Goal: Task Accomplishment & Management: Manage account settings

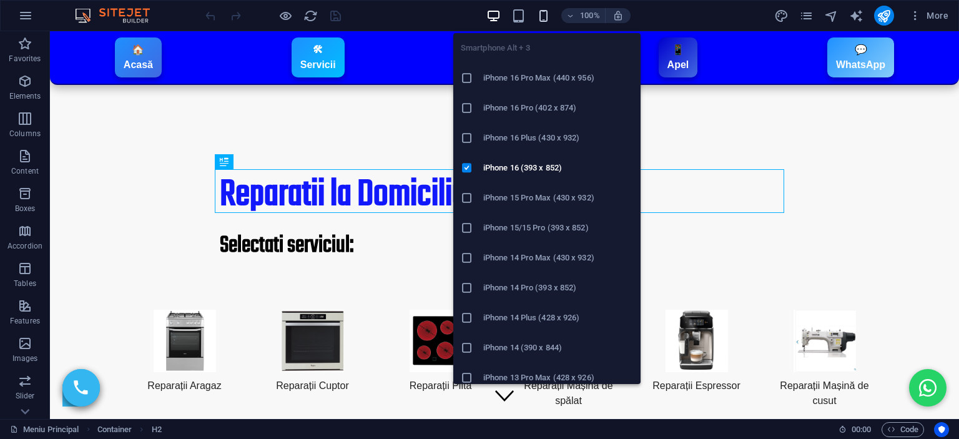
click at [547, 14] on icon "button" at bounding box center [543, 16] width 14 height 14
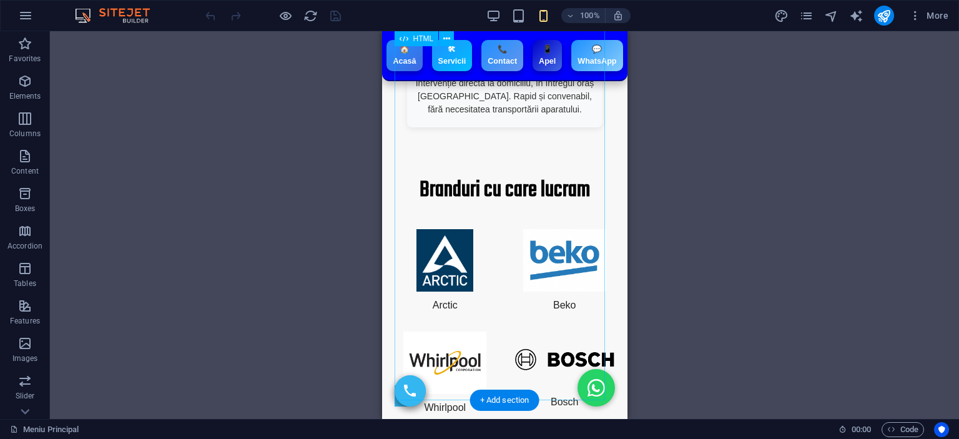
scroll to position [1825, 0]
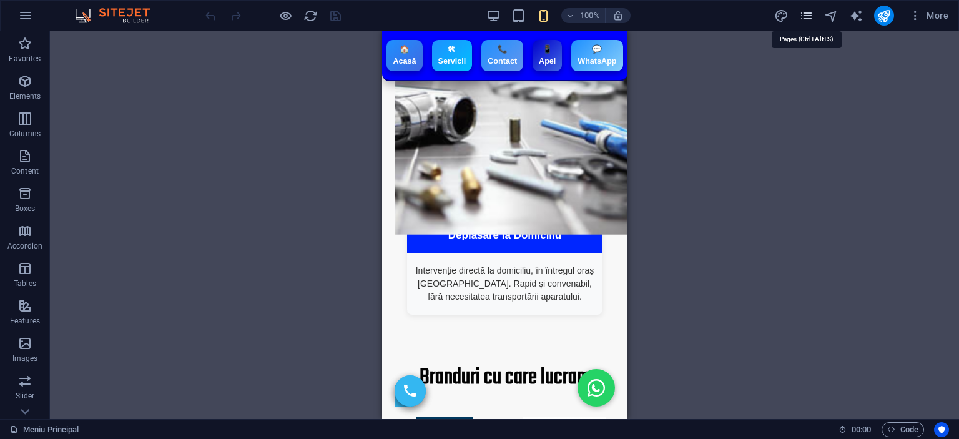
click at [806, 16] on icon "pages" at bounding box center [806, 16] width 14 height 14
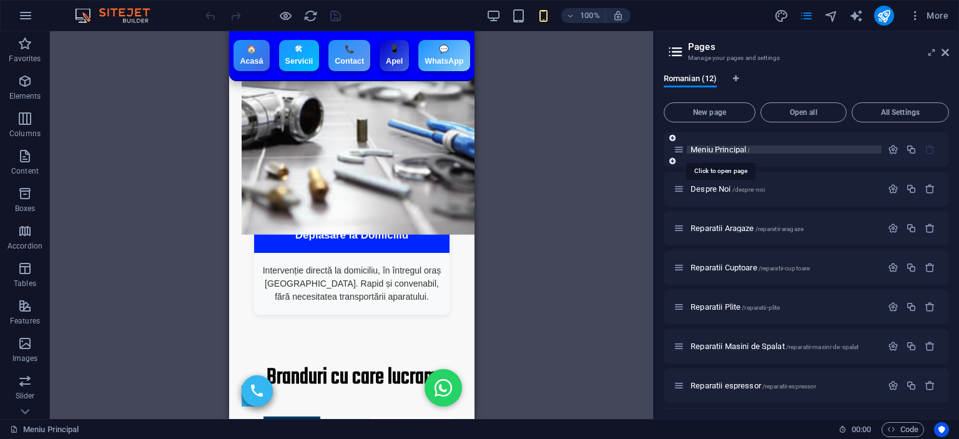
click at [720, 149] on span "Meniu Principal /" at bounding box center [719, 149] width 59 height 9
click at [898, 151] on button "button" at bounding box center [893, 149] width 18 height 11
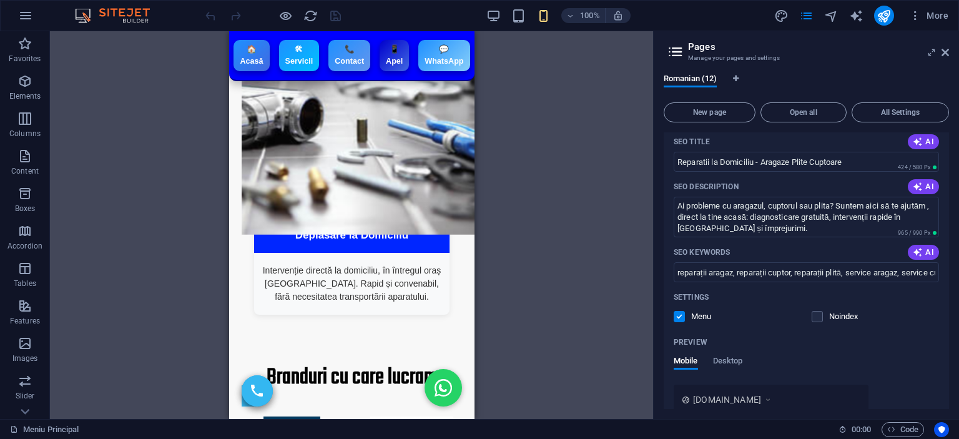
scroll to position [0, 0]
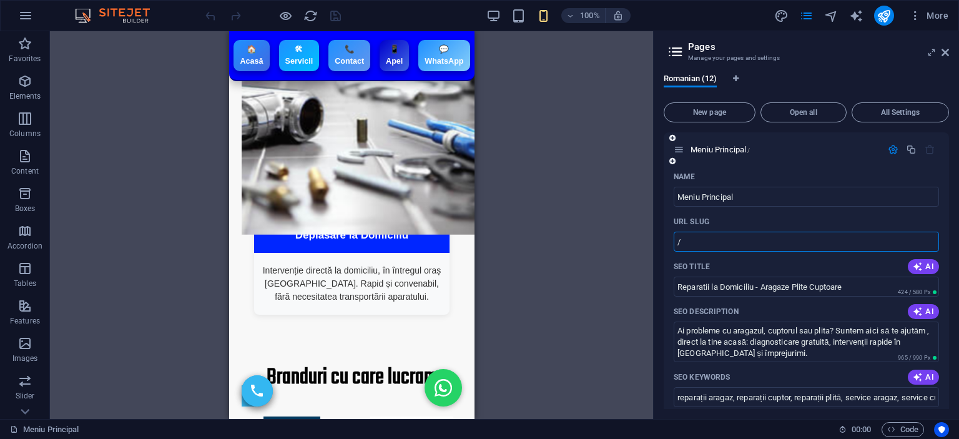
click at [691, 237] on input "/" at bounding box center [806, 242] width 265 height 20
click at [667, 232] on div "Name Meniu Principal ​ URL SLUG / ​ SEO Title AI Reparatii la Domiciliu - Araga…" at bounding box center [806, 427] width 285 height 520
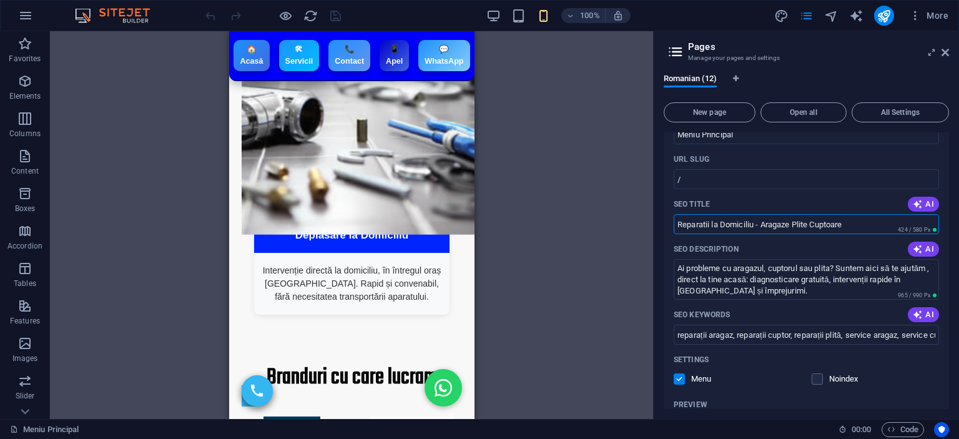
drag, startPoint x: 711, startPoint y: 225, endPoint x: 758, endPoint y: 232, distance: 47.9
click at [758, 232] on input "Reparatii la Domiciliu - Aragaze Plite Cuptoare" at bounding box center [806, 224] width 265 height 20
click at [821, 220] on input "Reparatii Aragaze Plite Cuptoare" at bounding box center [806, 224] width 265 height 20
paste input "la Domiciliu -"
drag, startPoint x: 762, startPoint y: 222, endPoint x: 742, endPoint y: 229, distance: 21.9
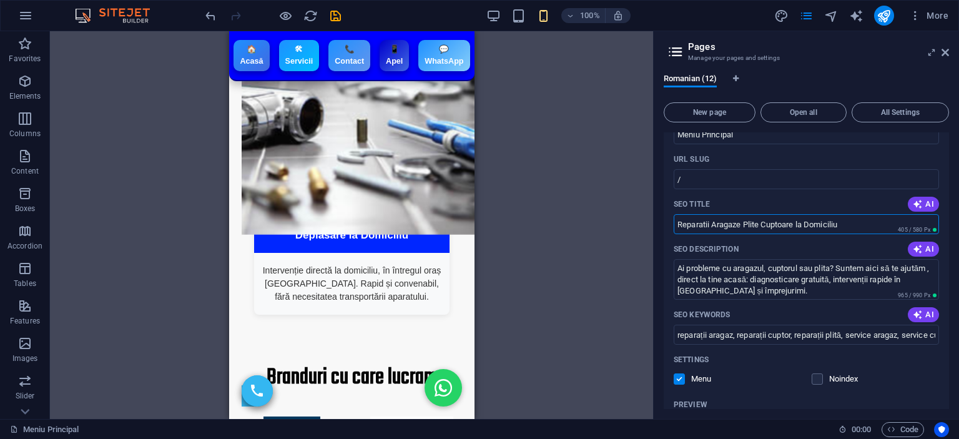
click at [742, 229] on input "Reparatii Aragaze Plite Cuptoare la Domiciliu" at bounding box center [806, 224] width 265 height 20
click at [775, 228] on input "Reparatii Aragaze Cuptoare la Domiciliu" at bounding box center [806, 224] width 265 height 20
drag, startPoint x: 776, startPoint y: 227, endPoint x: 776, endPoint y: 235, distance: 8.1
click at [776, 227] on input "Reparatii Aragaze Cuptoare la Domiciliu" at bounding box center [806, 224] width 265 height 20
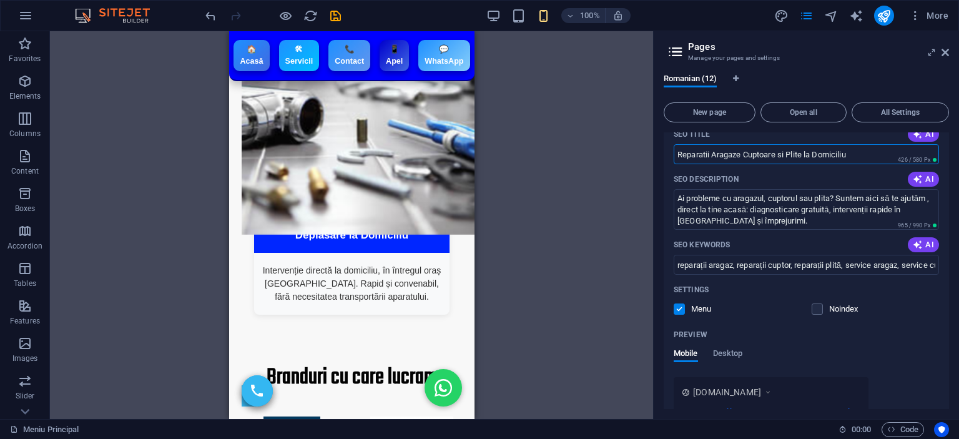
scroll to position [250, 0]
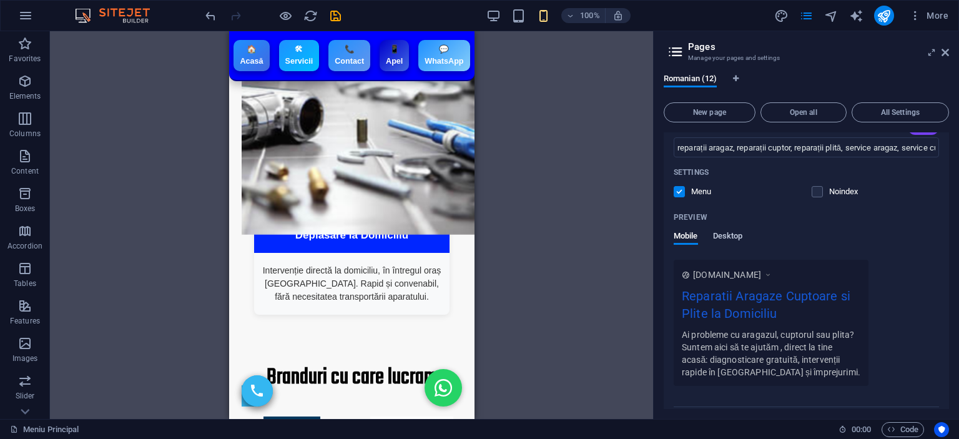
type input "Reparatii Aragaze Cuptoare si Plite la Domiciliu"
click at [736, 233] on span "Desktop" at bounding box center [728, 236] width 30 height 17
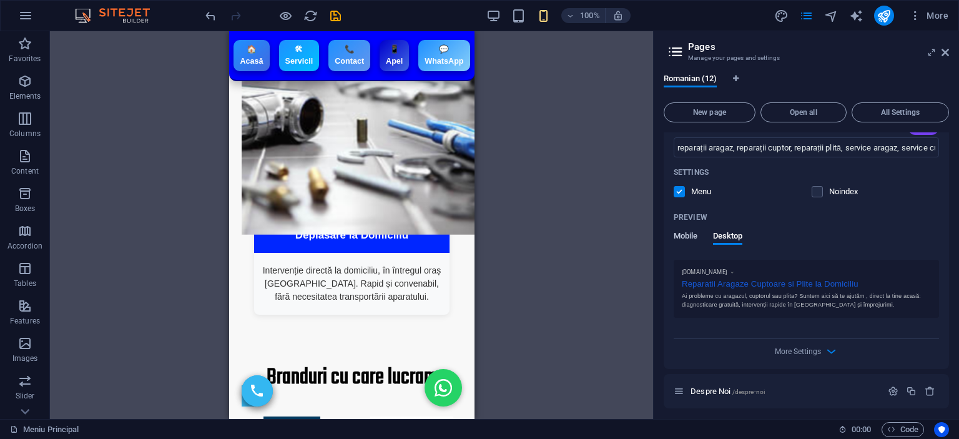
click at [683, 235] on span "Mobile" at bounding box center [686, 236] width 24 height 17
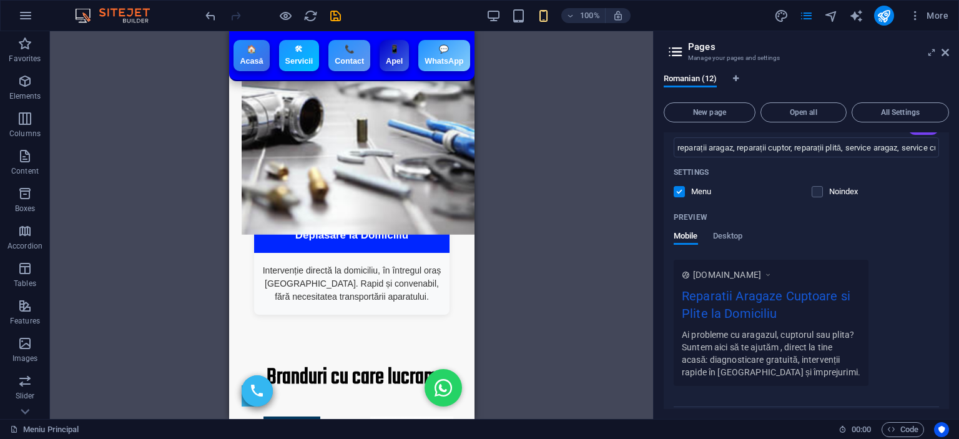
scroll to position [375, 0]
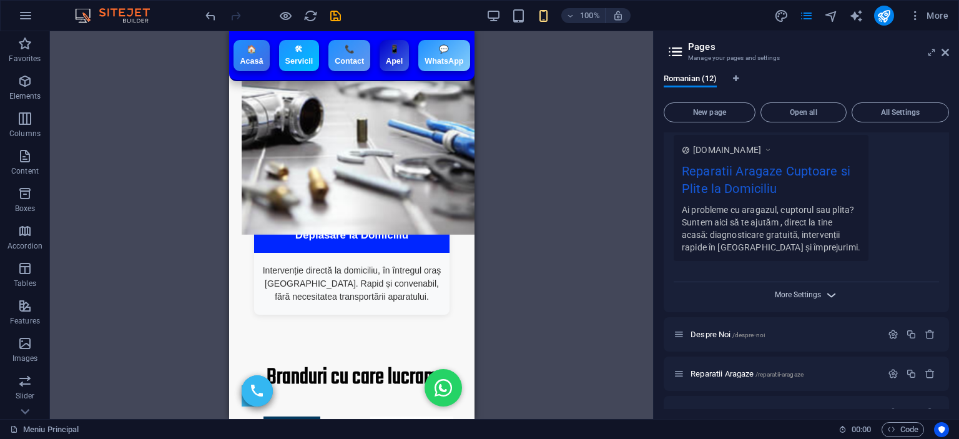
click at [812, 294] on span "More Settings" at bounding box center [798, 294] width 46 height 9
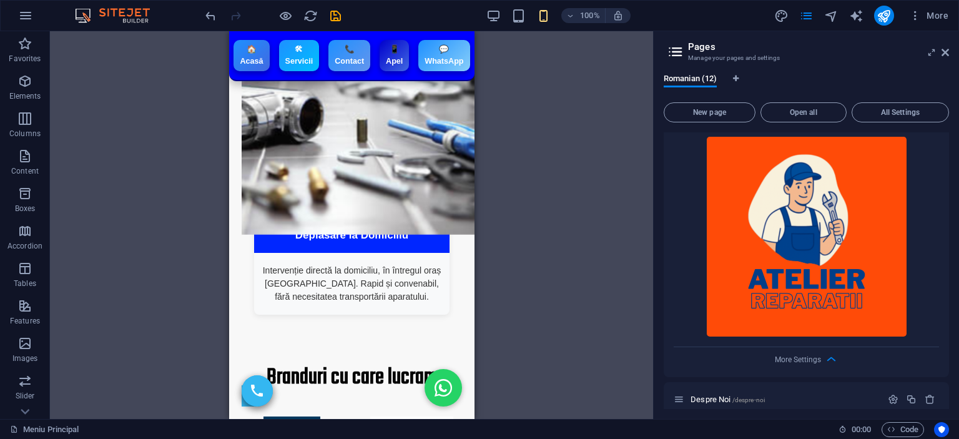
scroll to position [562, 0]
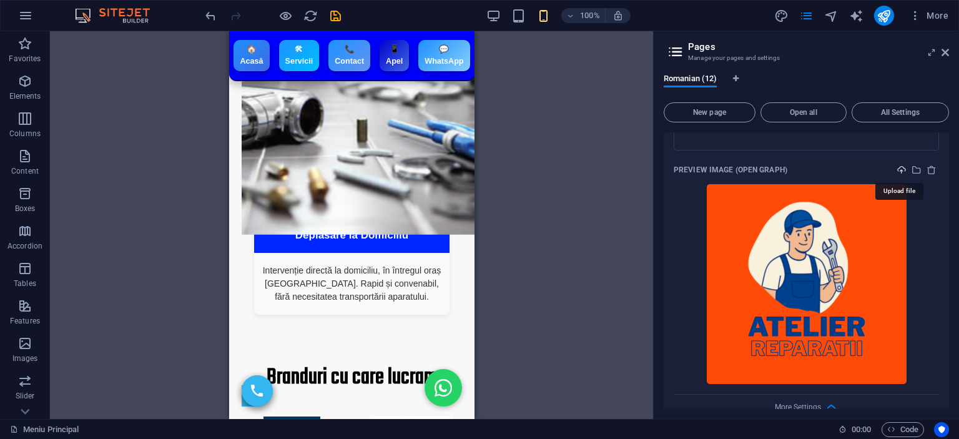
click at [899, 165] on icon "upload" at bounding box center [901, 170] width 10 height 10
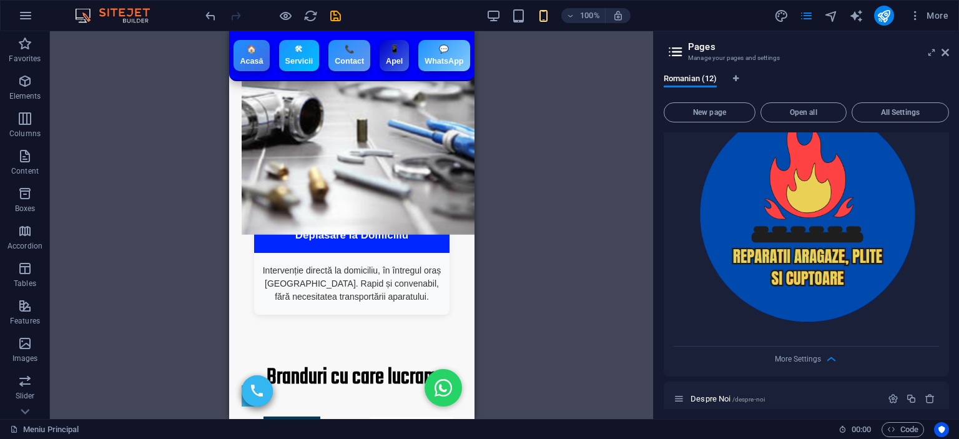
scroll to position [624, 0]
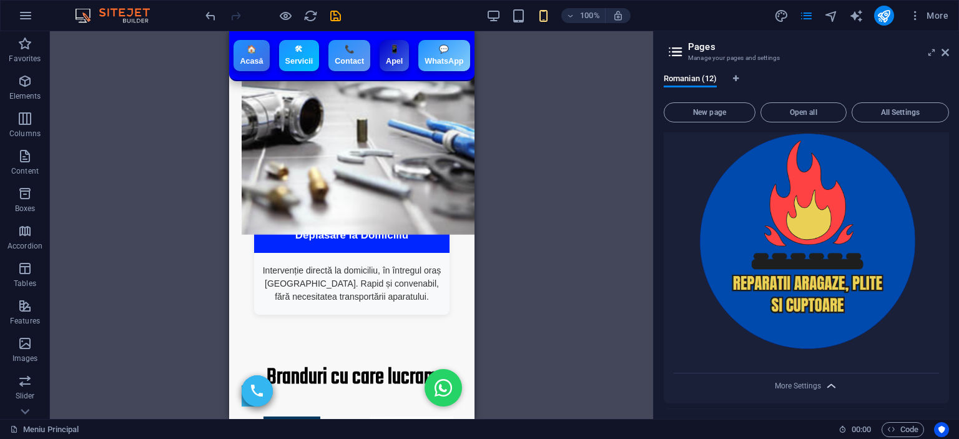
click at [824, 388] on icon "button" at bounding box center [831, 386] width 14 height 14
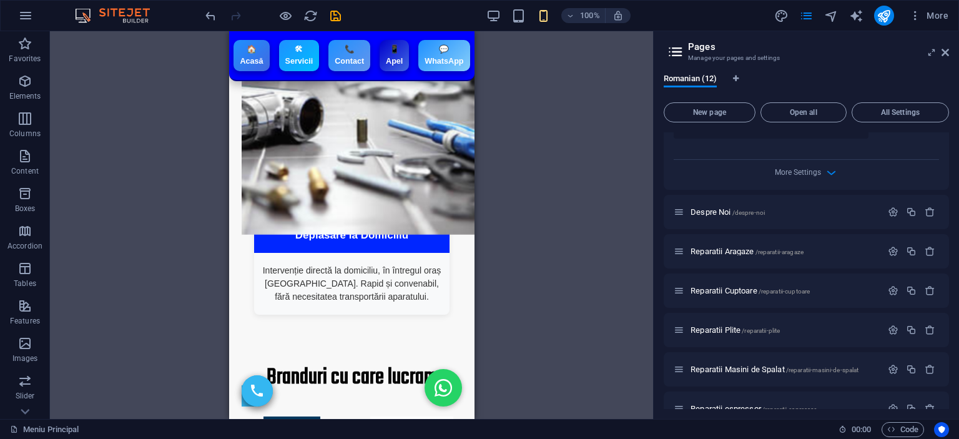
scroll to position [499, 0]
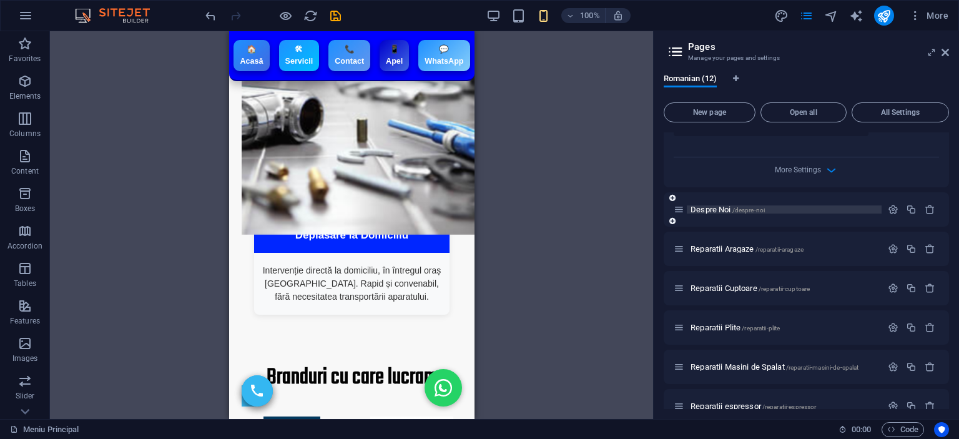
click at [712, 207] on span "Despre Noi /despre-noi" at bounding box center [727, 209] width 74 height 9
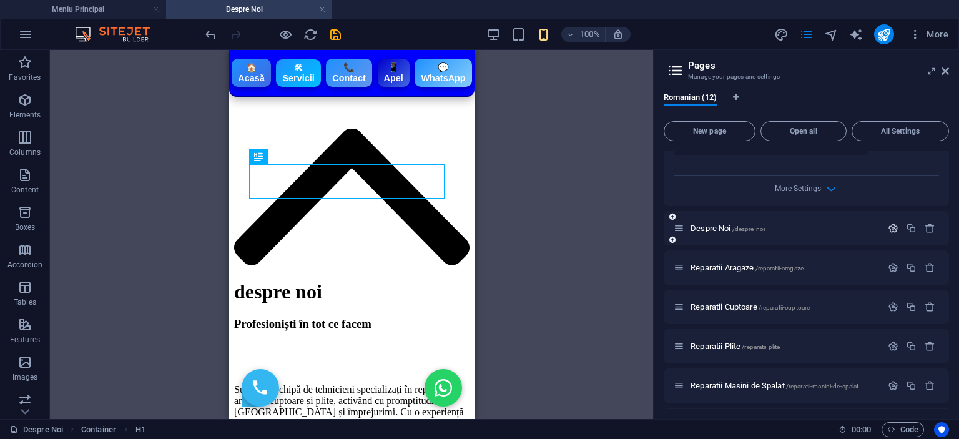
scroll to position [0, 0]
click at [896, 228] on button "button" at bounding box center [893, 228] width 18 height 11
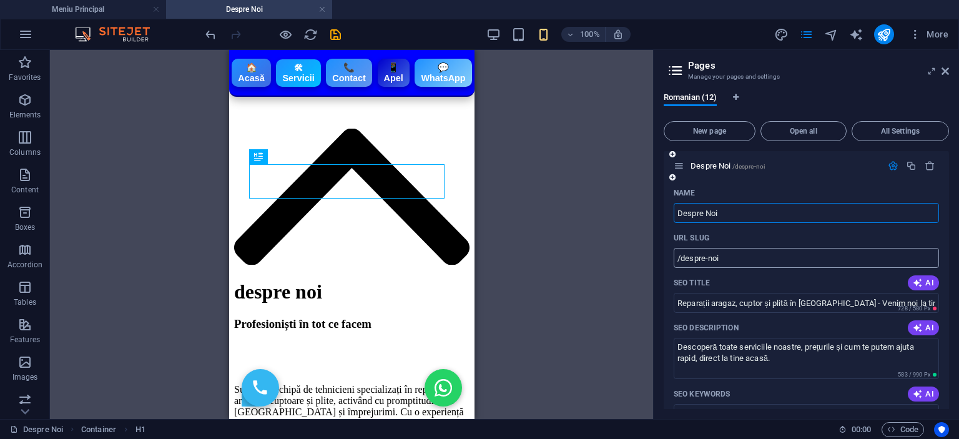
scroll to position [624, 0]
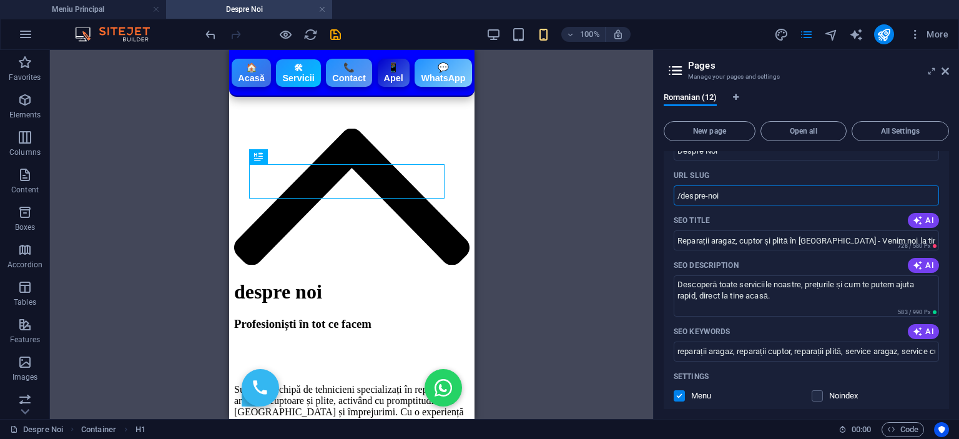
click at [737, 194] on input "/despre-noi" at bounding box center [806, 195] width 265 height 20
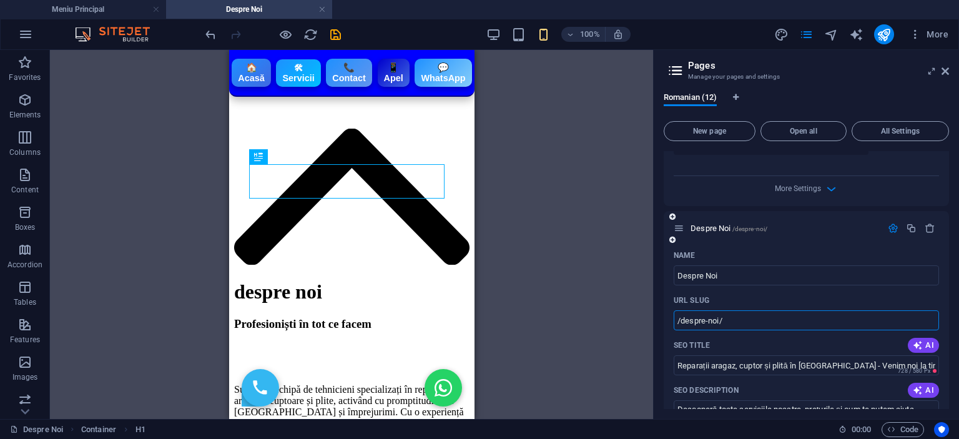
scroll to position [687, 0]
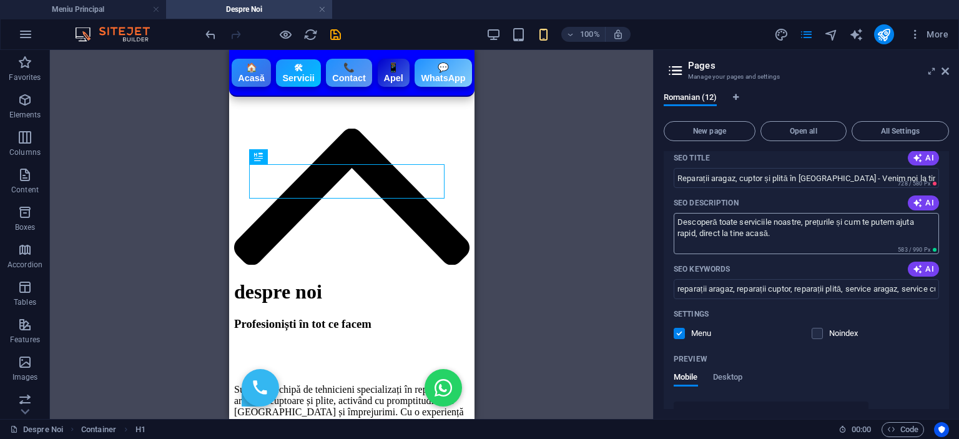
click at [785, 228] on textarea "Descoperă toate serviciile noastre, prețurile și cum te putem ajuta rapid, dire…" at bounding box center [806, 233] width 265 height 41
type input "/despre-noi"
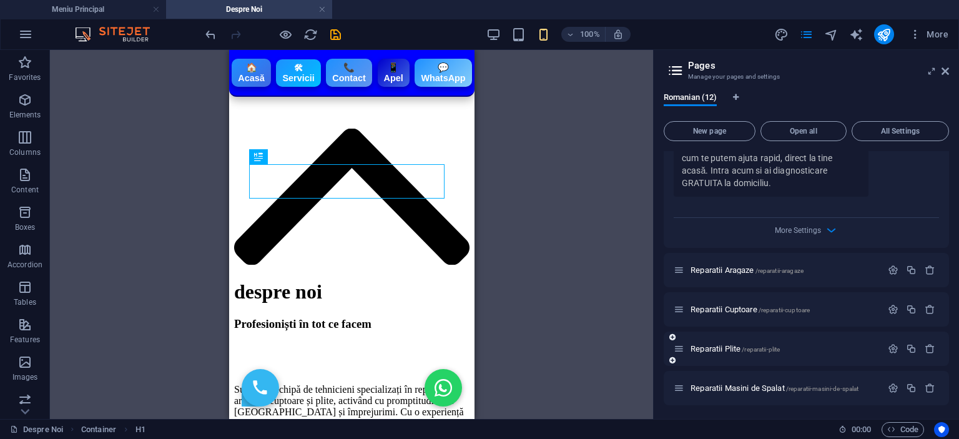
scroll to position [999, 0]
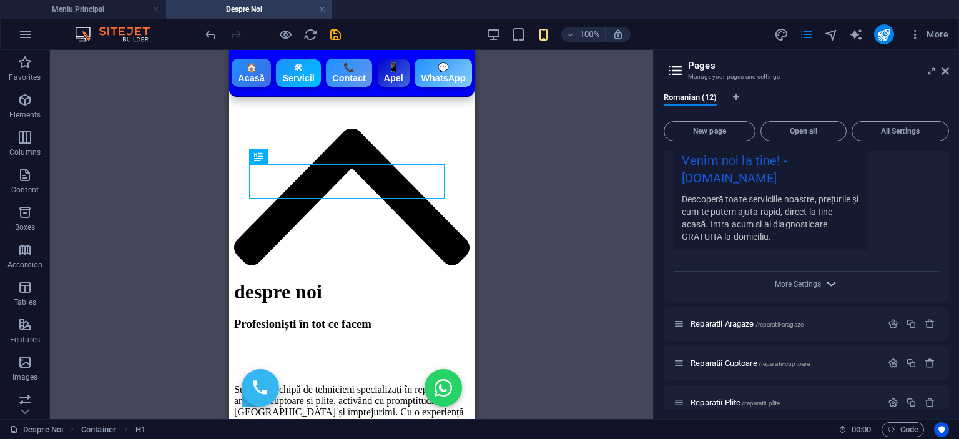
type textarea "Descoperă toate serviciile noastre, prețurile și cum te putem ajuta rapid, dire…"
click at [824, 277] on icon "button" at bounding box center [831, 284] width 14 height 14
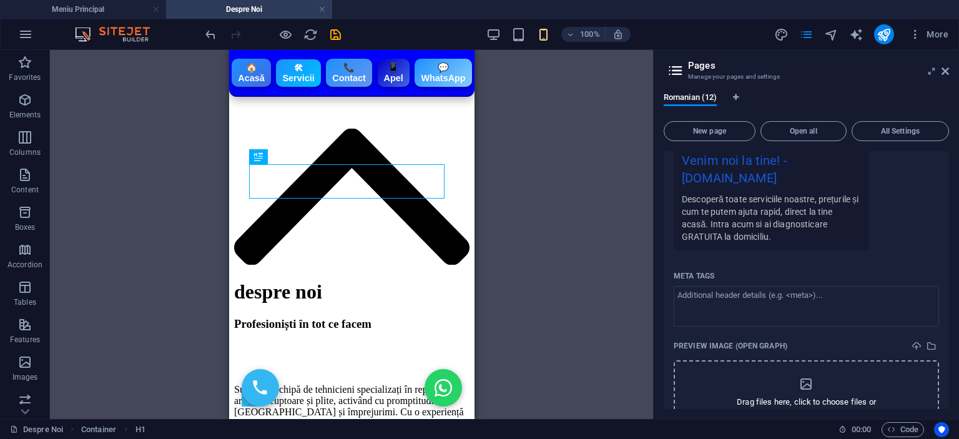
scroll to position [1124, 0]
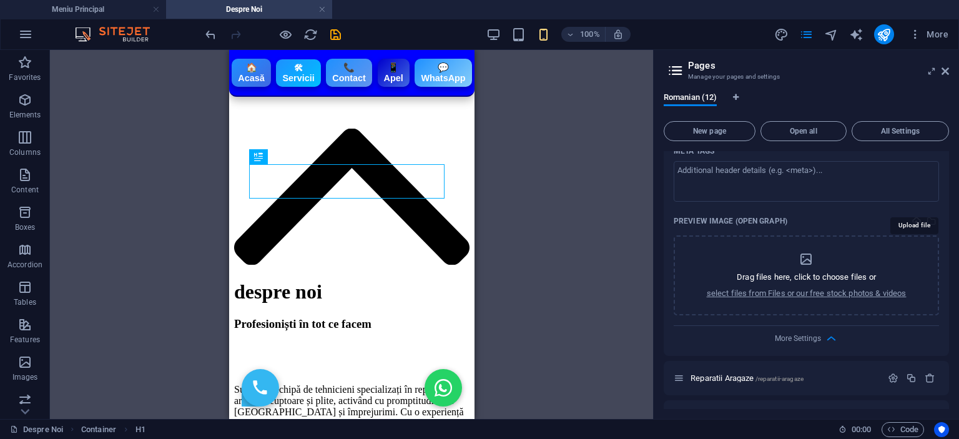
click at [914, 216] on icon "upload" at bounding box center [916, 221] width 10 height 10
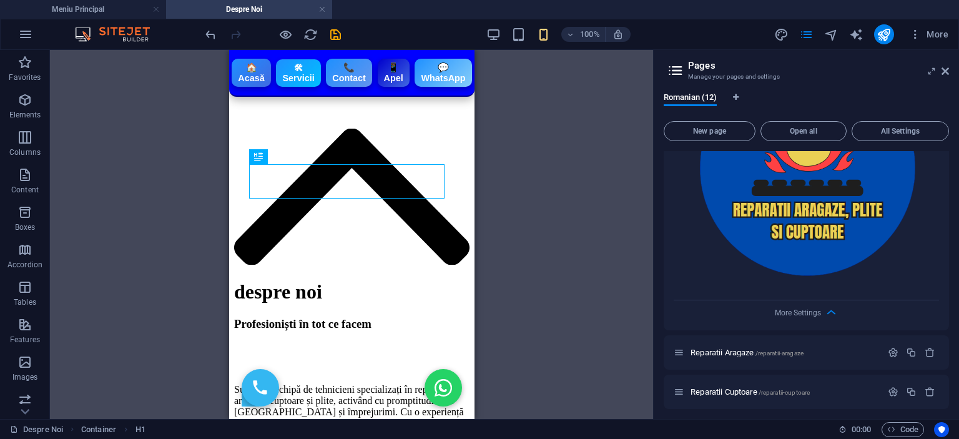
scroll to position [1436, 0]
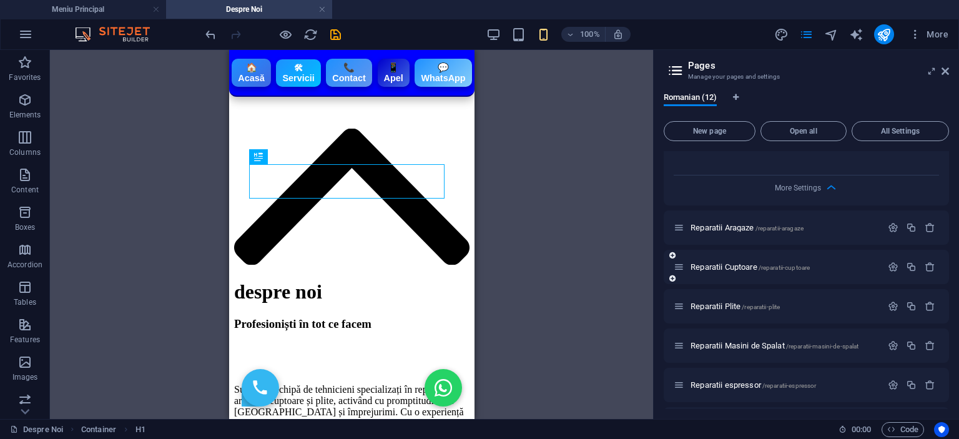
click at [738, 223] on span "Reparatii Aragaze /reparatii-aragaze" at bounding box center [746, 227] width 113 height 9
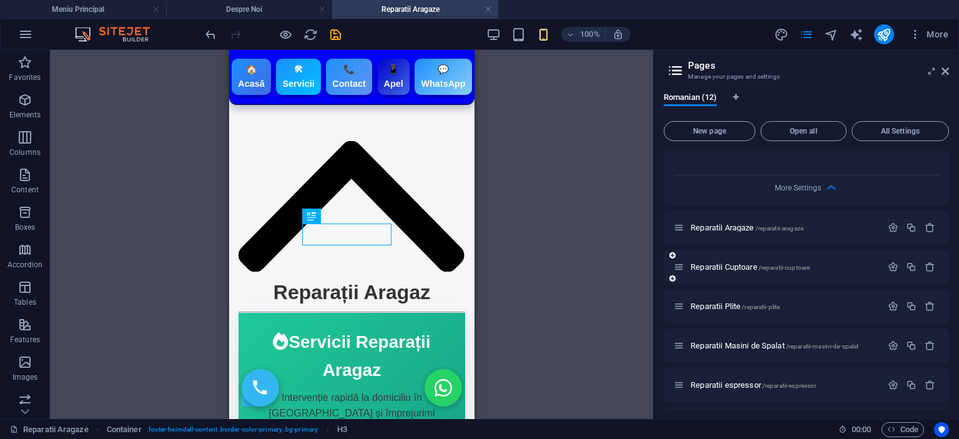
scroll to position [1466, 0]
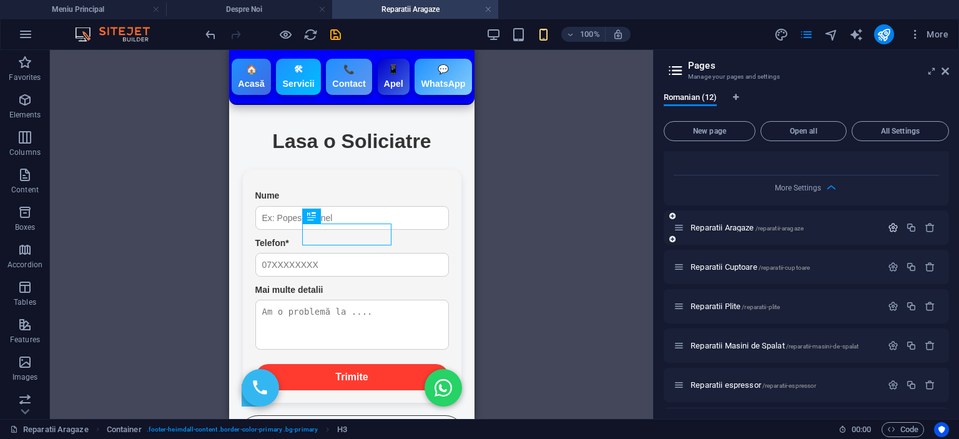
click at [889, 222] on icon "button" at bounding box center [893, 227] width 11 height 11
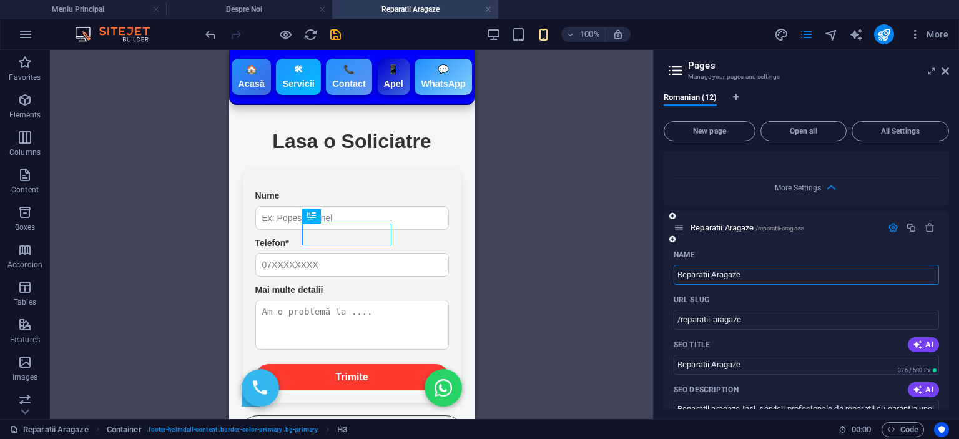
scroll to position [1560, 0]
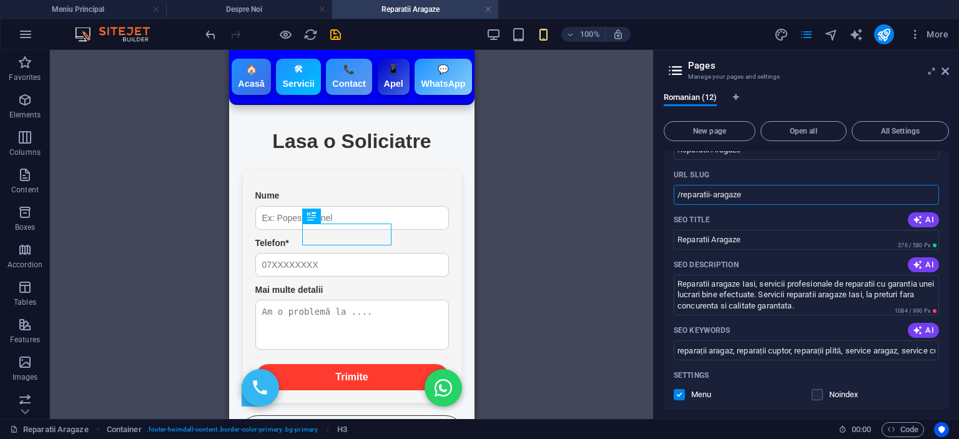
click at [770, 185] on input "/reparatii-aragaze" at bounding box center [806, 195] width 265 height 20
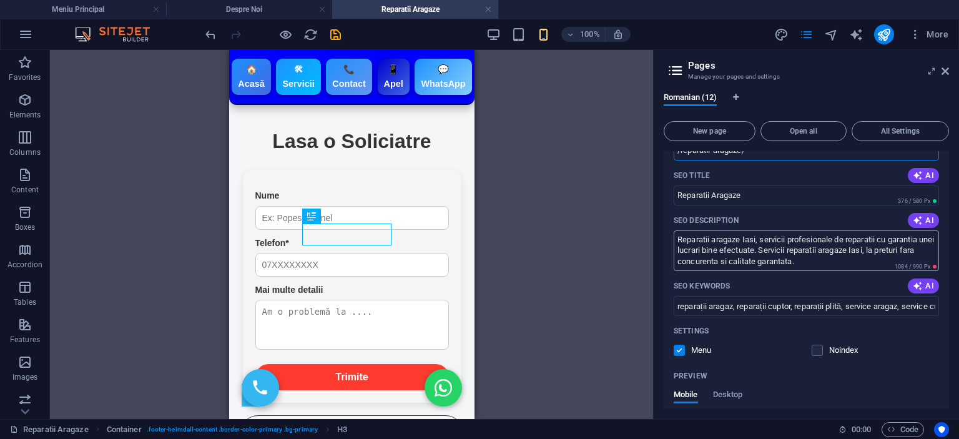
scroll to position [1623, 0]
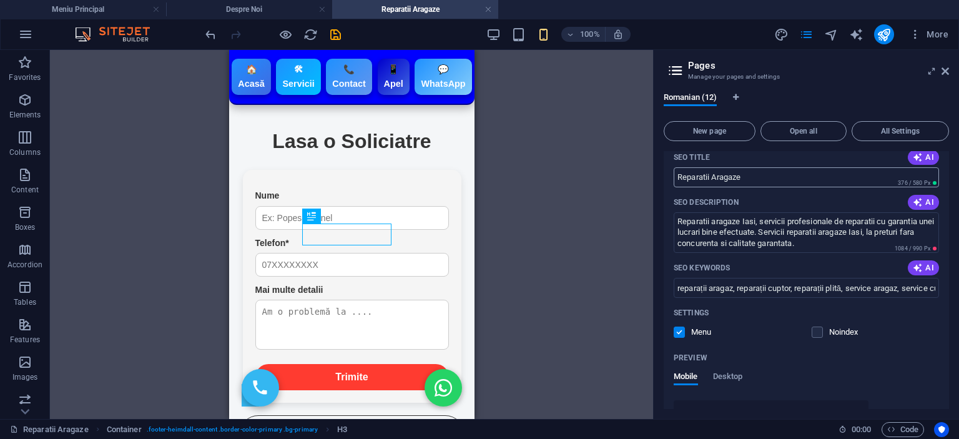
click at [786, 167] on input "Reparatii Aragaze" at bounding box center [806, 177] width 265 height 20
type input "/reparatii-aragaze"
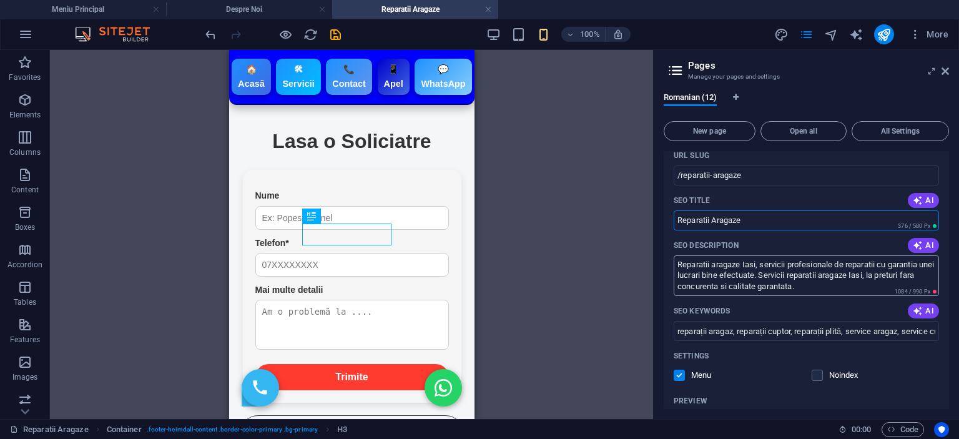
scroll to position [1560, 0]
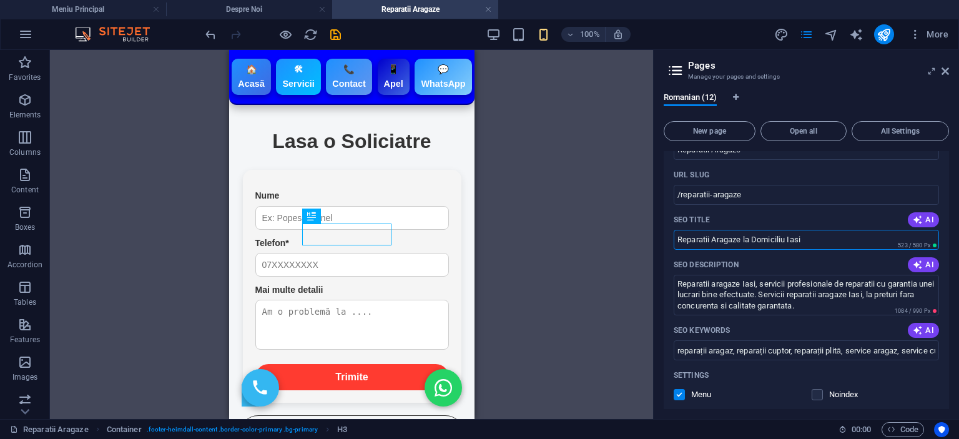
click at [708, 230] on input "Reparatii Aragaze la Domiciliu Iasi" at bounding box center [806, 240] width 265 height 20
drag, startPoint x: 742, startPoint y: 215, endPoint x: 750, endPoint y: 228, distance: 14.9
click at [744, 230] on input "Reparatie Aragaze la Domiciliu Iasi" at bounding box center [806, 240] width 265 height 20
click at [814, 230] on input "Reparatie Aragaz la Domiciliu [PERSON_NAME]" at bounding box center [806, 240] width 265 height 20
click at [784, 230] on input "Reparatie Aragaz la Domiciliu [PERSON_NAME]" at bounding box center [806, 240] width 265 height 20
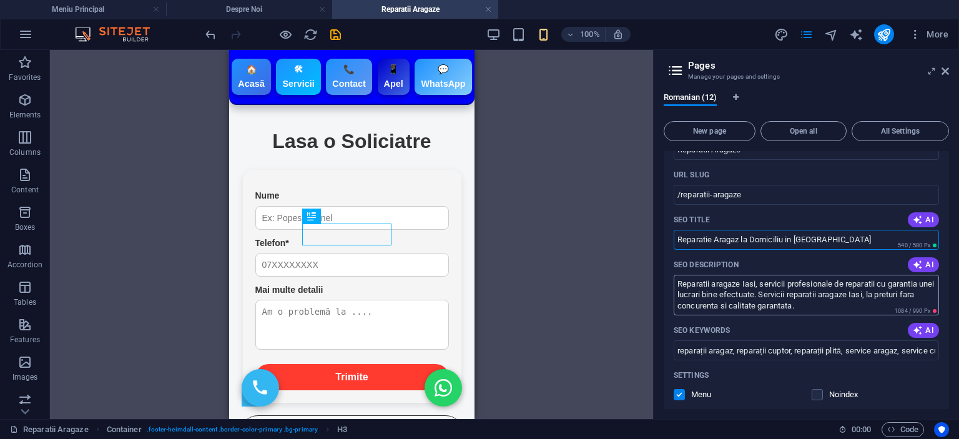
type input "Reparatie Aragaz la Domiciliu in [GEOGRAPHIC_DATA]"
click at [795, 282] on textarea "Reparatii aragaze Iasi, servicii profesionale de reparatii cu garantia unei luc…" at bounding box center [806, 295] width 265 height 41
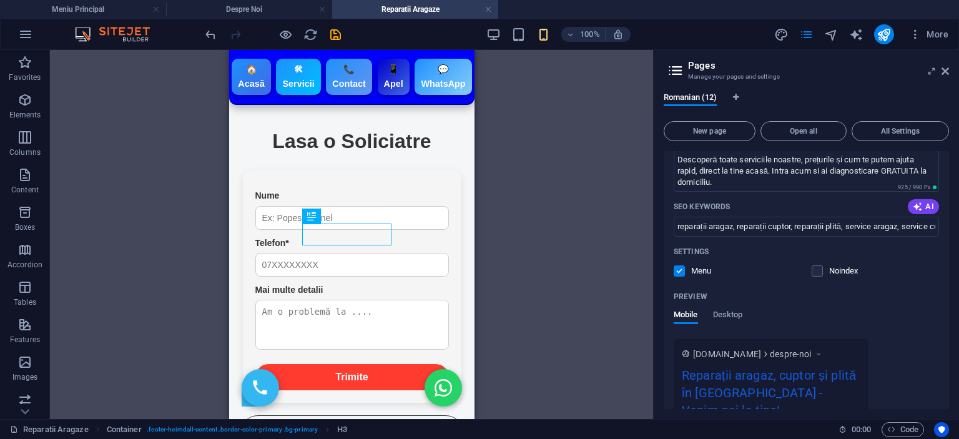
scroll to position [874, 0]
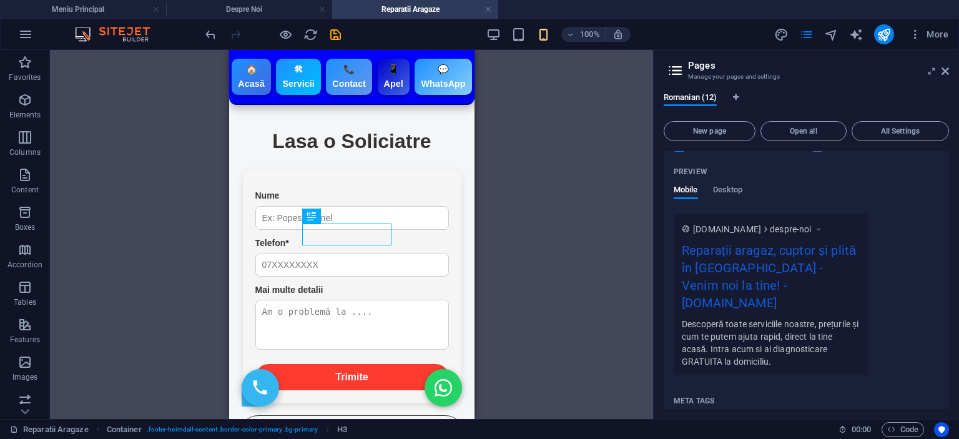
drag, startPoint x: 783, startPoint y: 348, endPoint x: 717, endPoint y: 311, distance: 76.6
click at [703, 317] on div "Descoperă toate serviciile noastre, prețurile și cum te putem ajuta rapid, dire…" at bounding box center [771, 342] width 179 height 51
drag, startPoint x: 674, startPoint y: 299, endPoint x: 754, endPoint y: 339, distance: 89.9
click at [749, 353] on div "[DOMAIN_NAME] despre-noi Reparații aragaz, cuptor și plită în [GEOGRAPHIC_DATA]…" at bounding box center [771, 294] width 195 height 161
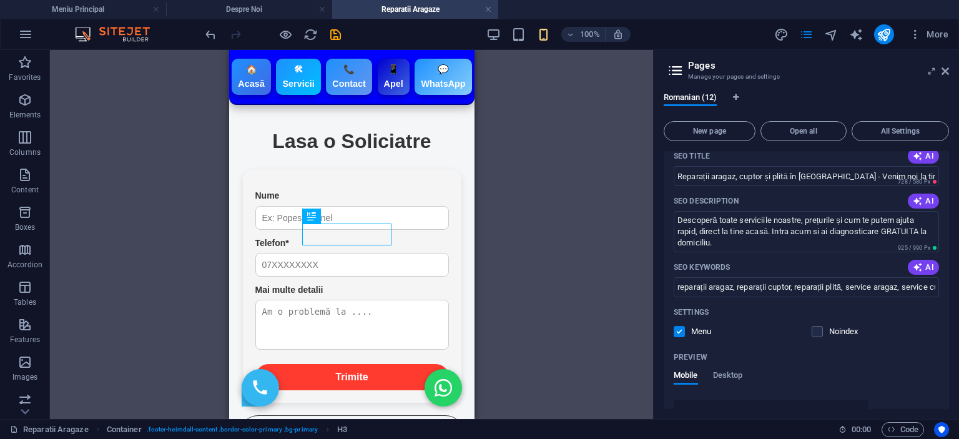
scroll to position [687, 0]
click at [810, 228] on textarea "Descoperă toate serviciile noastre, prețurile și cum te putem ajuta rapid, dire…" at bounding box center [806, 233] width 265 height 41
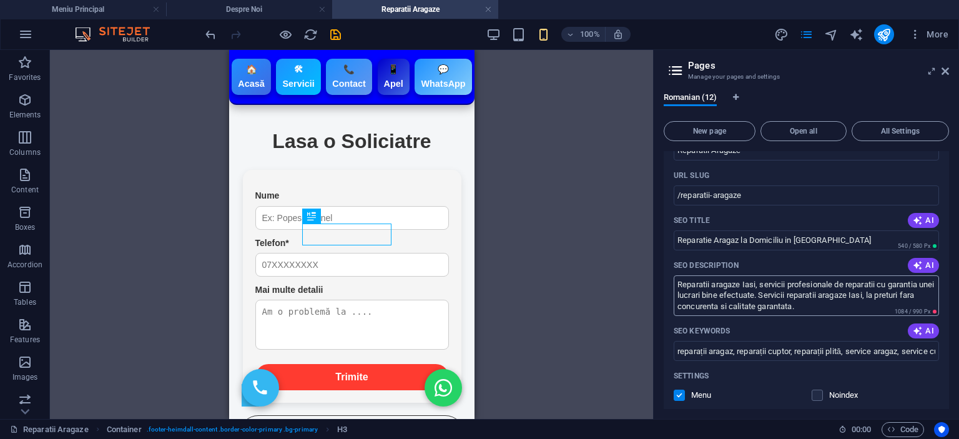
scroll to position [1560, 0]
click at [780, 275] on textarea "Reparatii aragaze Iasi, servicii profesionale de reparatii cu garantia unei luc…" at bounding box center [806, 295] width 265 height 41
paste textarea "Descoperă toate serviciile noastre, prețurile și cum te putem ajuta rapid, dire…"
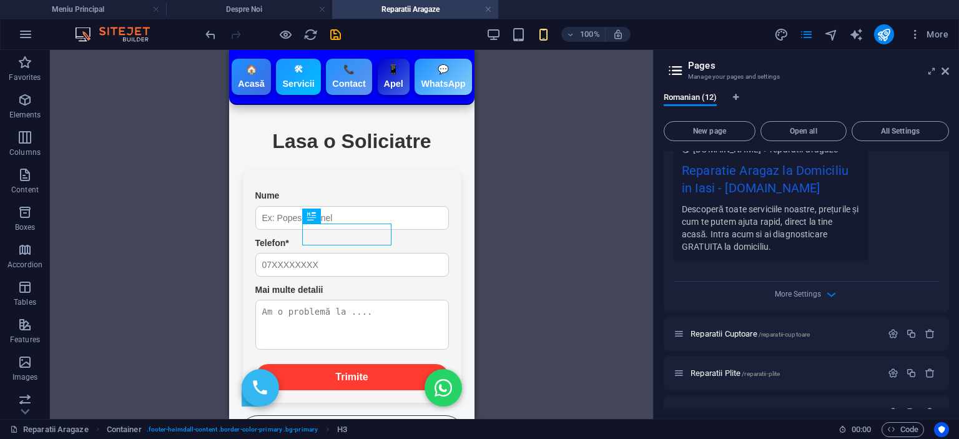
scroll to position [1935, 0]
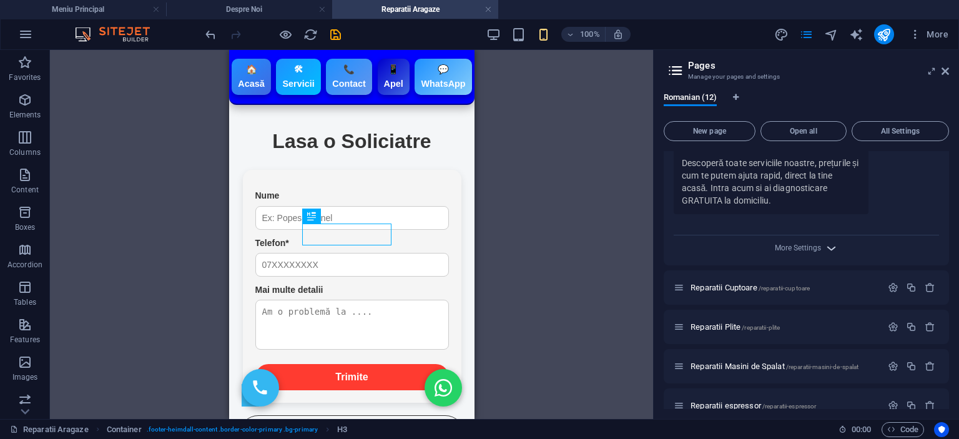
type textarea "Descoperă toate serviciile noastre, prețurile și cum te putem ajuta rapid, dire…"
click at [830, 241] on icon "button" at bounding box center [831, 248] width 14 height 14
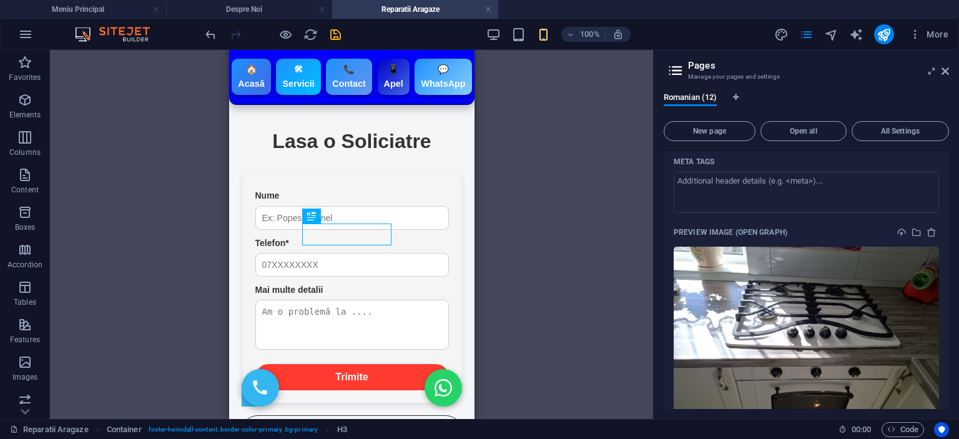
scroll to position [1997, 0]
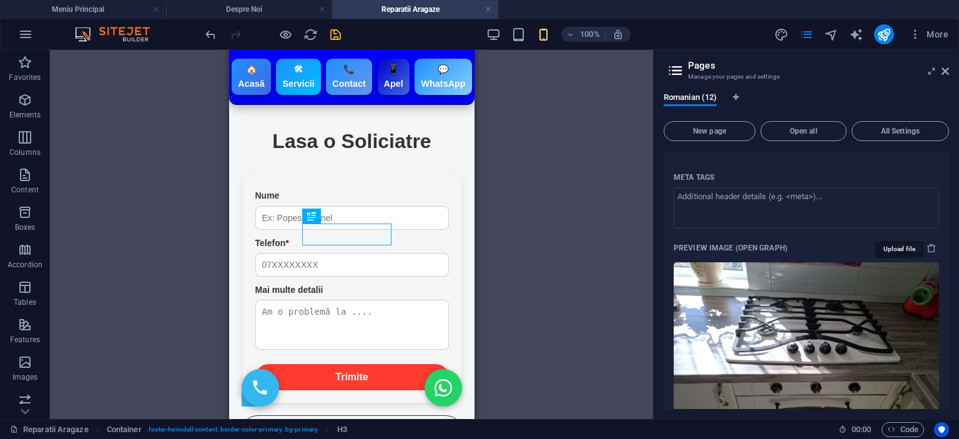
click at [898, 243] on icon "upload" at bounding box center [901, 248] width 10 height 10
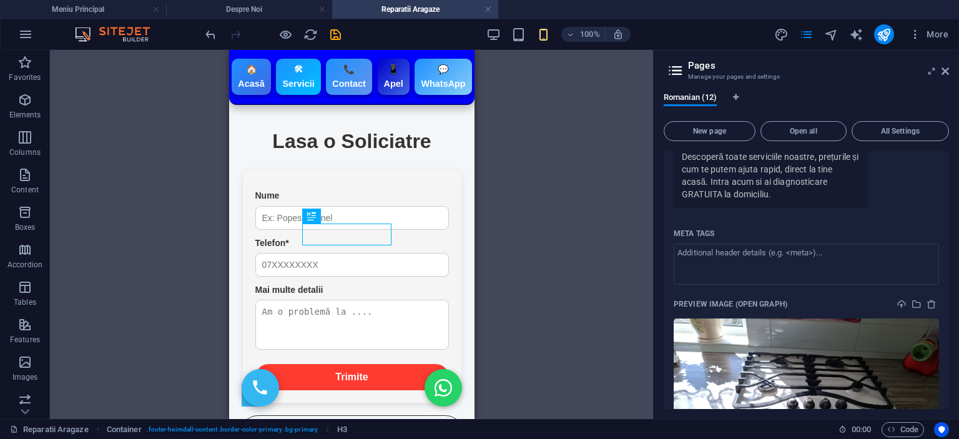
scroll to position [1935, 0]
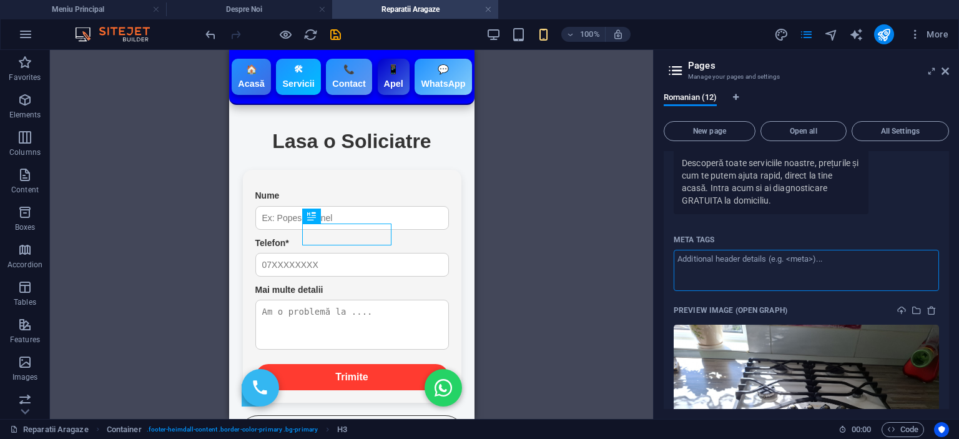
click at [753, 254] on textarea "Meta tags ​" at bounding box center [806, 270] width 265 height 41
type textarea ","
type textarea ";"
type textarea "<Reparatie Aragaz Zanu"
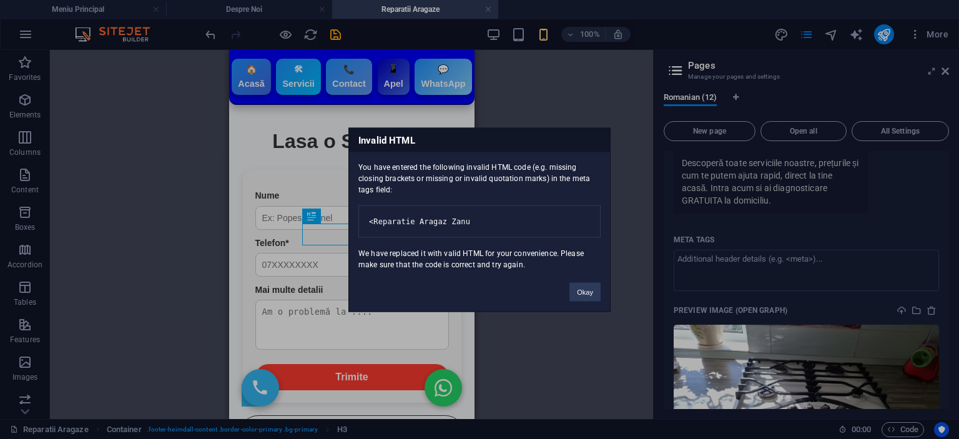
click at [580, 286] on div "Okay" at bounding box center [585, 286] width 50 height 32
click at [574, 301] on button "Okay" at bounding box center [584, 291] width 31 height 19
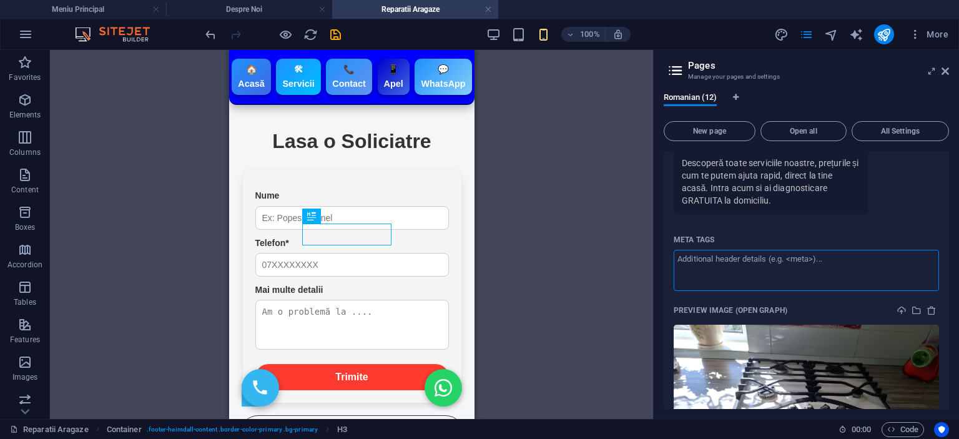
click at [761, 250] on textarea "Meta tags ​" at bounding box center [806, 270] width 265 height 41
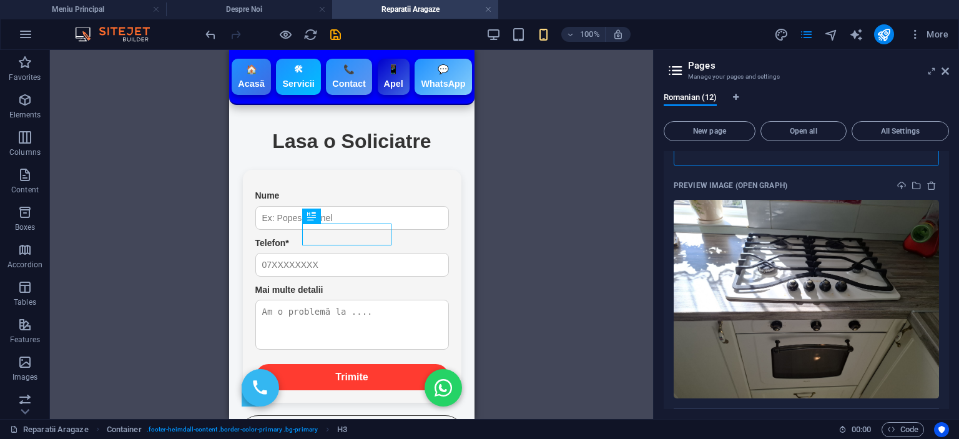
scroll to position [1873, 0]
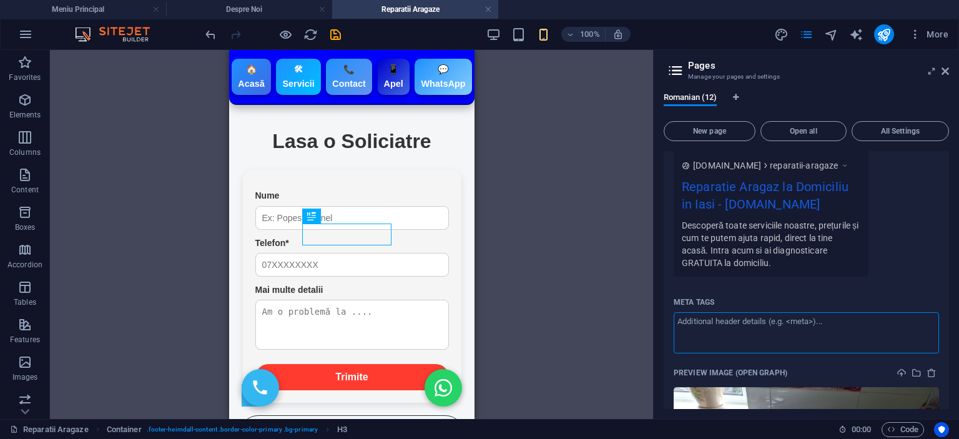
click at [801, 312] on textarea "Meta tags ​" at bounding box center [806, 332] width 265 height 41
paste textarea "zanussi"
type textarea "<Reparatie aragaz zanussi la domiciliu iasi>"
click at [624, 333] on body "[DOMAIN_NAME] Meniu Principal Despre Noi Reparatii Aragaze Favorites Elements C…" at bounding box center [479, 219] width 959 height 439
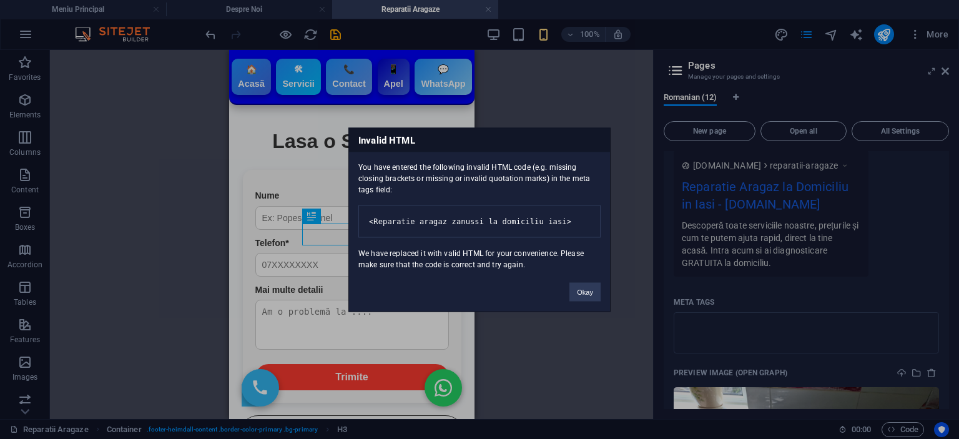
drag, startPoint x: 525, startPoint y: 244, endPoint x: 541, endPoint y: 253, distance: 18.2
click at [576, 237] on pre "<Reparatie aragaz zanussi la domiciliu iasi>" at bounding box center [479, 221] width 242 height 32
click at [598, 301] on button "Okay" at bounding box center [584, 291] width 31 height 19
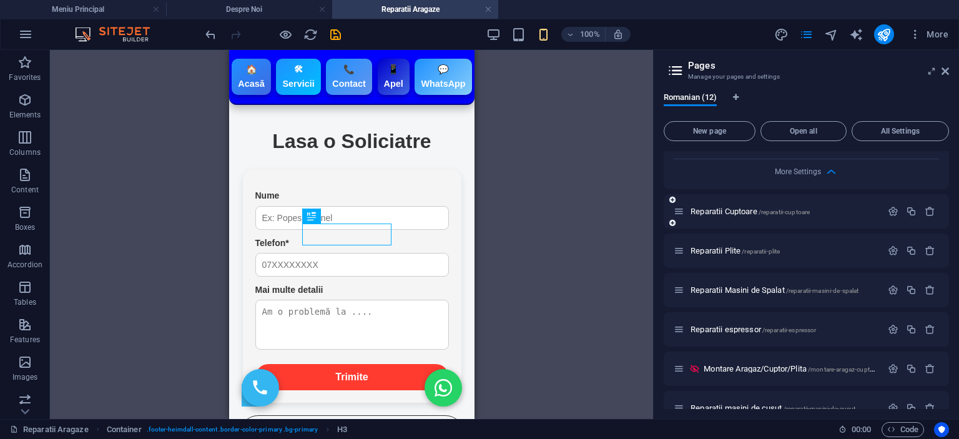
scroll to position [2247, 0]
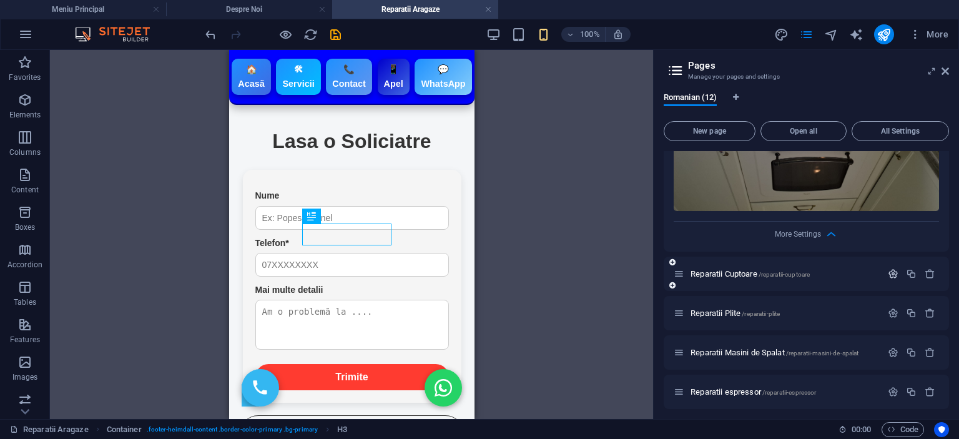
click at [893, 252] on body "[DOMAIN_NAME] Meniu Principal Despre Noi Reparatii Aragaze Favorites Elements C…" at bounding box center [479, 219] width 959 height 439
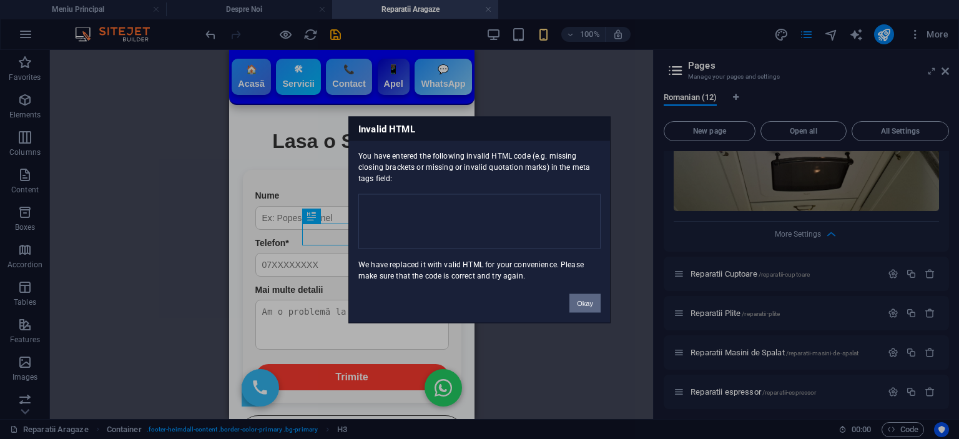
click at [584, 302] on button "Okay" at bounding box center [584, 302] width 31 height 19
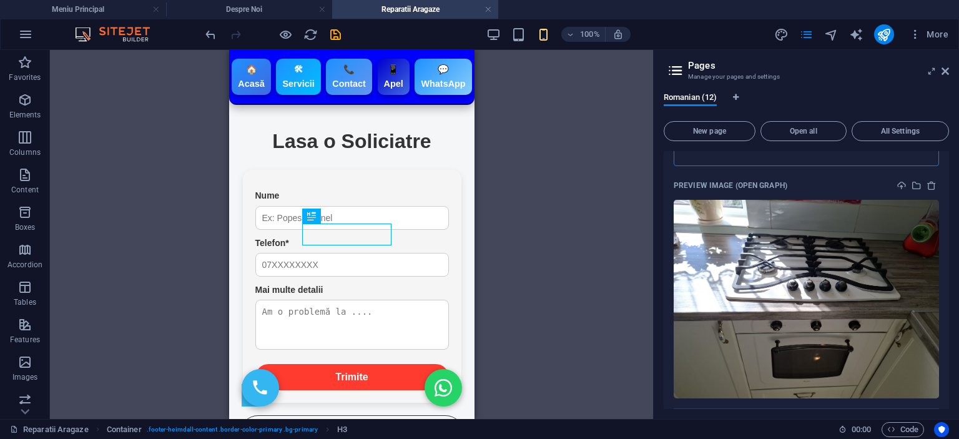
scroll to position [1935, 0]
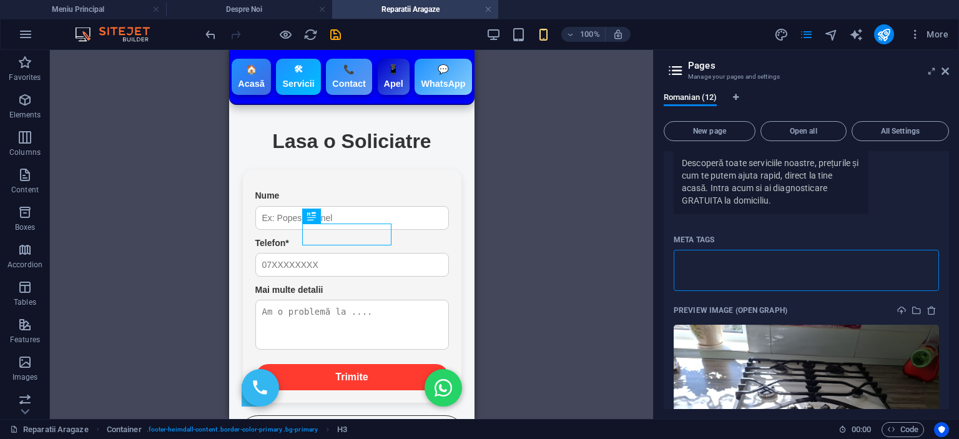
click at [859, 195] on body "[DOMAIN_NAME] Meniu Principal Despre Noi Reparatii Aragaze Favorites Elements C…" at bounding box center [479, 219] width 959 height 439
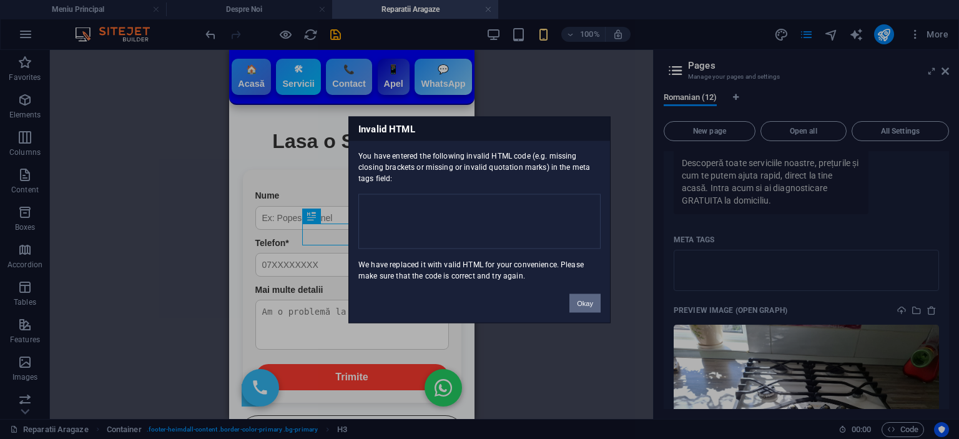
drag, startPoint x: 585, startPoint y: 301, endPoint x: 604, endPoint y: 300, distance: 19.4
click at [587, 301] on button "Okay" at bounding box center [584, 302] width 31 height 19
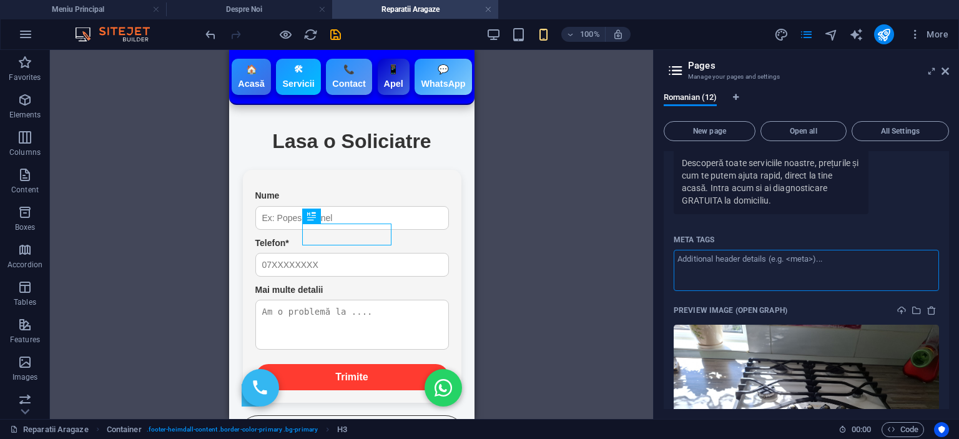
click at [732, 205] on div "Name Reparatii Aragaze ​ URL SLUG /reparatii-aragaze ​ SEO Title AI Reparatie A…" at bounding box center [806, 154] width 285 height 819
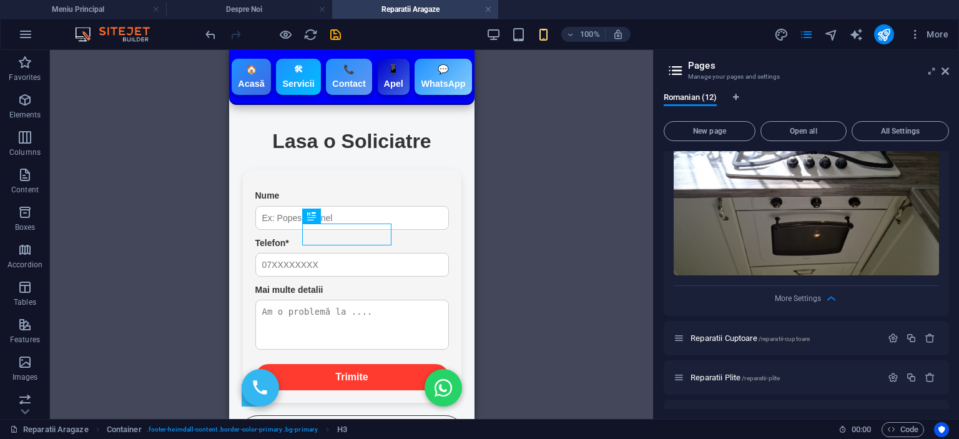
scroll to position [2247, 0]
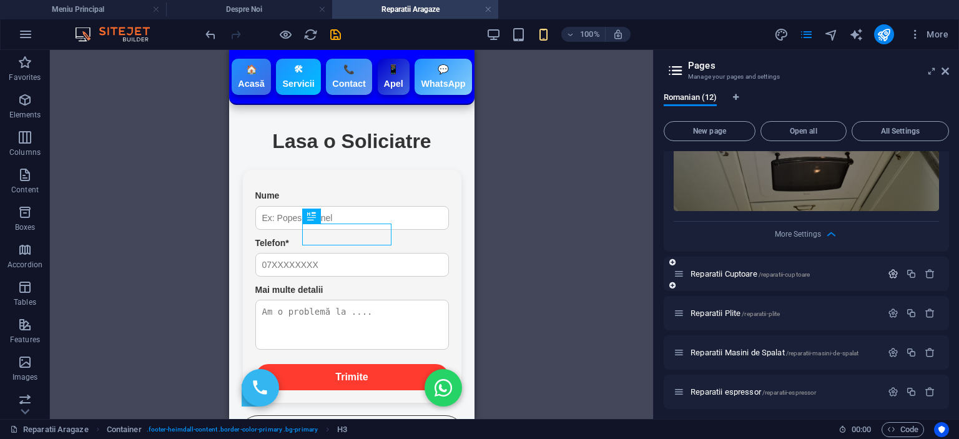
click at [888, 268] on icon "button" at bounding box center [893, 273] width 11 height 11
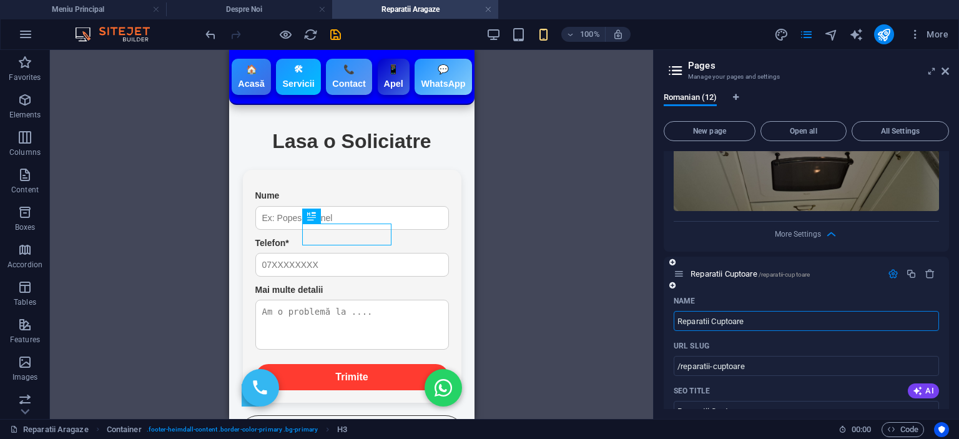
scroll to position [2310, 0]
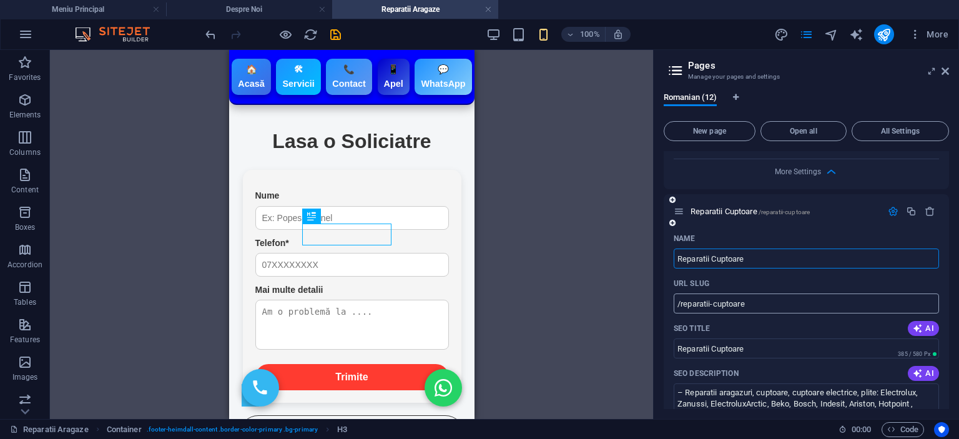
click at [762, 293] on input "/reparatii-cuptoare" at bounding box center [806, 303] width 265 height 20
click at [791, 248] on input "Reparatii Cuptoare" at bounding box center [806, 258] width 265 height 20
type input "/reparatii-cuptoare"
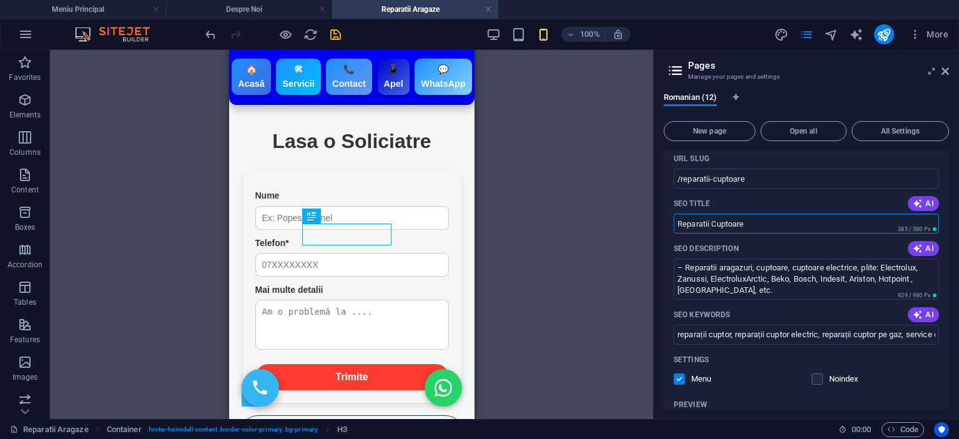
click at [776, 213] on input "Reparatii Cuptoare" at bounding box center [806, 223] width 265 height 20
click at [768, 213] on input "Reparatii Cuptoare Electrice la Domiciliu" at bounding box center [806, 223] width 265 height 20
click at [801, 213] on input "Reparatii Cuptoare la Domiciliu" at bounding box center [806, 223] width 265 height 20
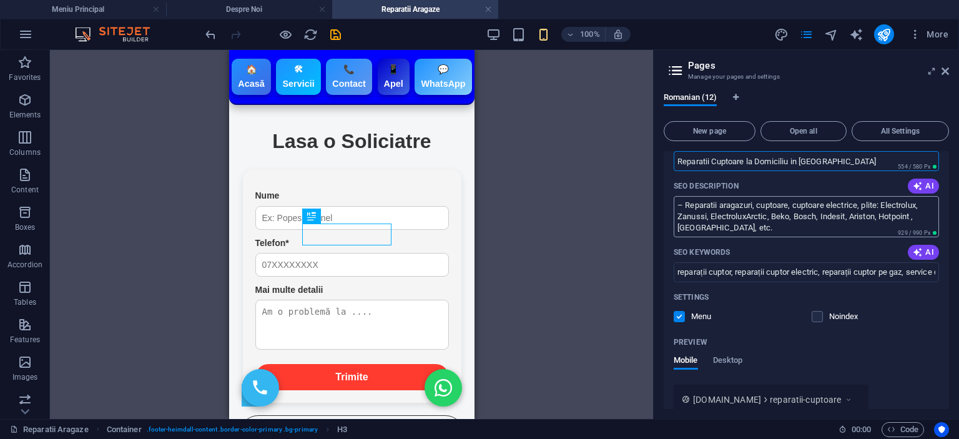
type input "Reparatii Cuptoare la Domiciliu in [GEOGRAPHIC_DATA]"
click at [739, 206] on textarea "– Reparatii aragazuri, cuptoare, cuptoare electrice, plite: Electrolux, Zanussi…" at bounding box center [806, 216] width 265 height 41
drag, startPoint x: 712, startPoint y: 200, endPoint x: 742, endPoint y: 207, distance: 30.6
click at [742, 207] on textarea "– Reparatii aragazuri, cuptoare, cuptoare electrice, plite: Electrolux, Zanussi…" at bounding box center [806, 216] width 265 height 41
click at [682, 196] on textarea "– Reparatii aragazuri, cuptoare, cuptoare electrice, plite: Electrolux, Zanussi…" at bounding box center [806, 216] width 265 height 41
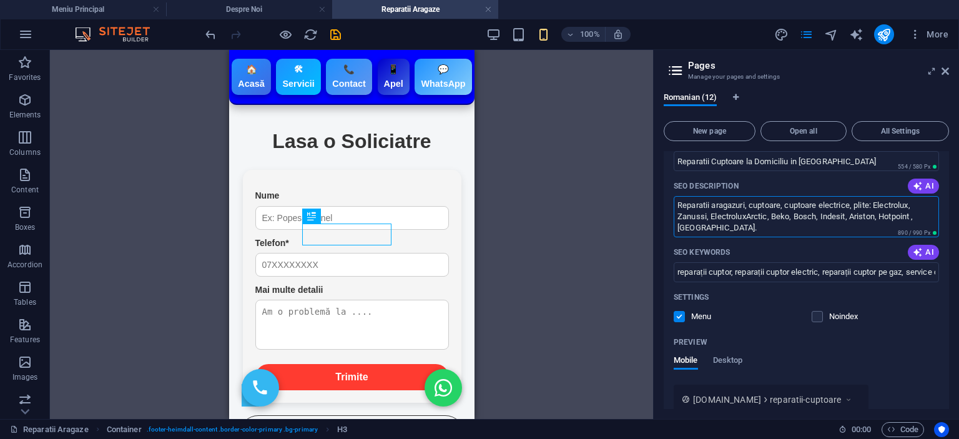
click at [735, 196] on textarea "Reparatii aragazuri, cuptoare, cuptoare electrice, plite: Electrolux, Zanussi, …" at bounding box center [806, 216] width 265 height 41
click at [734, 196] on textarea "Reparatii aragazuri, cuptoare, cuptoare electrice, plite: Electrolux, Zanussi, …" at bounding box center [806, 216] width 265 height 41
click at [764, 196] on textarea "Reparatii cuptoare, cuptoare electrice, plite: Electrolux, Zanussi, ElectroluxA…" at bounding box center [806, 216] width 265 height 41
click at [795, 196] on textarea "Reparatii cuptoare electrice, plite: Electrolux, Zanussi, ElectroluxArctic, Bek…" at bounding box center [806, 216] width 265 height 41
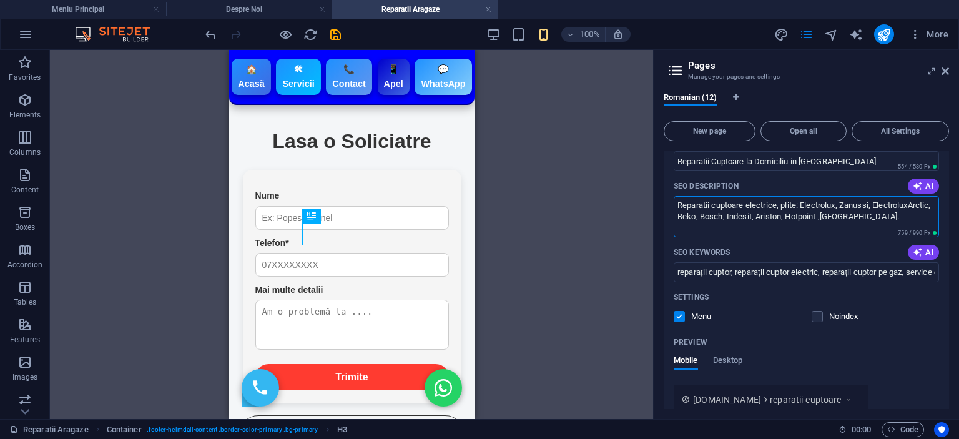
click at [795, 196] on textarea "Reparatii cuptoare electrice, plite: Electrolux, Zanussi, ElectroluxArctic, Bek…" at bounding box center [806, 216] width 265 height 41
click at [692, 196] on textarea "Reparatii cuptoare electrice sau pe gaz: Electrolux, Zanussi, ElectroluxArctic,…" at bounding box center [806, 216] width 265 height 41
click at [863, 197] on textarea "Reparatii cuptoare electrice sau pe gaz: Electrolux, Zanussi, Artic, Beko, Bosc…" at bounding box center [806, 216] width 265 height 41
click at [808, 200] on textarea "Reparatii cuptoare electrice sau pe gaz: Electrolux, Zanussi, Artic, Beko, Bosc…" at bounding box center [806, 216] width 265 height 41
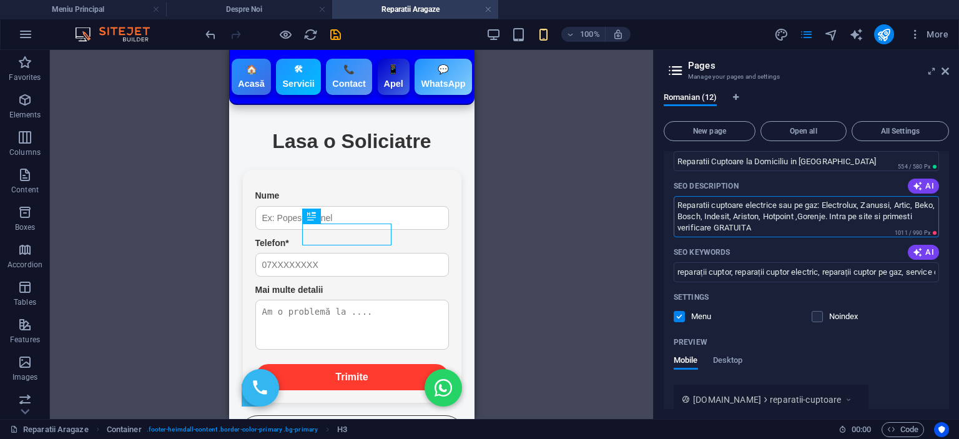
click at [808, 200] on textarea "Reparatii cuptoare electrice sau pe gaz: Electrolux, Zanussi, Artic, Beko, Bosc…" at bounding box center [806, 216] width 265 height 41
click at [810, 196] on textarea "Reparatii cuptoare electrice sau pe gaz: Electrolux, Zanussi, Artic, Beko, Bosc…" at bounding box center [806, 216] width 265 height 41
click at [801, 196] on textarea "Reparatii cuptoare electrice sau pe gaz: Electrolux, Zanussi, Artic, Beko, Bosc…" at bounding box center [806, 216] width 265 height 41
click at [799, 198] on textarea "Reparatii cuptoare electrice sau pe gaz: Electrolux, Zanussi, Artic, Beko, Bosc…" at bounding box center [806, 216] width 265 height 41
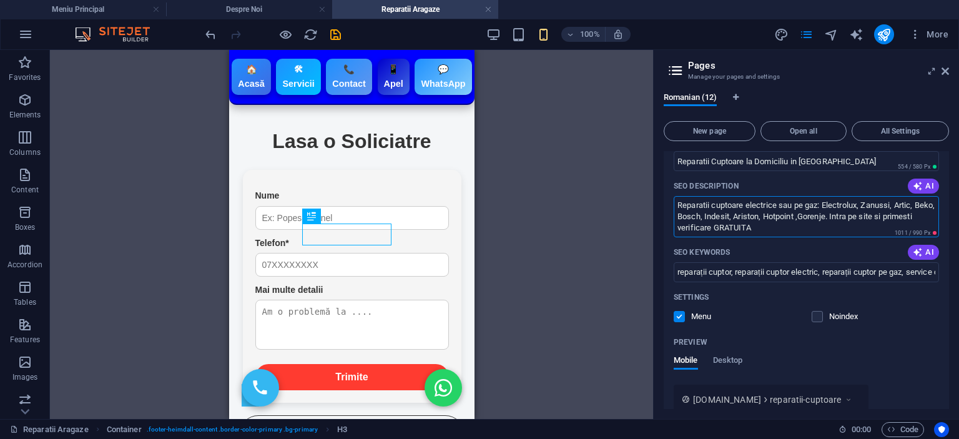
click at [799, 198] on textarea "Reparatii cuptoare electrice sau pe gaz: Electrolux, Zanussi, Artic, Beko, Bosc…" at bounding box center [806, 216] width 265 height 41
click at [812, 196] on textarea "Reparatii cuptoare electrice sau pe gaz: Electrolux, Zanussi, Artic, Beko, Bosc…" at bounding box center [806, 216] width 265 height 41
click at [796, 210] on textarea "Reparatii cuptoare electrice sau pe gaz: Electrolux, Zanussi, Artic, Beko, Bosc…" at bounding box center [806, 216] width 265 height 41
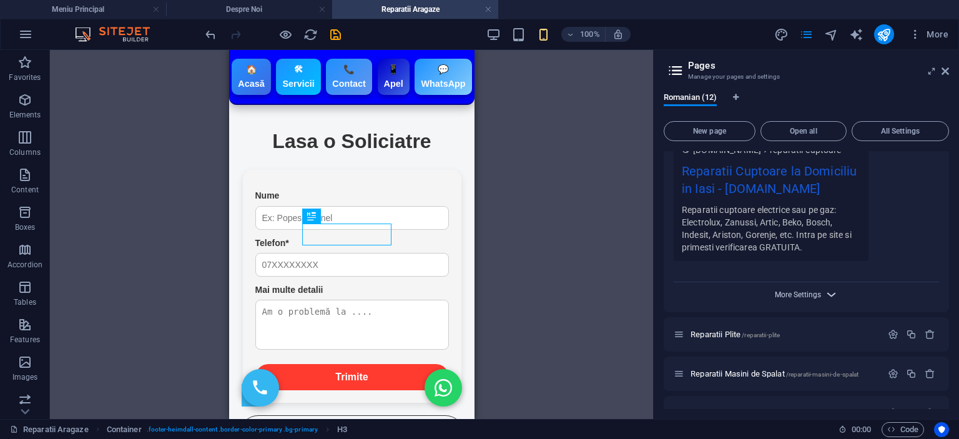
scroll to position [2809, 0]
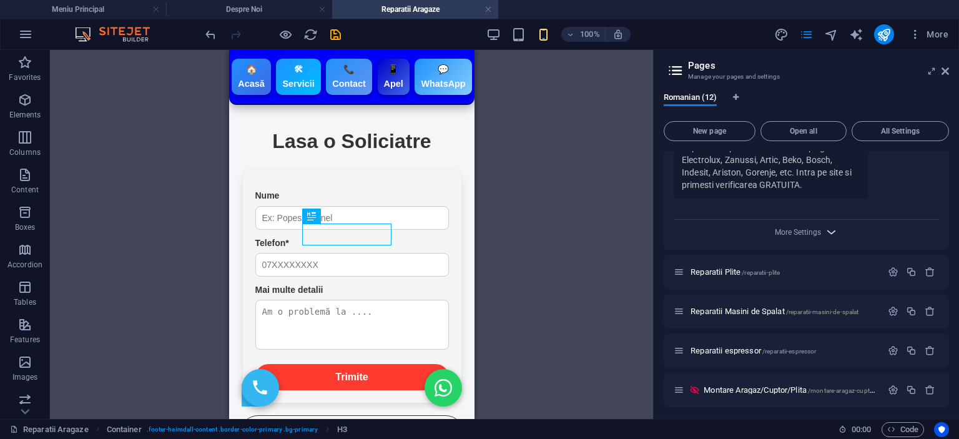
type textarea "Reparatii cuptoare electrice sau pe gaz: Electrolux, Zanussi, Artic, Beko, Bosc…"
click at [829, 225] on icon "button" at bounding box center [831, 232] width 14 height 14
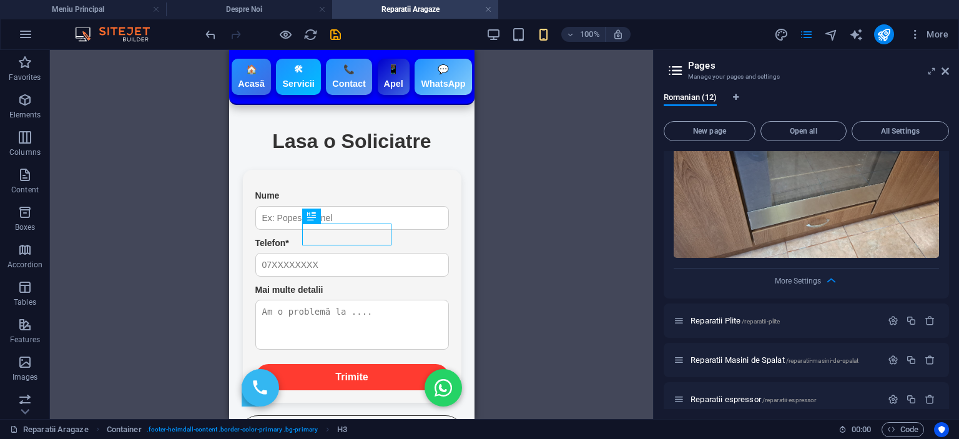
scroll to position [3121, 0]
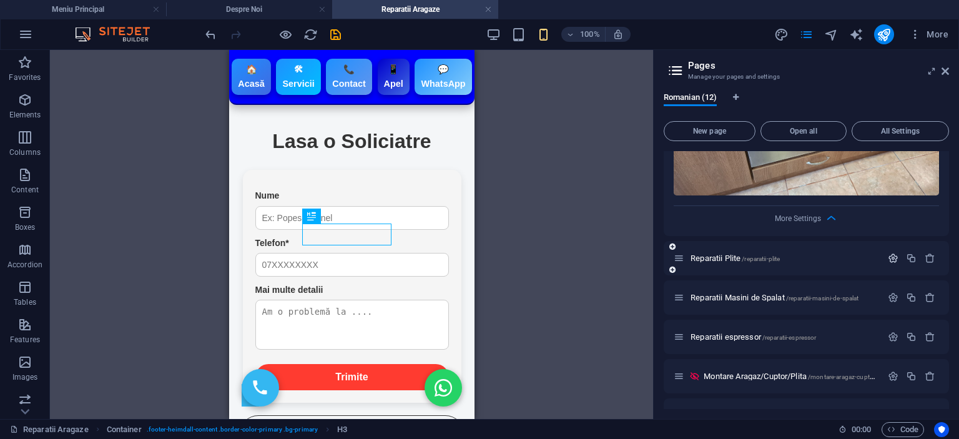
click at [888, 253] on icon "button" at bounding box center [893, 258] width 11 height 11
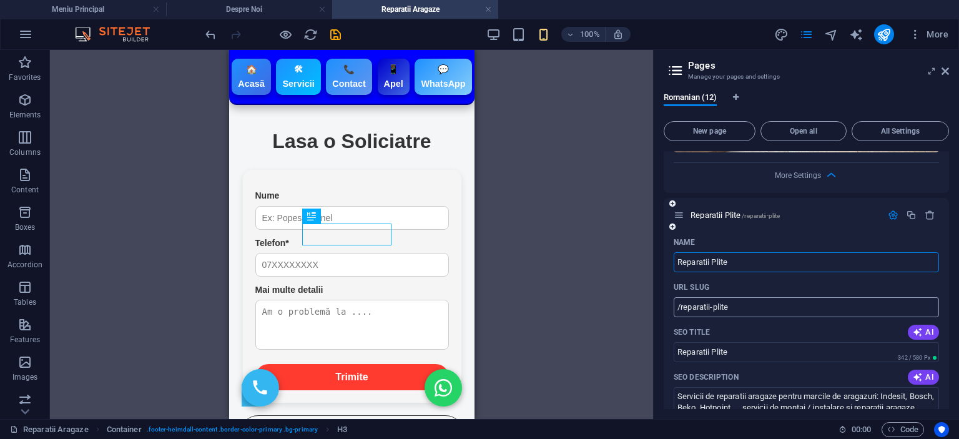
scroll to position [3183, 0]
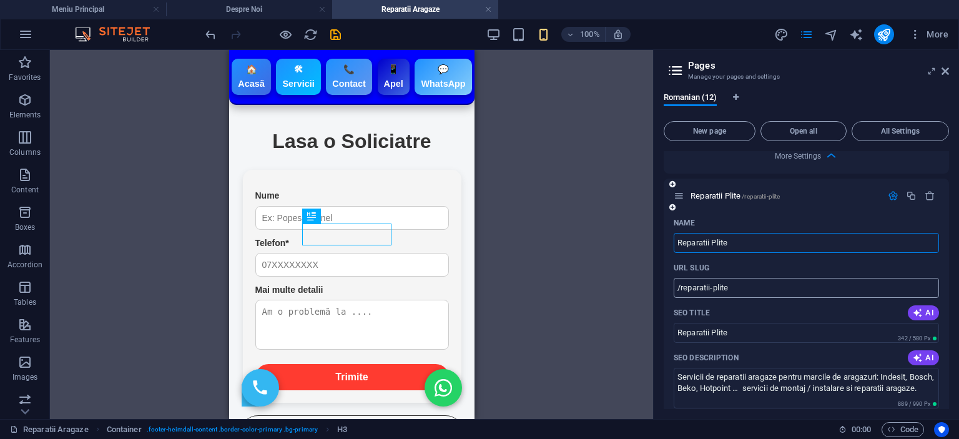
click at [757, 278] on input "/reparatii-plite" at bounding box center [806, 288] width 265 height 20
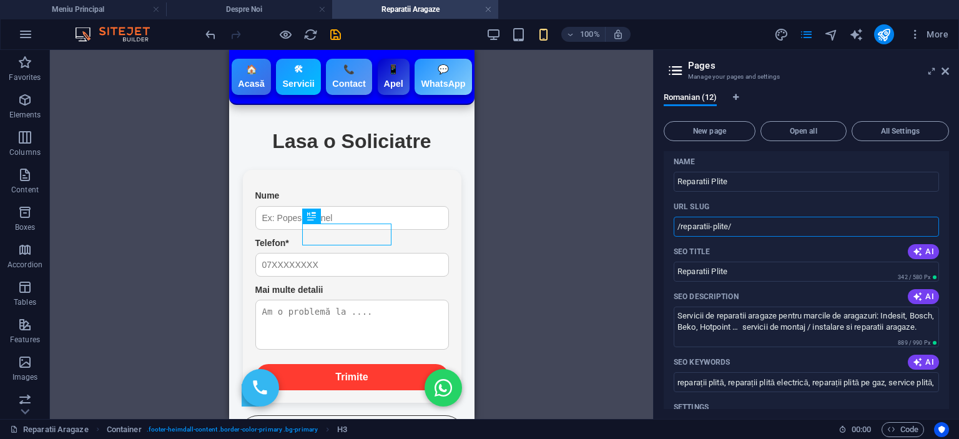
scroll to position [3246, 0]
click at [754, 260] on input "Reparatii Plite" at bounding box center [806, 270] width 265 height 20
type input "/reparatii-plite"
click at [812, 260] on input "Reparatii Plite Electrice la Domiciliu in [GEOGRAPHIC_DATA]" at bounding box center [806, 270] width 265 height 20
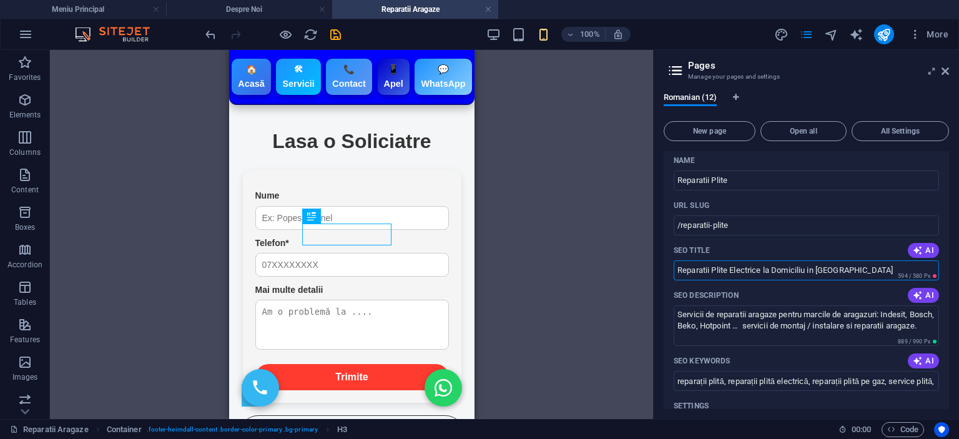
click at [811, 260] on input "Reparatii Plite Electrice la Domiciliu in [GEOGRAPHIC_DATA]" at bounding box center [806, 270] width 265 height 20
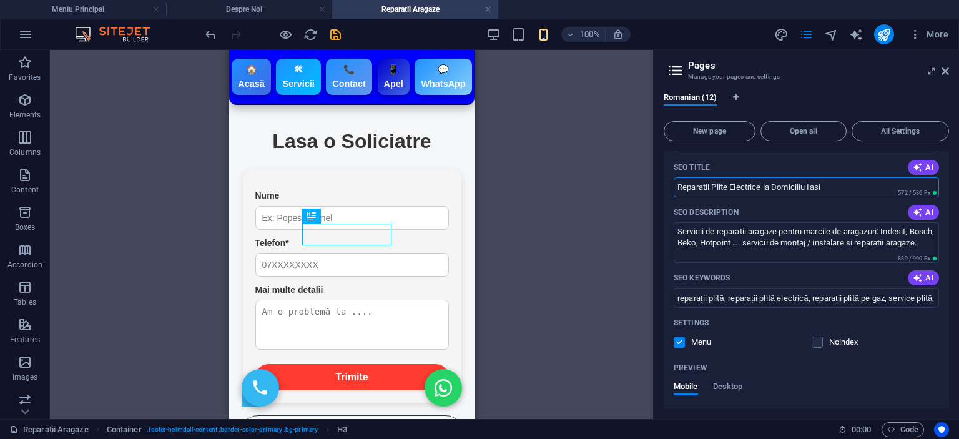
scroll to position [3308, 0]
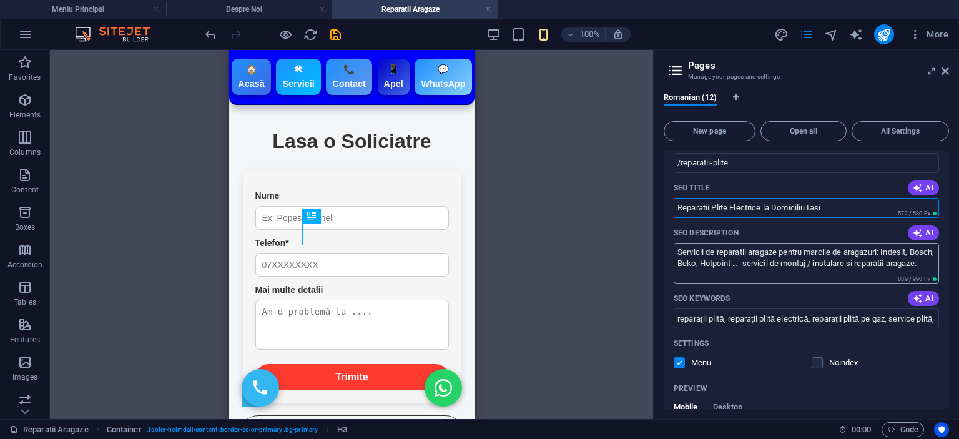
type input "Reparatii Plite Electrice la Domiciliu Iasi"
drag, startPoint x: 687, startPoint y: 249, endPoint x: 649, endPoint y: 225, distance: 45.4
click at [649, 225] on div "Meniu Principal Despre Noi Reparatii Aragaze Favorites Elements Columns Content…" at bounding box center [479, 234] width 959 height 369
click at [705, 228] on p "SEO Description" at bounding box center [706, 233] width 65 height 10
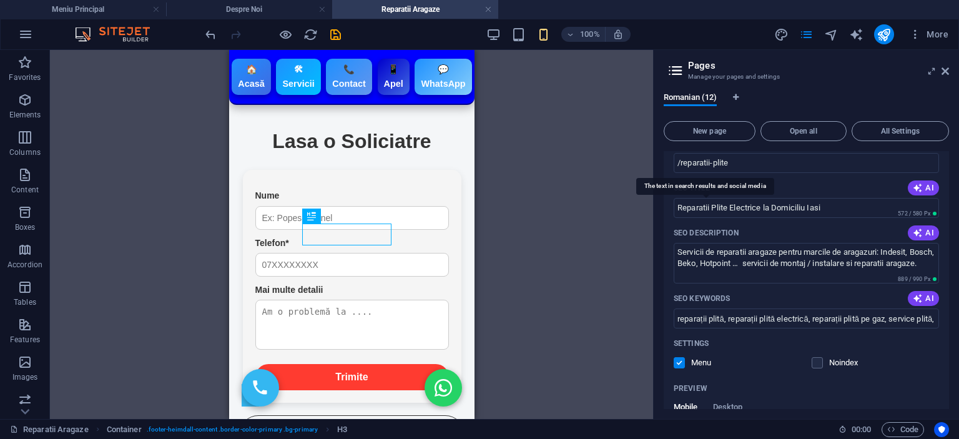
scroll to position [69, 0]
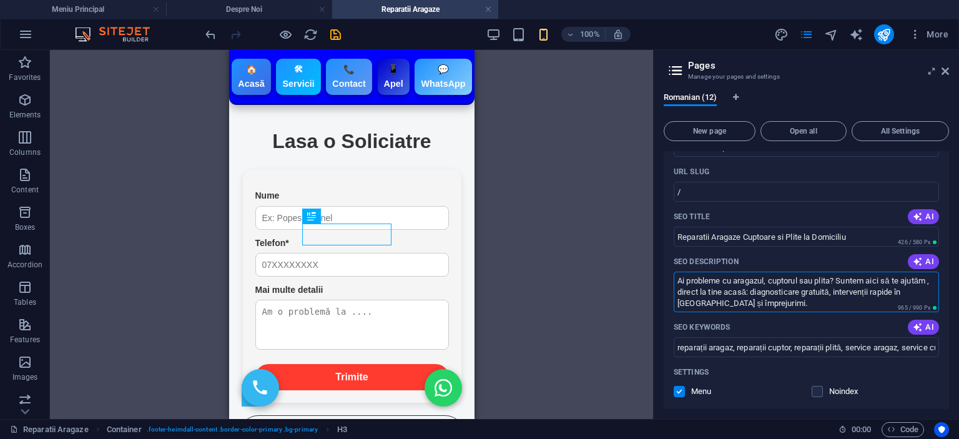
click at [705, 204] on div "Name Meniu Principal ​ URL SLUG / ​ SEO Title AI Reparatii Aragaze Cuptoare si …" at bounding box center [806, 377] width 285 height 520
click at [712, 257] on p "SEO Description" at bounding box center [706, 262] width 65 height 10
click at [712, 272] on textarea "Ai probleme cu aragazul, cuptorul sau plita? Suntem aici să te ajutăm , direct …" at bounding box center [806, 292] width 265 height 41
click at [712, 257] on p "SEO Description" at bounding box center [706, 262] width 65 height 10
click at [712, 272] on textarea "Ai probleme cu aragazul, cuptorul sau plita? Suntem aici să te ajutăm , direct …" at bounding box center [806, 292] width 265 height 41
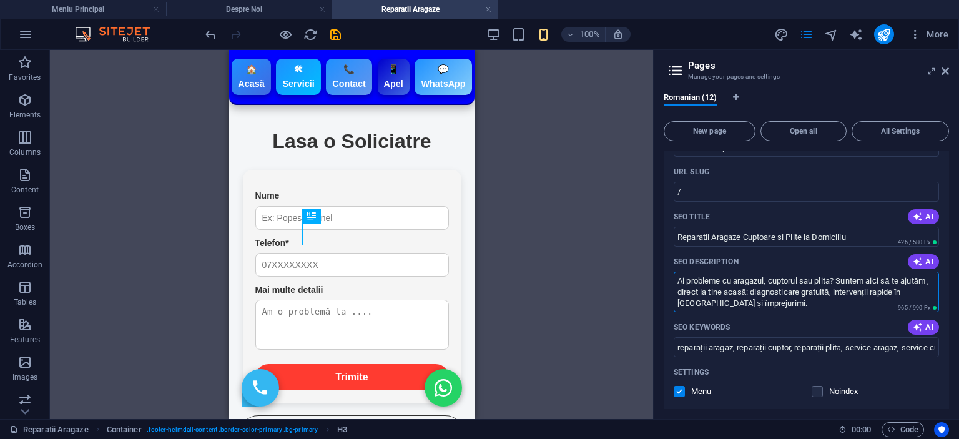
click at [727, 293] on textarea "Ai probleme cu aragazul, cuptorul sau plita? Suntem aici să te ajutăm , direct …" at bounding box center [806, 292] width 265 height 41
click at [745, 234] on input "Reparatii Aragaze Cuptoare si Plite la Domiciliu" at bounding box center [806, 237] width 265 height 20
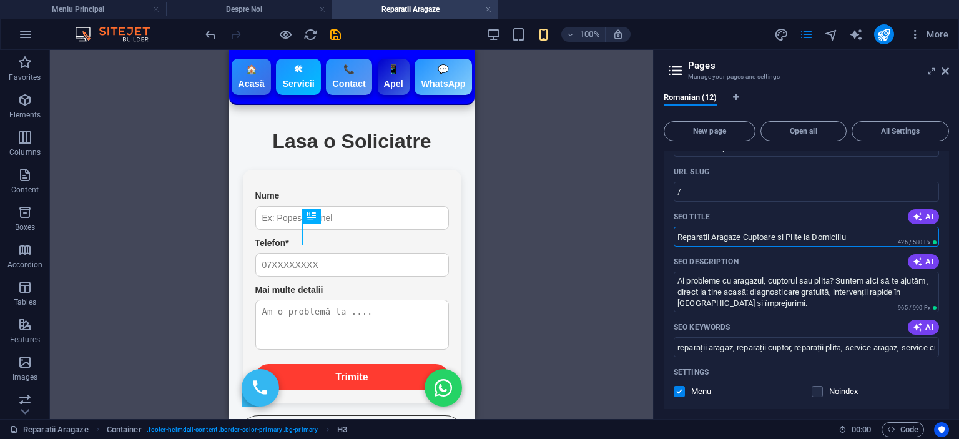
click at [745, 234] on input "Reparatii Aragaze Cuptoare si Plite la Domiciliu" at bounding box center [806, 237] width 265 height 20
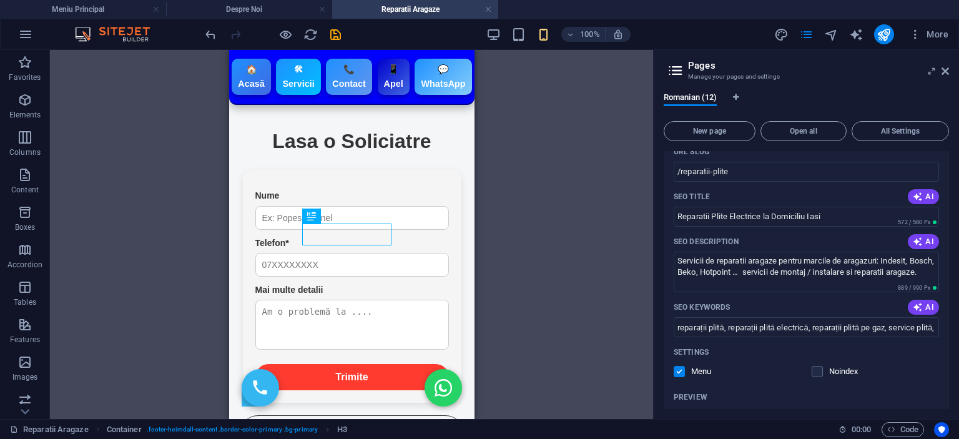
scroll to position [3246, 0]
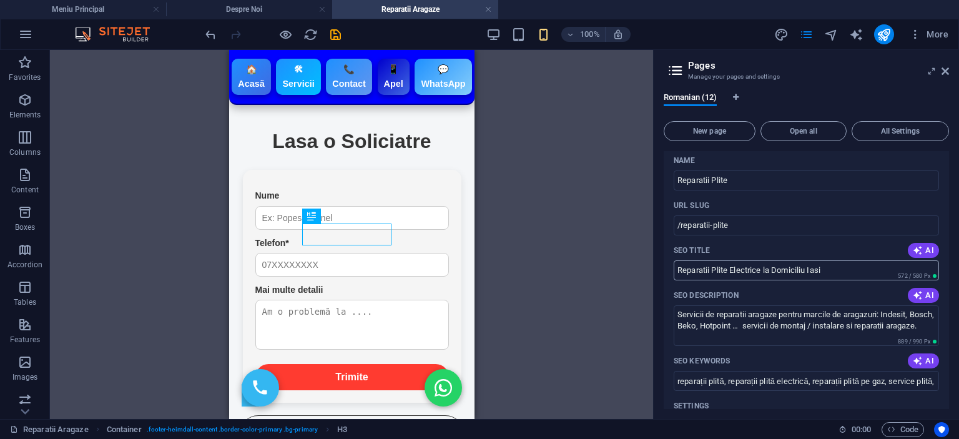
click at [757, 260] on input "Reparatii Plite Electrice la Domiciliu Iasi" at bounding box center [806, 270] width 265 height 20
drag, startPoint x: 739, startPoint y: 311, endPoint x: 635, endPoint y: 284, distance: 107.8
click at [635, 284] on div "Meniu Principal Despre Noi Reparatii Aragaze Favorites Elements Columns Content…" at bounding box center [479, 234] width 959 height 369
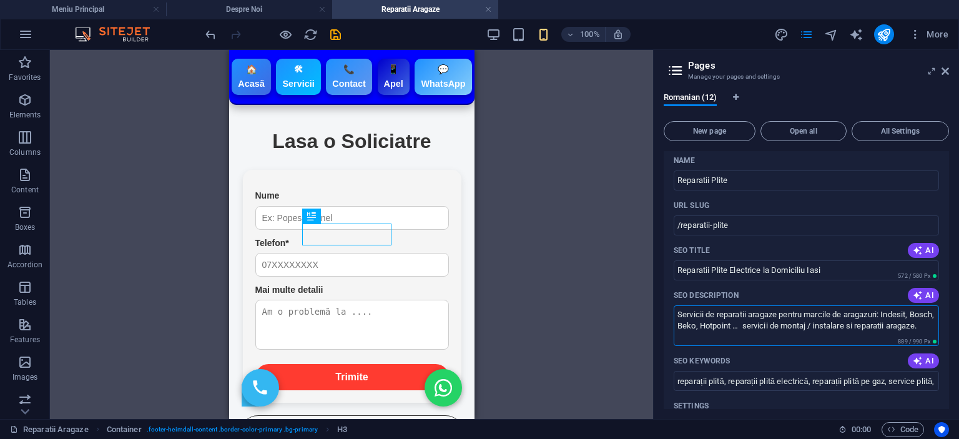
paste textarea "Reparații plite electrice la domiciliu în [GEOGRAPHIC_DATA], intervenții rapide…"
drag, startPoint x: 896, startPoint y: 290, endPoint x: 929, endPoint y: 291, distance: 33.1
click at [929, 305] on textarea "Reparații plite electrice la domiciliu în [GEOGRAPHIC_DATA], intervenții rapide…" at bounding box center [806, 325] width 265 height 41
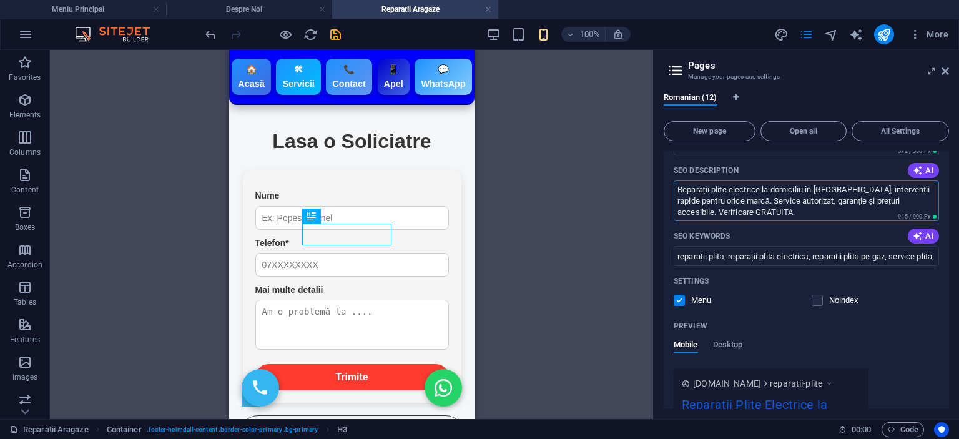
scroll to position [3558, 0]
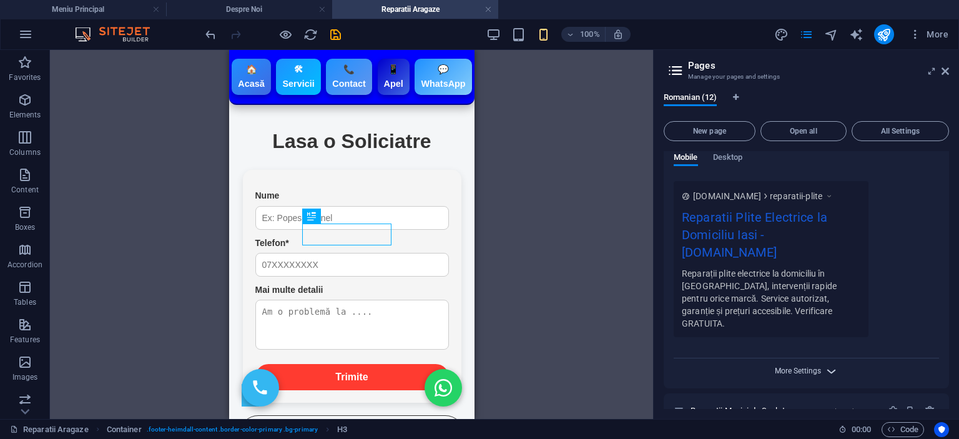
type textarea "Reparații plite electrice la domiciliu în [GEOGRAPHIC_DATA], intervenții rapide…"
click at [791, 366] on span "More Settings" at bounding box center [798, 370] width 46 height 9
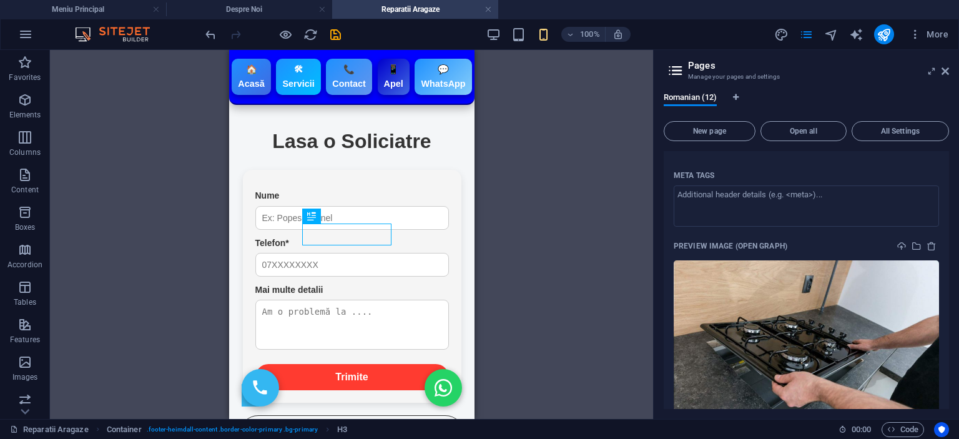
scroll to position [3995, 0]
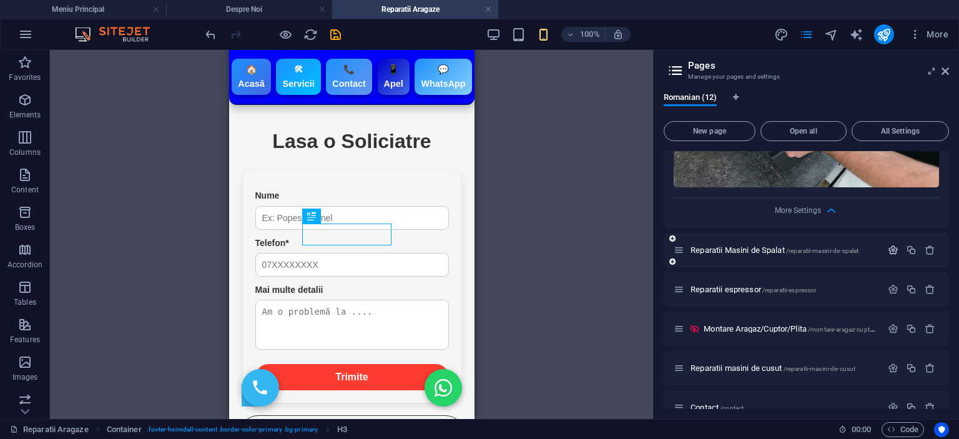
click at [888, 245] on icon "button" at bounding box center [893, 250] width 11 height 11
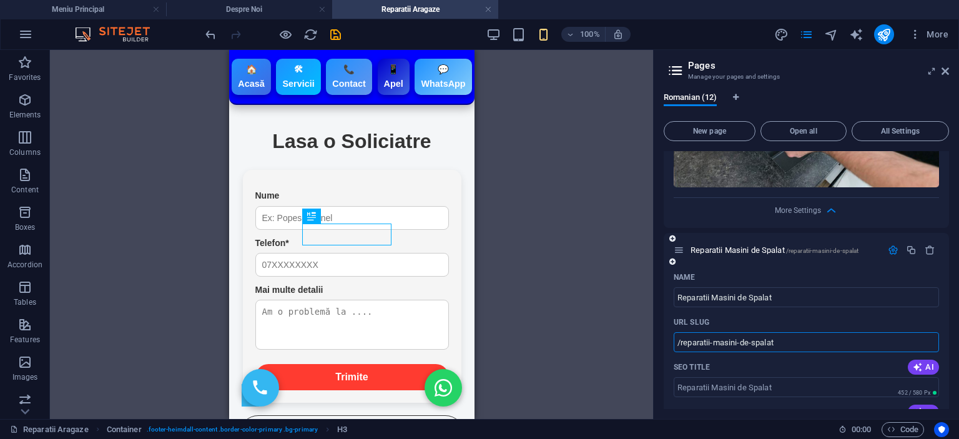
click at [797, 332] on input "/reparatii-masini-de-spalat" at bounding box center [806, 342] width 265 height 20
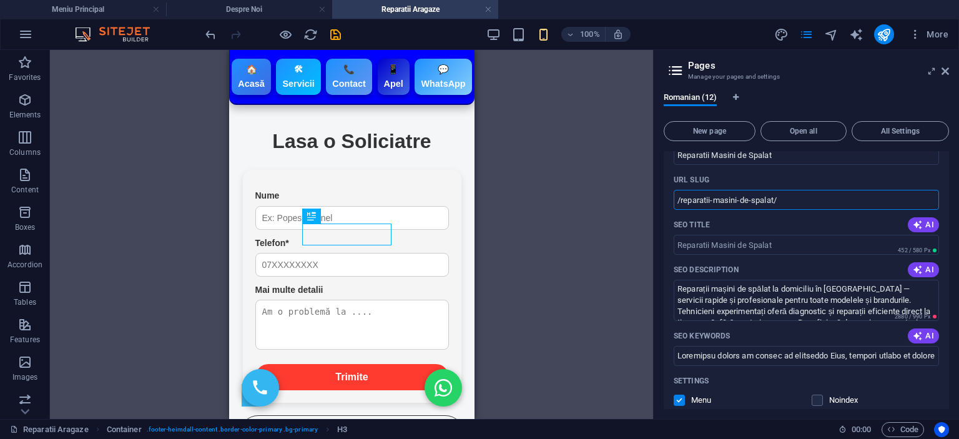
scroll to position [4120, 0]
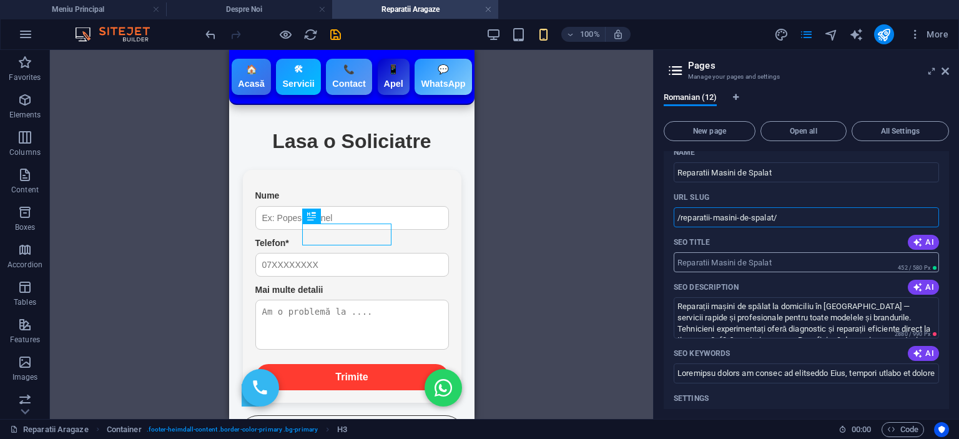
click at [798, 252] on input "SEO Title" at bounding box center [806, 262] width 265 height 20
type input "/reparatii-masini-de-spalat"
click at [801, 252] on input "SEO Title" at bounding box center [806, 262] width 265 height 20
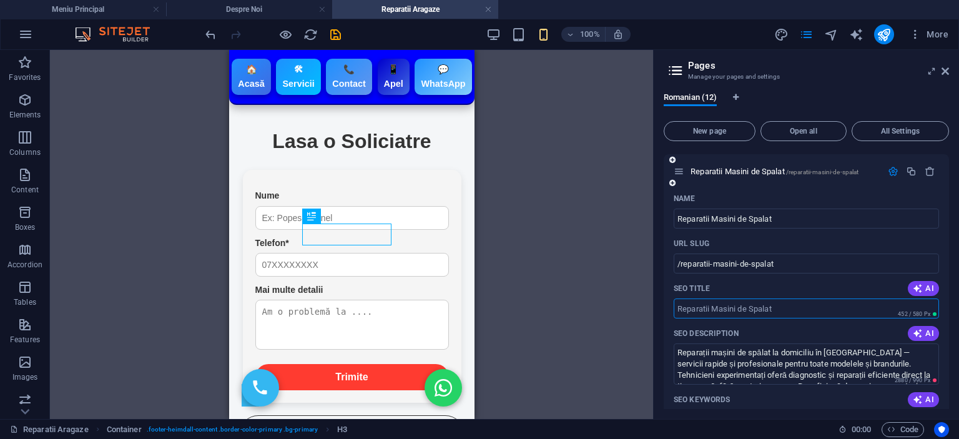
scroll to position [4057, 0]
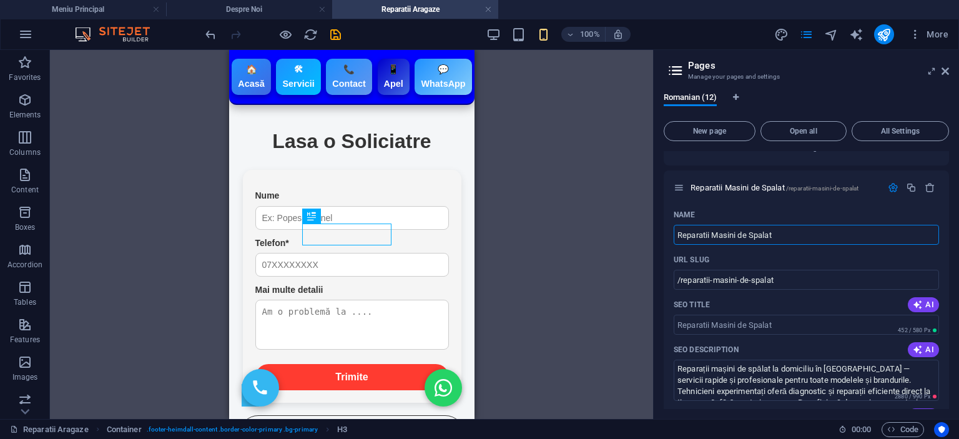
drag, startPoint x: 795, startPoint y: 197, endPoint x: 597, endPoint y: 187, distance: 198.7
click at [597, 187] on div "Meniu Principal Despre Noi Reparatii Aragaze Favorites Elements Columns Content…" at bounding box center [479, 234] width 959 height 369
click at [742, 315] on input "SEO Title" at bounding box center [806, 325] width 265 height 20
paste input "Reparatii Masini de Spalat"
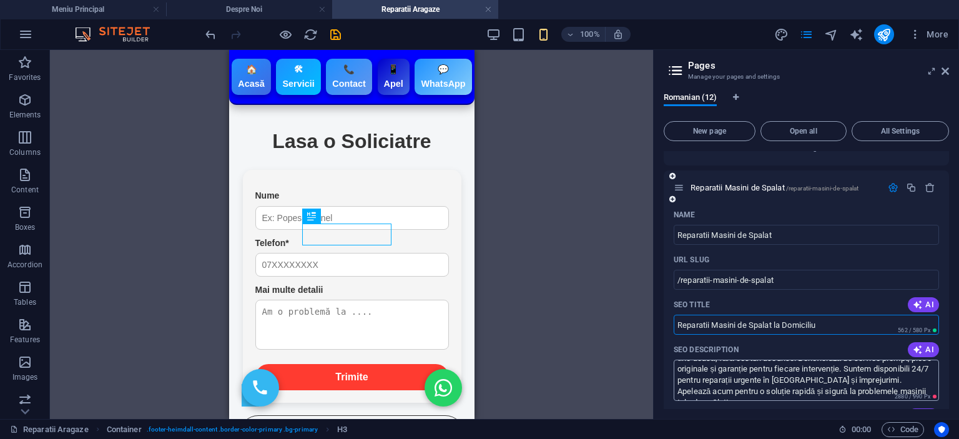
scroll to position [0, 0]
type input "Reparatii Masini de Spalat la Domiciliu"
click at [789, 360] on textarea "Reparații mașini de spălat la domiciliu în [GEOGRAPHIC_DATA] — servicii rapide …" at bounding box center [806, 380] width 265 height 41
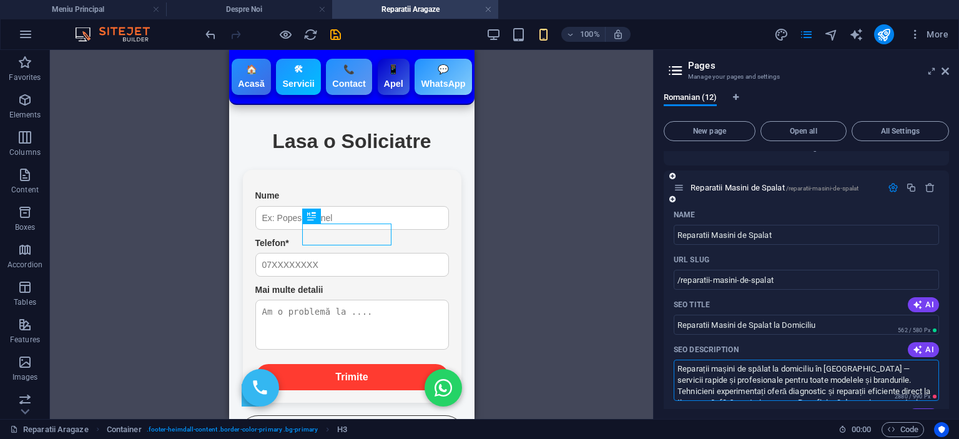
click at [846, 360] on textarea "Reparații mașini de spălat la domiciliu în [GEOGRAPHIC_DATA] — servicii rapide …" at bounding box center [806, 380] width 265 height 41
click at [884, 360] on textarea "Reparații mașini de spălat la domiciliu în [GEOGRAPHIC_DATA] — servicii rapide …" at bounding box center [806, 380] width 265 height 41
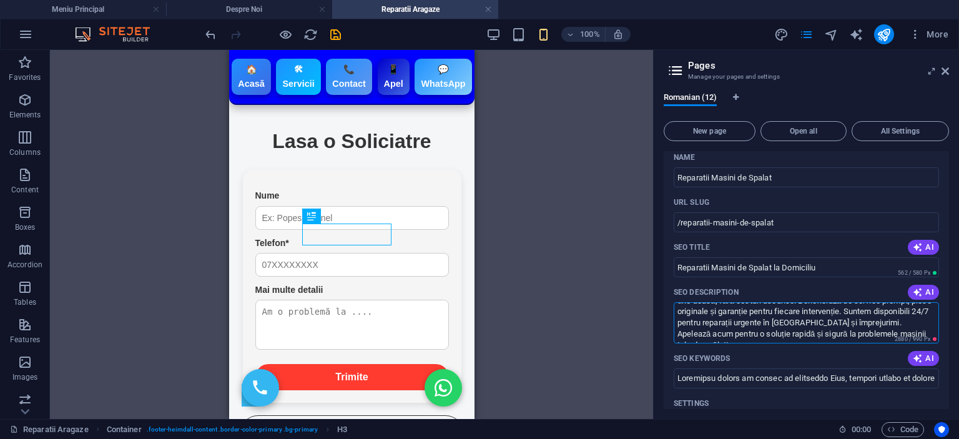
scroll to position [4289, 0]
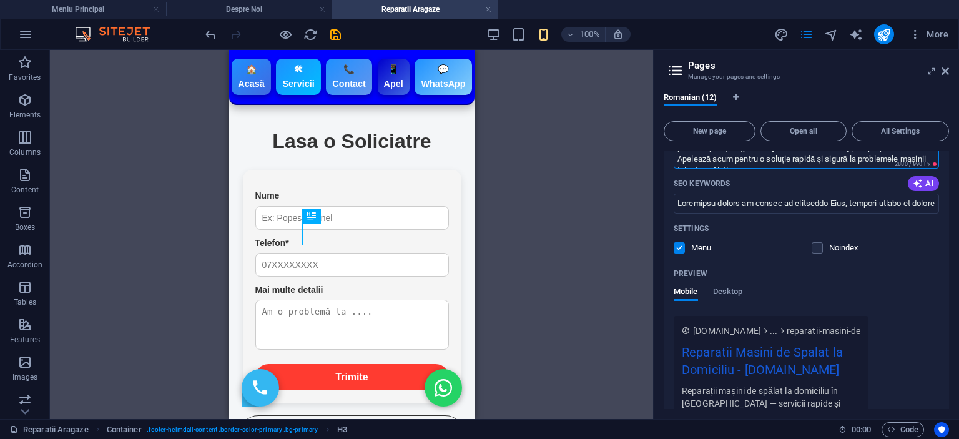
drag, startPoint x: 843, startPoint y: 396, endPoint x: 860, endPoint y: 232, distance: 165.6
click at [860, 232] on div "Name Reparatii Masini de Spalat ​ URL SLUG /reparatii-masini-de-spalat ​ SEO Ti…" at bounding box center [806, 245] width 285 height 545
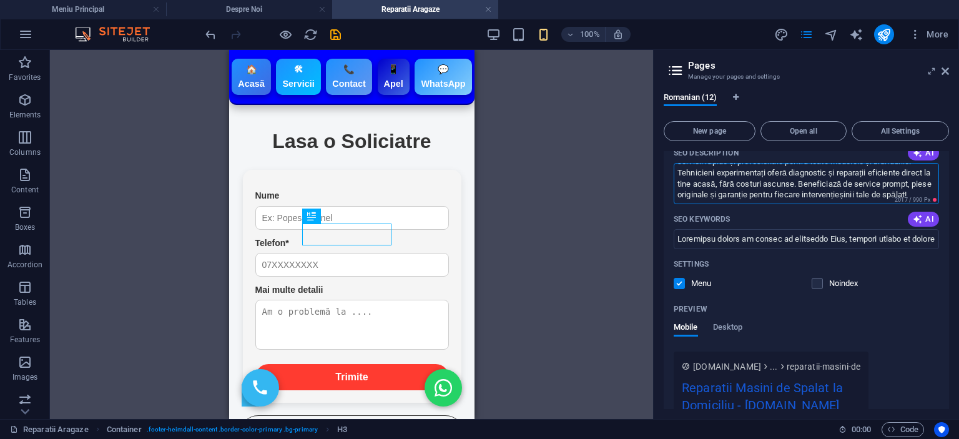
scroll to position [4067, 0]
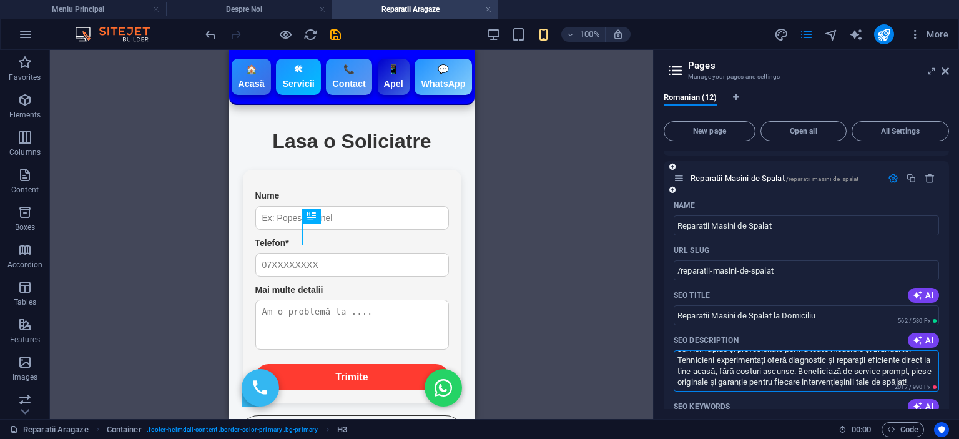
drag, startPoint x: 779, startPoint y: 328, endPoint x: 941, endPoint y: 383, distance: 171.3
drag, startPoint x: 856, startPoint y: 319, endPoint x: 891, endPoint y: 353, distance: 48.6
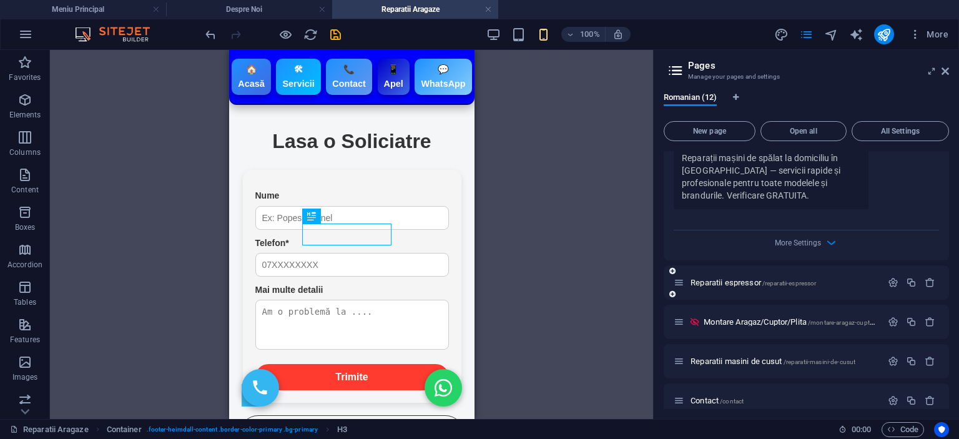
scroll to position [4504, 0]
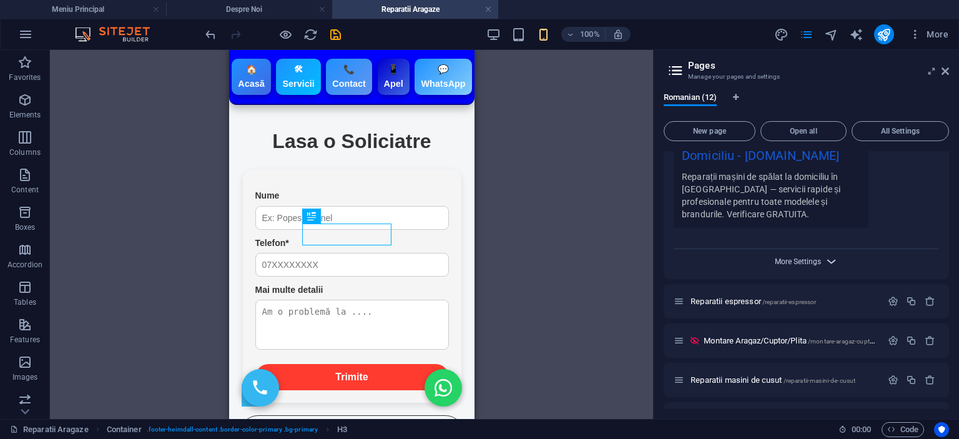
type textarea "Reparații mașini de spălat la domiciliu în [GEOGRAPHIC_DATA] — servicii rapide …"
click at [787, 257] on span "More Settings" at bounding box center [798, 261] width 46 height 9
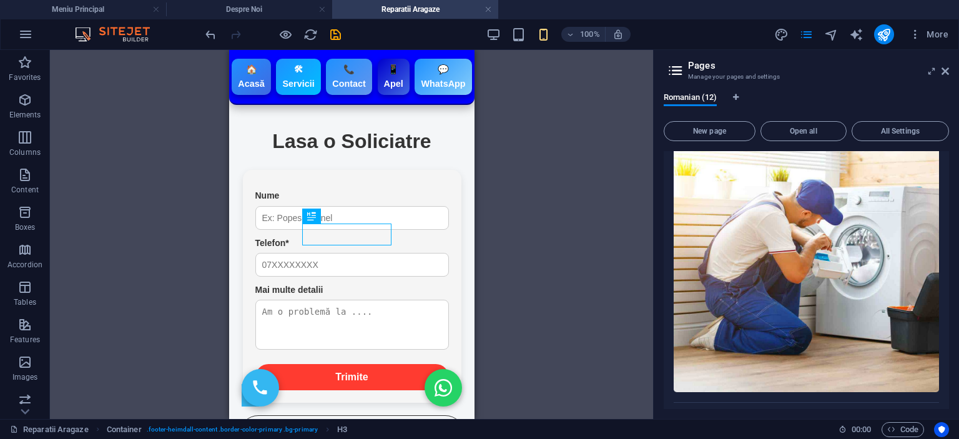
scroll to position [4878, 0]
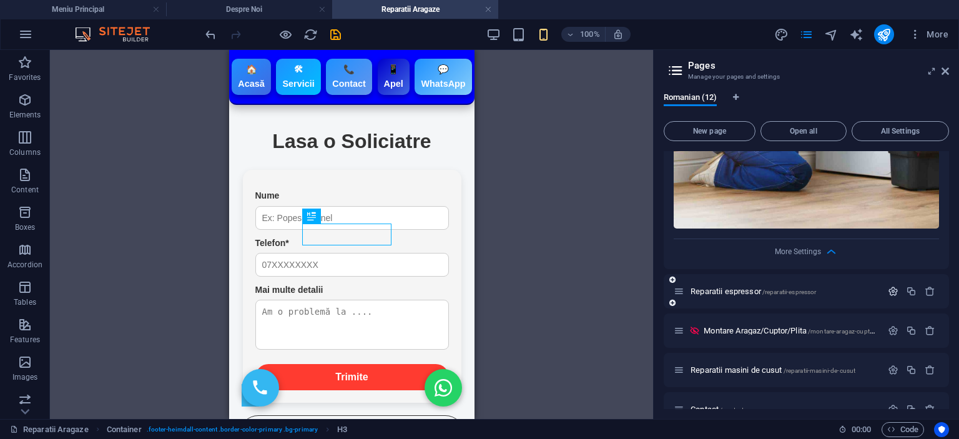
click at [896, 286] on button "button" at bounding box center [893, 291] width 18 height 11
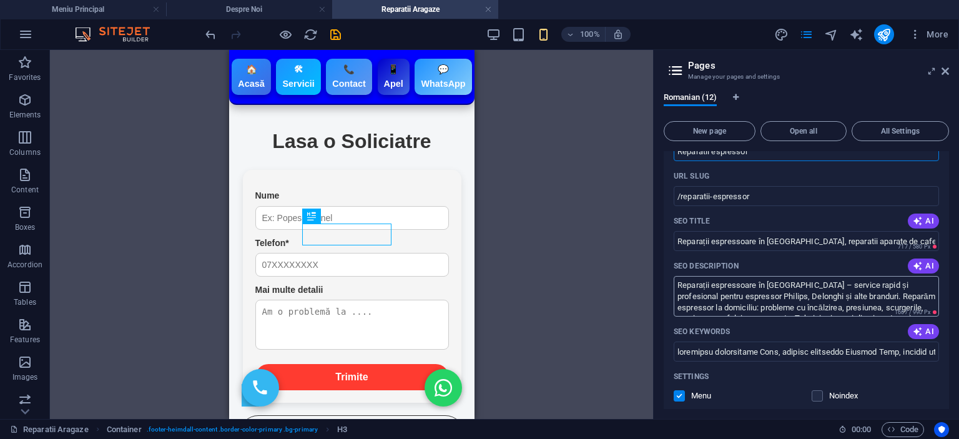
scroll to position [4940, 0]
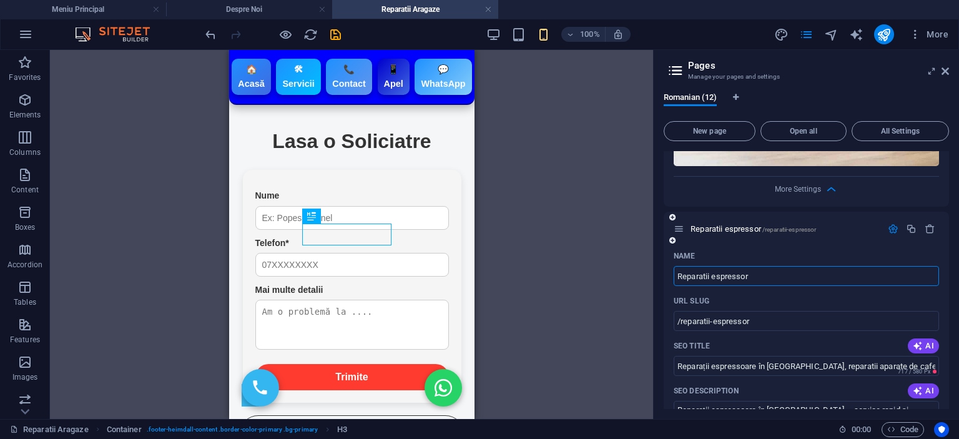
click at [716, 266] on input "Reparatii espressor" at bounding box center [806, 276] width 265 height 20
type input "Reparatii Espressor"
type input "/reparatii-spressor"
type input "Reparatii Espressor"
type input "/reparatii-espressor"
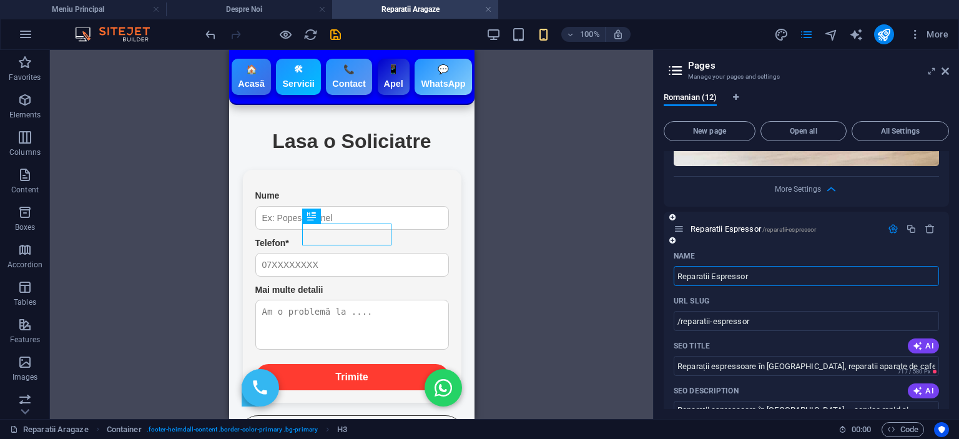
click at [772, 266] on input "Reparatii Espressor" at bounding box center [806, 276] width 265 height 20
type input "Reparatii Espressoare"
type input "/reparatii-espressoare"
type input "Reparatii Espressoare"
click at [772, 311] on input "/reparatii-espressoare" at bounding box center [806, 321] width 265 height 20
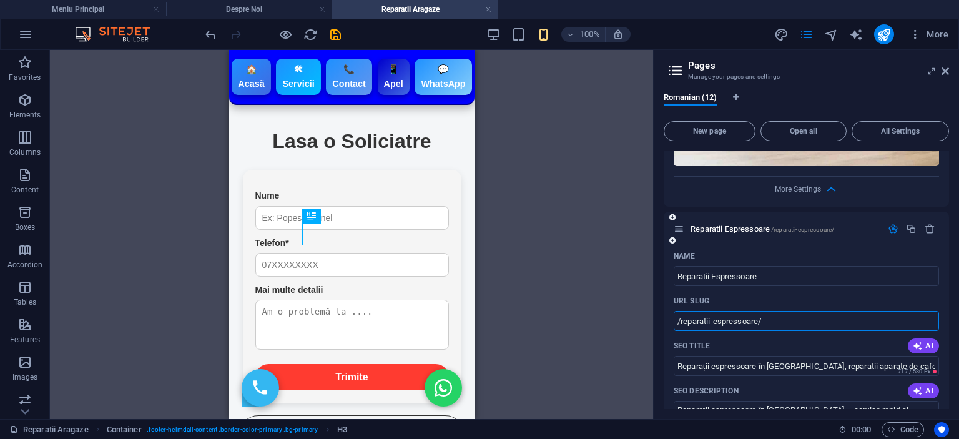
scroll to position [5065, 0]
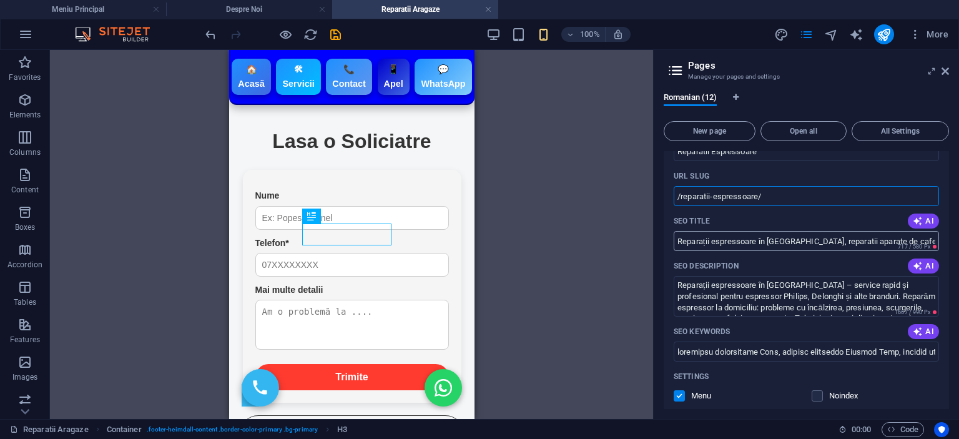
click at [776, 231] on input "Reparații espressoare în [GEOGRAPHIC_DATA], reparatii aparate de cafea" at bounding box center [806, 241] width 265 height 20
type input "/reparatii-espressoare"
click at [881, 231] on input "Reparații espressoare în [GEOGRAPHIC_DATA], reparatii aparate de cafea" at bounding box center [806, 241] width 265 height 20
drag, startPoint x: 717, startPoint y: 204, endPoint x: 920, endPoint y: 200, distance: 203.5
click at [920, 231] on input "Reparații espressoare în [GEOGRAPHIC_DATA], reparatii aparate de cafea" at bounding box center [806, 241] width 265 height 20
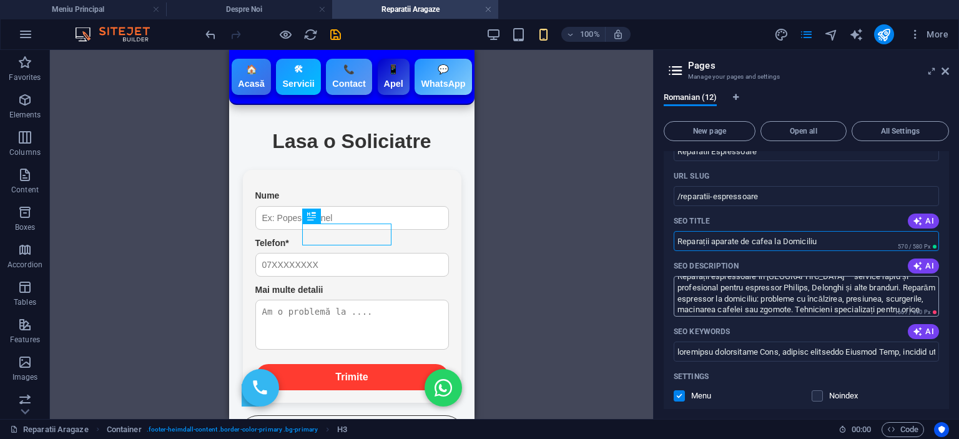
scroll to position [11, 0]
type input "Reparații aparate de cafea la Domiciliu"
drag, startPoint x: 915, startPoint y: 270, endPoint x: 841, endPoint y: 247, distance: 77.0
click at [841, 276] on textarea "Reparații espressoare în [GEOGRAPHIC_DATA] – service rapid și profesional pentr…" at bounding box center [806, 296] width 265 height 41
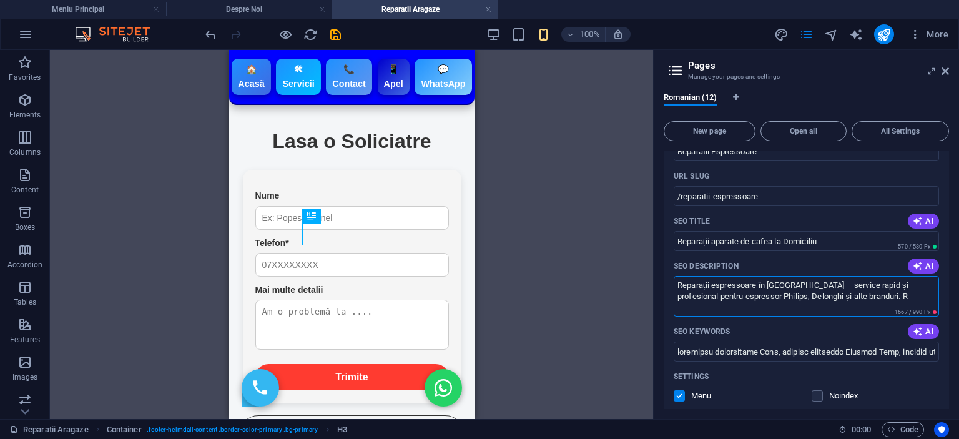
scroll to position [0, 0]
click at [838, 231] on input "Reparații aparate de cafea la Domiciliu" at bounding box center [806, 241] width 265 height 20
click at [836, 276] on textarea "Reparații espressoare în [GEOGRAPHIC_DATA] – service rapid și profesional pentr…" at bounding box center [806, 296] width 265 height 41
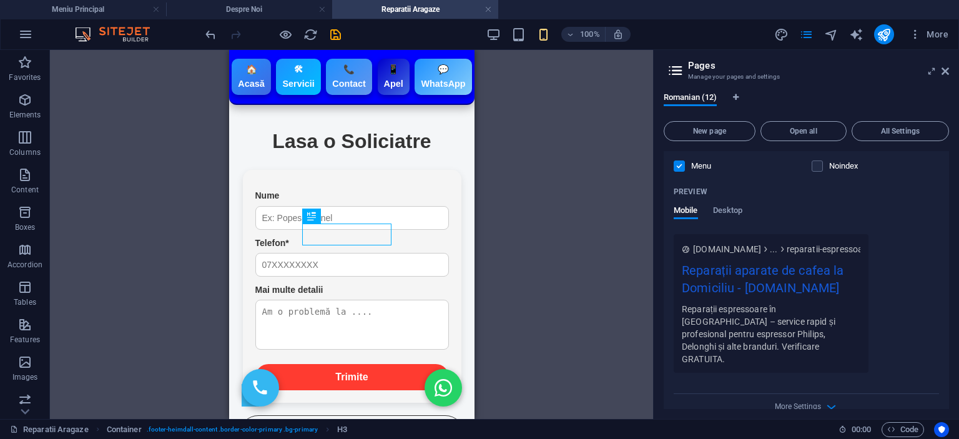
scroll to position [5315, 0]
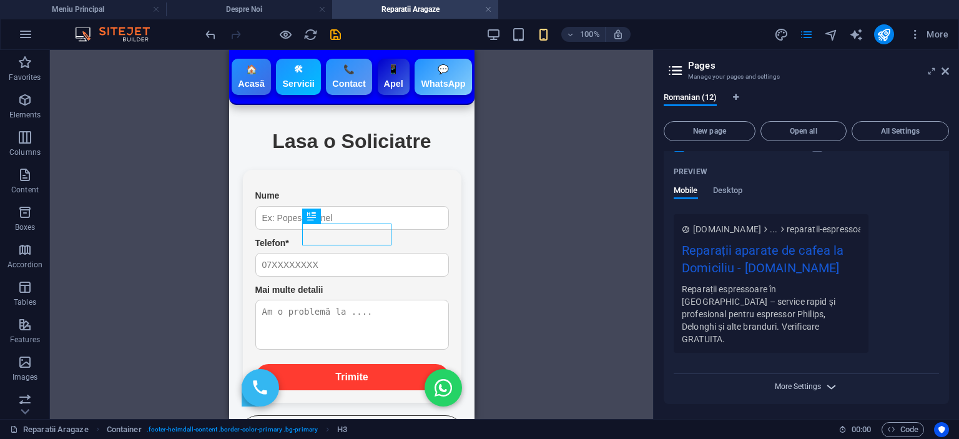
type textarea "Reparații espressoare în [GEOGRAPHIC_DATA] – service rapid și profesional pentr…"
click at [806, 382] on span "More Settings" at bounding box center [798, 386] width 46 height 9
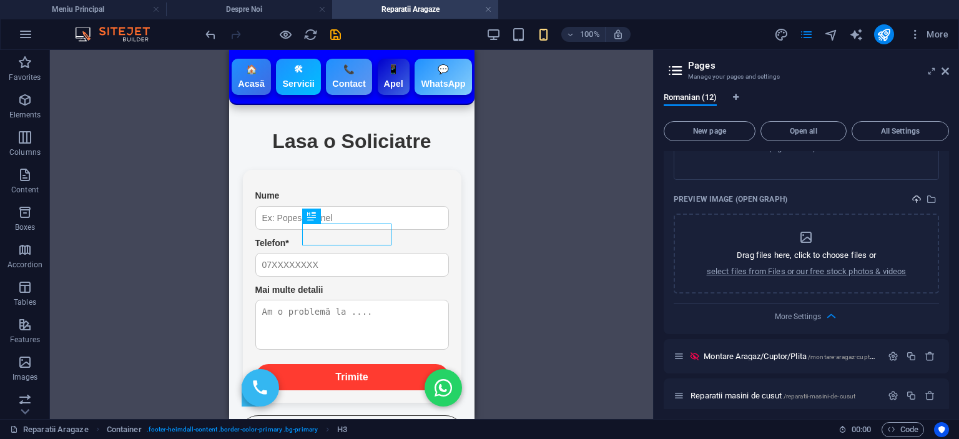
click at [916, 192] on button "upload" at bounding box center [916, 199] width 15 height 15
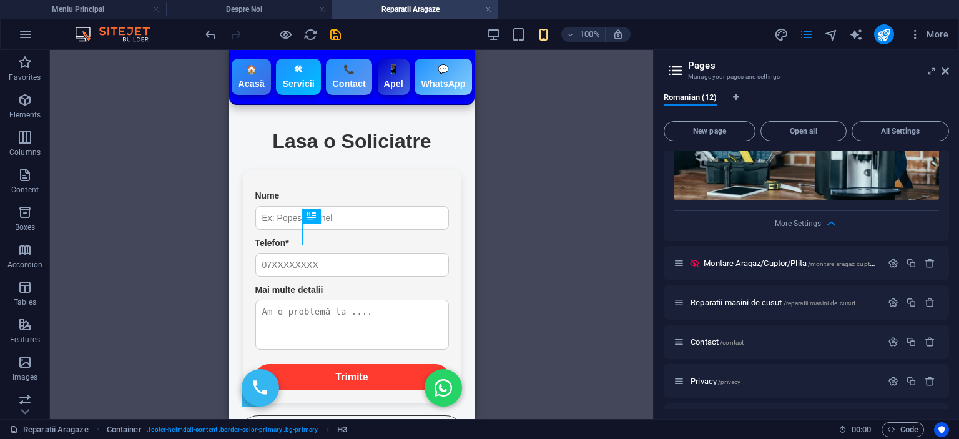
scroll to position [5755, 0]
click at [892, 296] on icon "button" at bounding box center [893, 301] width 11 height 11
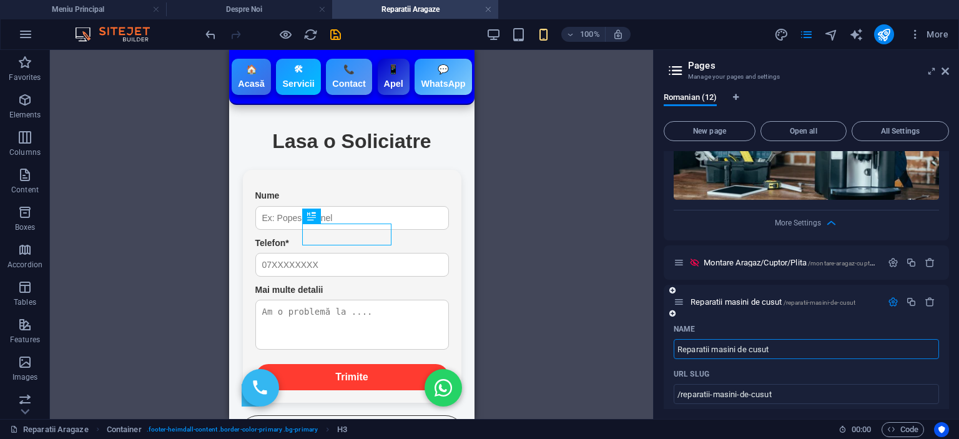
click at [718, 339] on input "Reparatii masini de cusut" at bounding box center [806, 349] width 265 height 20
type input "Reparatii Masini de cusut"
type input "/reparatii-asini-de-cusut"
type input "Reparatii Masini de cusut"
type input "/reparatii-masini-de-cusut"
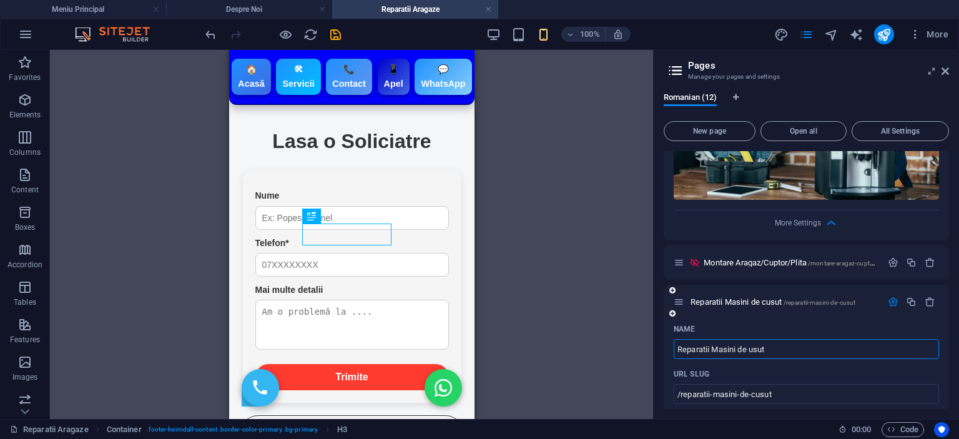
type input "Reparatii Masini de Cusut"
type input "/reparatii-masini-de-usut"
type input "Reparatii Masini de Cusut"
type input "/reparatii-masini-de-cusut"
type input "Reparatii Masini de Cusut"
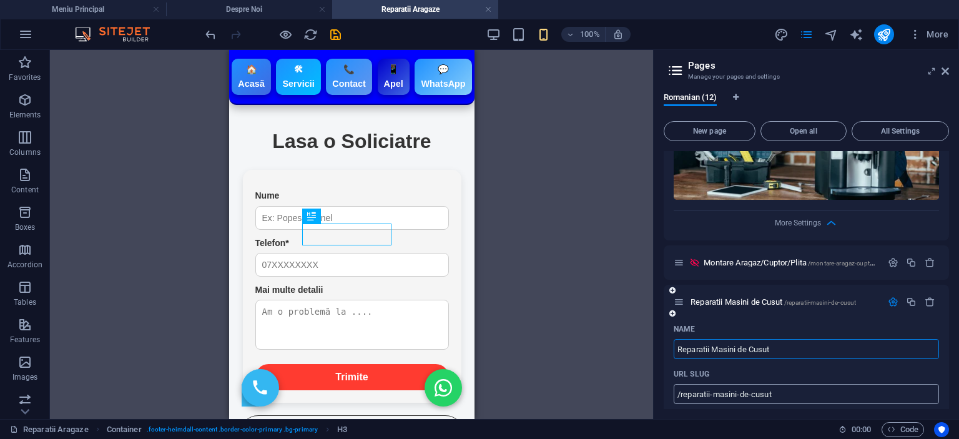
click at [795, 384] on input "/reparatii-masini-de-cusut" at bounding box center [806, 394] width 265 height 20
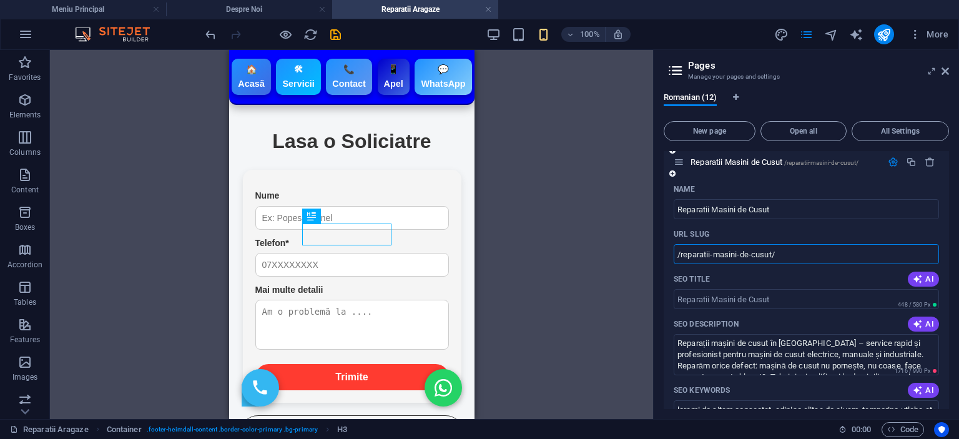
scroll to position [5817, 0]
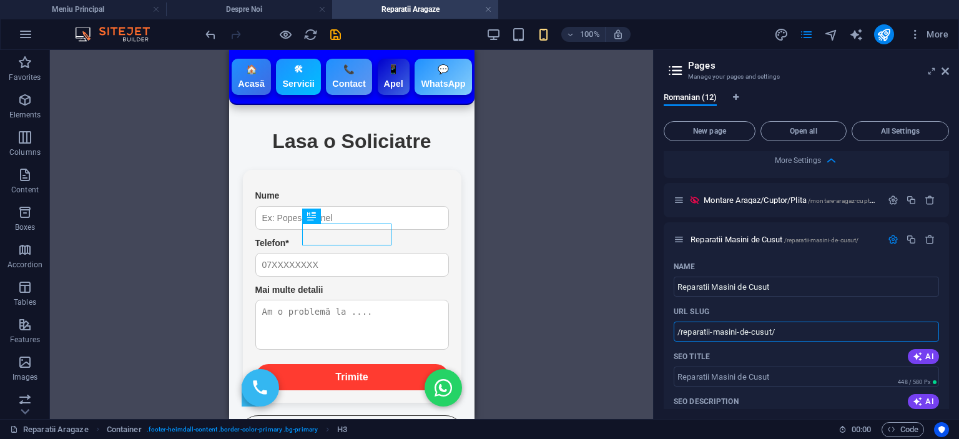
type input "/reparatii-masini-de-cusut"
drag, startPoint x: 798, startPoint y: 254, endPoint x: 564, endPoint y: 254, distance: 234.7
click at [564, 254] on div "Meniu Principal Despre Noi Reparatii Aragaze Favorites Elements Columns Content…" at bounding box center [479, 234] width 959 height 369
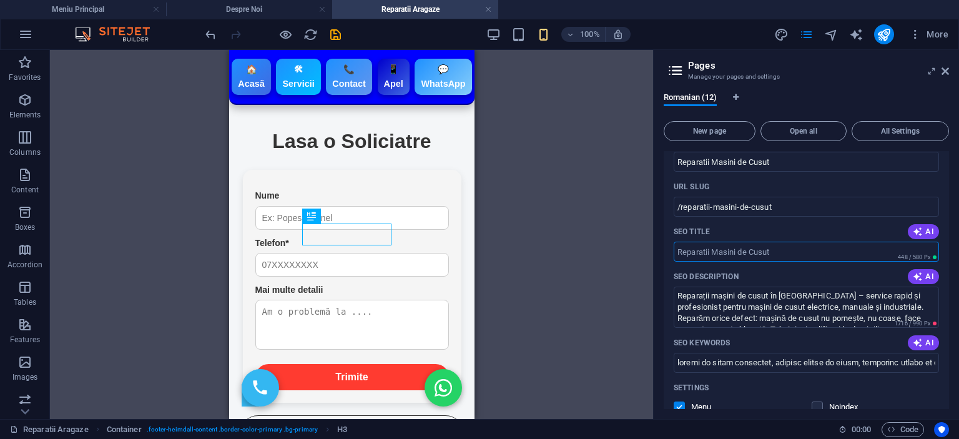
click at [722, 242] on input "SEO Title" at bounding box center [806, 252] width 265 height 20
paste input "Reparatii Masini de Cusut"
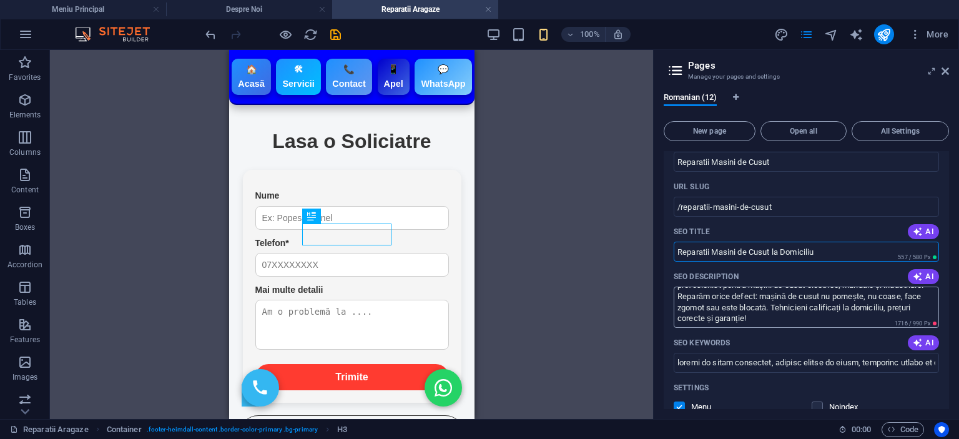
type input "Reparatii Masini de Cusut la Domiciliu"
drag, startPoint x: 793, startPoint y: 287, endPoint x: 738, endPoint y: 277, distance: 55.8
click at [738, 287] on textarea "Reparații mașini de cusut în [GEOGRAPHIC_DATA] – service rapid și profesionist …" at bounding box center [806, 307] width 265 height 41
drag, startPoint x: 757, startPoint y: 288, endPoint x: 884, endPoint y: 264, distance: 129.5
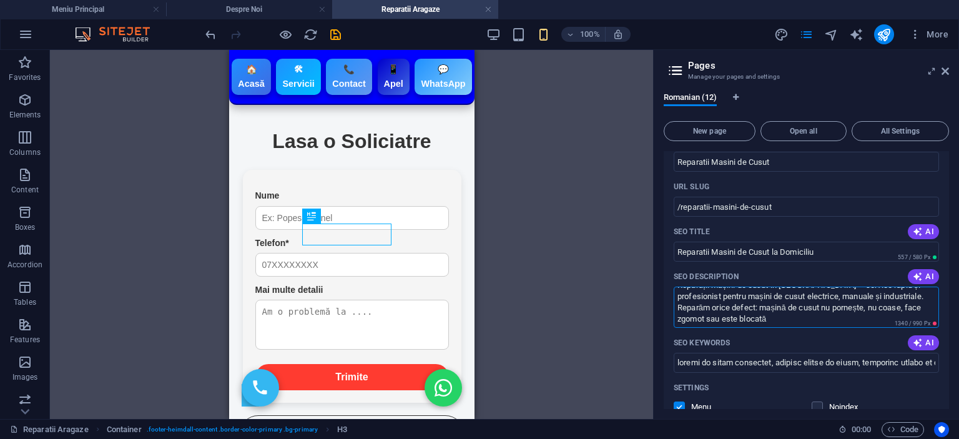
click at [884, 287] on textarea "Reparații mașini de cusut în [GEOGRAPHIC_DATA] – service rapid și profesionist …" at bounding box center [806, 307] width 265 height 41
click at [841, 287] on textarea "Reparații mașini de cusut în [GEOGRAPHIC_DATA] – service rapid și profesionist …" at bounding box center [806, 307] width 265 height 41
drag, startPoint x: 793, startPoint y: 272, endPoint x: 664, endPoint y: 275, distance: 129.9
click at [664, 275] on div "Name Reparatii Masini de Cusut ​ URL SLUG /reparatii-masini-de-cusut ​ SEO Titl…" at bounding box center [806, 404] width 285 height 545
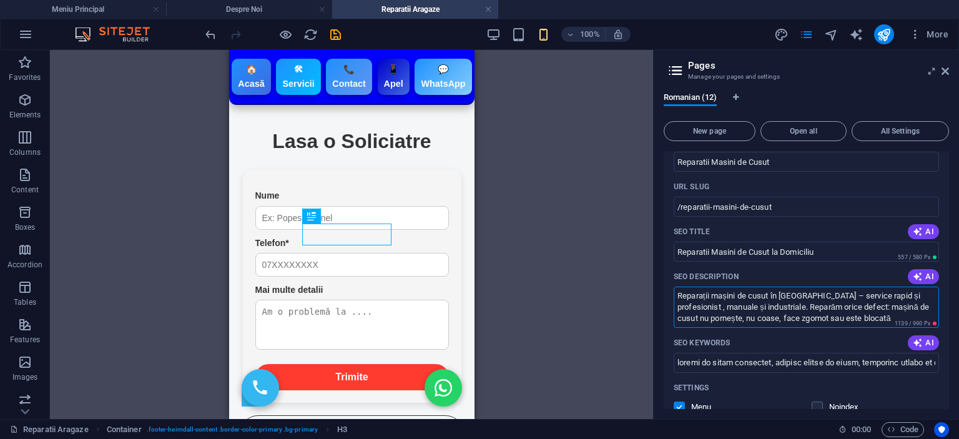
click at [916, 287] on textarea "Reparații mașini de cusut în [GEOGRAPHIC_DATA] – service rapid și profesionist …" at bounding box center [806, 307] width 265 height 41
drag, startPoint x: 854, startPoint y: 258, endPoint x: 917, endPoint y: 262, distance: 63.1
click at [917, 287] on textarea "Reparații mașini de cusut în [GEOGRAPHIC_DATA] – service rapid și profesionist …" at bounding box center [806, 307] width 265 height 41
drag, startPoint x: 804, startPoint y: 262, endPoint x: 619, endPoint y: 255, distance: 184.9
click at [619, 255] on div "Meniu Principal Despre Noi Reparatii Aragaze Favorites Elements Columns Content…" at bounding box center [479, 234] width 959 height 369
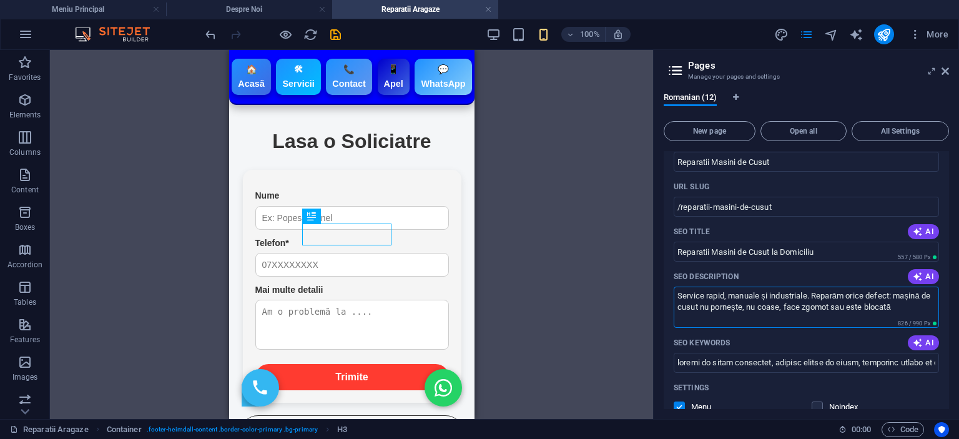
click at [728, 287] on textarea "Service rapid, manuale și industriale. Reparăm orice defect: mașină de cusut nu…" at bounding box center [806, 307] width 265 height 41
click at [737, 287] on textarea "Service rapid, masini manuale și industriale. Reparăm orice defect: mașină de c…" at bounding box center [806, 307] width 265 height 41
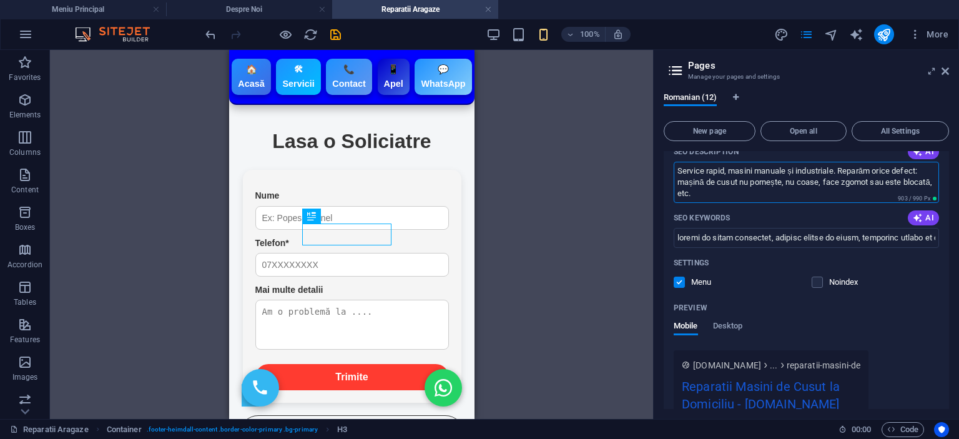
scroll to position [6192, 0]
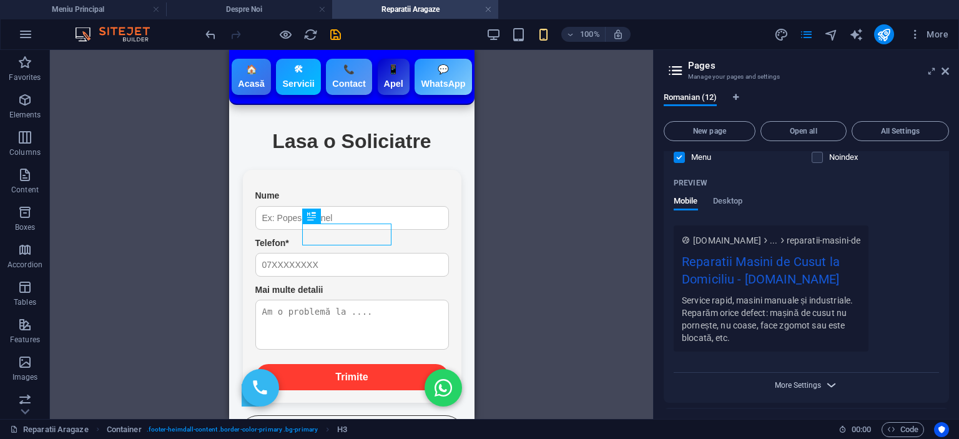
type textarea "Service rapid, masini manuale și industriale. Reparăm orice defect: mașină de c…"
click at [810, 381] on span "More Settings" at bounding box center [798, 385] width 46 height 9
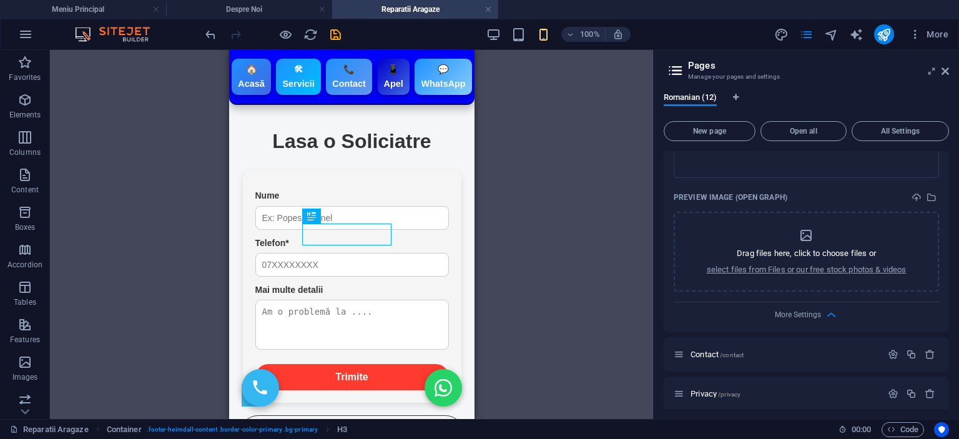
click at [904, 188] on div "Preview Image (Open Graph)" at bounding box center [806, 197] width 265 height 19
click at [911, 192] on icon "upload" at bounding box center [916, 197] width 10 height 10
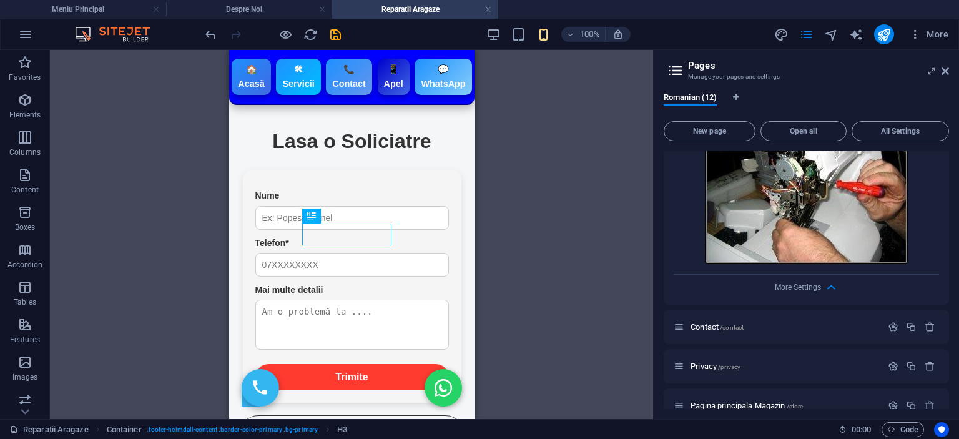
scroll to position [6528, 0]
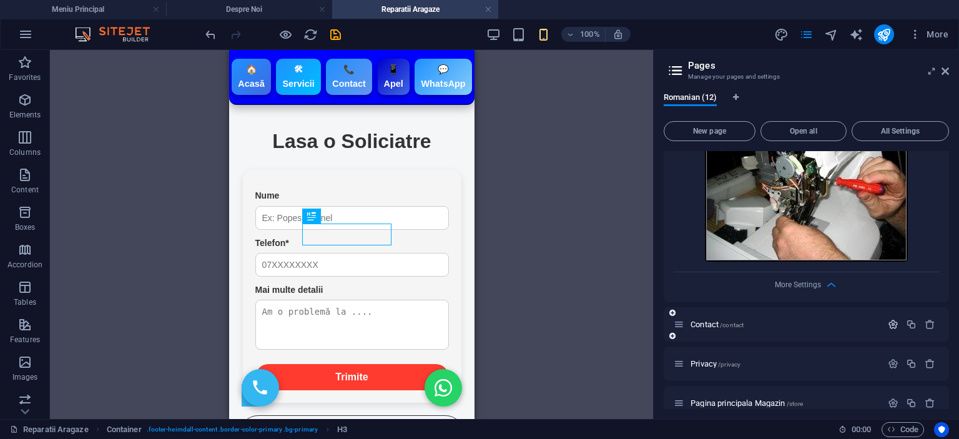
click at [888, 319] on icon "button" at bounding box center [893, 324] width 11 height 11
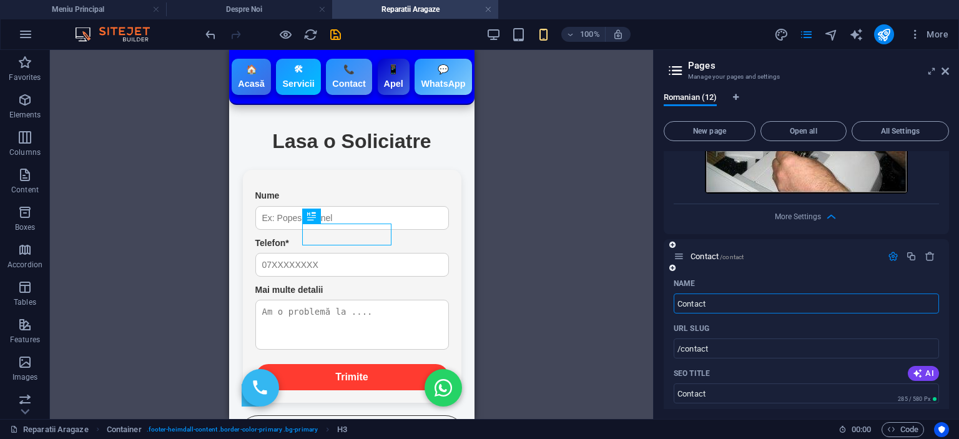
scroll to position [6716, 0]
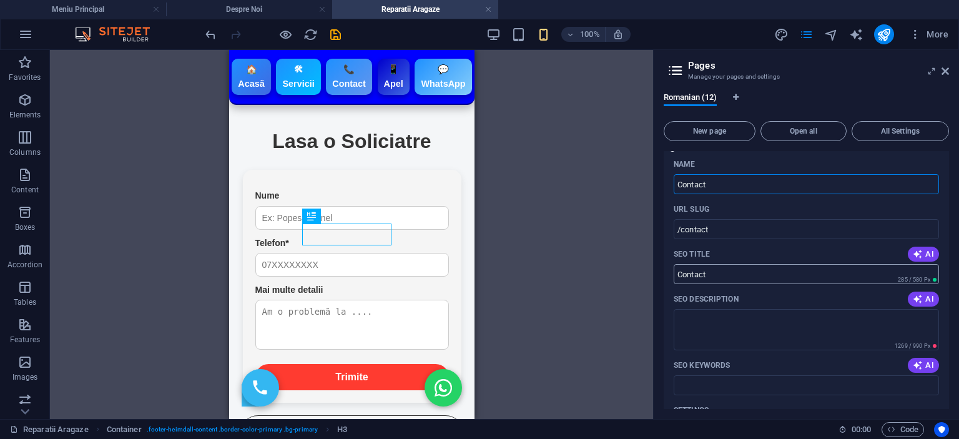
click at [740, 264] on input "Contact" at bounding box center [806, 274] width 265 height 20
type input "A"
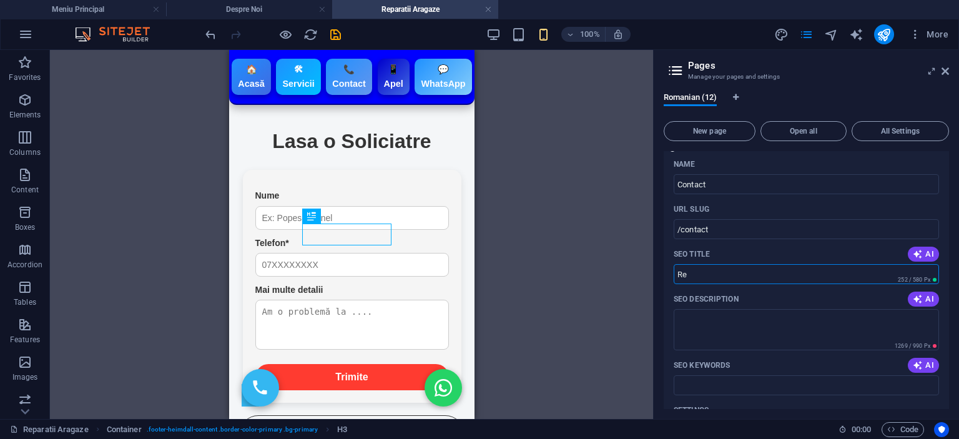
type input "R"
type input "Contact - Reparatii la Domiciliu [PERSON_NAME]"
click at [743, 309] on textarea "SEO Description" at bounding box center [806, 329] width 265 height 41
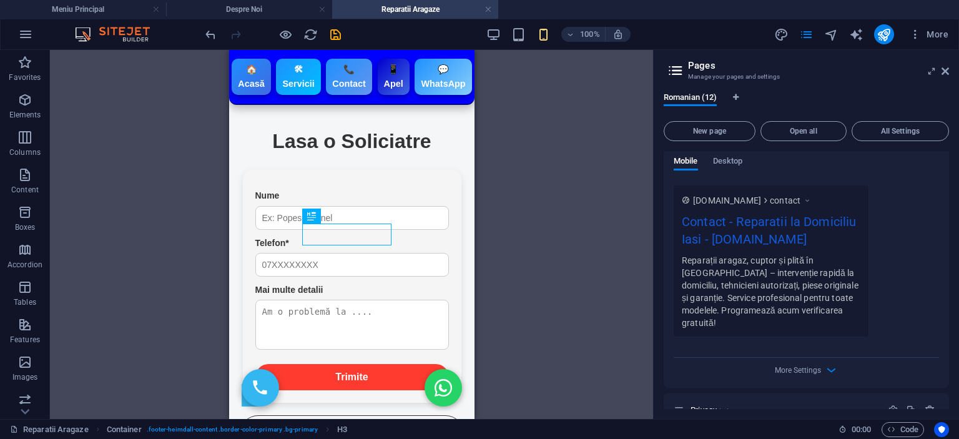
scroll to position [6841, 0]
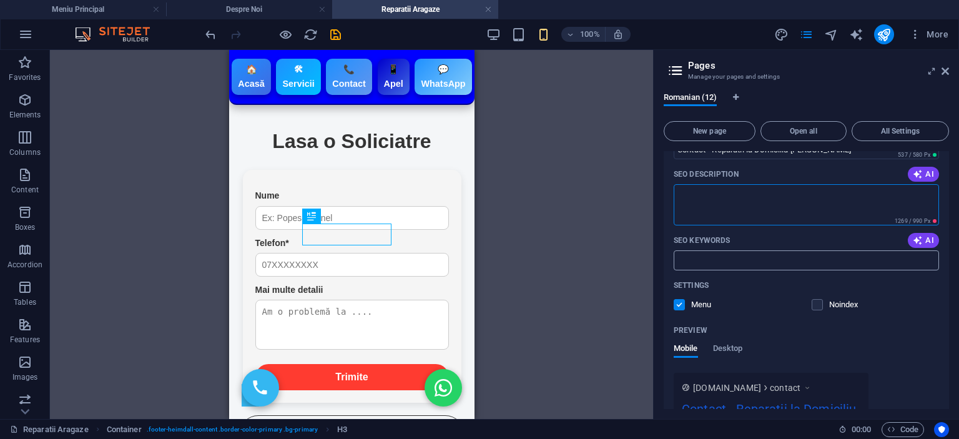
paste textarea "Atelier Reparații Iași – service rapid și profesionist pentru aragaz, cuptor, p…"
type textarea "Atelier Reparații Iași – service rapid și profesionist pentru aragaz, cuptor, p…"
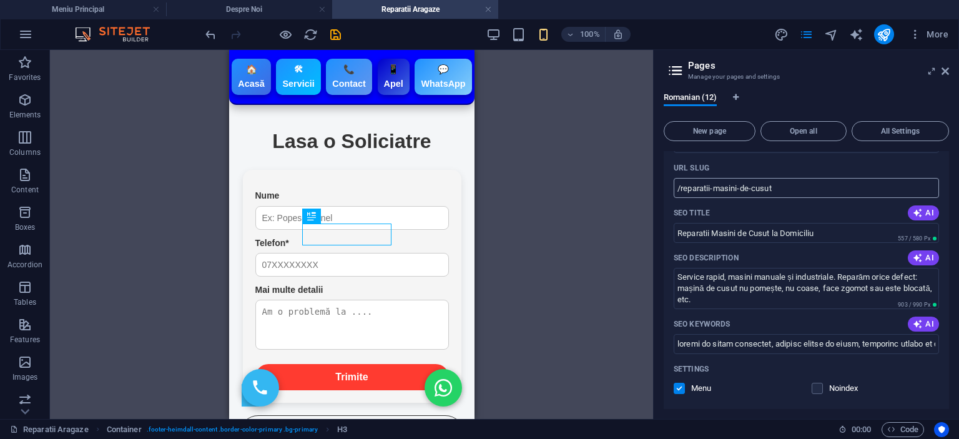
scroll to position [5967, 0]
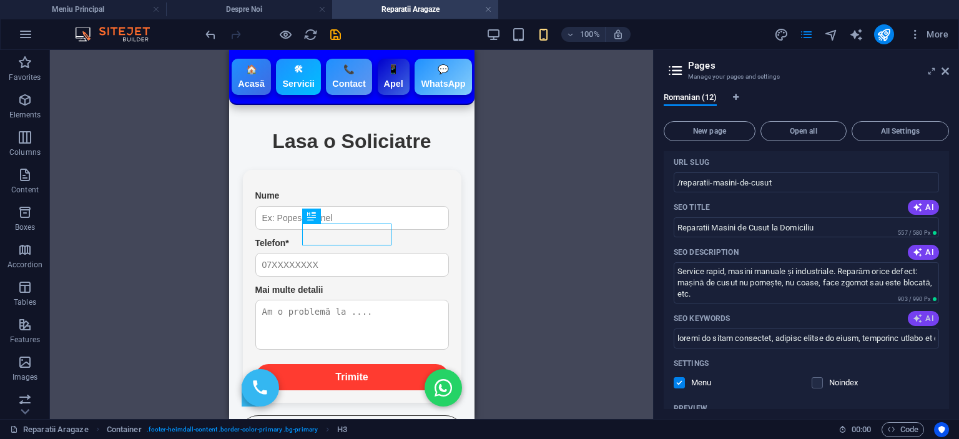
click at [920, 311] on button "AI" at bounding box center [923, 318] width 31 height 15
type input "verificare acasă, solicitare verificare, servicii verificare, întreținere acasă…"
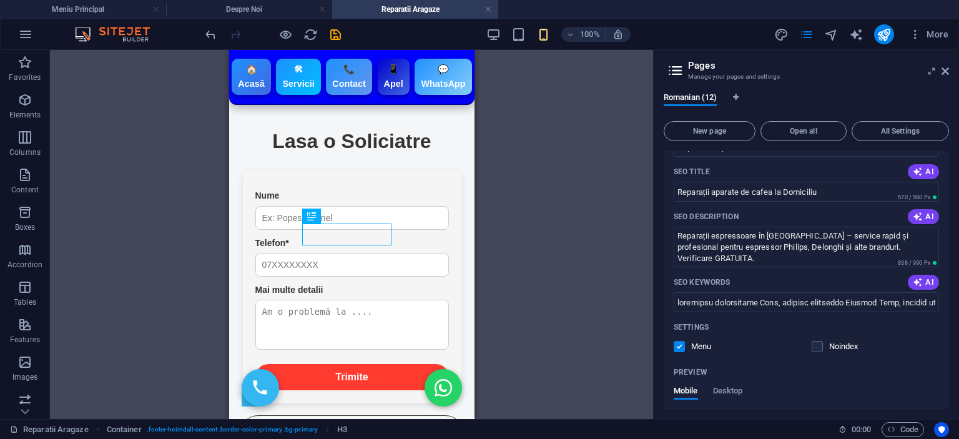
scroll to position [5093, 0]
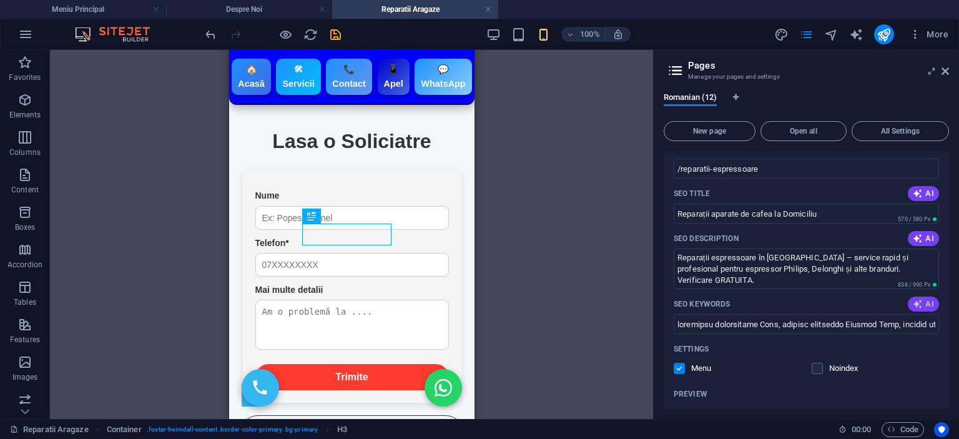
click at [928, 299] on span "AI" at bounding box center [923, 304] width 21 height 10
type input "verificare acasă, solicitare servicii, vizită acasă, evaluare la domiciliu, ser…"
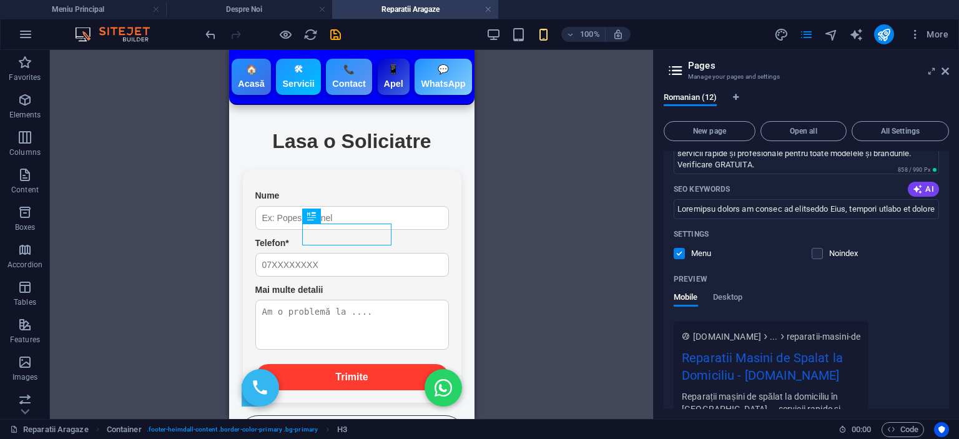
scroll to position [4219, 0]
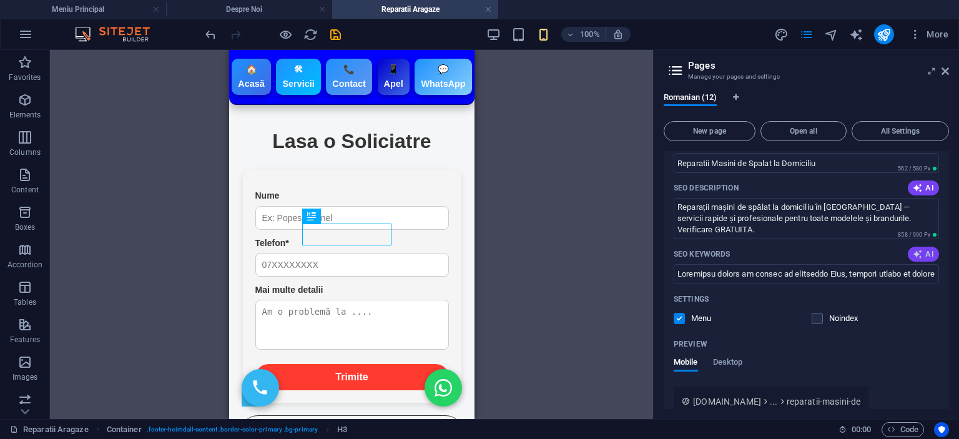
click at [919, 247] on icon "button" at bounding box center [918, 254] width 14 height 14
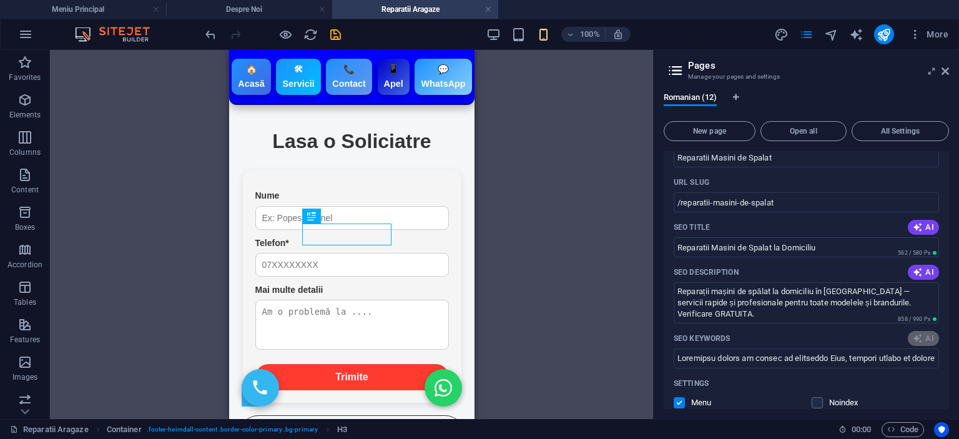
scroll to position [4094, 0]
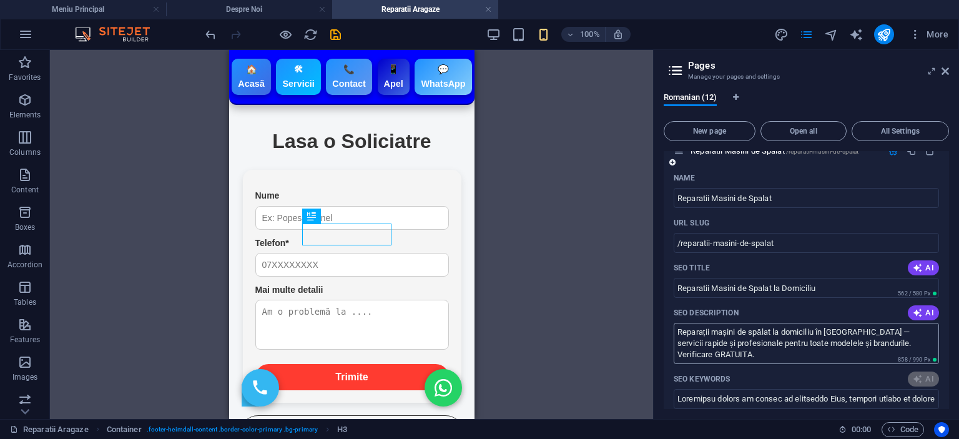
type input "verificare acasă, solicitare verificare, servicii de verificare, unde ne găsiți…"
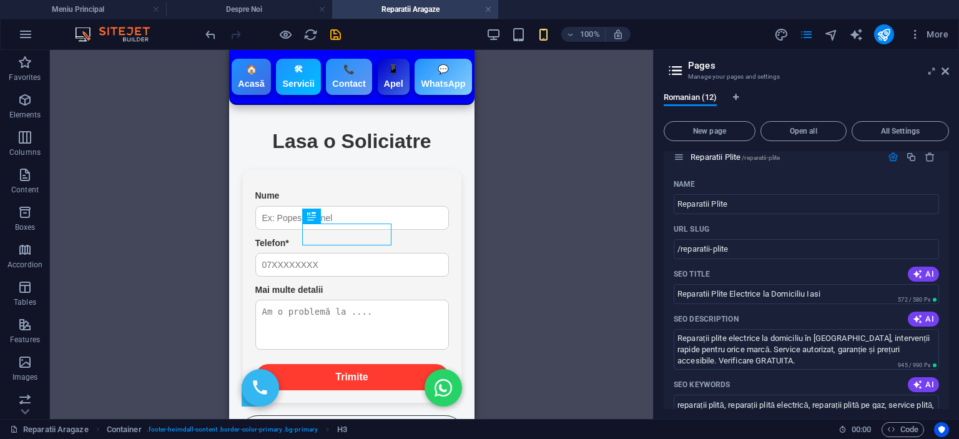
scroll to position [3220, 0]
click at [924, 381] on span "AI" at bounding box center [923, 386] width 21 height 10
type input "reparații plite, servicii reparații electrocasnice, plite electrice reparatii, …"
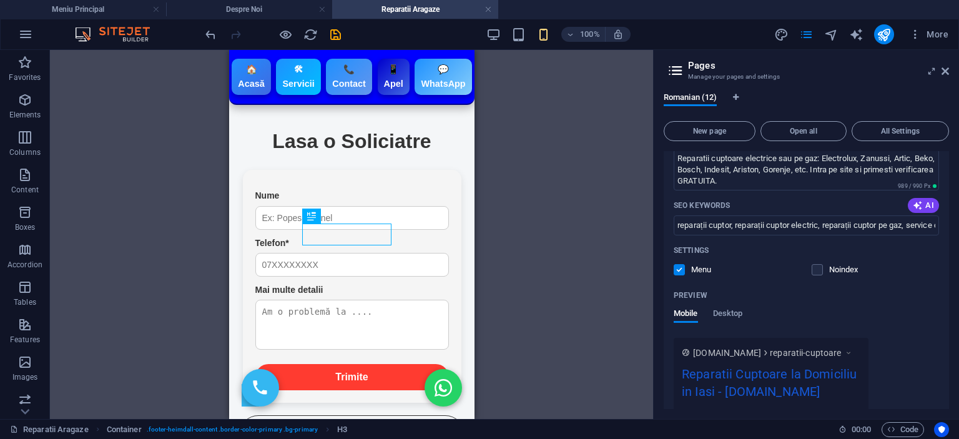
scroll to position [2471, 0]
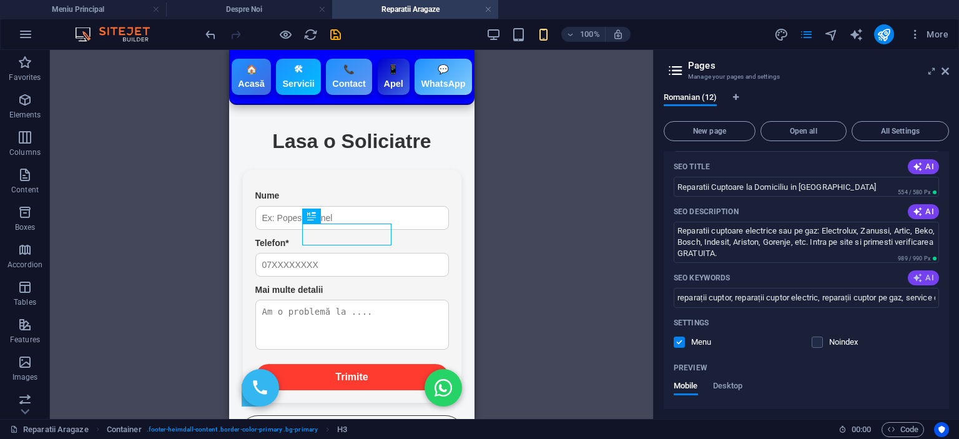
click at [921, 273] on span "AI" at bounding box center [923, 278] width 21 height 10
type input "reparații cuptoare electrice, reparații cuptoare pe gaz, cuptor stricat Iași, i…"
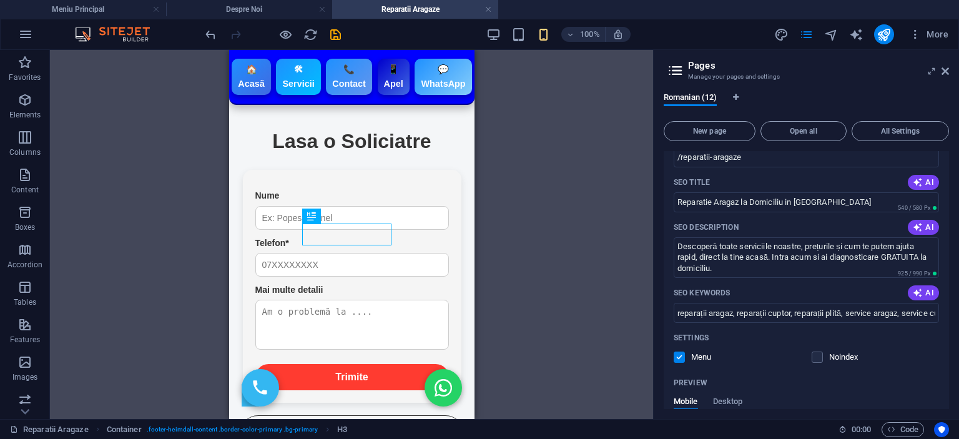
scroll to position [1597, 0]
click at [931, 286] on button "AI" at bounding box center [923, 293] width 31 height 15
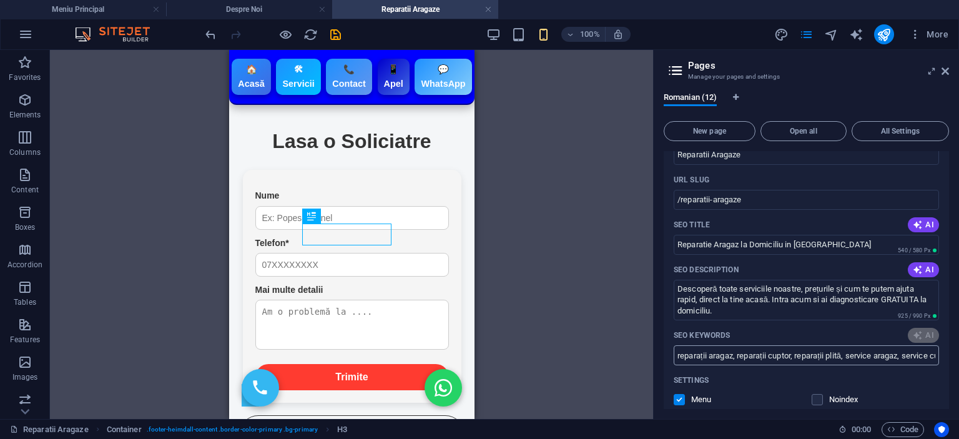
scroll to position [1535, 0]
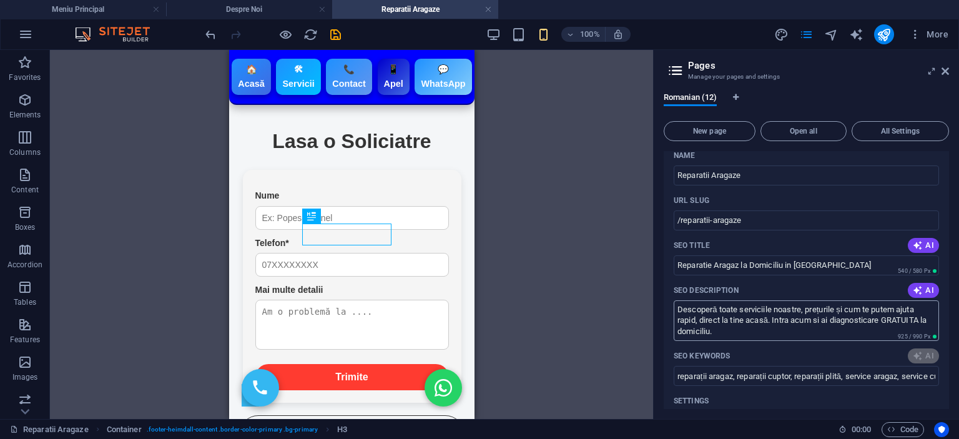
type input "Unde ne găsiți, locație, adresa noastră, birou, contact, servicii"
click at [914, 366] on input "Unde ne găsiți, locație, adresa noastră, birou, contact, servicii" at bounding box center [806, 376] width 265 height 20
click at [705, 366] on input "Unde ne găsiți, locație, adresa noastră, birou, contact, servicii" at bounding box center [806, 376] width 265 height 20
drag, startPoint x: 753, startPoint y: 349, endPoint x: 786, endPoint y: 353, distance: 33.3
click at [754, 366] on input "Unde ne găsiți, locație, adresa noastră, birou, contact, servicii" at bounding box center [806, 376] width 265 height 20
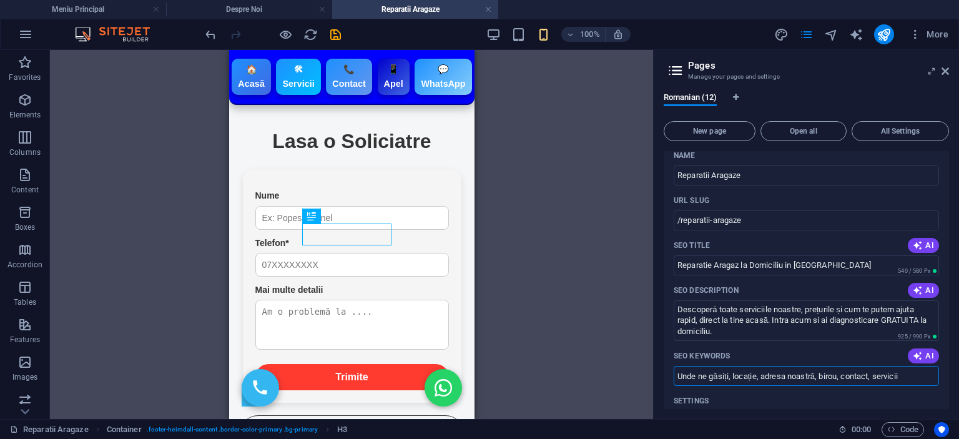
click at [858, 366] on input "Unde ne găsiți, locație, adresa noastră, birou, contact, servicii" at bounding box center [806, 376] width 265 height 20
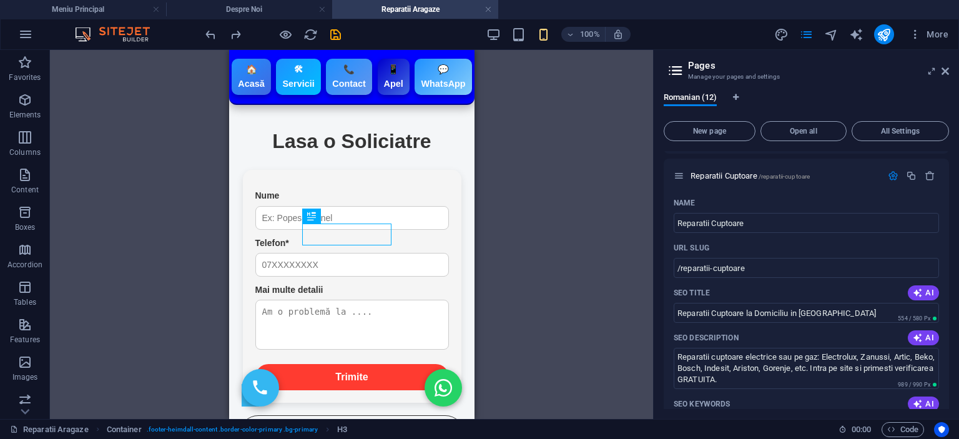
scroll to position [2409, 0]
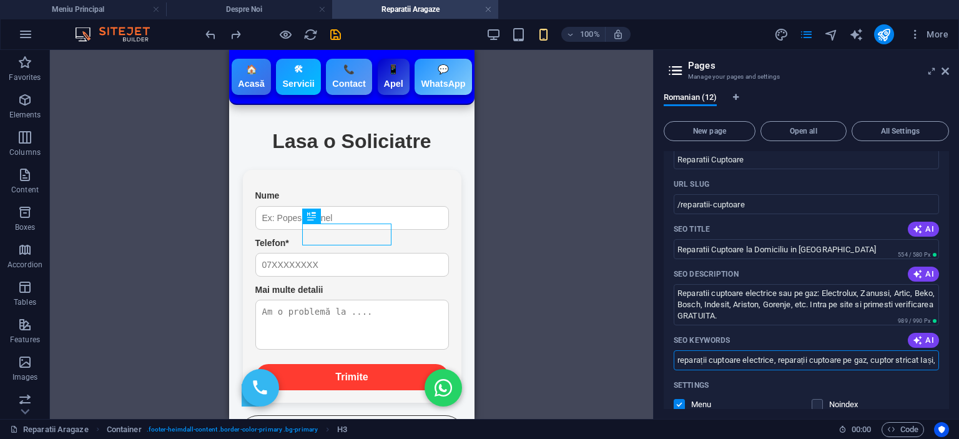
click at [882, 350] on input "reparații cuptoare electrice, reparații cuptoare pe gaz, cuptor stricat Iași, i…" at bounding box center [806, 360] width 265 height 20
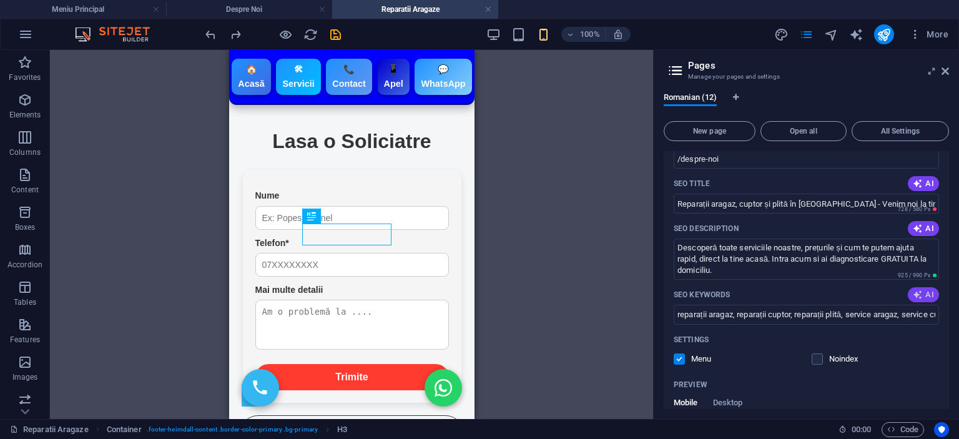
scroll to position [0, 0]
click at [922, 291] on span "AI" at bounding box center [923, 295] width 21 height 10
type input "tehnicieni reparații aragaze, cuptoare [GEOGRAPHIC_DATA], servicii rapide repar…"
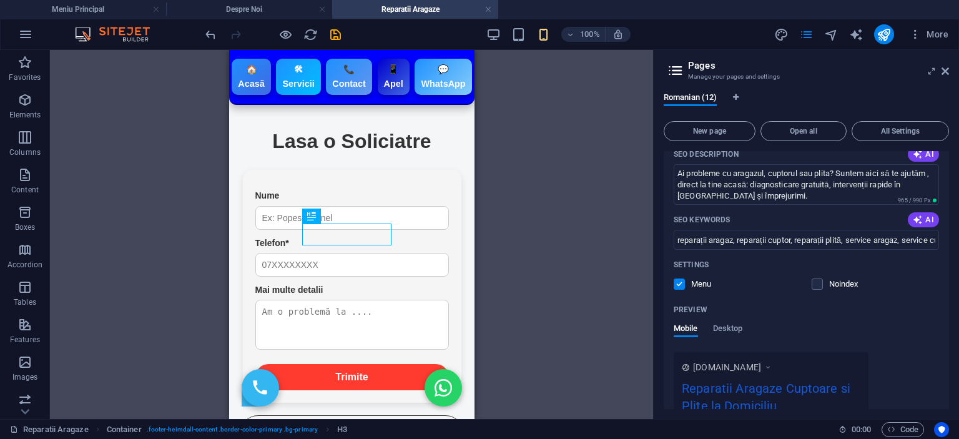
scroll to position [99, 0]
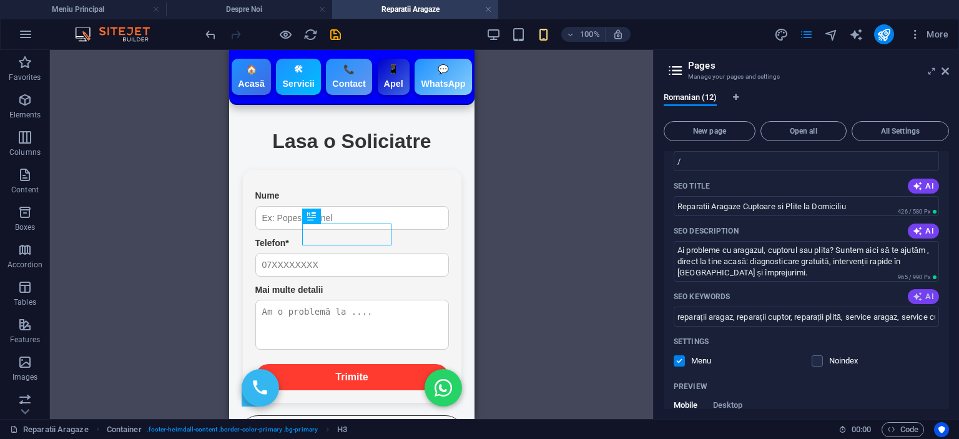
click at [929, 303] on button "AI" at bounding box center [923, 296] width 31 height 15
type input "reparații la domiciliu, servicii reparatii, verificare acasă, reparatii urgente…"
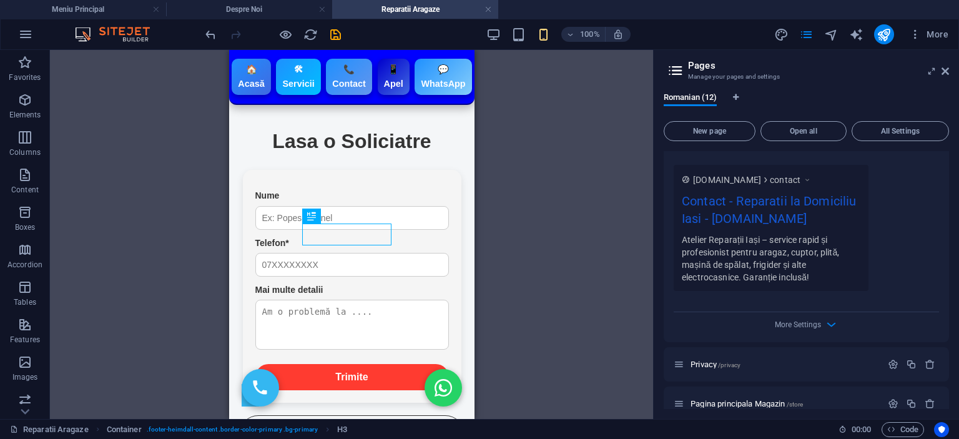
scroll to position [6799, 0]
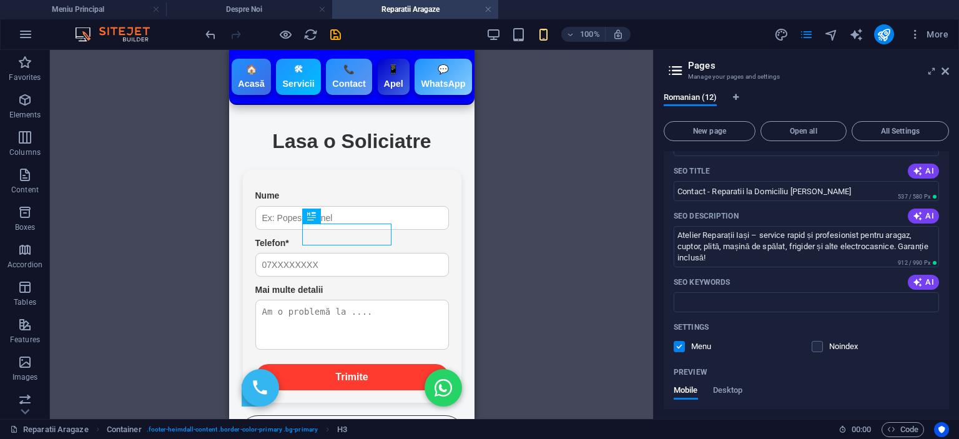
click at [745, 274] on div "SEO Keywords AI" at bounding box center [806, 282] width 265 height 20
click at [742, 292] on input "SEO Keywords" at bounding box center [806, 302] width 265 height 20
paste input "loremipsu dolo sitametco, adipisc elit seddoei, tempori utlabor etdo, magnaaliq…"
click at [928, 277] on span "AI" at bounding box center [923, 282] width 21 height 10
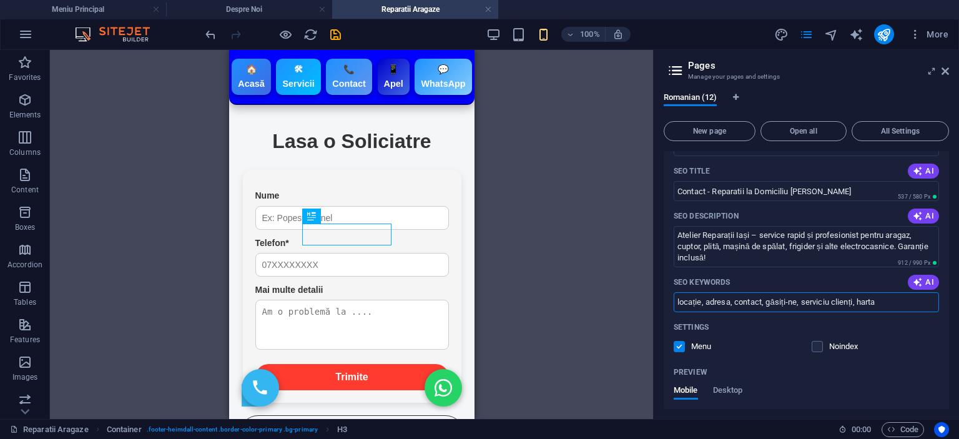
click at [902, 294] on input "locație, adresa, contact, găsiți-ne, serviciu clienți, harta" at bounding box center [806, 302] width 265 height 20
paste input "loremipsu dolo sitametco, adipisc elit seddoei, tempori utlabor etdo, magnaaliq…"
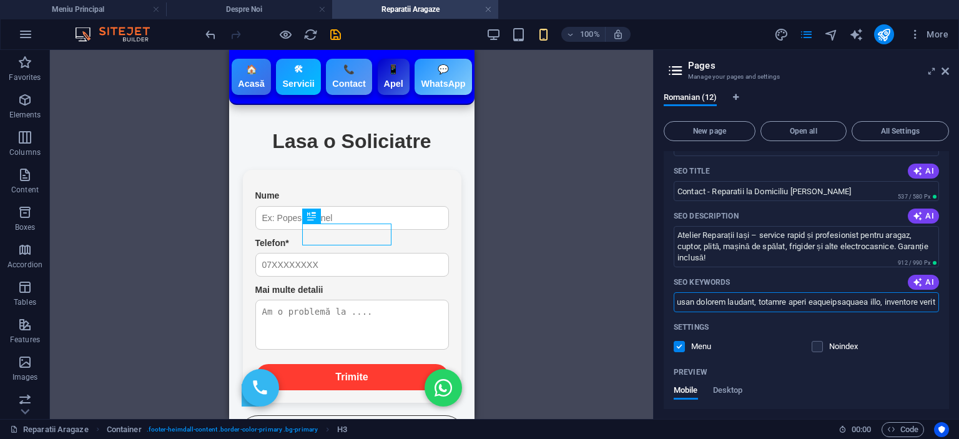
click at [883, 337] on div "Settings Menu Noindex" at bounding box center [806, 337] width 265 height 40
type input "loremipsu dolo sitametco, adipisc elit seddoei, tempori utlabor etdo, magnaaliq…"
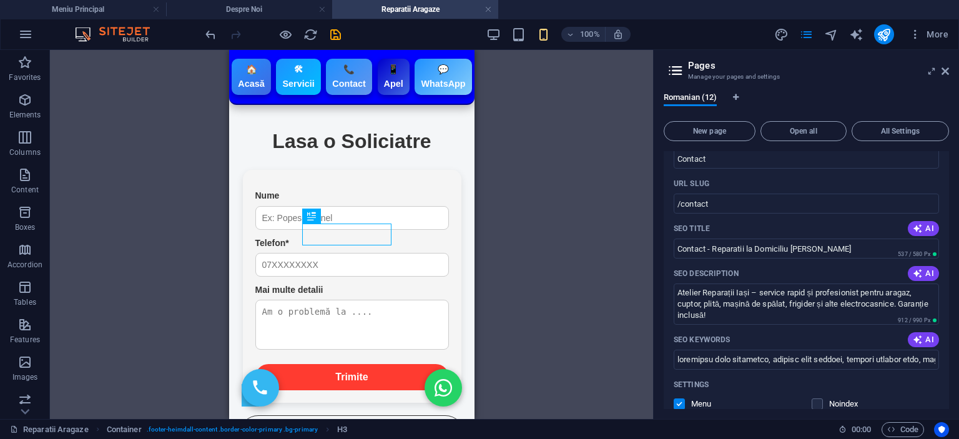
scroll to position [6736, 0]
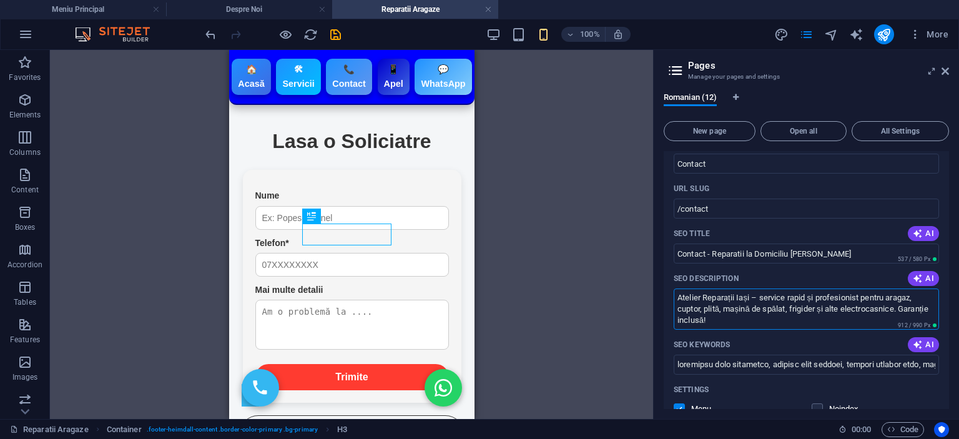
drag, startPoint x: 747, startPoint y: 304, endPoint x: 636, endPoint y: 279, distance: 113.3
click at [631, 279] on div "Meniu Principal Despre Noi Reparatii Aragaze Favorites Elements Columns Content…" at bounding box center [479, 234] width 959 height 369
click at [927, 273] on span "AI" at bounding box center [923, 278] width 21 height 10
drag, startPoint x: 828, startPoint y: 294, endPoint x: 628, endPoint y: 273, distance: 200.8
click at [628, 273] on div "Meniu Principal Despre Noi Reparatii Aragaze Favorites Elements Columns Content…" at bounding box center [479, 234] width 959 height 369
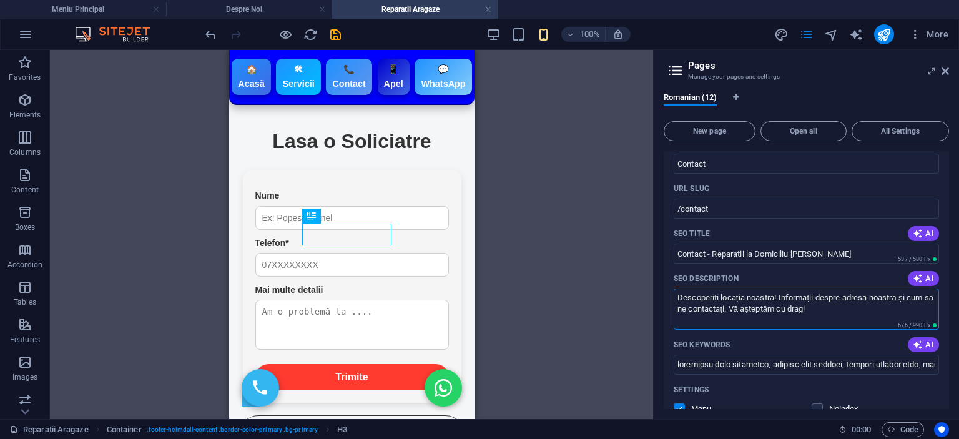
paste textarea "Atelier Reparații Iași – service rapid și profesionist pentru aragaz, cuptor, p…"
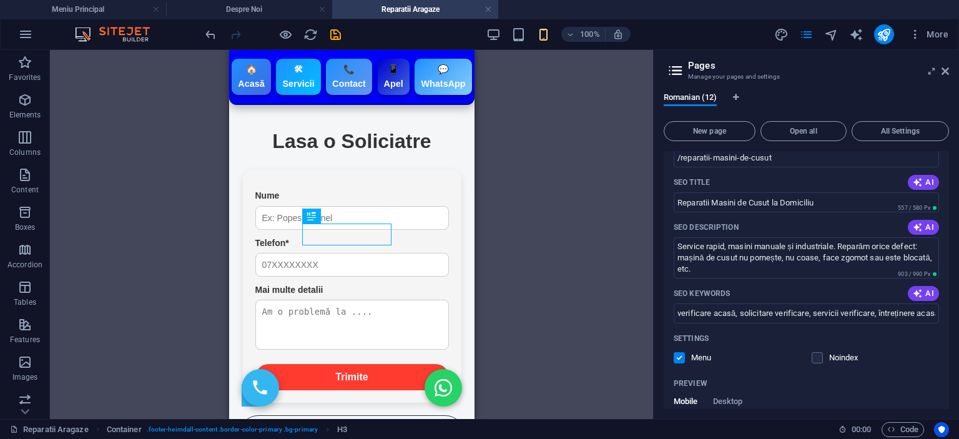
scroll to position [5925, 0]
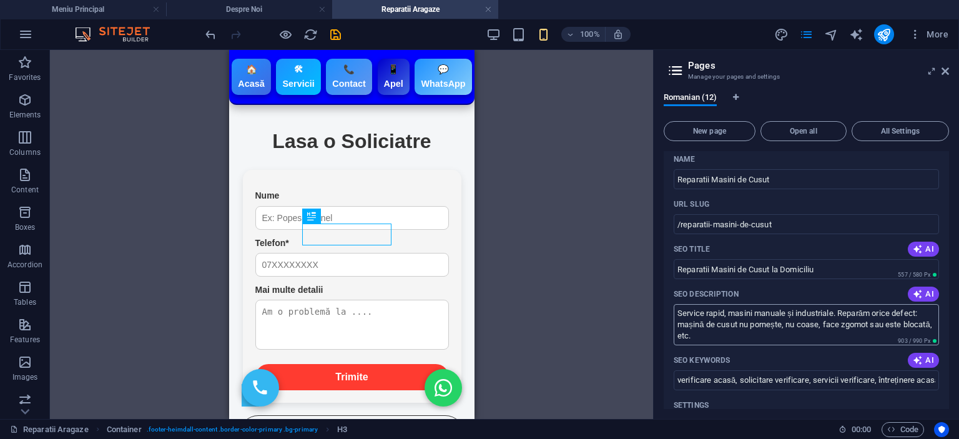
type textarea "Atelier Reparații Iași – service rapid și profesionist pentru aragaz, cuptor, p…"
drag, startPoint x: 724, startPoint y: 305, endPoint x: 635, endPoint y: 259, distance: 100.5
click at [635, 259] on div "Meniu Principal Despre Noi Reparatii Aragaze Favorites Elements Columns Content…" at bounding box center [479, 234] width 959 height 369
click at [916, 289] on icon "button" at bounding box center [918, 294] width 10 height 10
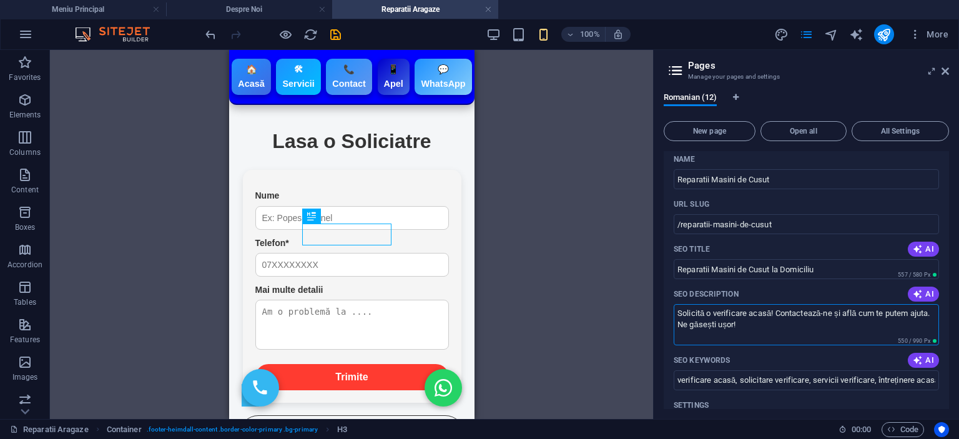
drag, startPoint x: 774, startPoint y: 302, endPoint x: 659, endPoint y: 279, distance: 117.2
click at [659, 279] on div "Romanian (12) New page Open all All Settings Meniu Principal / Name Meniu Princ…" at bounding box center [806, 250] width 305 height 336
paste textarea "ervice rapid, masini manuale și industriale. Reparăm orice defect: mașină de cu…"
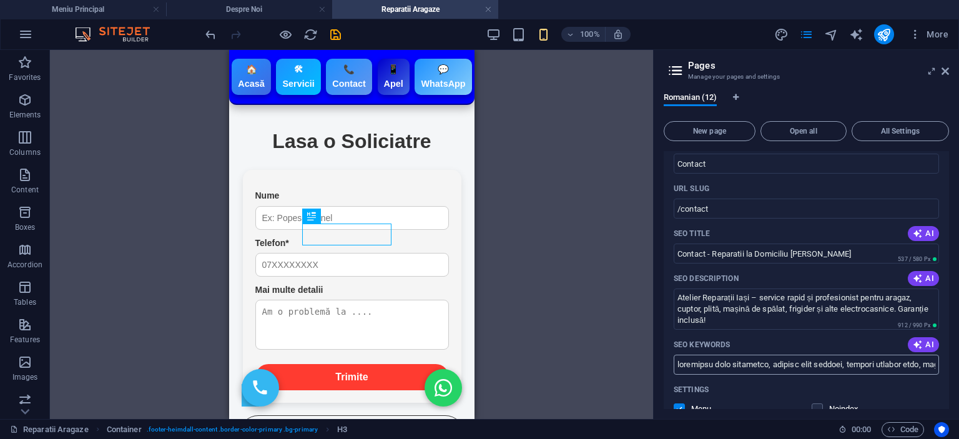
scroll to position [7048, 0]
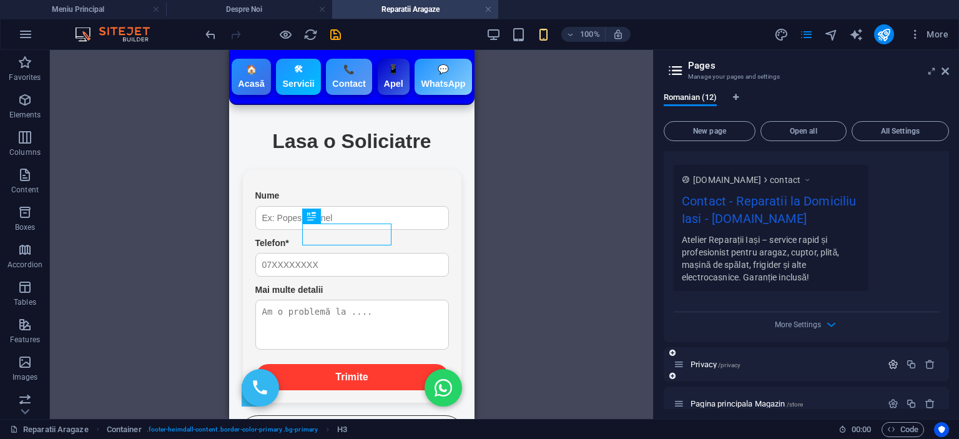
type textarea "Service rapid, masini manuale și industriale. Reparăm orice defect: mașină de c…"
click at [893, 359] on icon "button" at bounding box center [893, 364] width 11 height 11
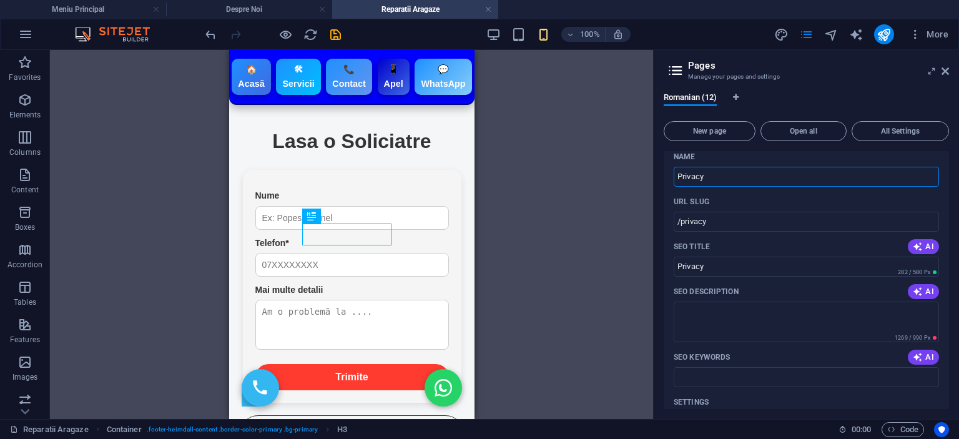
scroll to position [7360, 0]
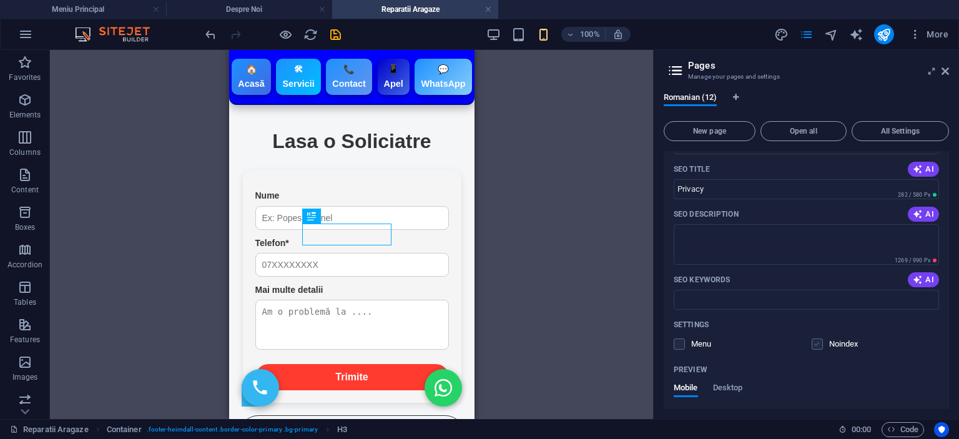
click at [818, 338] on label at bounding box center [816, 343] width 11 height 11
click at [0, 0] on input "checkbox" at bounding box center [0, 0] width 0 height 0
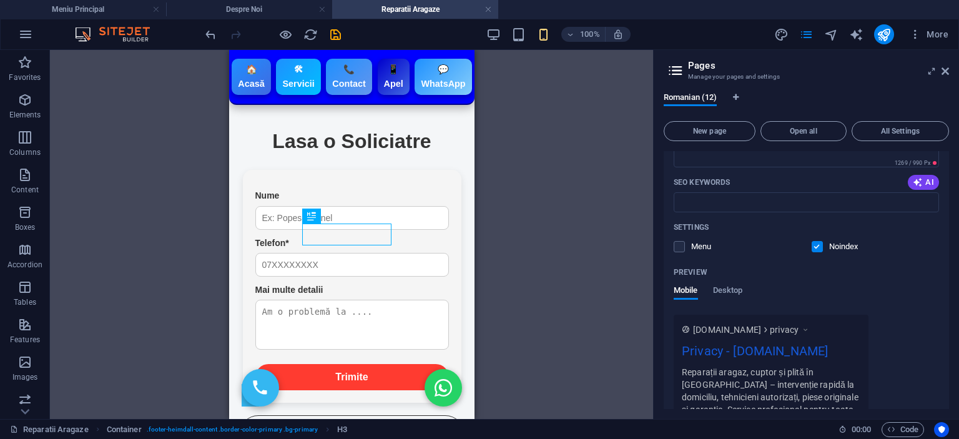
scroll to position [7563, 0]
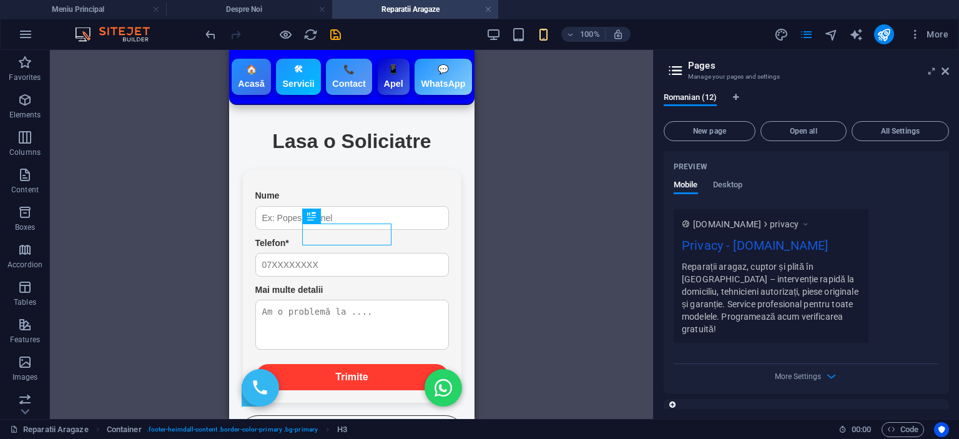
click at [889, 411] on icon "button" at bounding box center [893, 416] width 11 height 11
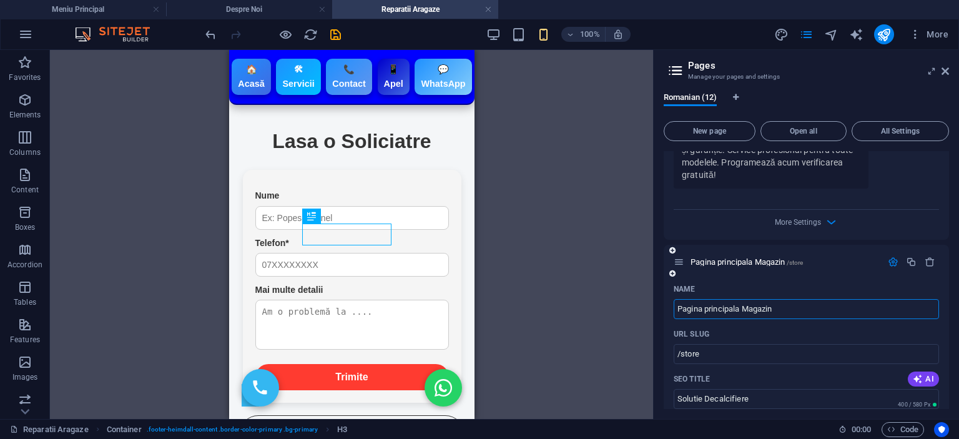
scroll to position [7967, 0]
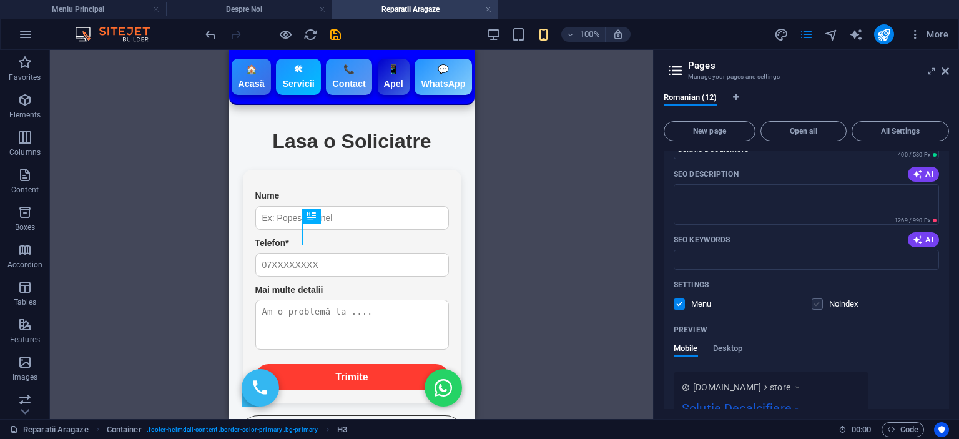
click at [813, 298] on label at bounding box center [816, 303] width 11 height 11
click at [0, 0] on input "checkbox" at bounding box center [0, 0] width 0 height 0
click at [675, 298] on label at bounding box center [679, 303] width 11 height 11
click at [0, 0] on input "checkbox" at bounding box center [0, 0] width 0 height 0
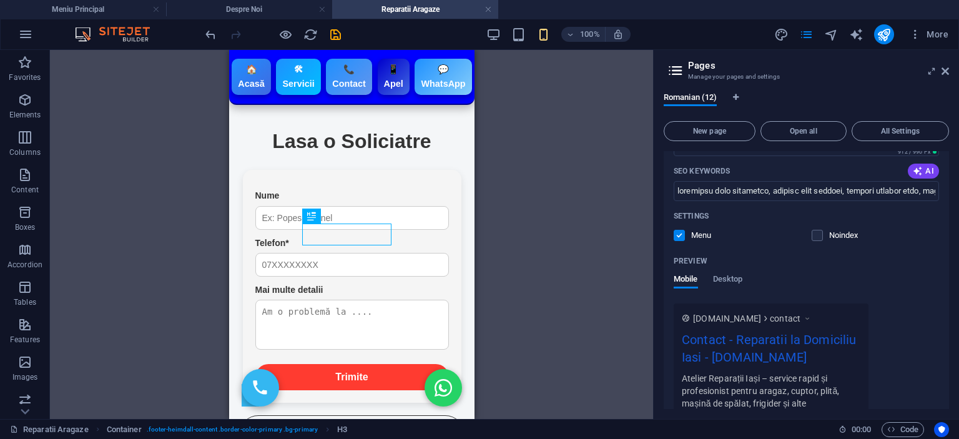
scroll to position [6723, 0]
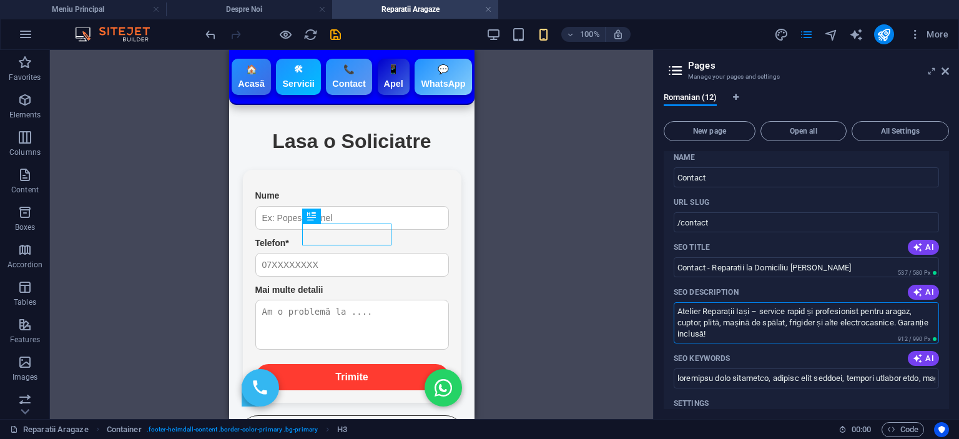
click at [775, 318] on textarea "Atelier Reparații Iași – service rapid și profesionist pentru aragaz, cuptor, p…" at bounding box center [806, 322] width 265 height 41
drag, startPoint x: 775, startPoint y: 318, endPoint x: 657, endPoint y: 325, distance: 118.8
click at [657, 325] on div "Romanian (12) New page Open all All Settings Meniu Principal / Name Meniu Princ…" at bounding box center [806, 250] width 305 height 336
click at [802, 306] on textarea "Atelier Reparații Iași – service rapid și profesionist pentru aragaz, cuptor, p…" at bounding box center [806, 322] width 265 height 41
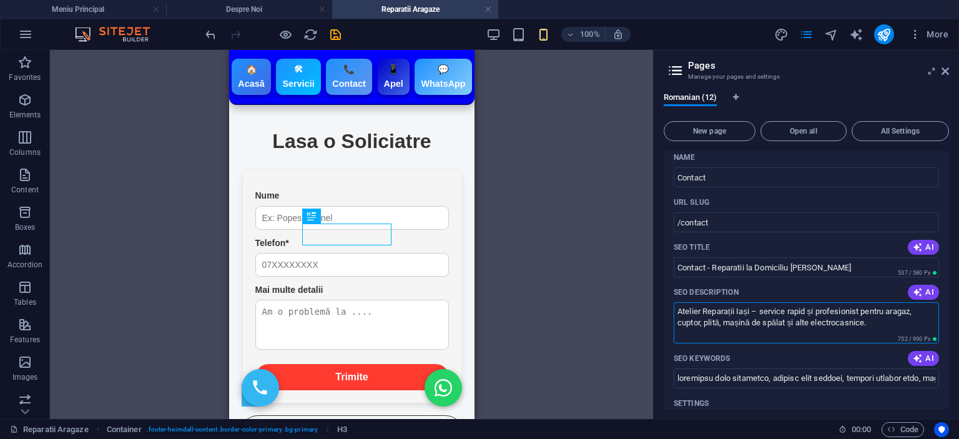
click at [886, 305] on textarea "Atelier Reparații Iași – service rapid și profesionist pentru aragaz, cuptor, p…" at bounding box center [806, 322] width 265 height 41
drag, startPoint x: 759, startPoint y: 295, endPoint x: 762, endPoint y: 310, distance: 14.6
click at [759, 302] on textarea "Atelier Reparații Iași – service rapid și profesionist pentru aragaz, cuptor, p…" at bounding box center [806, 322] width 265 height 41
click at [740, 302] on textarea "Atelier Reparații Iași service rapid și profesionist pentru aragaz, cuptor, pli…" at bounding box center [806, 322] width 265 height 41
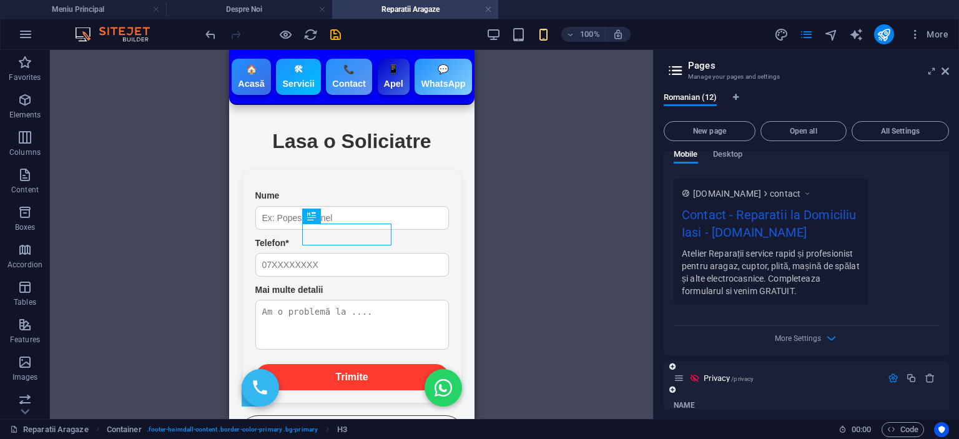
scroll to position [6785, 0]
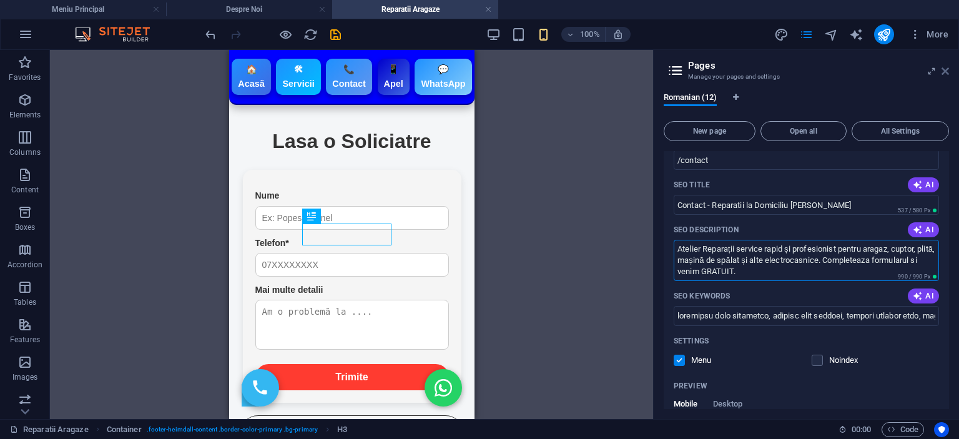
type textarea "Atelier Reparații service rapid și profesionist pentru aragaz, cuptor, plită, m…"
click at [944, 69] on icon at bounding box center [944, 71] width 7 height 10
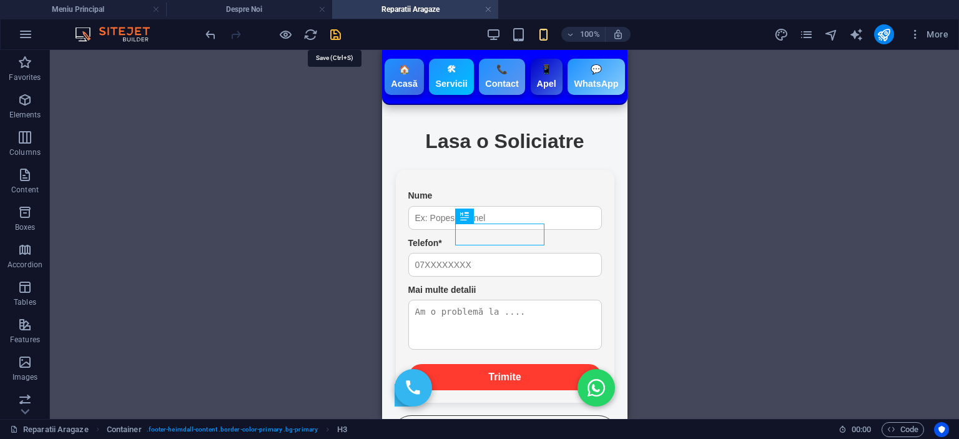
click at [335, 35] on icon "save" at bounding box center [335, 34] width 14 height 14
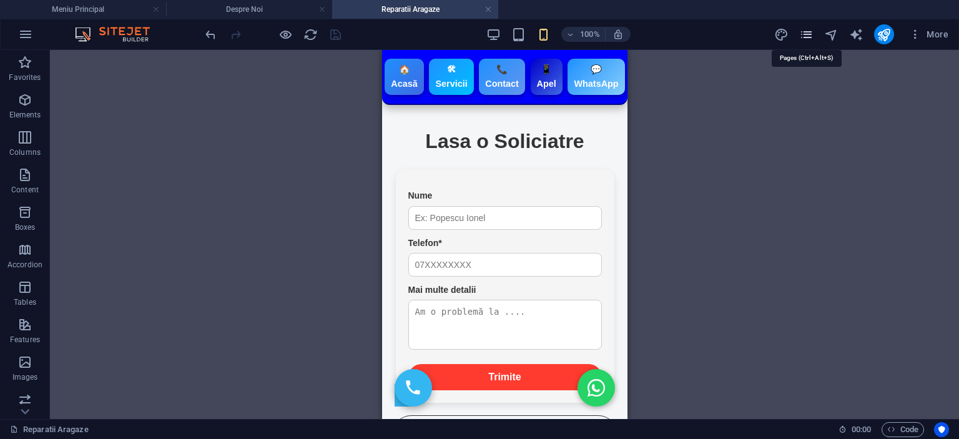
click at [805, 31] on icon "pages" at bounding box center [806, 34] width 14 height 14
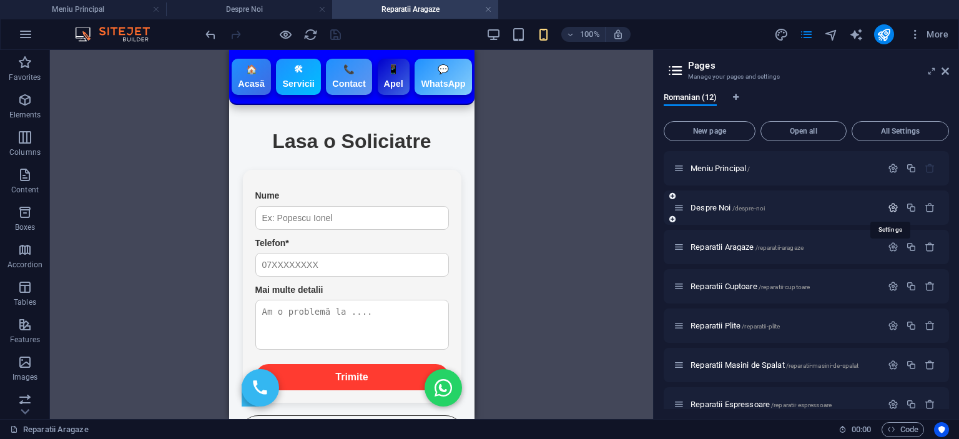
click at [889, 209] on icon "button" at bounding box center [893, 207] width 11 height 11
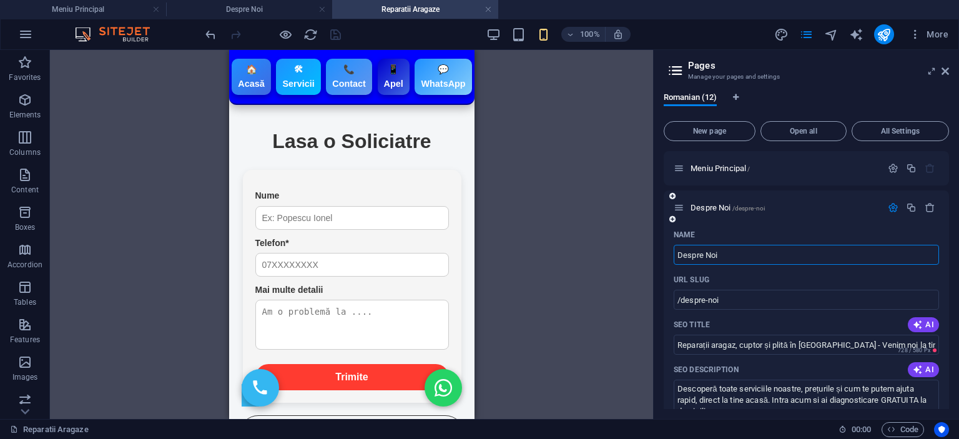
scroll to position [62, 0]
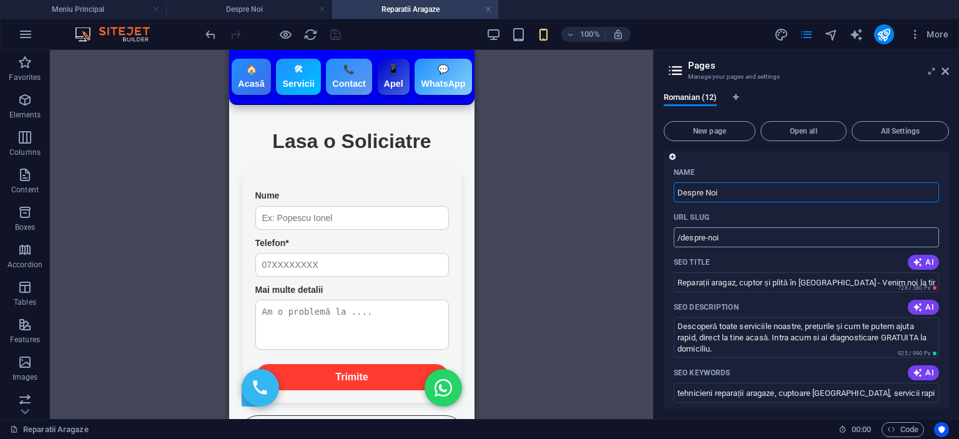
click at [755, 234] on input "/despre-noi" at bounding box center [806, 237] width 265 height 20
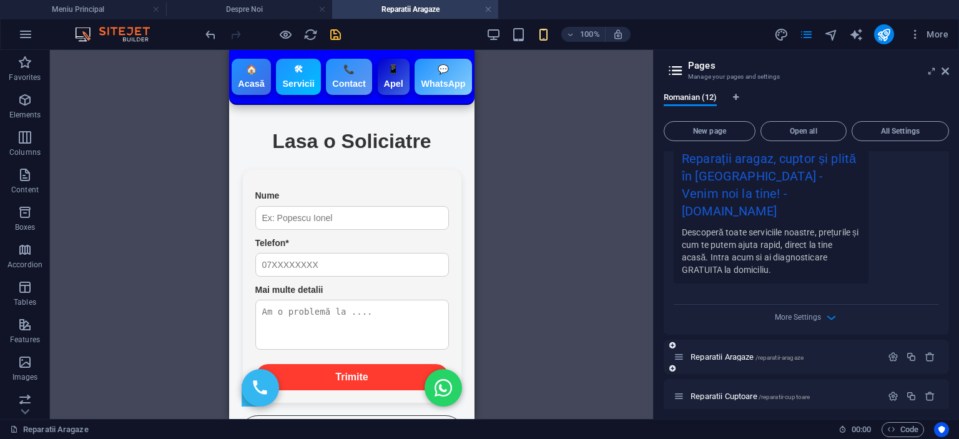
scroll to position [499, 0]
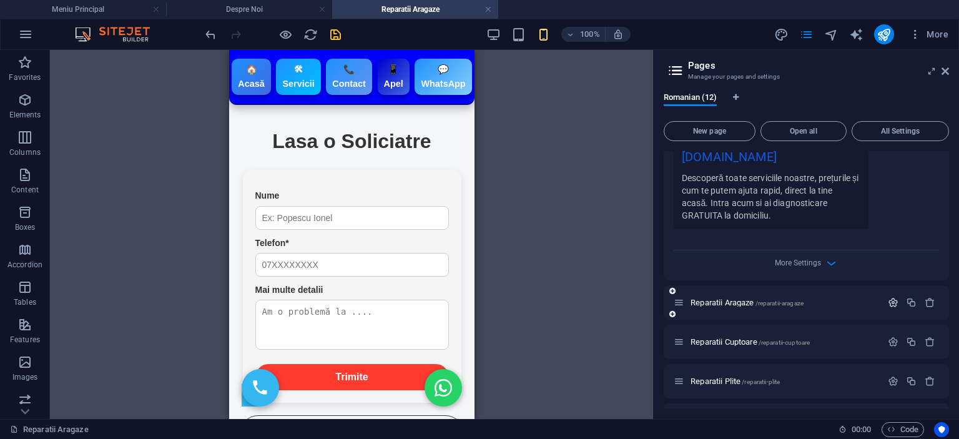
click at [891, 297] on icon "button" at bounding box center [893, 302] width 11 height 11
type input "/despre-noi"
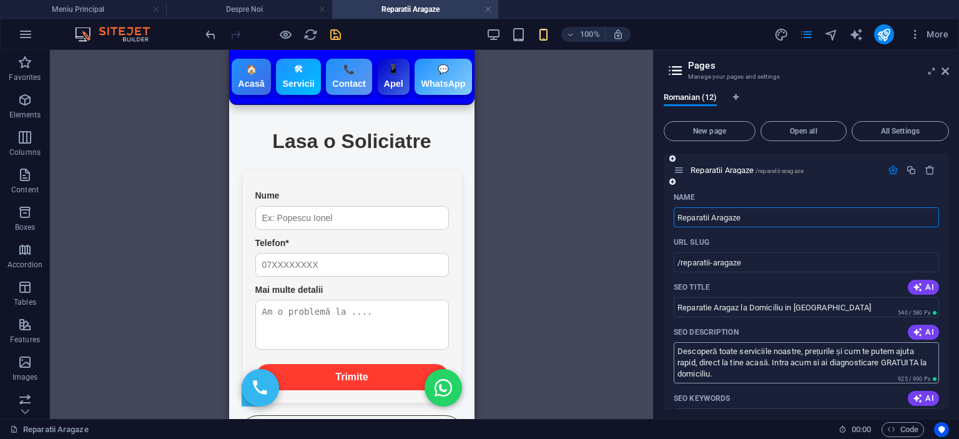
scroll to position [687, 0]
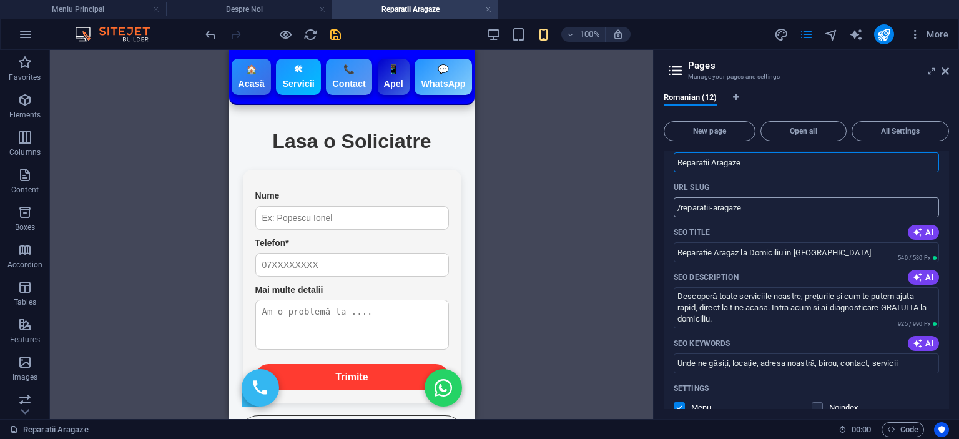
click at [781, 197] on input "/reparatii-aragaze" at bounding box center [806, 207] width 265 height 20
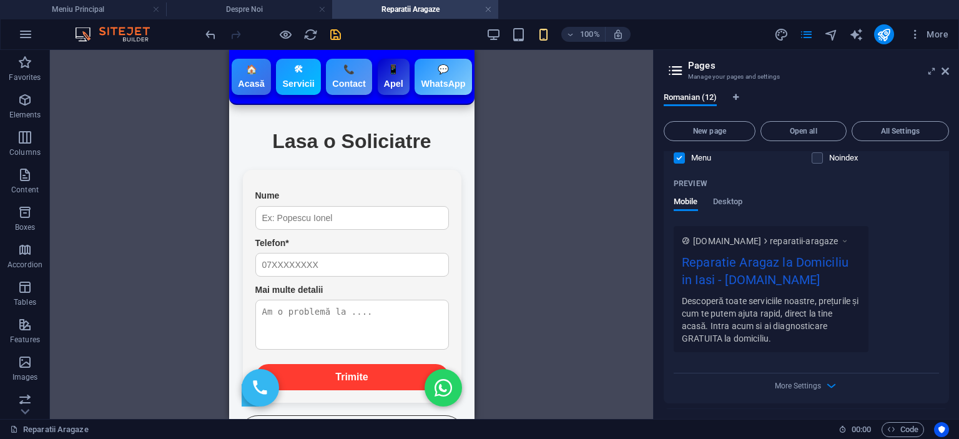
scroll to position [811, 0]
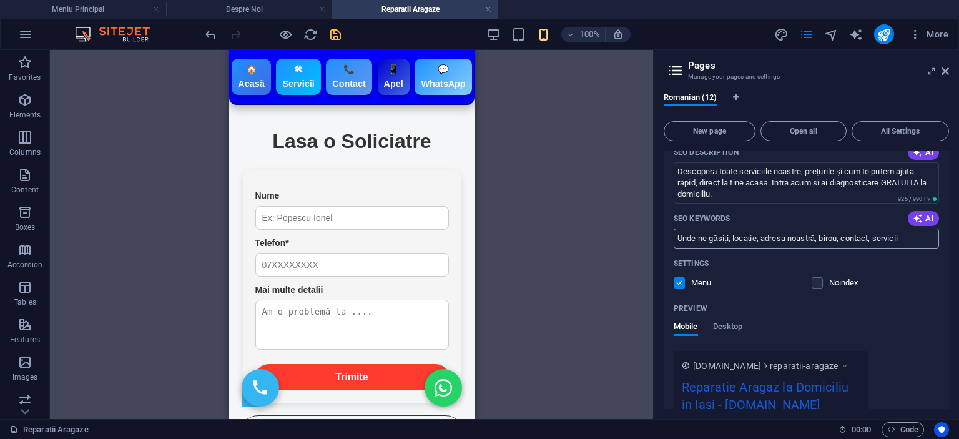
click at [919, 228] on input "Unde ne găsiți, locație, adresa noastră, birou, contact, servicii" at bounding box center [806, 238] width 265 height 20
type input "/reparatii-aragaze"
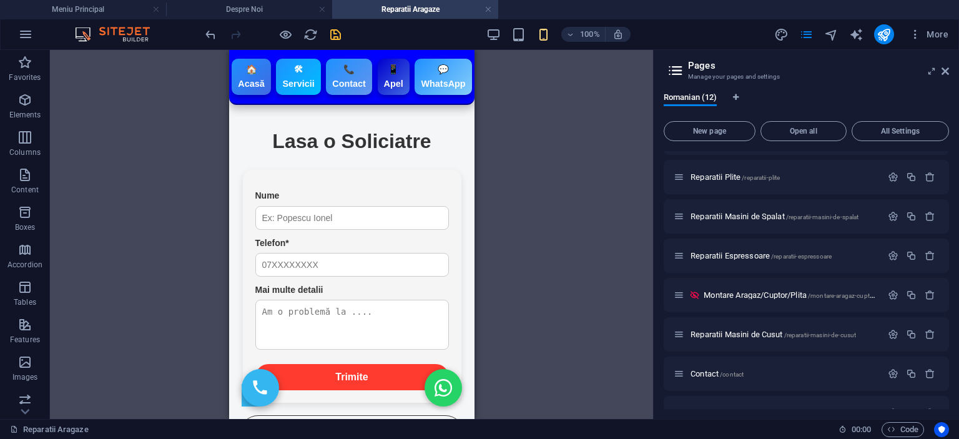
scroll to position [1271, 0]
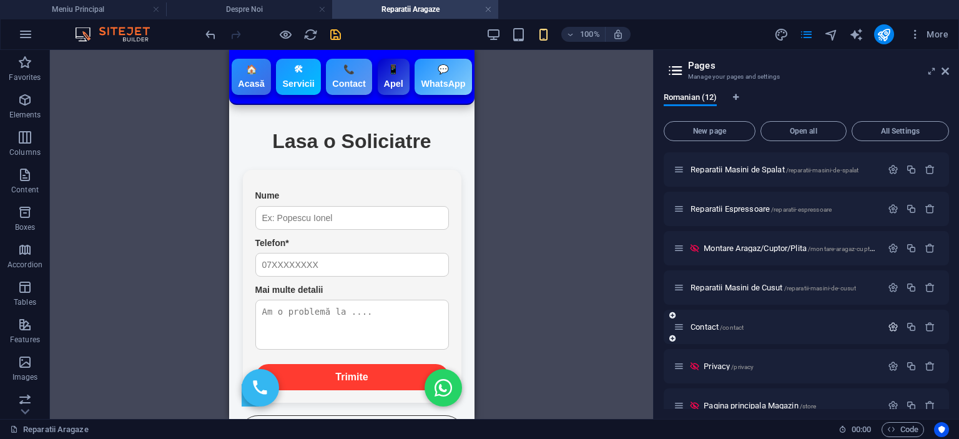
click at [898, 321] on button "button" at bounding box center [893, 326] width 18 height 11
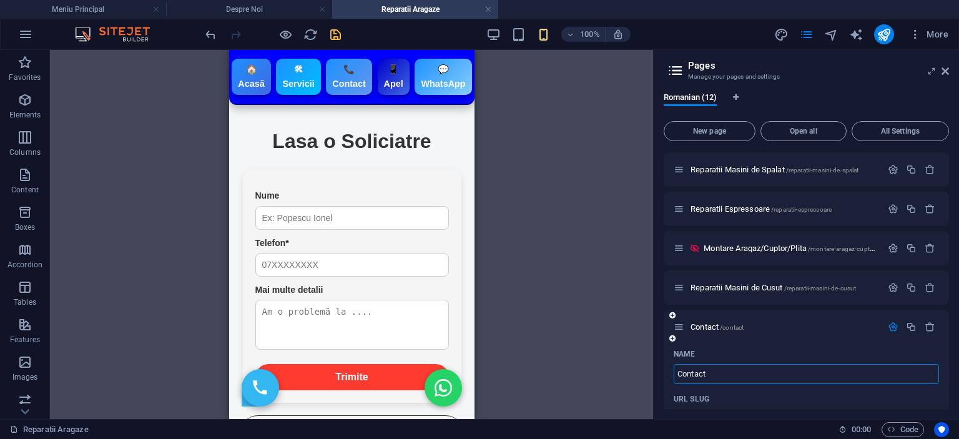
scroll to position [1521, 0]
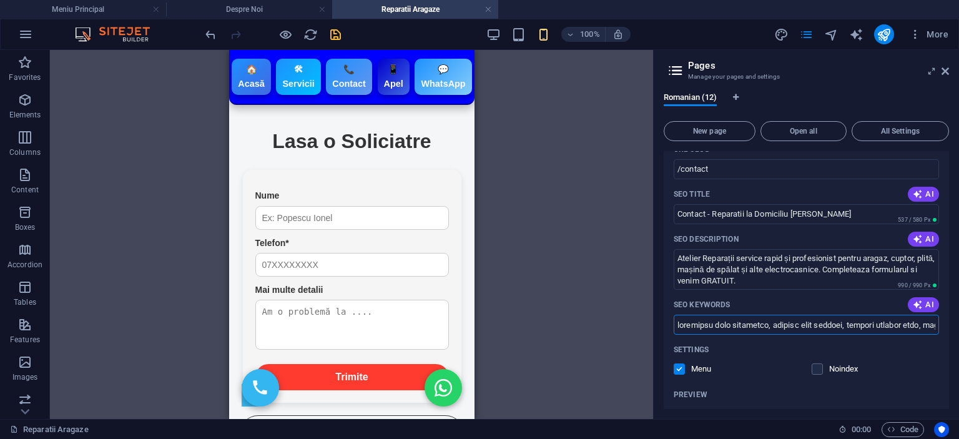
click at [791, 315] on input "SEO Keywords" at bounding box center [806, 325] width 265 height 20
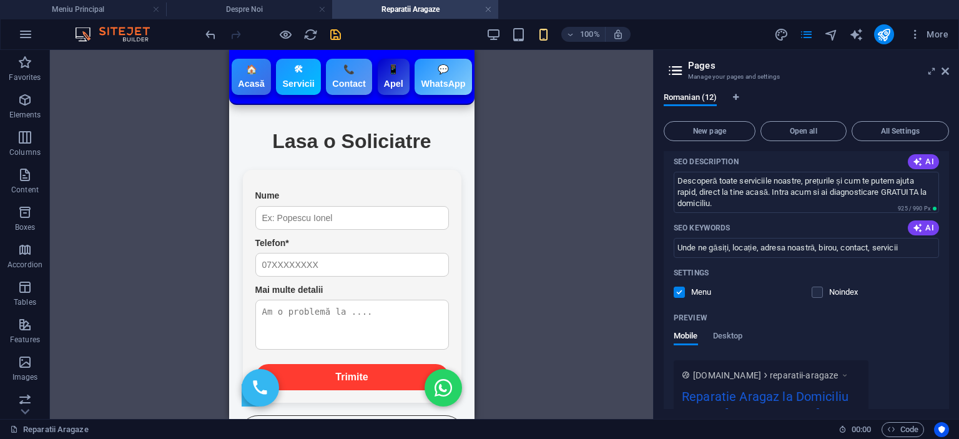
scroll to position [811, 0]
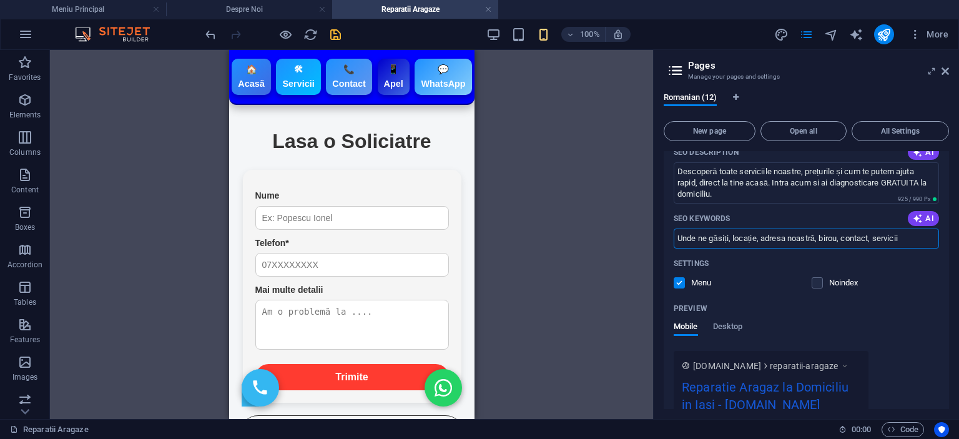
click at [785, 228] on input "Unde ne găsiți, locație, adresa noastră, birou, contact, servicii" at bounding box center [806, 238] width 265 height 20
paste input "loremipsu dolo sitametco, adipisc elit seddoei, tempori utlabor etdo, magnaaliq…"
click at [811, 228] on input "SEO Keywords" at bounding box center [806, 238] width 265 height 20
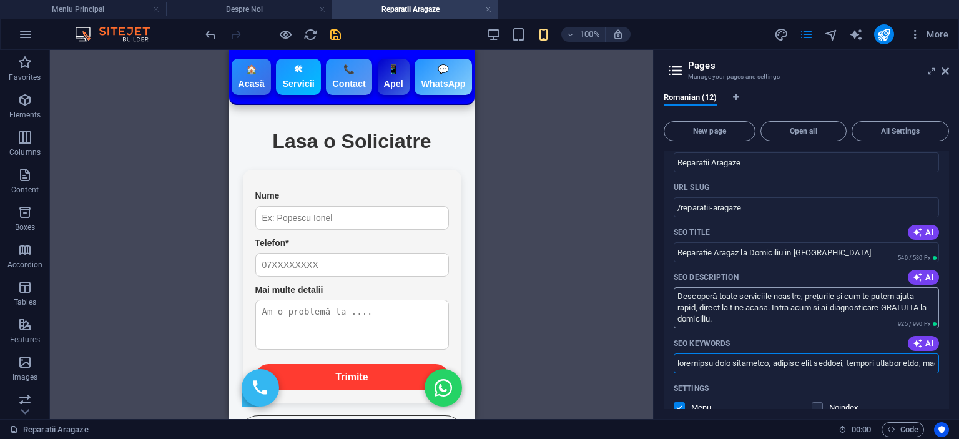
paste input "loremi dolo, sitamet consec adip, elitse doeius temp, incididun utlabo etdolore…"
click at [920, 338] on icon "button" at bounding box center [918, 343] width 10 height 10
click at [882, 353] on input "unde ne găsiți, locație, adresa, contact, servicii, orientare" at bounding box center [806, 363] width 265 height 20
paste input "loremipsu dolors amet, consect adipis elit, seddoe tempor inci, utlaboree dolor…"
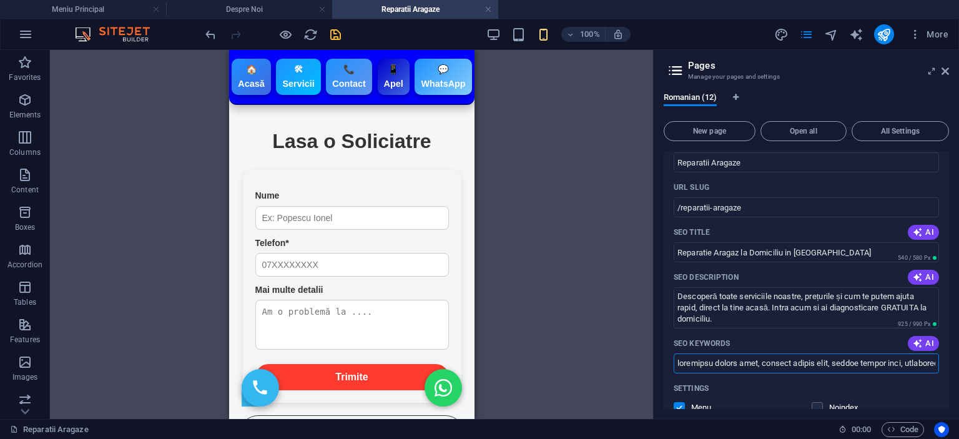
scroll to position [0, 10242]
type input "loremipsu dolors amet, consect adipis elit, seddoe tempor inci, utlaboree dolor…"
click at [866, 378] on div "Settings" at bounding box center [806, 388] width 265 height 20
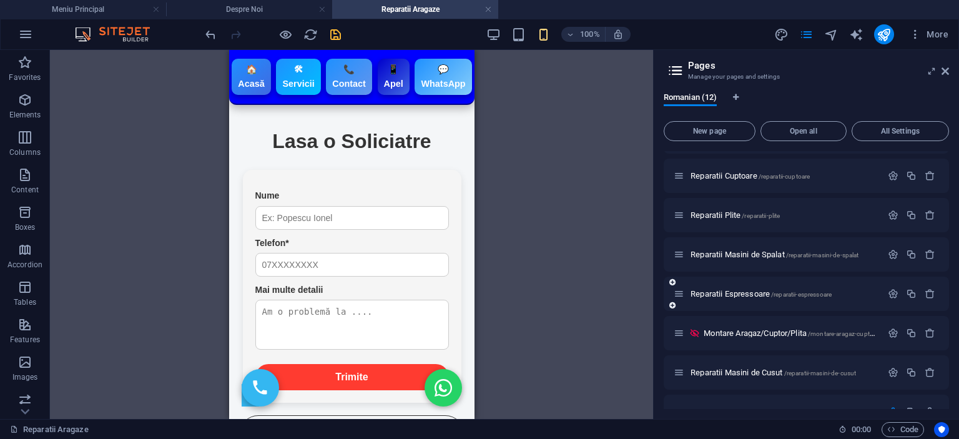
scroll to position [1124, 0]
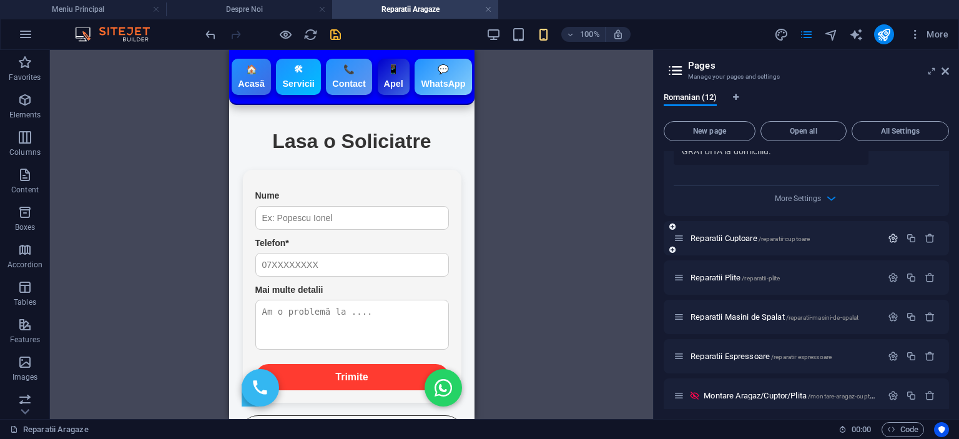
click at [888, 233] on icon "button" at bounding box center [893, 238] width 11 height 11
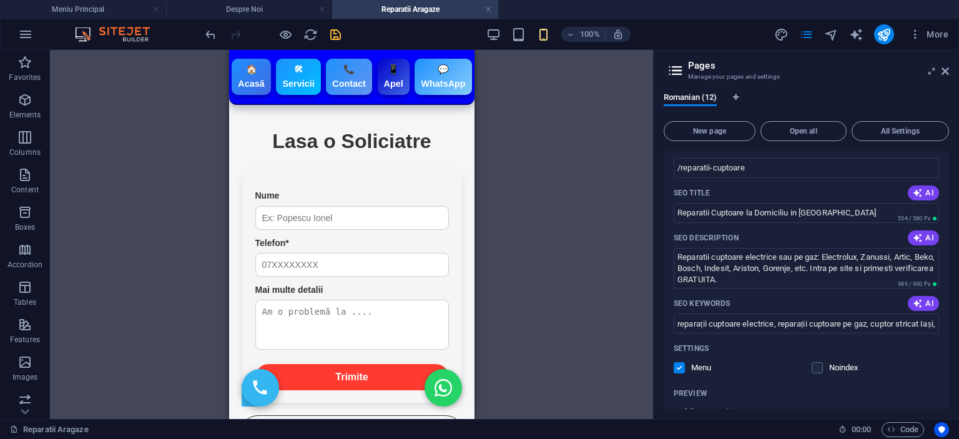
scroll to position [1311, 0]
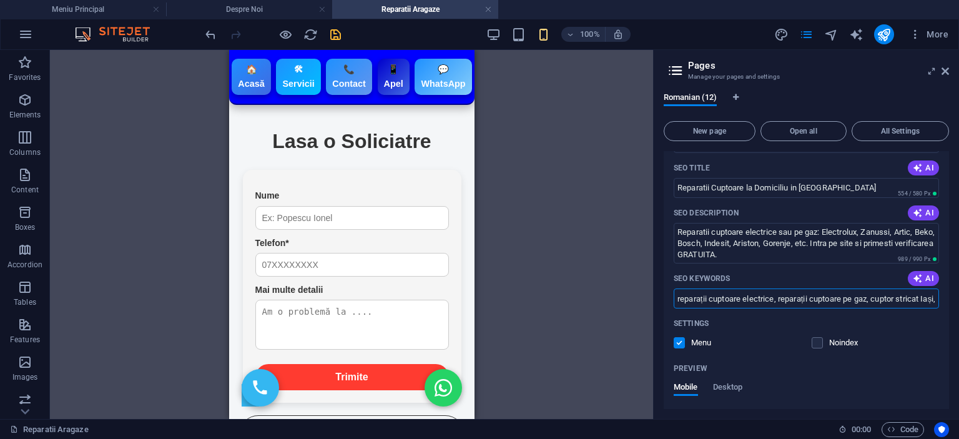
click at [889, 288] on input "reparații cuptoare electrice, reparații cuptoare pe gaz, cuptor stricat Iași, i…" at bounding box center [806, 298] width 265 height 20
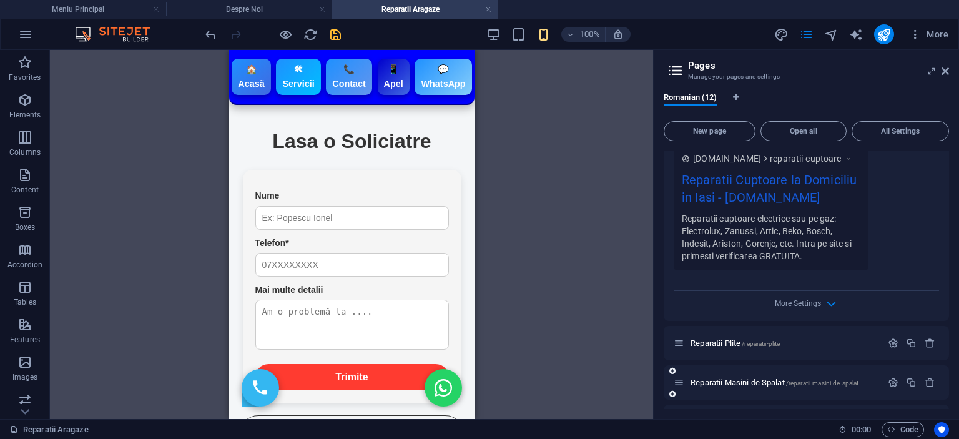
scroll to position [1623, 0]
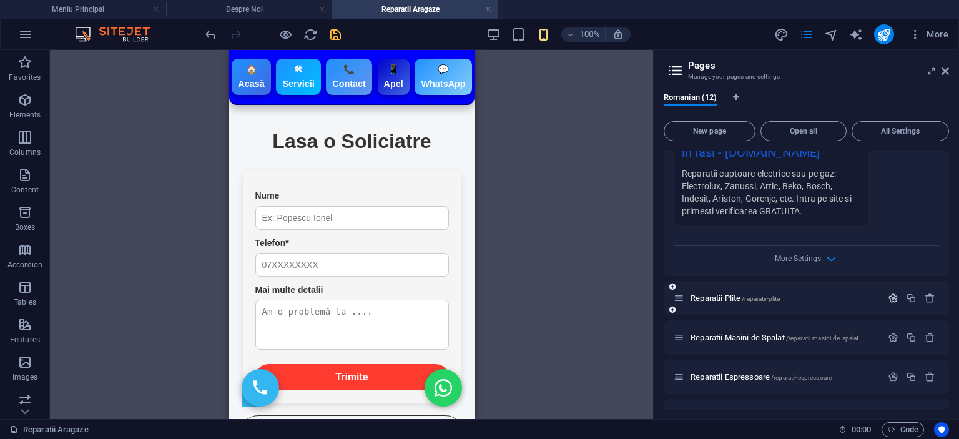
click at [894, 293] on icon "button" at bounding box center [893, 298] width 11 height 11
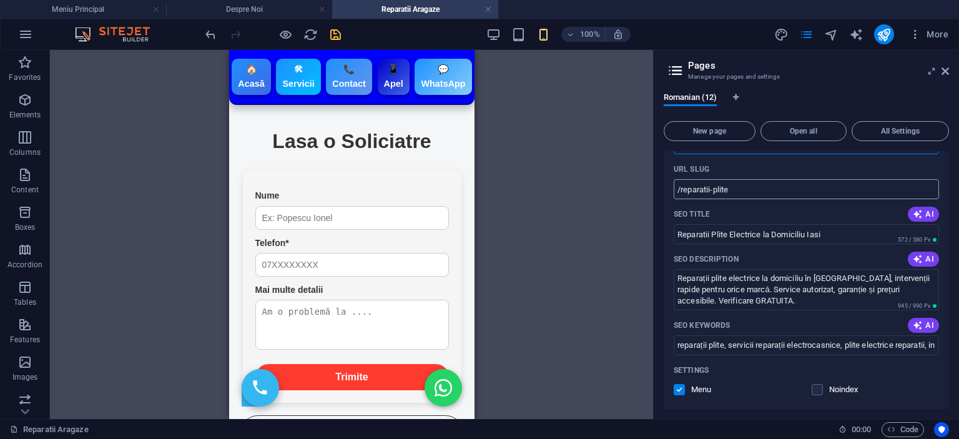
scroll to position [1935, 0]
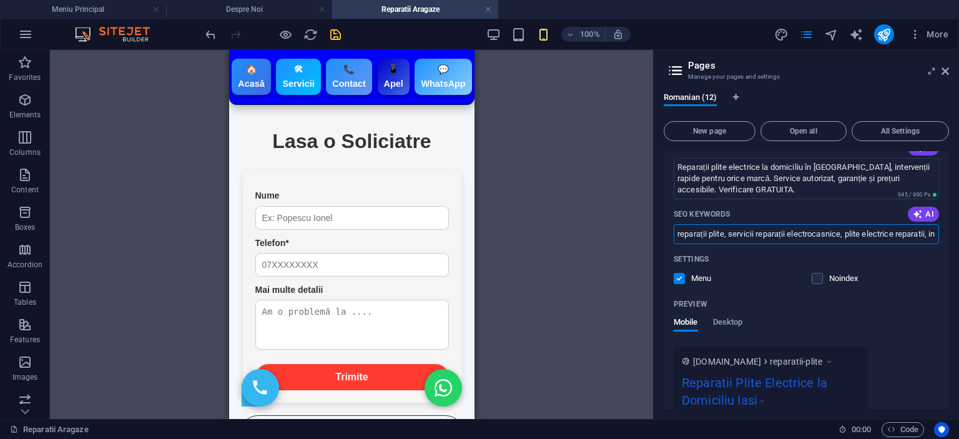
click at [791, 224] on input "reparații plite, servicii reparații electrocasnice, plite electrice reparatii, …" at bounding box center [806, 234] width 265 height 20
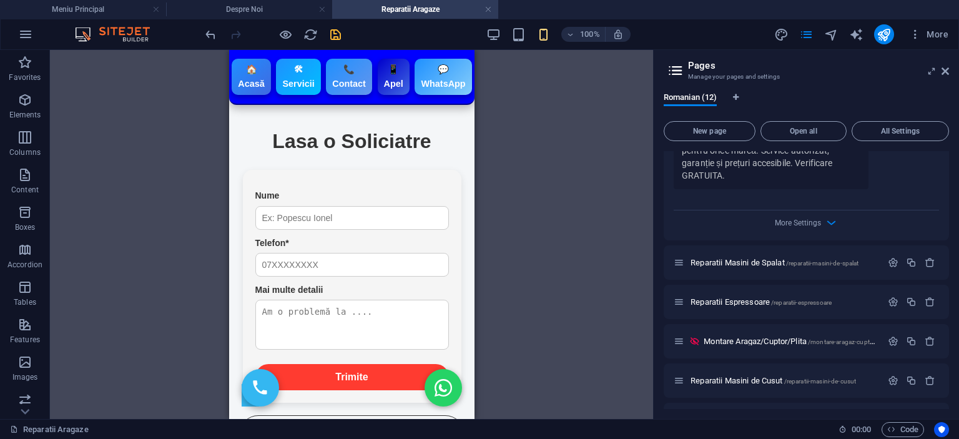
scroll to position [2247, 0]
click at [328, 29] on icon "save" at bounding box center [335, 34] width 14 height 14
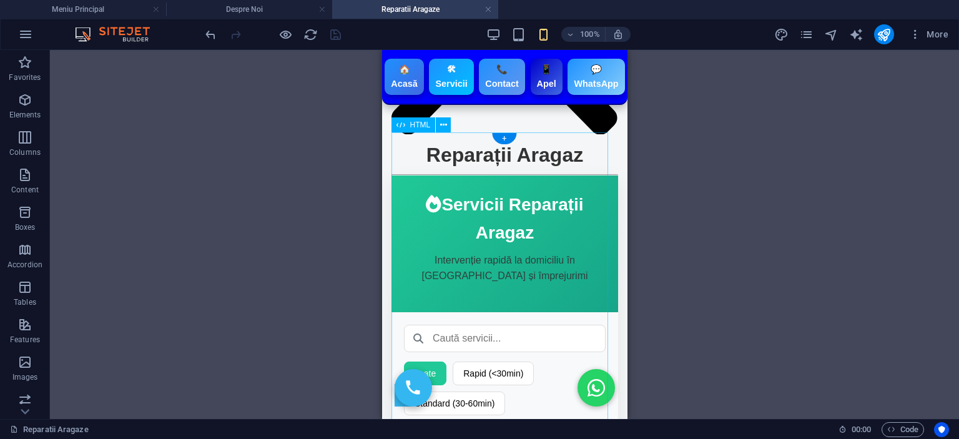
scroll to position [187, 0]
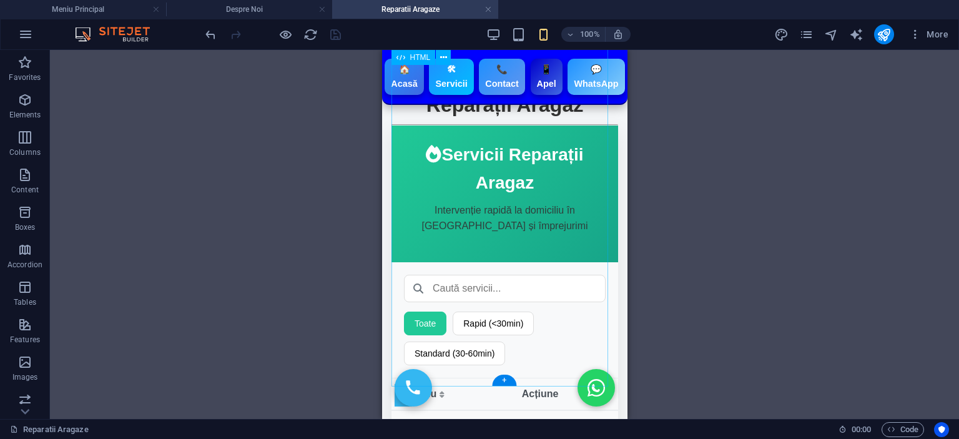
click at [514, 230] on div "Servicii Reparații Aragaz - Atelier Reparații [GEOGRAPHIC_DATA] Servicii Repara…" at bounding box center [504, 316] width 227 height 382
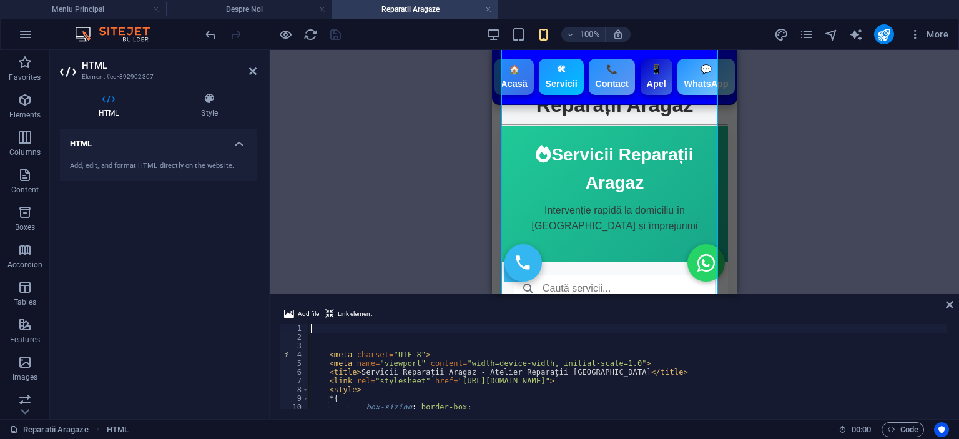
click at [485, 398] on div "< meta charset = "UTF-8" > < meta name = "viewport" content = "width=device-wid…" at bounding box center [627, 375] width 638 height 102
type textarea "* {"
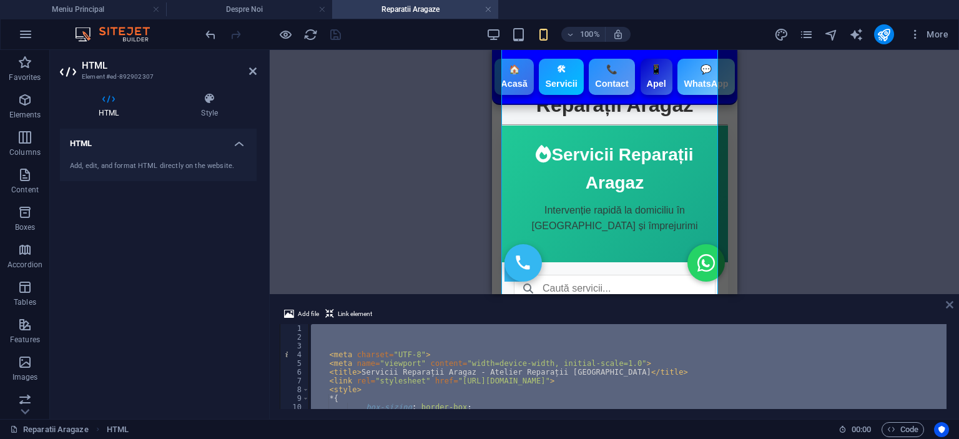
click at [951, 300] on icon at bounding box center [949, 305] width 7 height 10
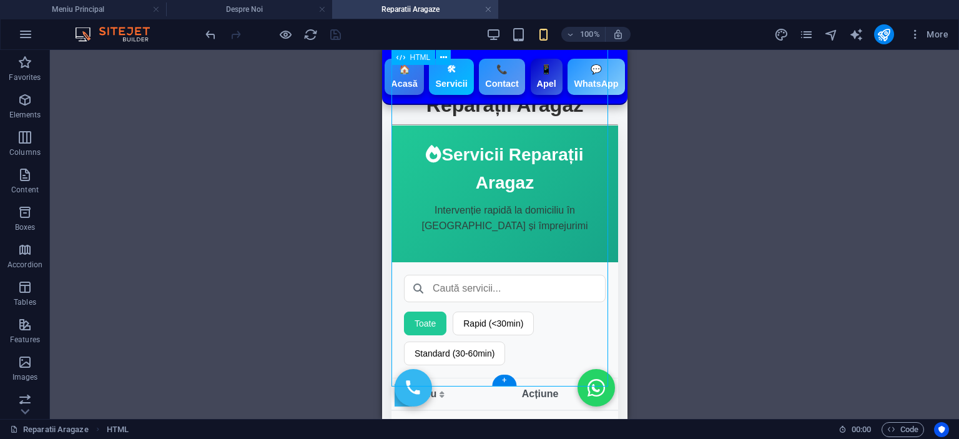
click at [555, 266] on div "Servicii Reparații Aragaz - Atelier Reparații [GEOGRAPHIC_DATA] Servicii Repara…" at bounding box center [504, 316] width 227 height 382
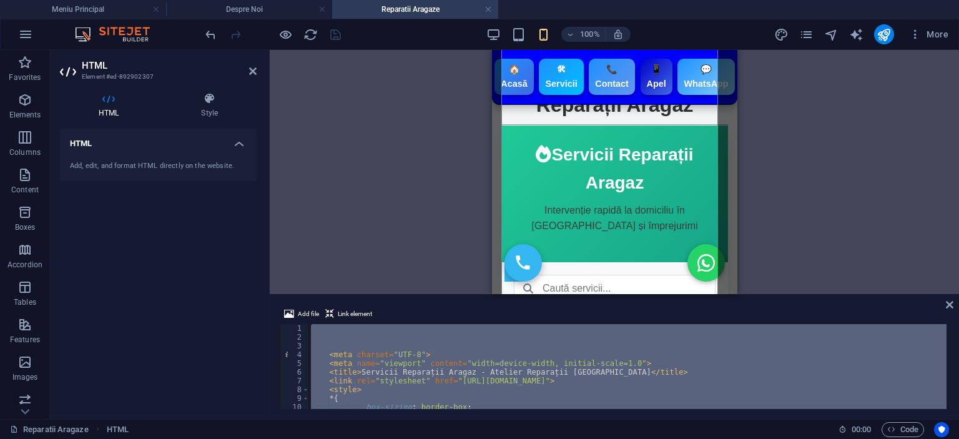
click at [481, 374] on div "< meta charset = "UTF-8" > < meta name = "viewport" content = "width=device-wid…" at bounding box center [627, 366] width 638 height 85
type textarea "<title>Servicii Reparații Aragaz - Atelier Reparații Iași</title>"
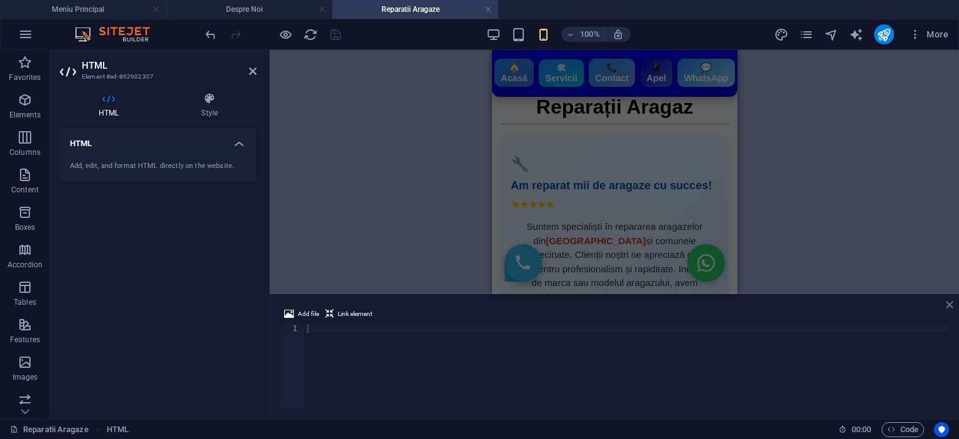
click at [949, 306] on icon at bounding box center [949, 305] width 7 height 10
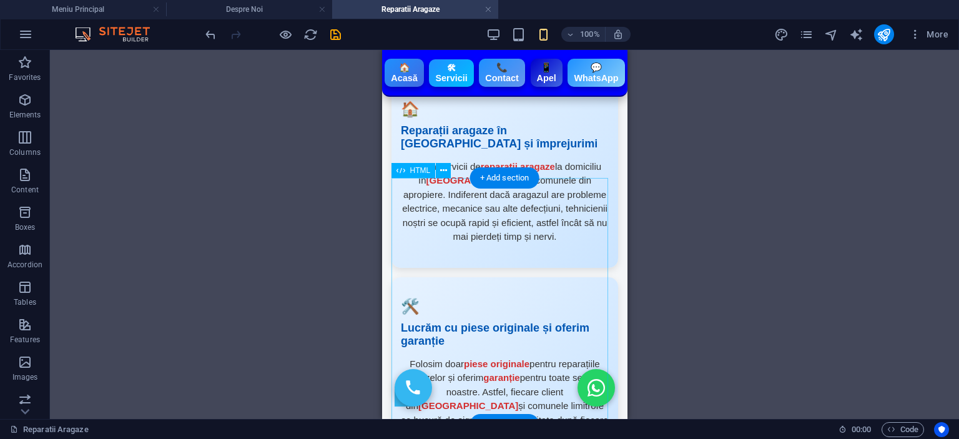
scroll to position [584, 0]
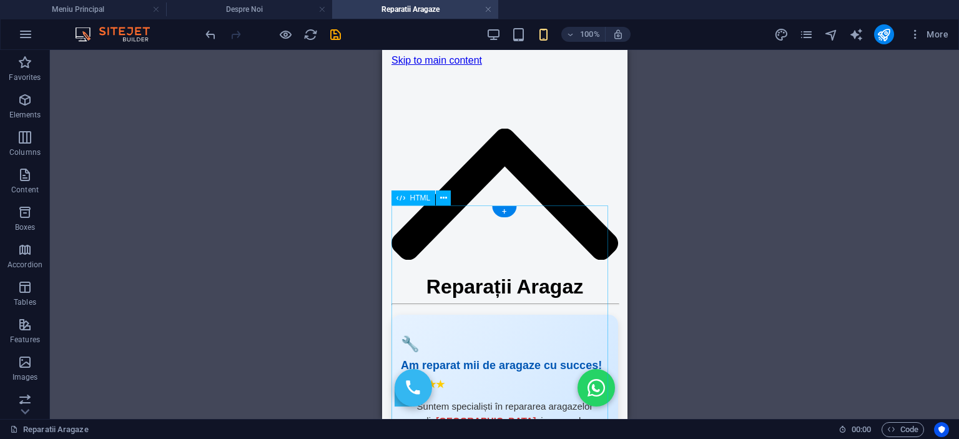
scroll to position [0, 0]
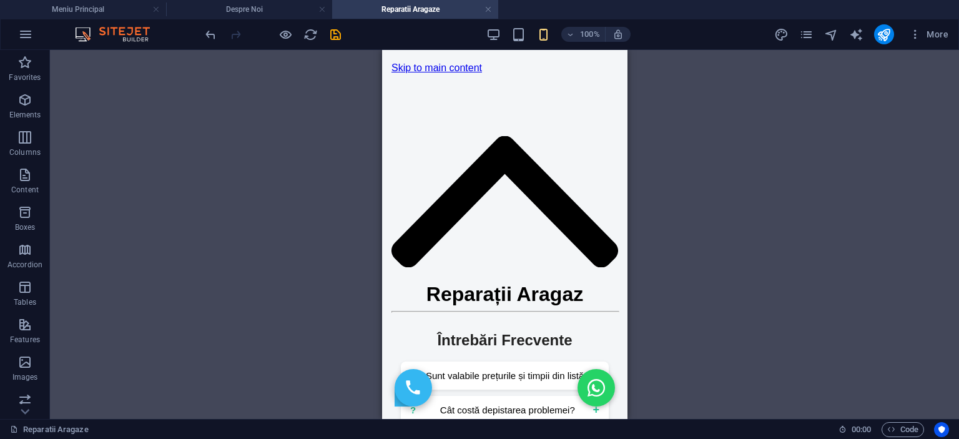
click at [727, 230] on div "H3 Container HTML HTML HTML HTML HTML HTML HTML Separator HTML HTML Icon Spacer…" at bounding box center [504, 234] width 909 height 369
click at [548, 74] on div at bounding box center [504, 89] width 227 height 31
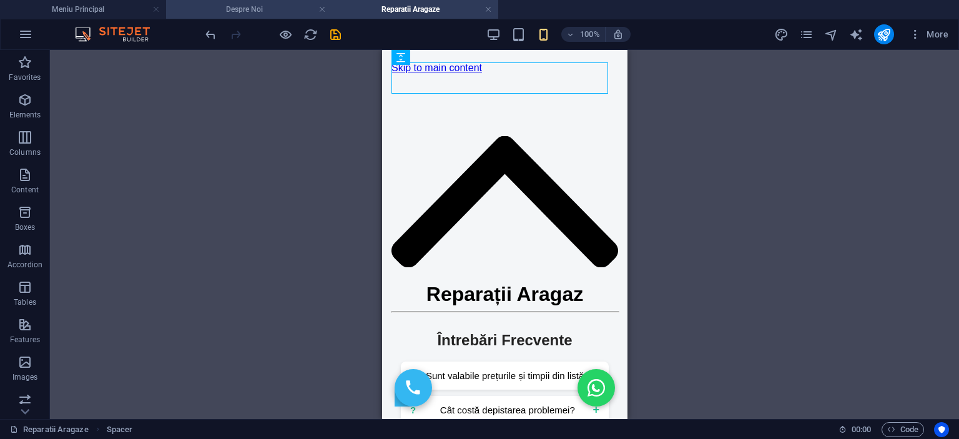
click at [286, 6] on h4 "Despre Noi" at bounding box center [249, 9] width 166 height 14
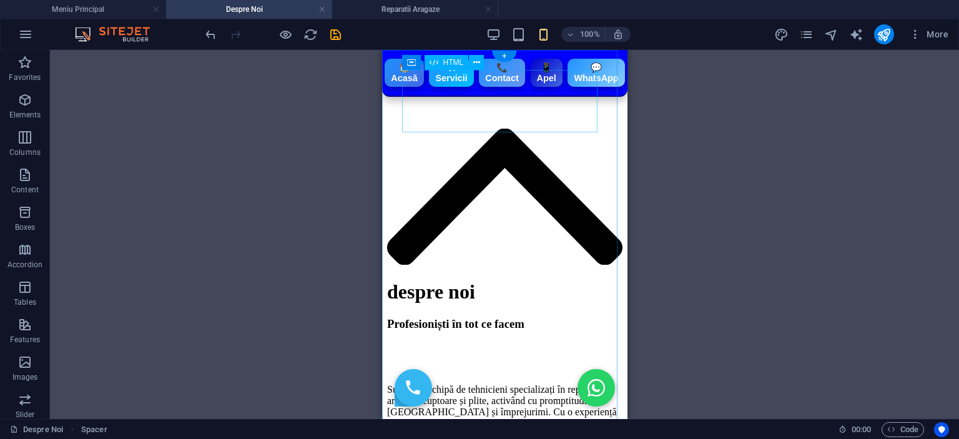
click at [455, 77] on div "🏠 Acasă 🛠 Servicii 📞 Contact 📱 Apel 💬 WhatsApp" at bounding box center [503, 97] width 235 height 62
click at [382, 61] on div "Container" at bounding box center [410, 57] width 56 height 15
click at [549, 66] on div "🏠 Acasă 🛠 Servicii 📞 Contact 📱 Apel 💬 WhatsApp despre noi Profesioniști în tot …" at bounding box center [503, 345] width 235 height 559
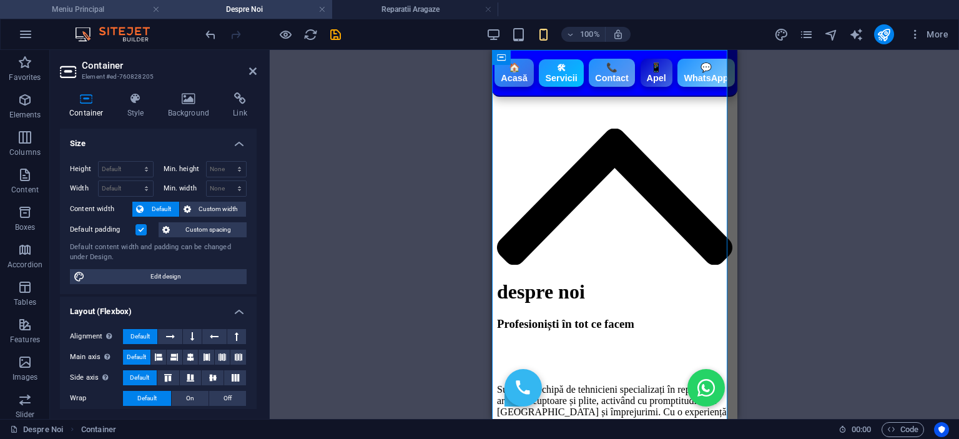
click at [100, 6] on h4 "Meniu Principal" at bounding box center [83, 9] width 166 height 14
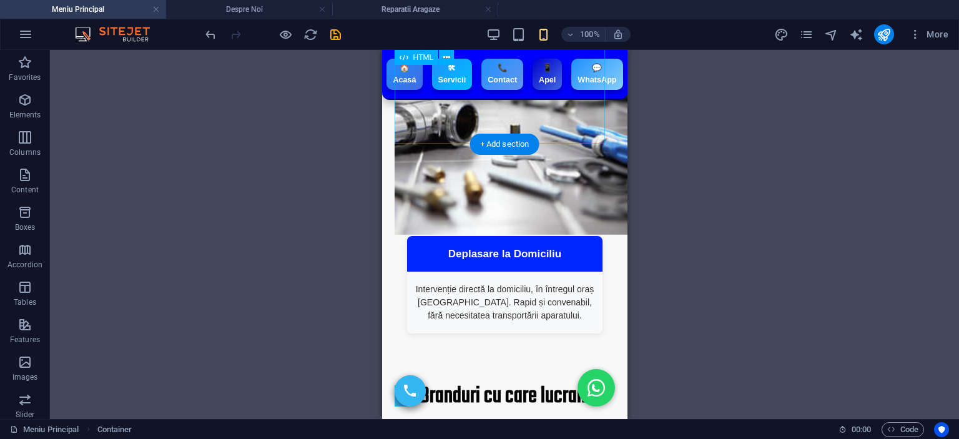
click at [531, 57] on div "Avantaje Atelier Reparații 15 Ani Experiență Peste 15 ani de experiență în repa…" at bounding box center [504, 175] width 220 height 356
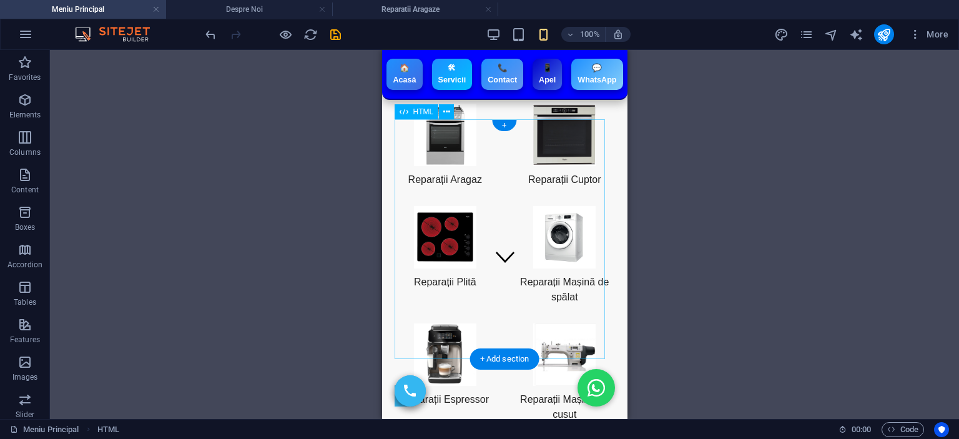
scroll to position [0, 0]
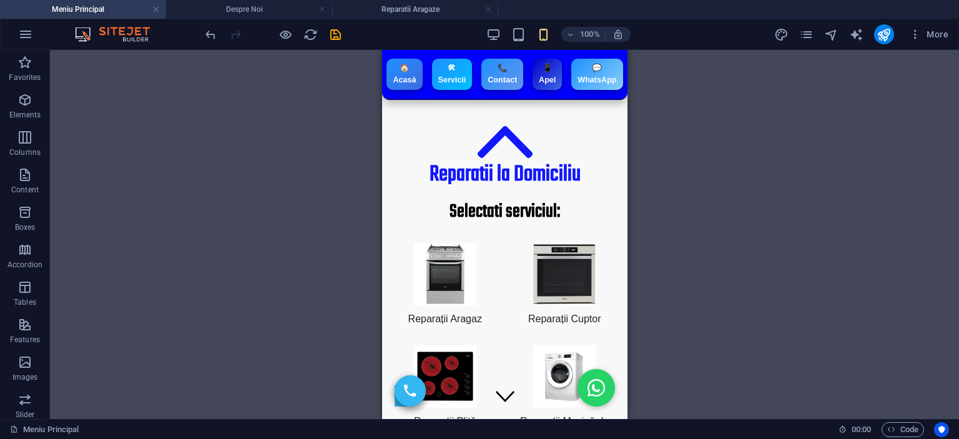
click at [472, 84] on icon at bounding box center [469, 87] width 7 height 13
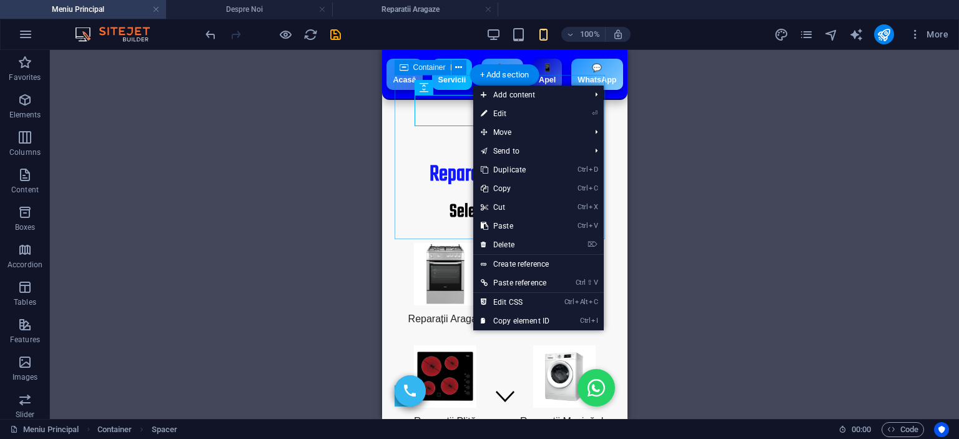
click at [401, 104] on div "Reparatii la Domiciliu ​ Selectati serviciul:" at bounding box center [504, 159] width 220 height 168
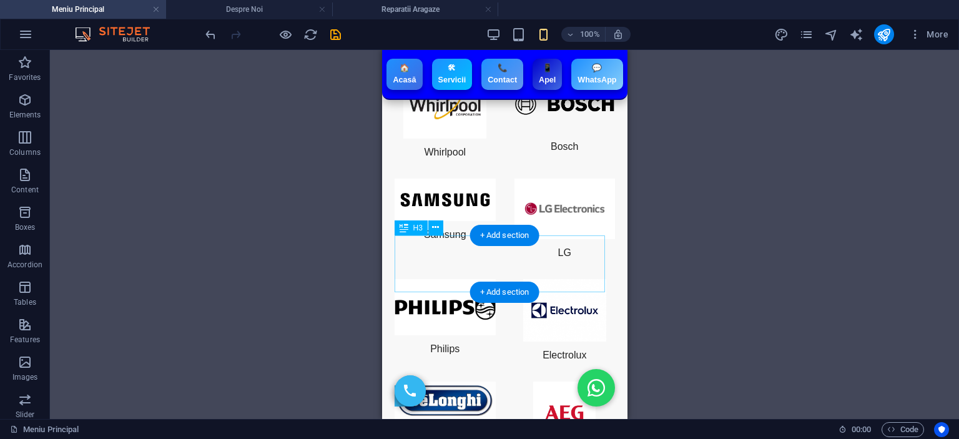
scroll to position [2185, 0]
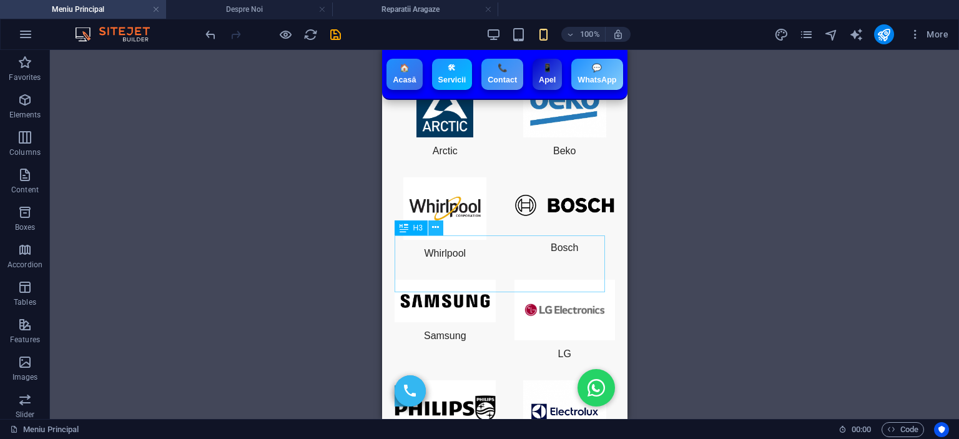
click at [437, 232] on icon at bounding box center [435, 227] width 7 height 13
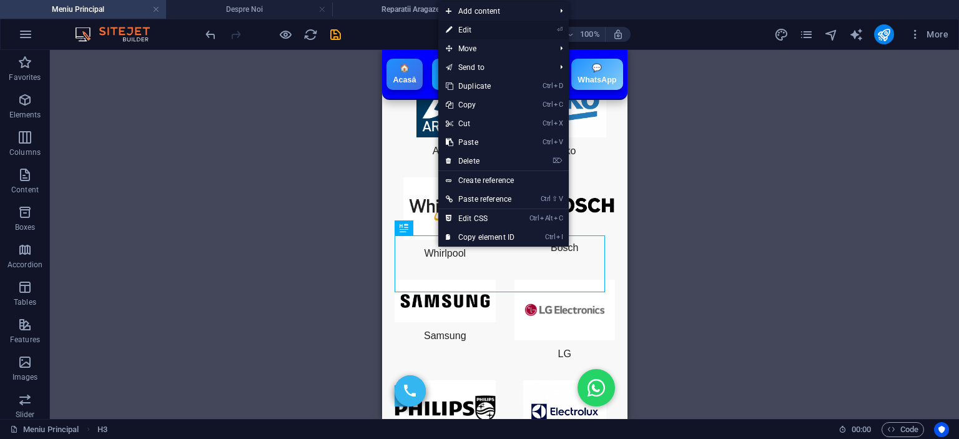
click at [488, 25] on link "⏎ Edit" at bounding box center [480, 30] width 84 height 19
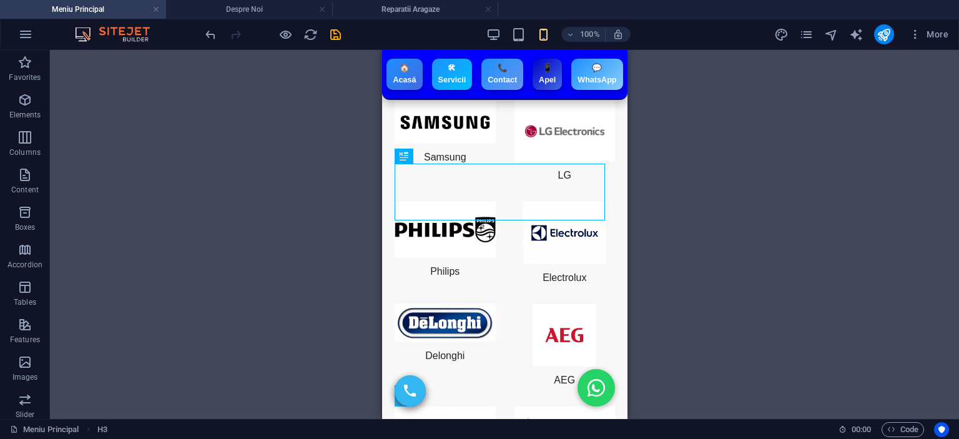
scroll to position [2497, 0]
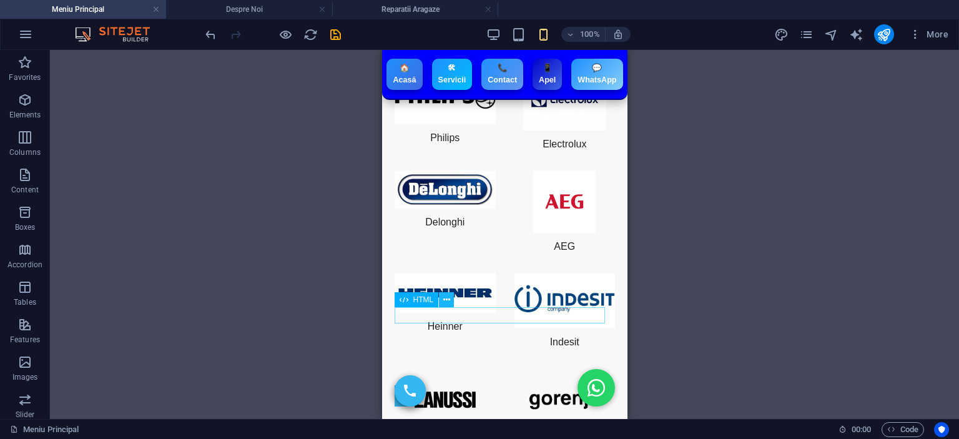
click at [447, 301] on icon at bounding box center [446, 299] width 7 height 13
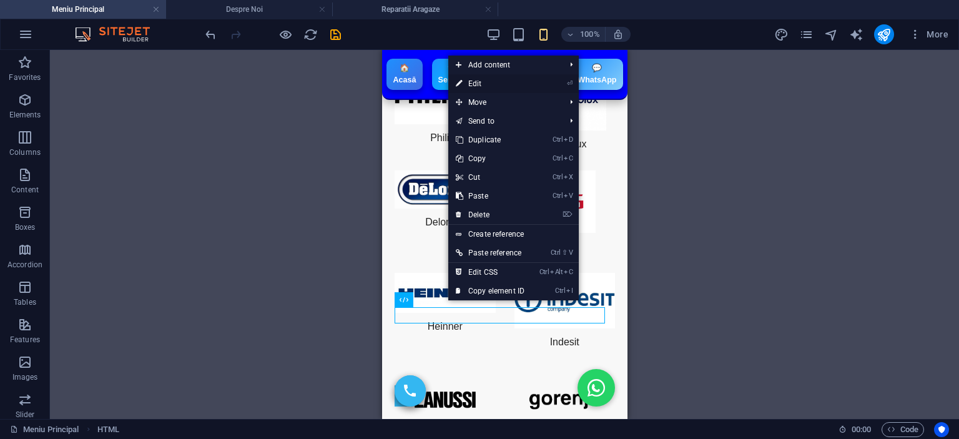
click at [486, 86] on link "⏎ Edit" at bounding box center [490, 83] width 84 height 19
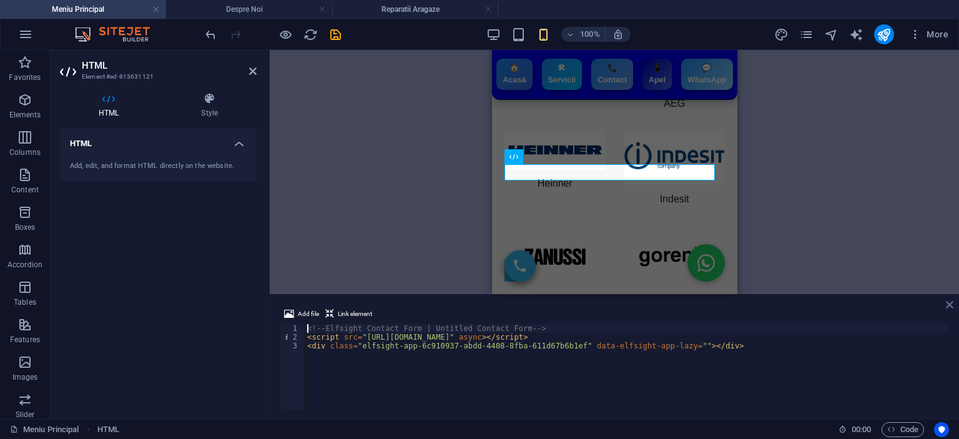
click at [949, 301] on icon at bounding box center [949, 305] width 7 height 10
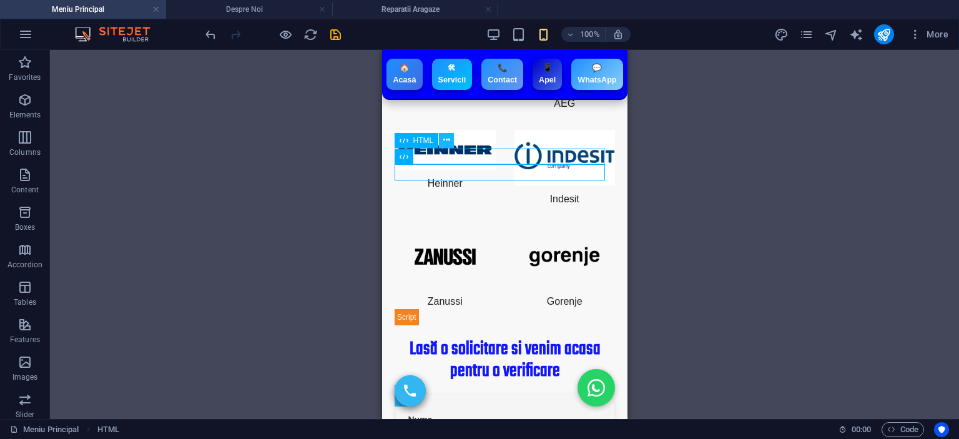
click at [442, 139] on button at bounding box center [446, 140] width 15 height 15
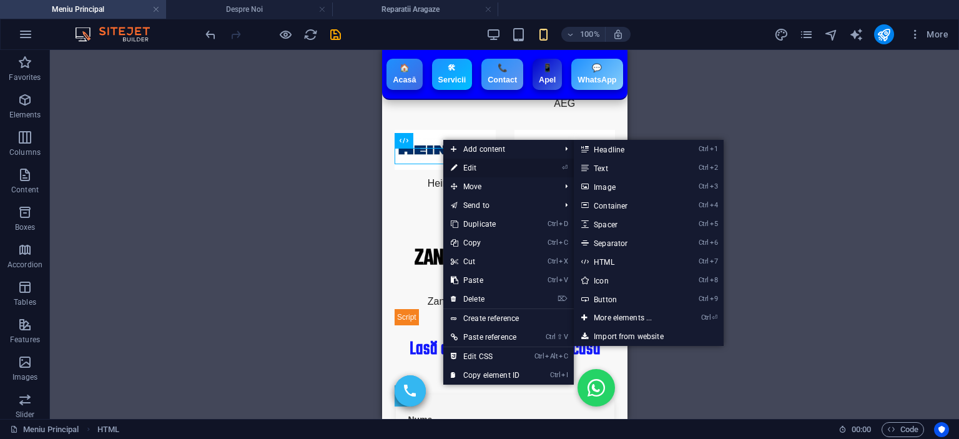
click at [478, 167] on link "⏎ Edit" at bounding box center [485, 168] width 84 height 19
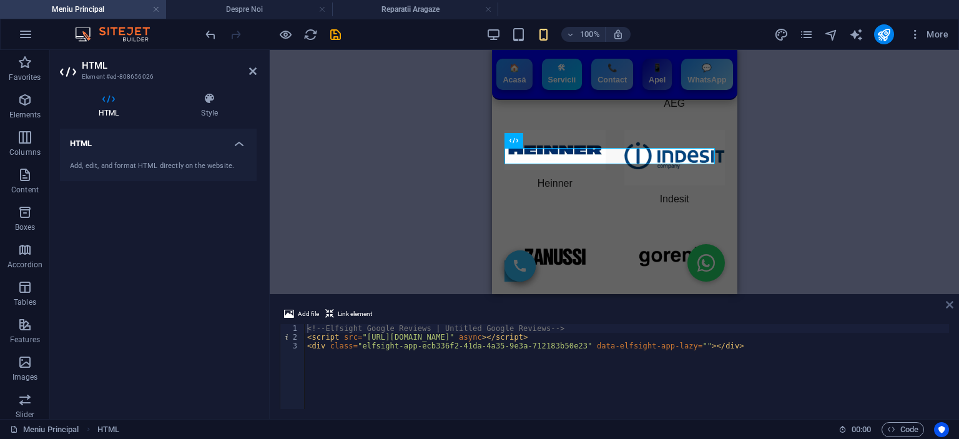
click at [946, 301] on icon at bounding box center [949, 305] width 7 height 10
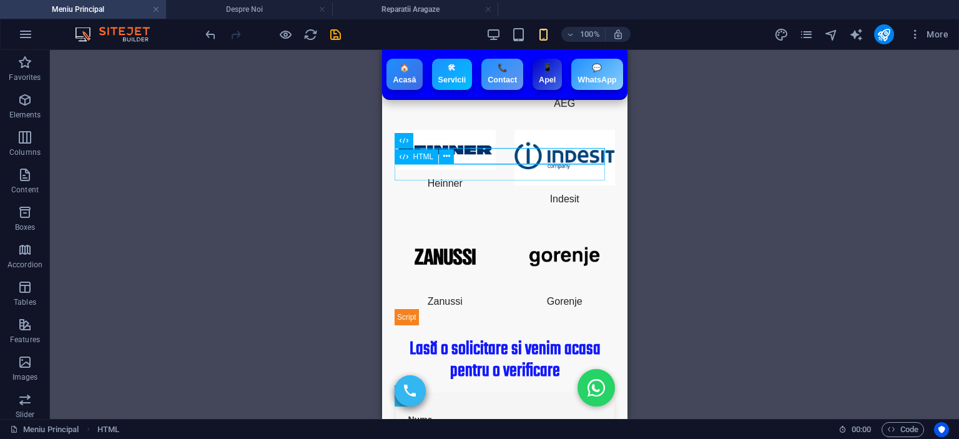
click at [447, 154] on icon at bounding box center [446, 156] width 7 height 13
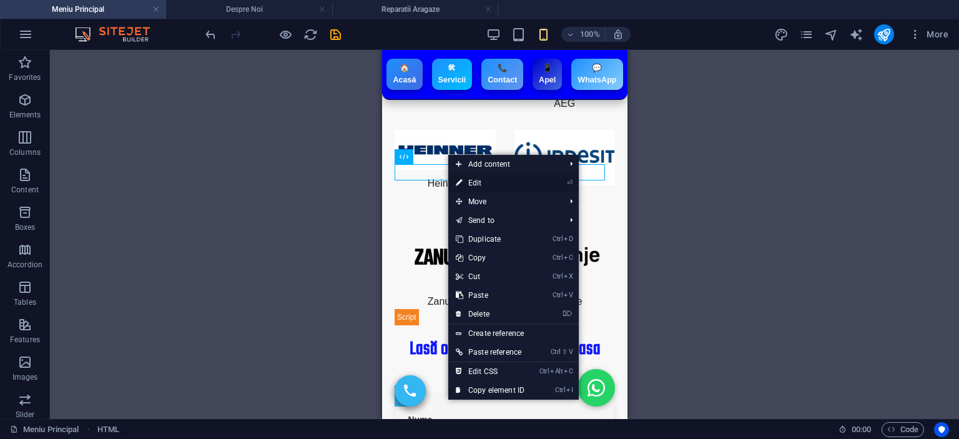
click at [487, 181] on link "⏎ Edit" at bounding box center [490, 183] width 84 height 19
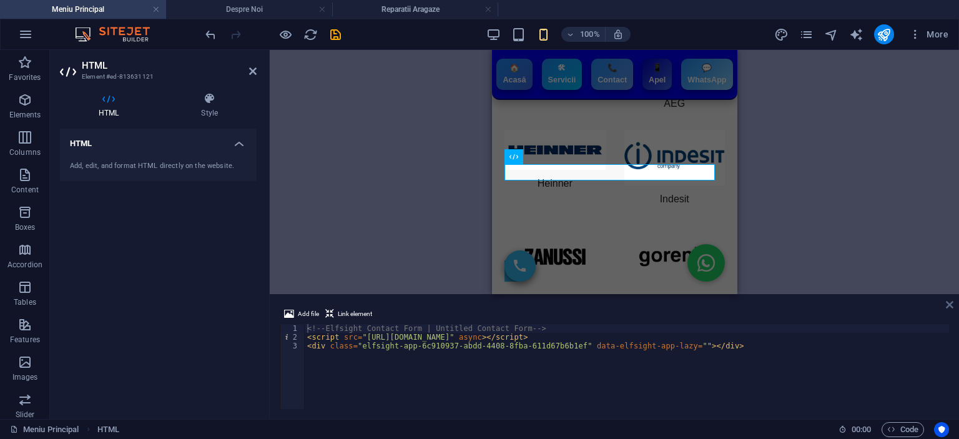
click at [946, 301] on icon at bounding box center [949, 305] width 7 height 10
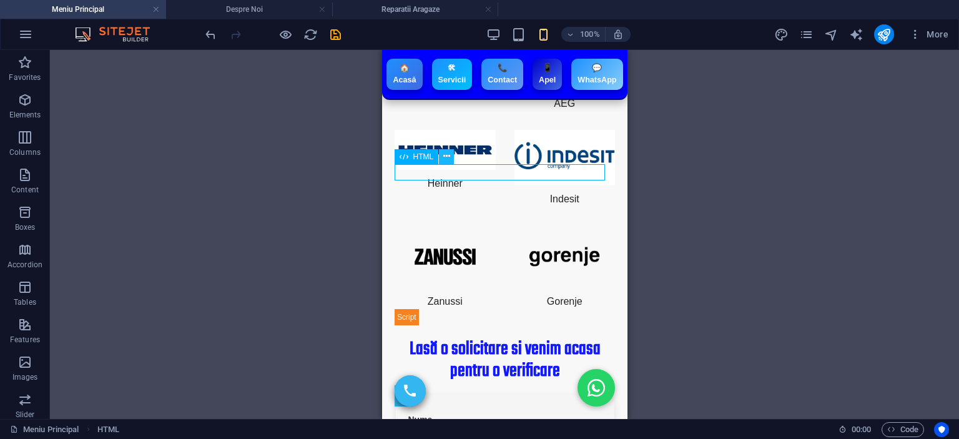
click at [444, 157] on icon at bounding box center [446, 156] width 7 height 13
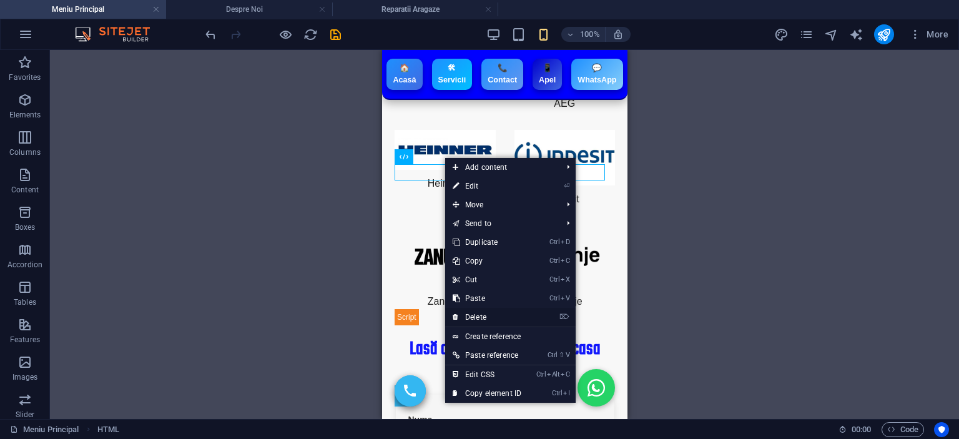
click at [509, 319] on link "⌦ Delete" at bounding box center [487, 317] width 84 height 19
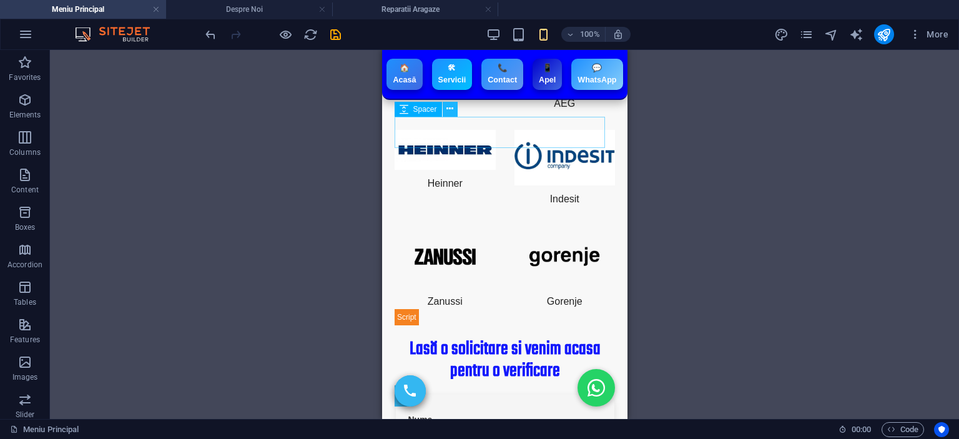
click at [445, 109] on button at bounding box center [450, 109] width 15 height 15
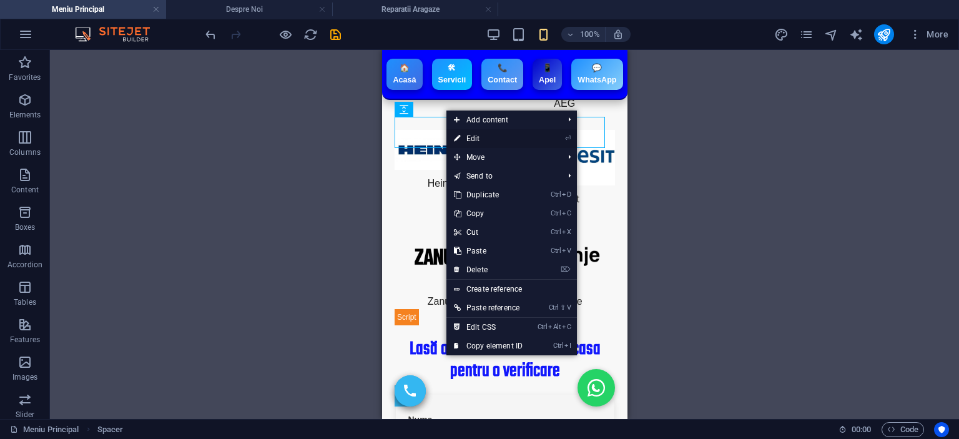
click at [469, 134] on link "⏎ Edit" at bounding box center [488, 138] width 84 height 19
select select "px"
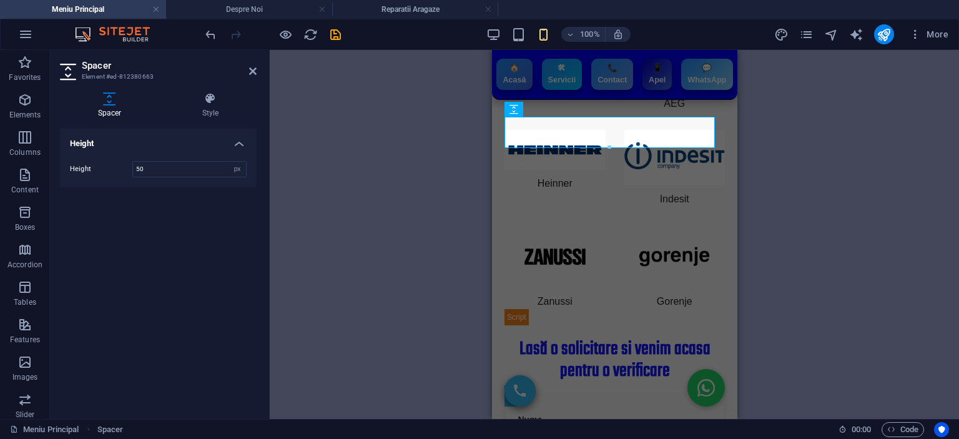
click at [791, 145] on div "H2 Container Spacer Icon H3 HTML HTML Icon HTML Container Icon H2 HTML HTML Spa…" at bounding box center [614, 234] width 689 height 369
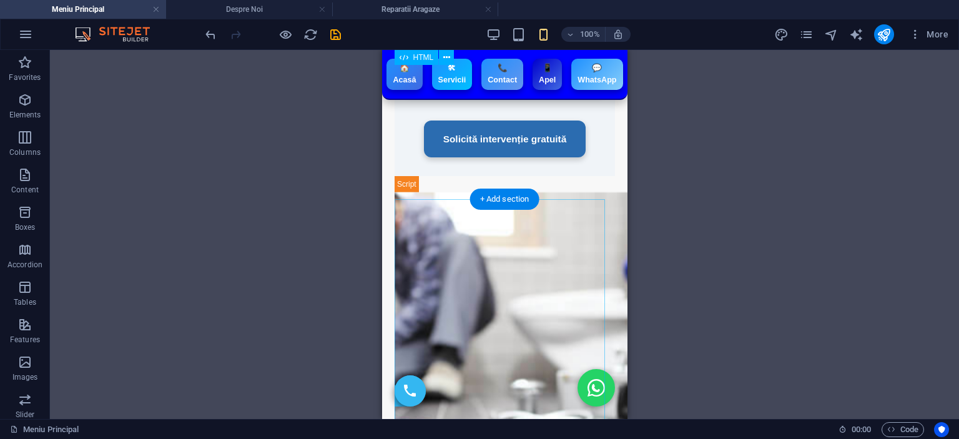
scroll to position [1391, 0]
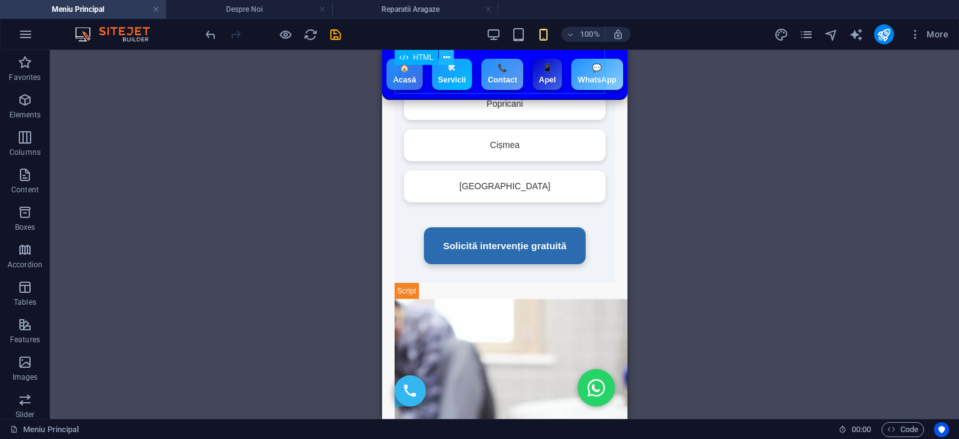
click at [449, 54] on icon at bounding box center [446, 57] width 7 height 13
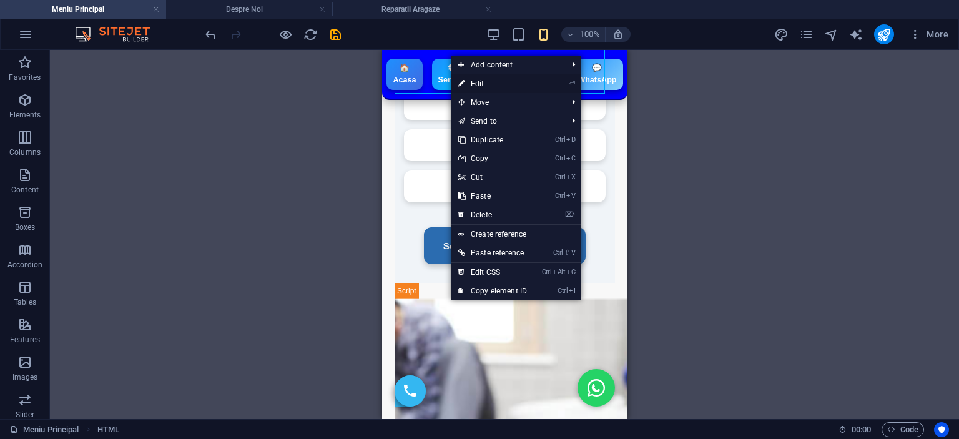
click at [468, 87] on link "⏎ Edit" at bounding box center [493, 83] width 84 height 19
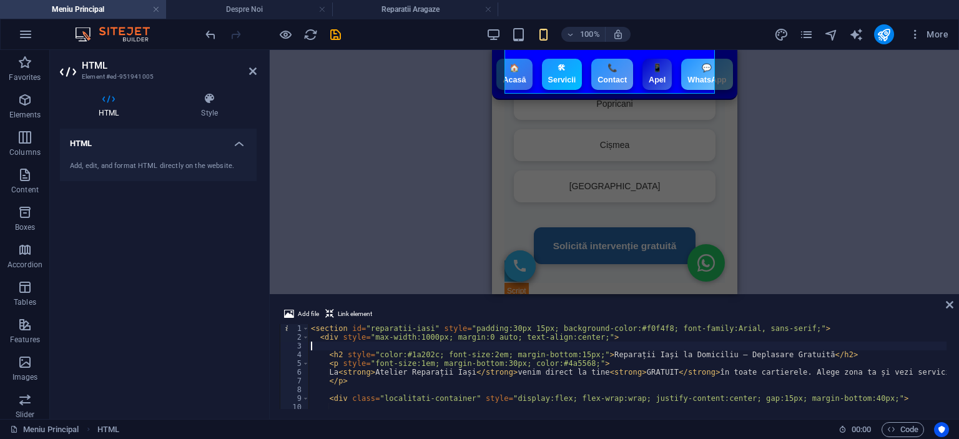
type textarea "}); </script>"
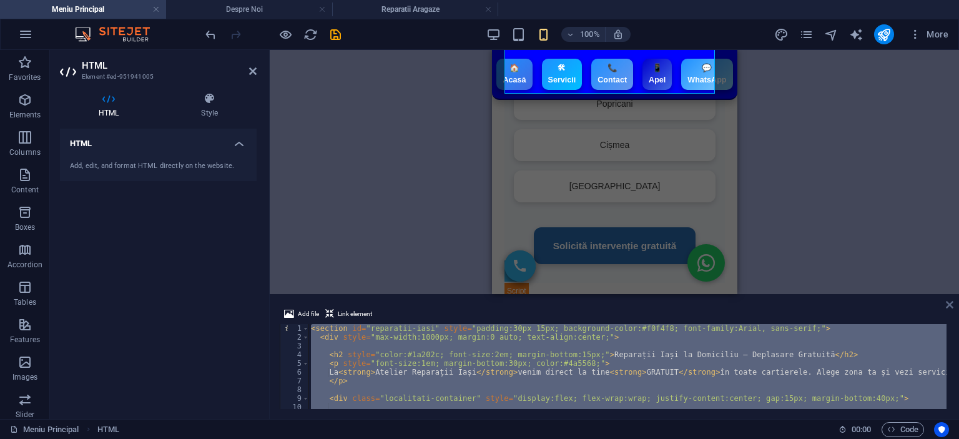
click at [946, 304] on icon at bounding box center [949, 305] width 7 height 10
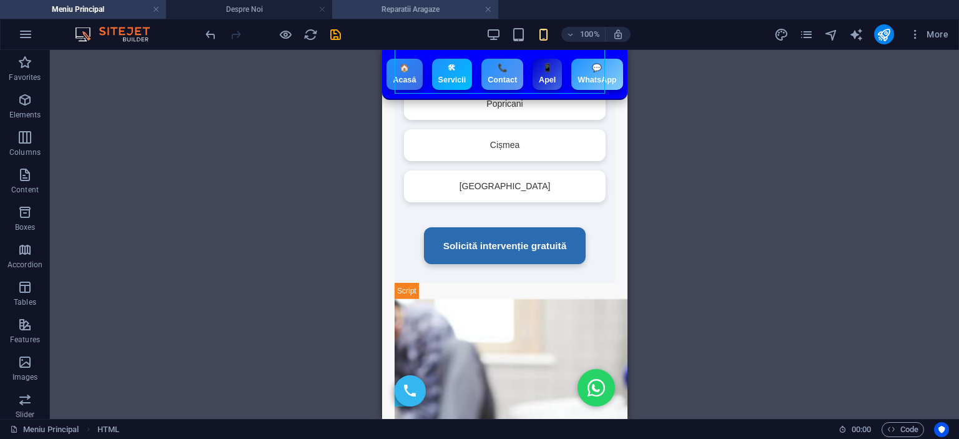
click at [422, 1] on li "Reparatii Aragaze" at bounding box center [415, 9] width 166 height 19
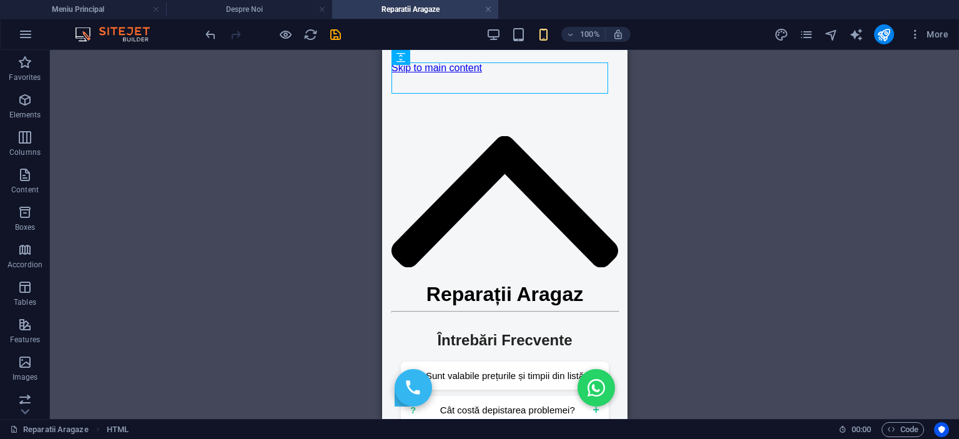
scroll to position [0, 0]
click at [451, 52] on button at bounding box center [446, 57] width 15 height 15
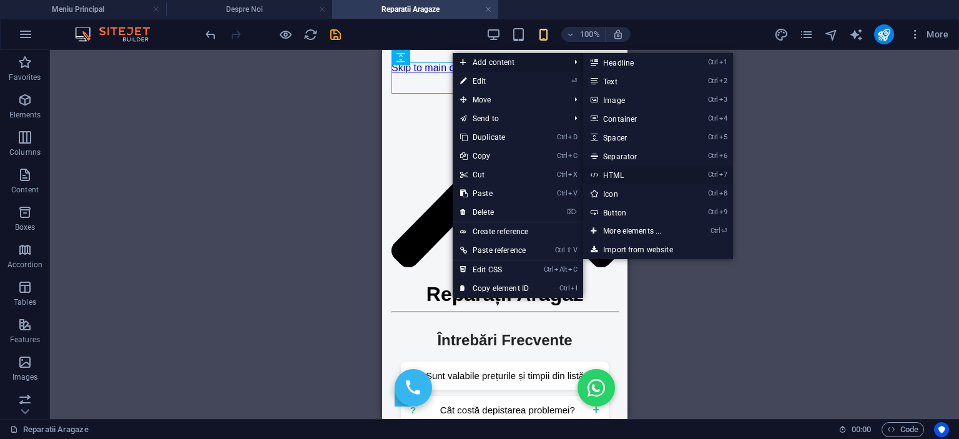
click at [624, 176] on link "Ctrl 7 HTML" at bounding box center [634, 174] width 103 height 19
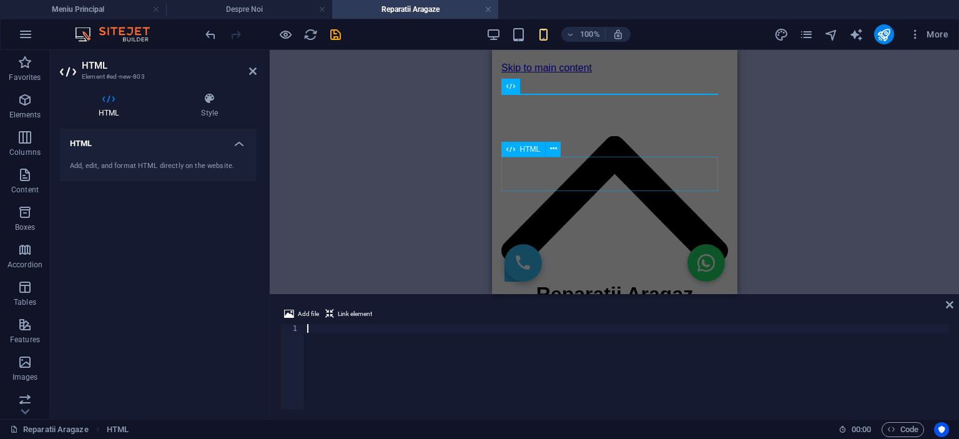
type textarea "</script>"
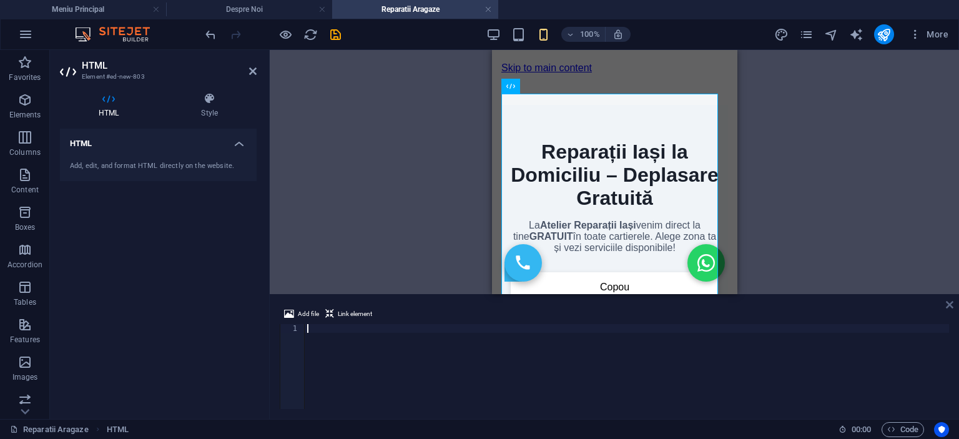
click at [952, 301] on icon at bounding box center [949, 305] width 7 height 10
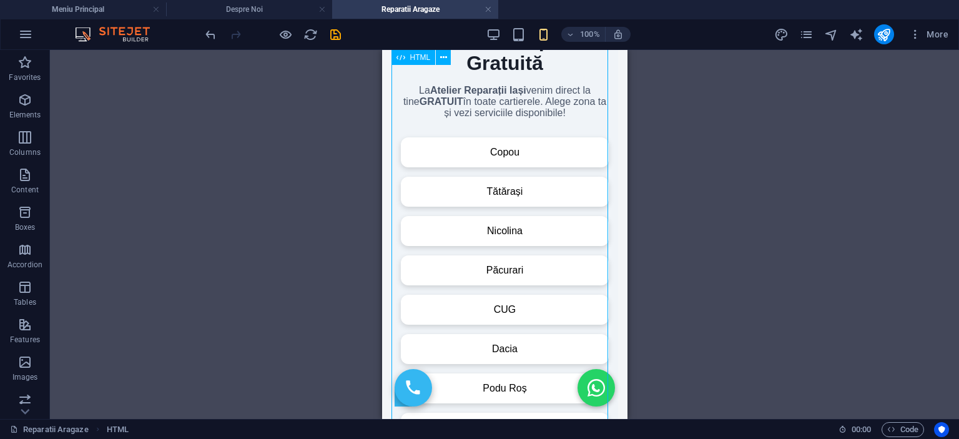
scroll to position [62, 0]
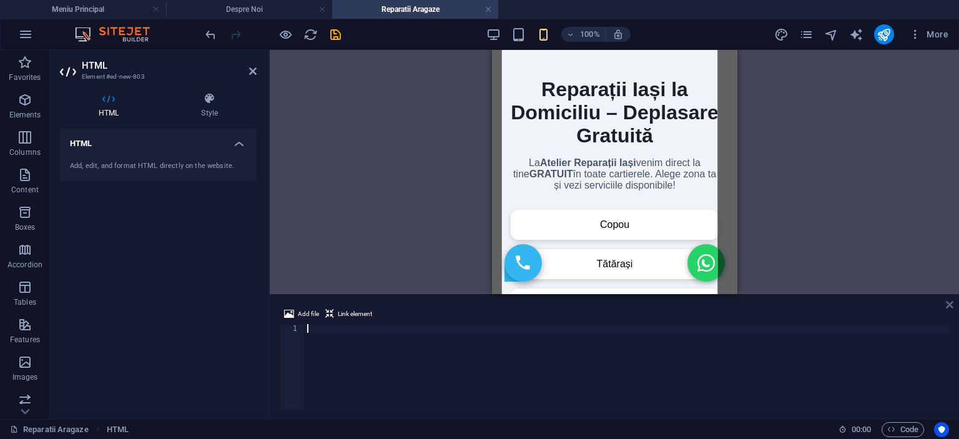
click at [949, 300] on icon at bounding box center [949, 305] width 7 height 10
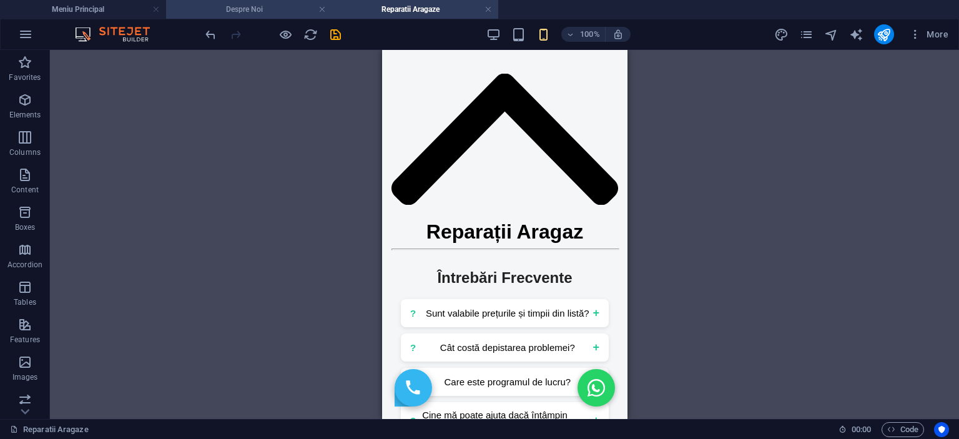
click at [252, 11] on h4 "Despre Noi" at bounding box center [249, 9] width 166 height 14
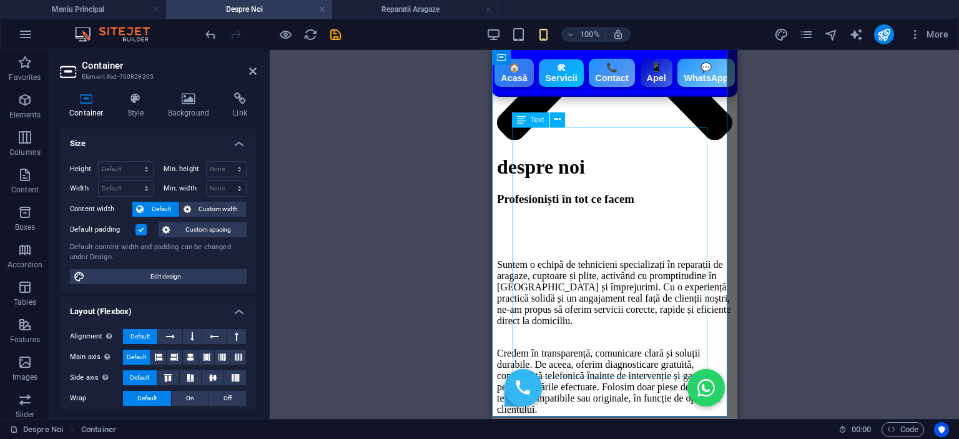
scroll to position [375, 0]
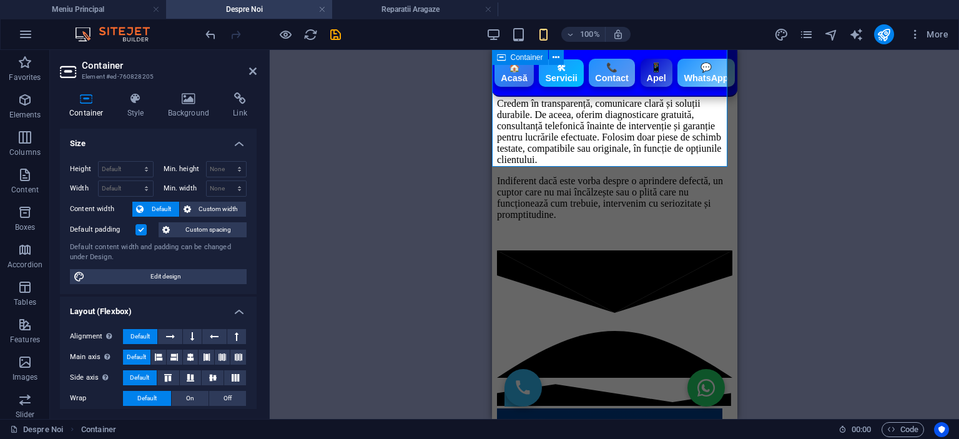
click at [859, 223] on div "Drag here to replace the existing content. Press “Ctrl” if you want to create a…" at bounding box center [614, 234] width 689 height 369
drag, startPoint x: 791, startPoint y: 257, endPoint x: 232, endPoint y: 196, distance: 563.2
click at [791, 257] on div "Drag here to replace the existing content. Press “Ctrl” if you want to create a…" at bounding box center [614, 234] width 689 height 369
click at [252, 74] on icon at bounding box center [252, 71] width 7 height 10
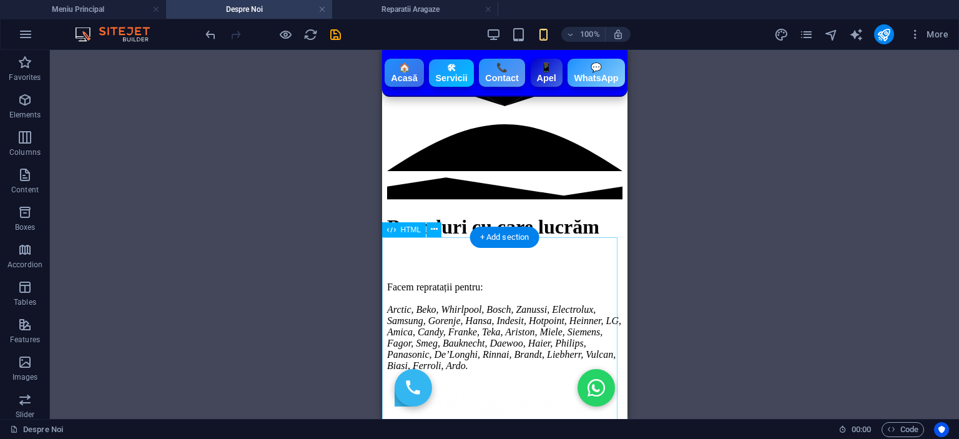
scroll to position [3433, 0]
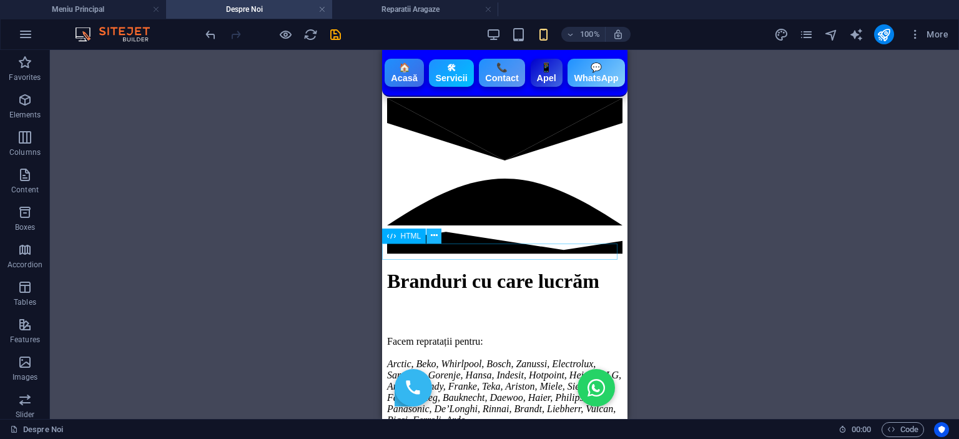
click at [437, 232] on icon at bounding box center [434, 235] width 7 height 13
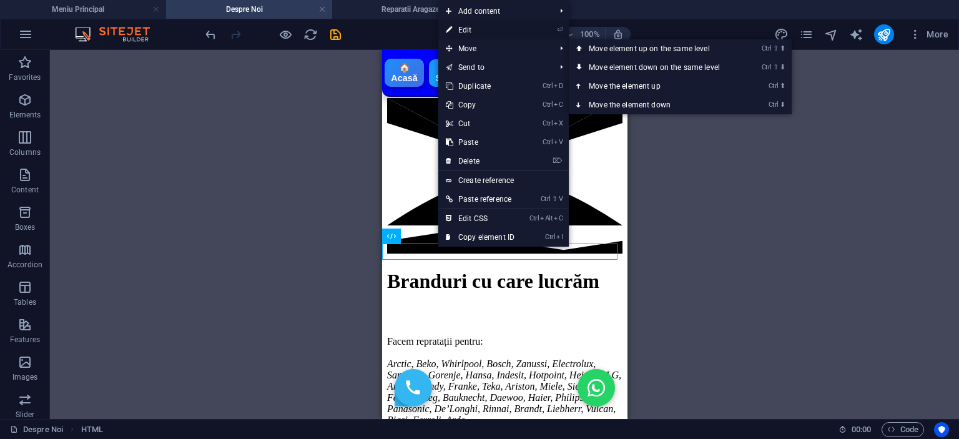
click at [489, 26] on link "⏎ Edit" at bounding box center [480, 30] width 84 height 19
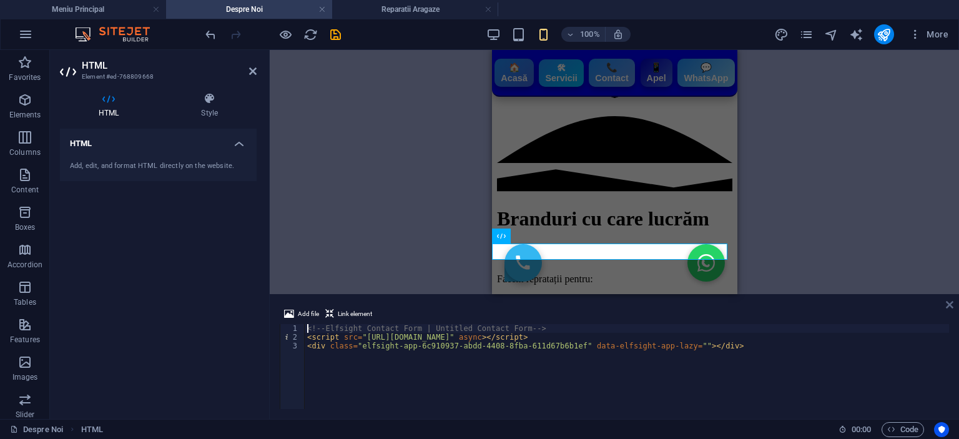
click at [950, 308] on icon at bounding box center [949, 305] width 7 height 10
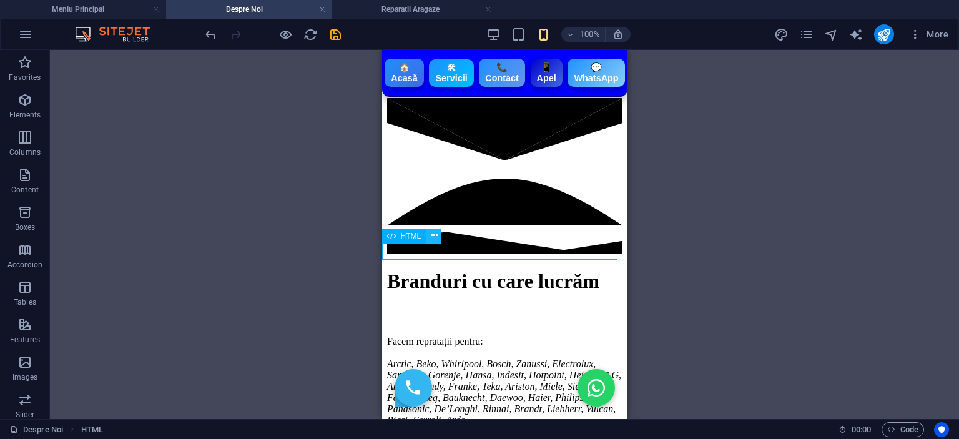
click at [437, 239] on button at bounding box center [433, 235] width 15 height 15
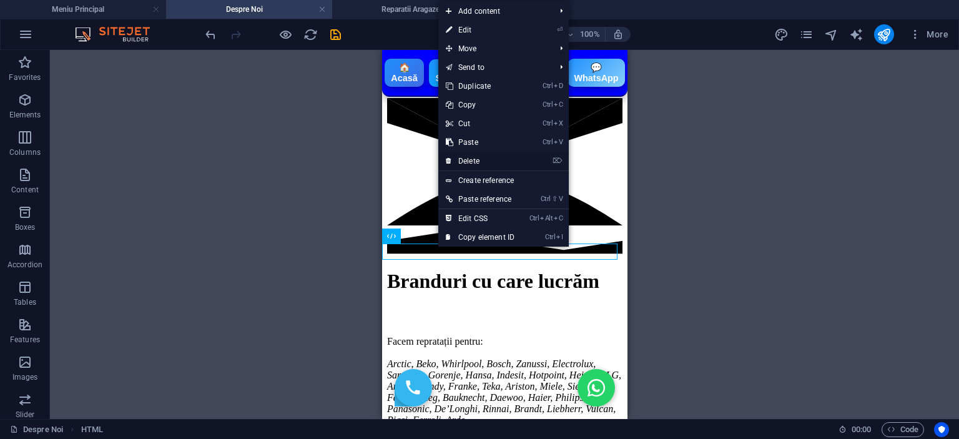
click at [477, 154] on link "⌦ Delete" at bounding box center [480, 161] width 84 height 19
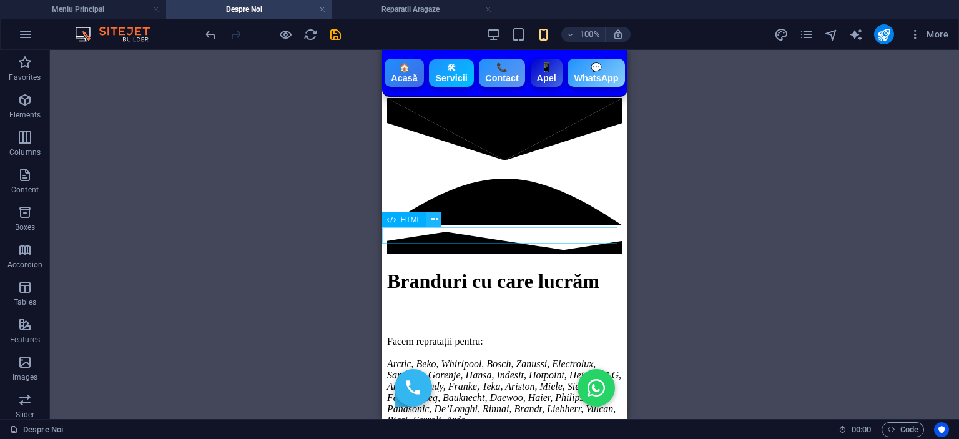
click at [429, 225] on button at bounding box center [433, 219] width 15 height 15
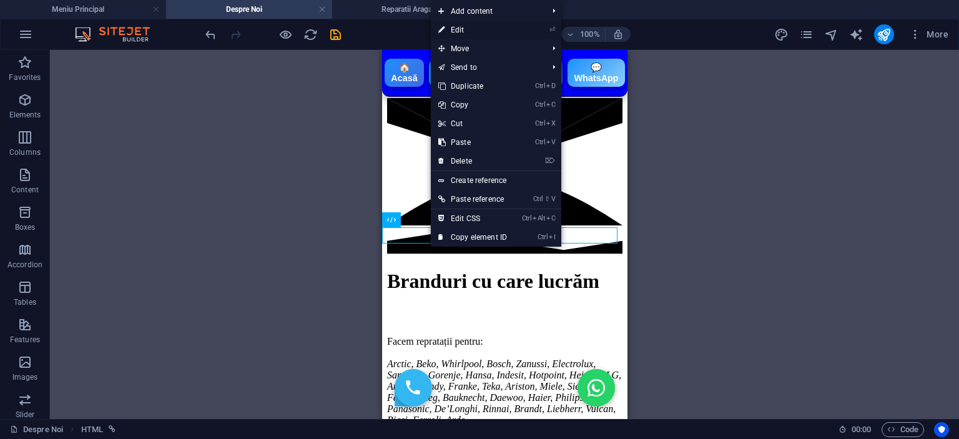
click at [479, 34] on link "⏎ Edit" at bounding box center [473, 30] width 84 height 19
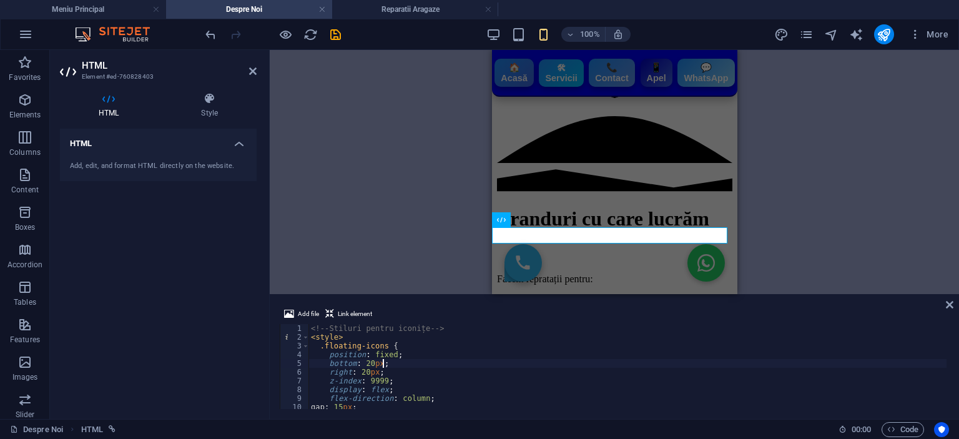
type textarea "bottom: 20px;"
click at [946, 303] on icon at bounding box center [949, 305] width 7 height 10
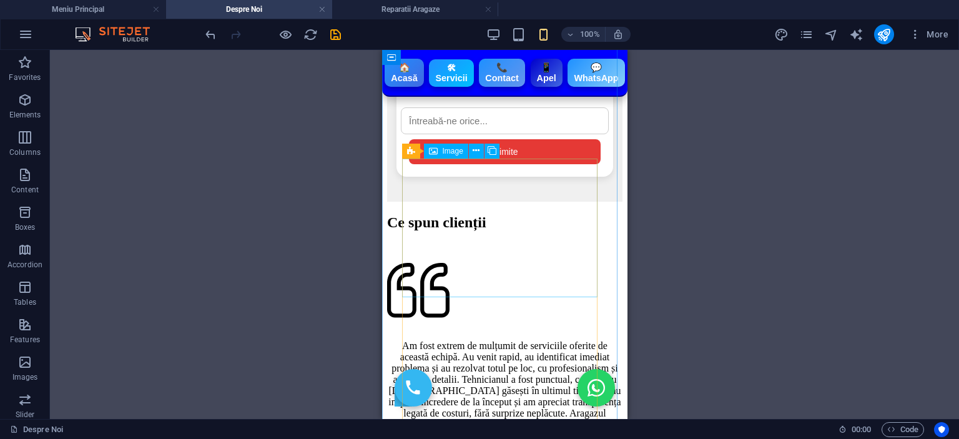
scroll to position [2247, 0]
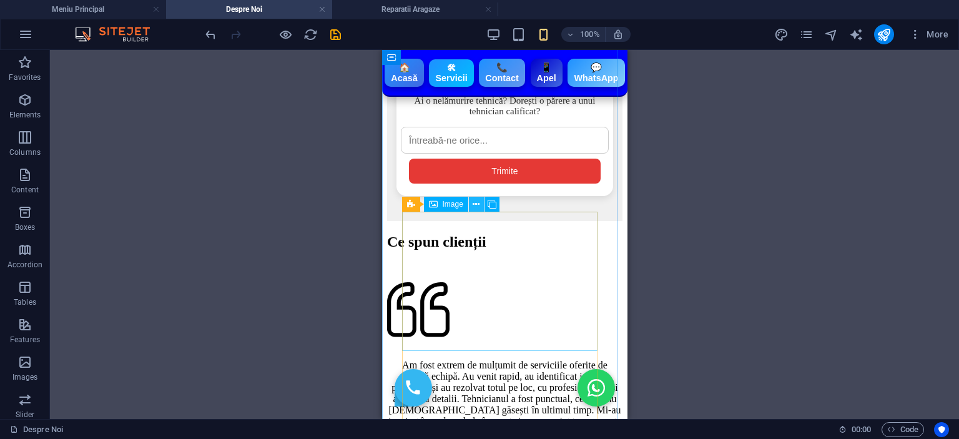
click at [477, 203] on icon at bounding box center [476, 204] width 7 height 13
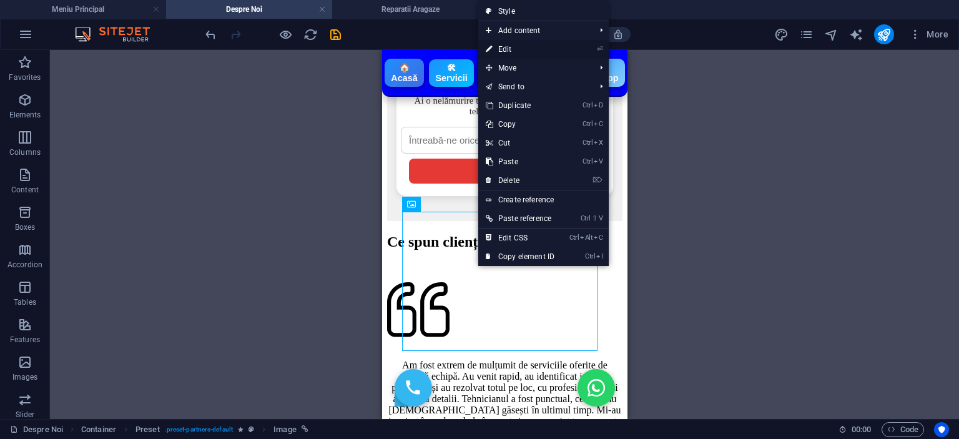
click at [524, 52] on link "⏎ Edit" at bounding box center [520, 49] width 84 height 19
select select "9"
select select
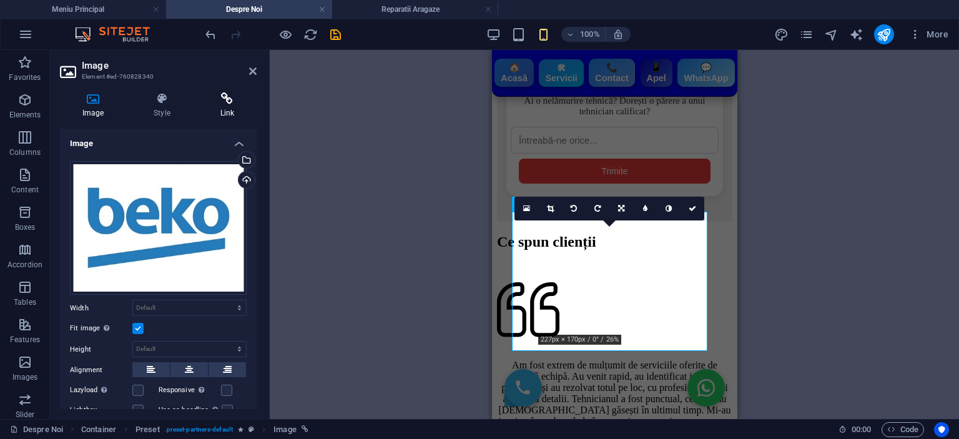
click at [225, 104] on icon at bounding box center [227, 98] width 59 height 12
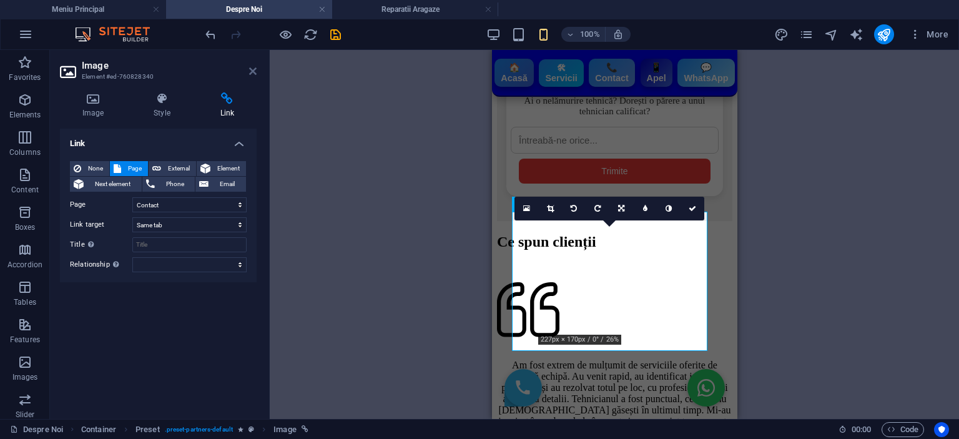
click at [255, 67] on icon at bounding box center [252, 71] width 7 height 10
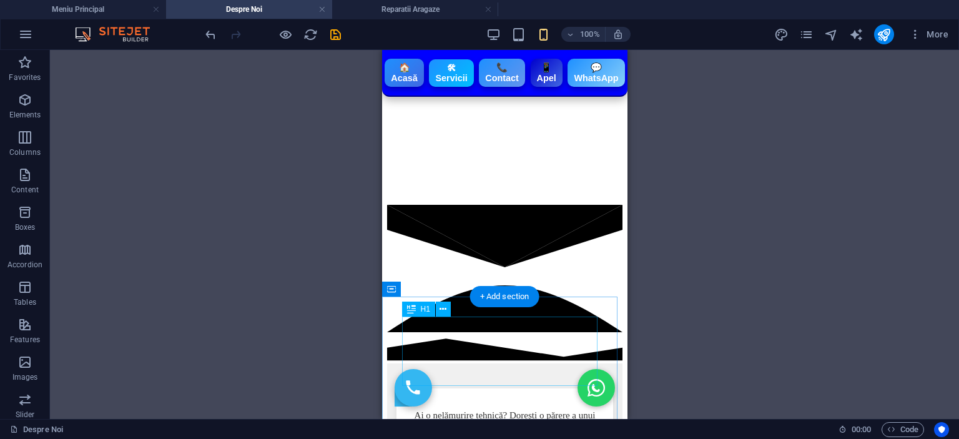
scroll to position [1935, 0]
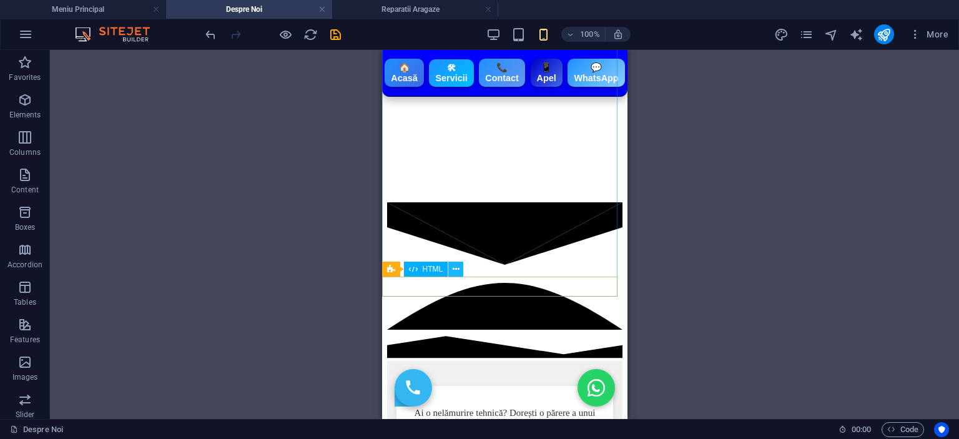
click at [459, 268] on icon at bounding box center [456, 269] width 7 height 13
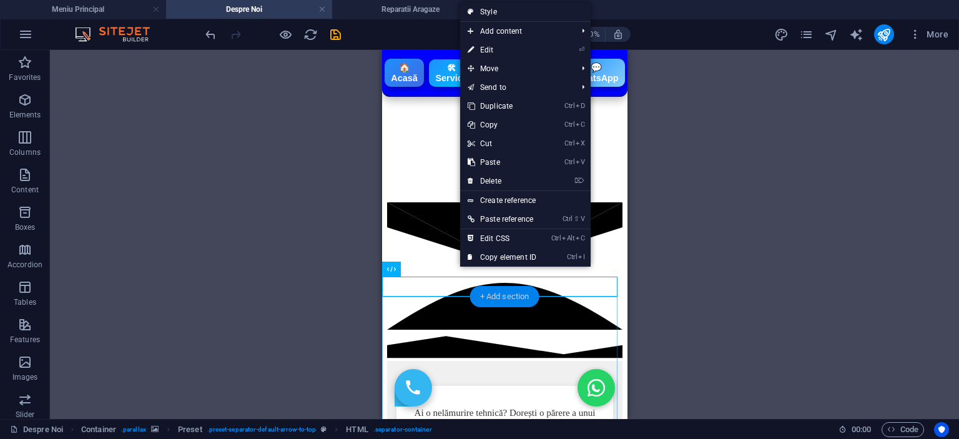
click at [474, 304] on div "+ Add section" at bounding box center [504, 296] width 69 height 21
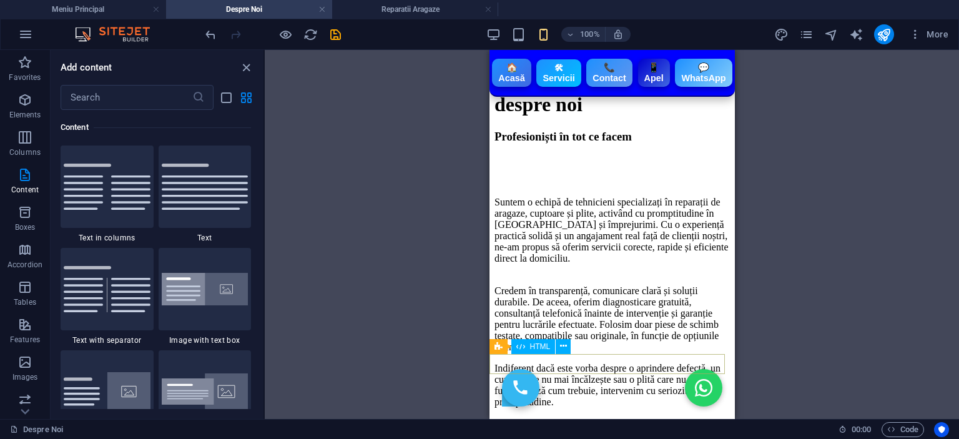
scroll to position [0, 0]
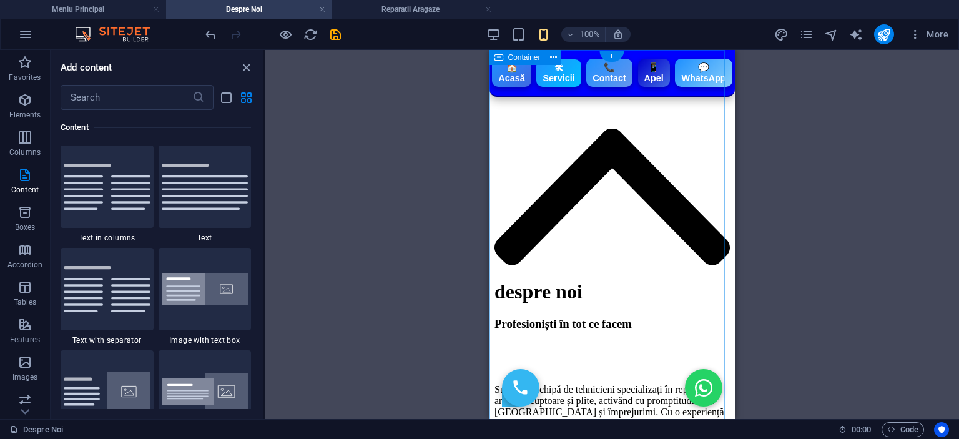
click at [723, 129] on div "🏠 Acasă 🛠 Servicii 📞 Contact 📱 Apel 💬 WhatsApp despre noi Profesioniști în tot …" at bounding box center [611, 345] width 235 height 559
click at [248, 62] on icon "close panel" at bounding box center [246, 68] width 14 height 14
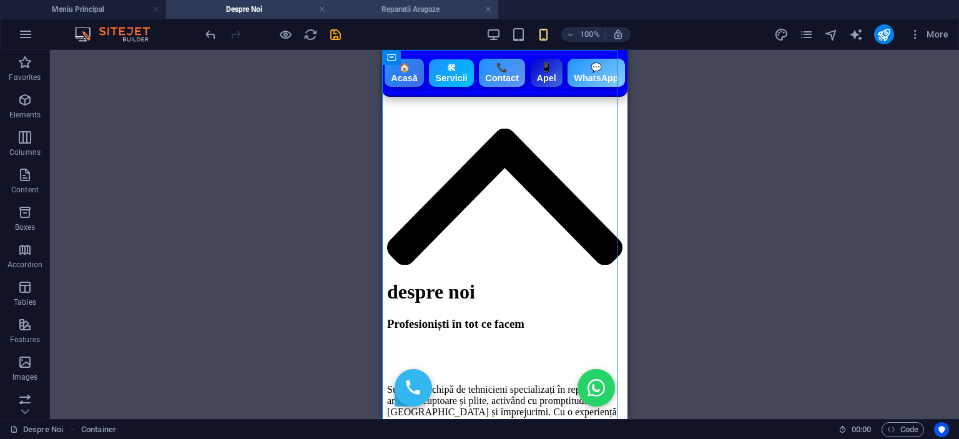
click at [409, 2] on h4 "Reparatii Aragaze" at bounding box center [415, 9] width 166 height 14
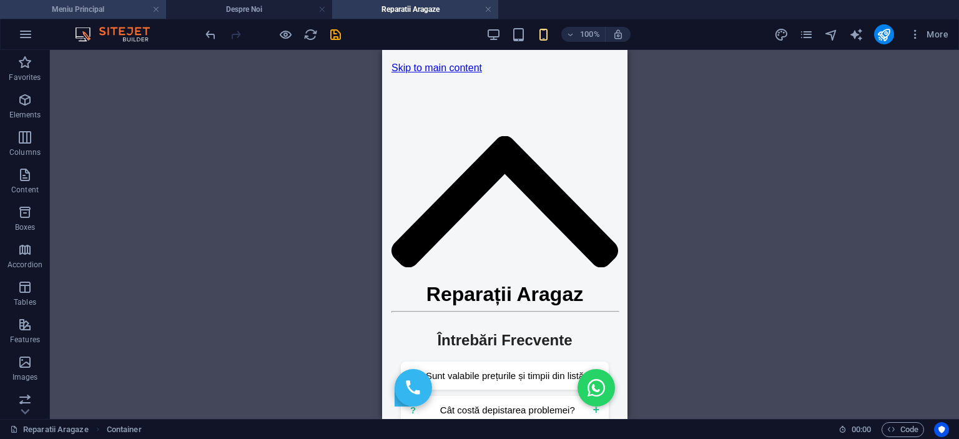
click at [104, 7] on h4 "Meniu Principal" at bounding box center [83, 9] width 166 height 14
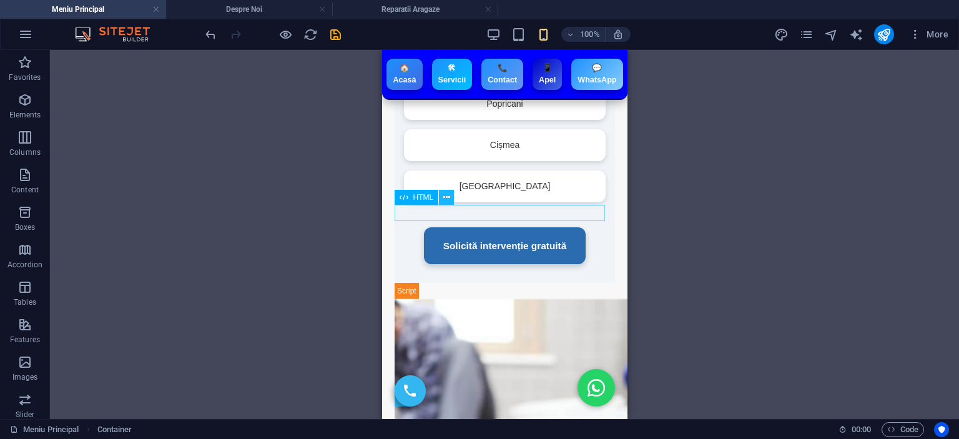
click at [448, 194] on icon at bounding box center [446, 197] width 7 height 13
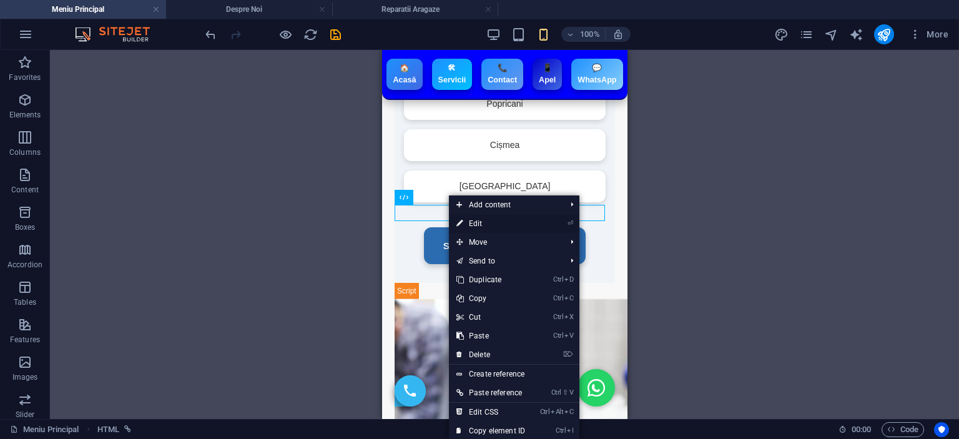
click at [481, 217] on link "⏎ Edit" at bounding box center [491, 223] width 84 height 19
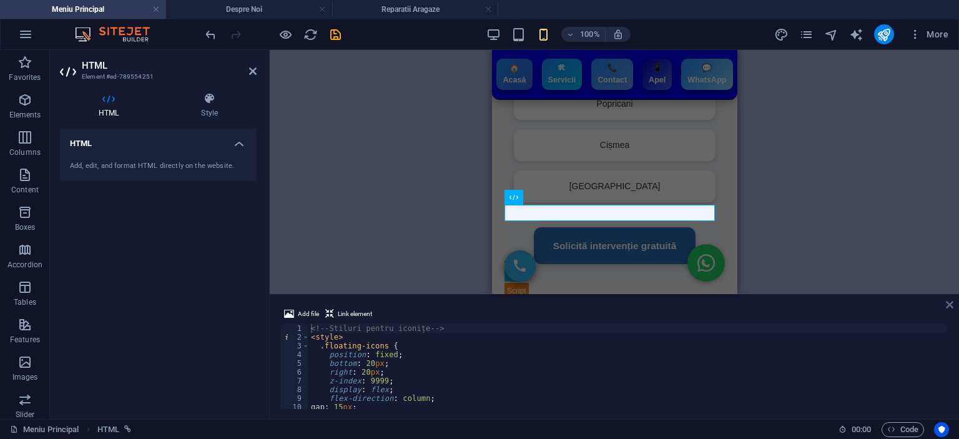
click at [947, 304] on icon at bounding box center [949, 305] width 7 height 10
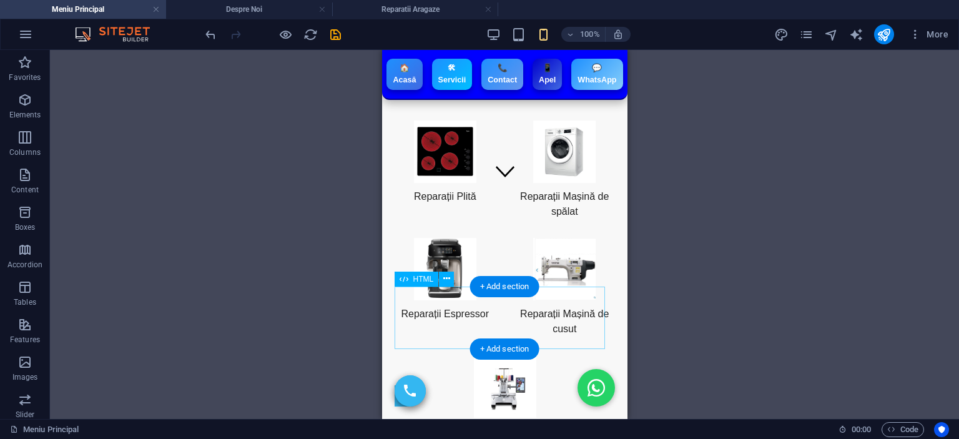
scroll to position [268, 0]
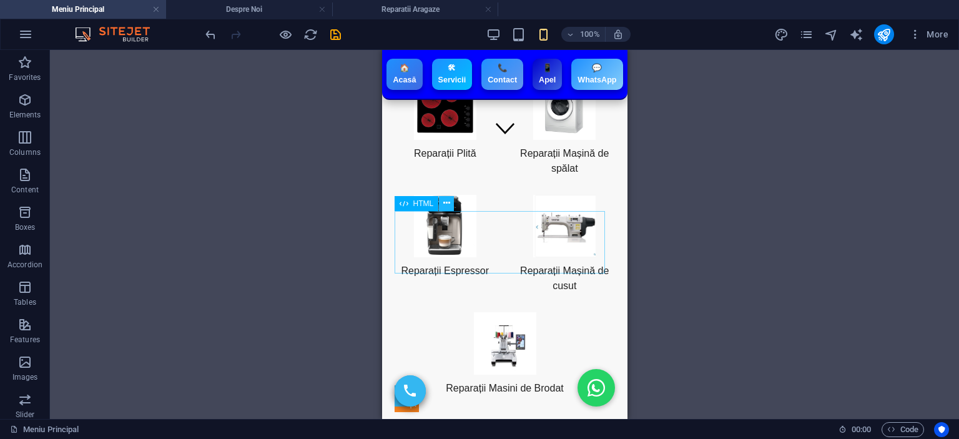
click at [439, 206] on button at bounding box center [446, 203] width 15 height 15
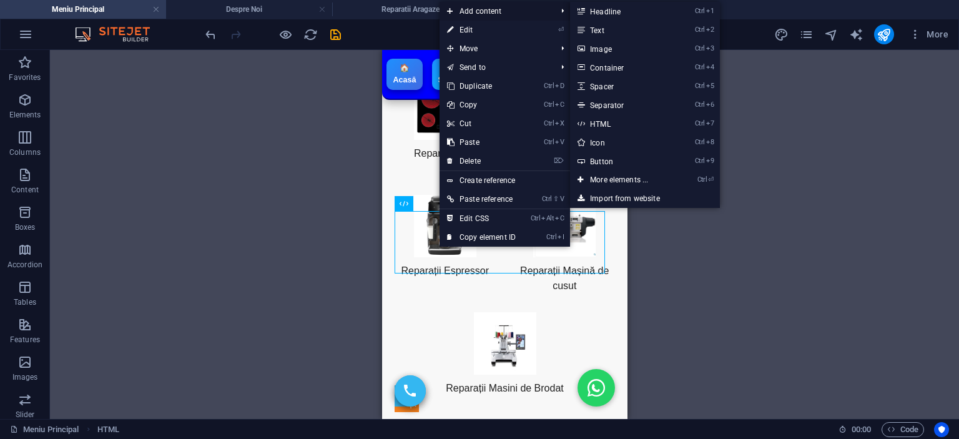
click at [481, 19] on span "Add content" at bounding box center [495, 11] width 112 height 19
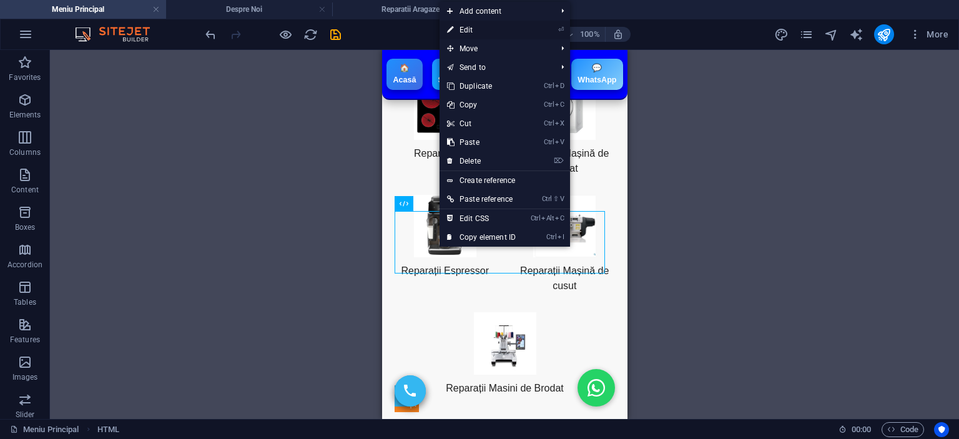
click at [477, 27] on link "⏎ Edit" at bounding box center [481, 30] width 84 height 19
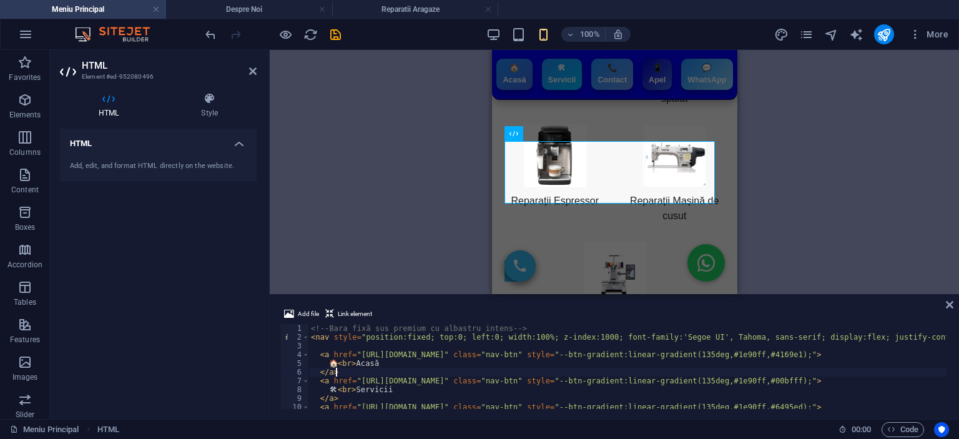
click at [462, 373] on div "<!-- Bara fixă sus premium cu albastru intens --> < nav style = "position:fixed…" at bounding box center [973, 374] width 1330 height 100
type textarea "</style>"
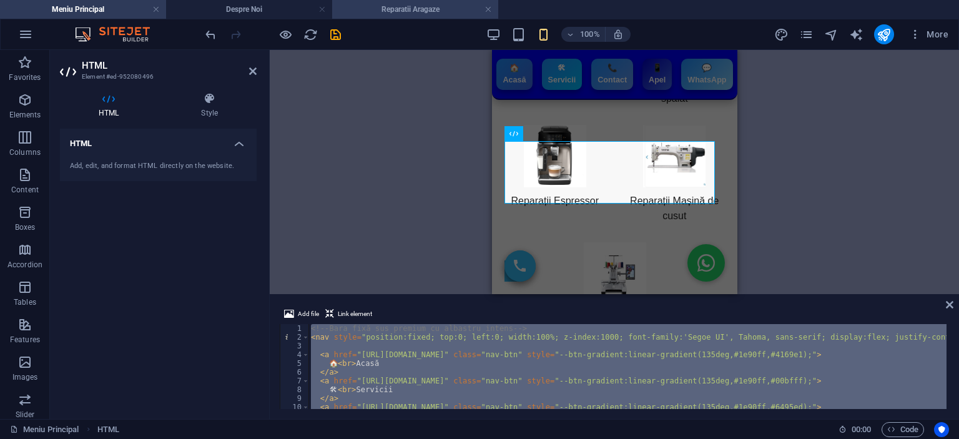
click at [412, 12] on h4 "Reparatii Aragaze" at bounding box center [415, 9] width 166 height 14
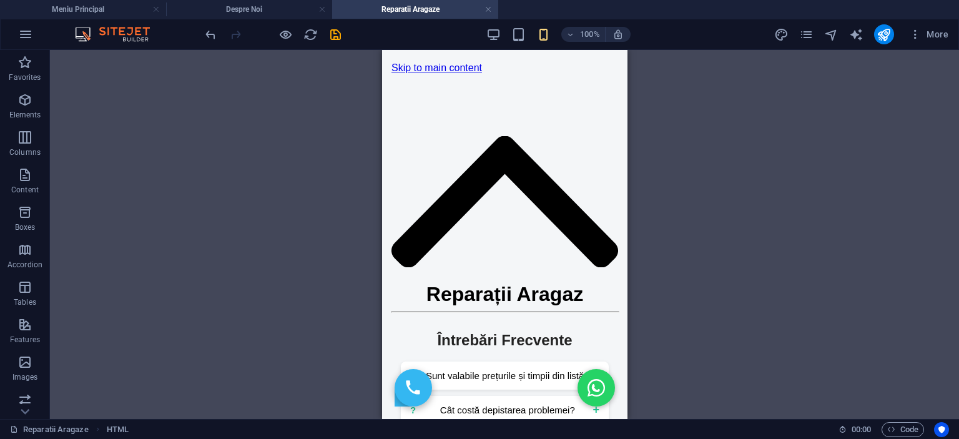
scroll to position [0, 0]
click at [442, 55] on button at bounding box center [446, 57] width 15 height 15
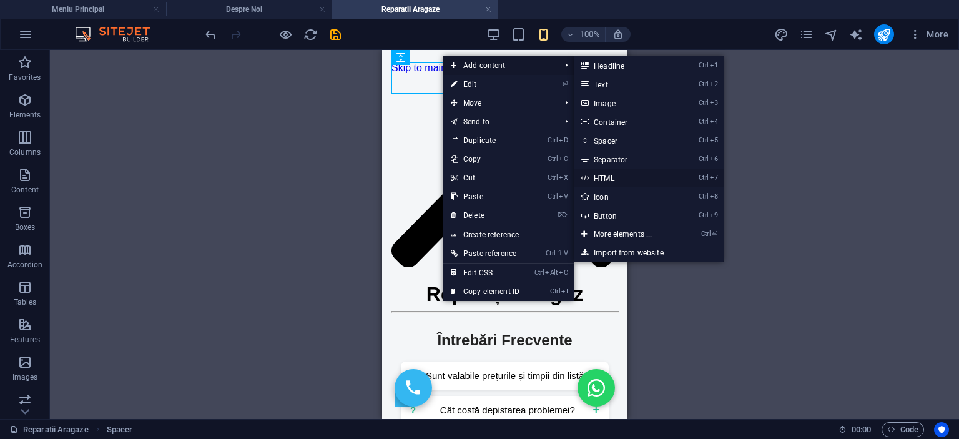
click at [609, 176] on link "Ctrl 7 HTML" at bounding box center [625, 178] width 103 height 19
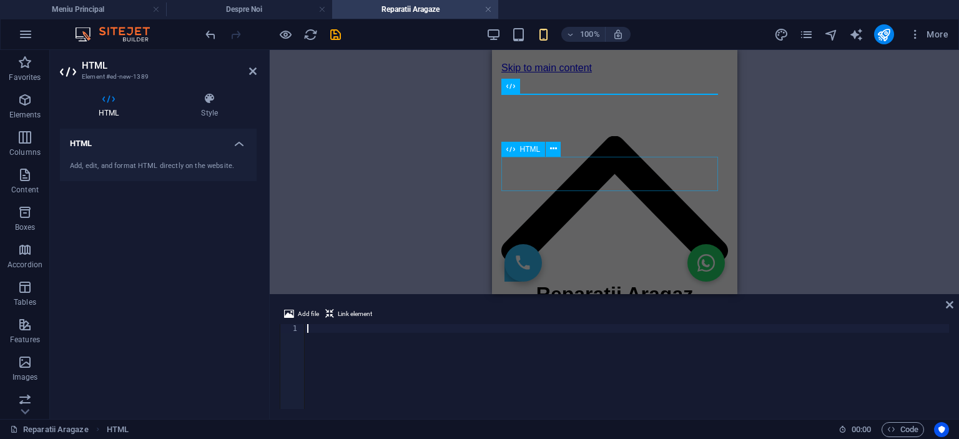
scroll to position [474, 0]
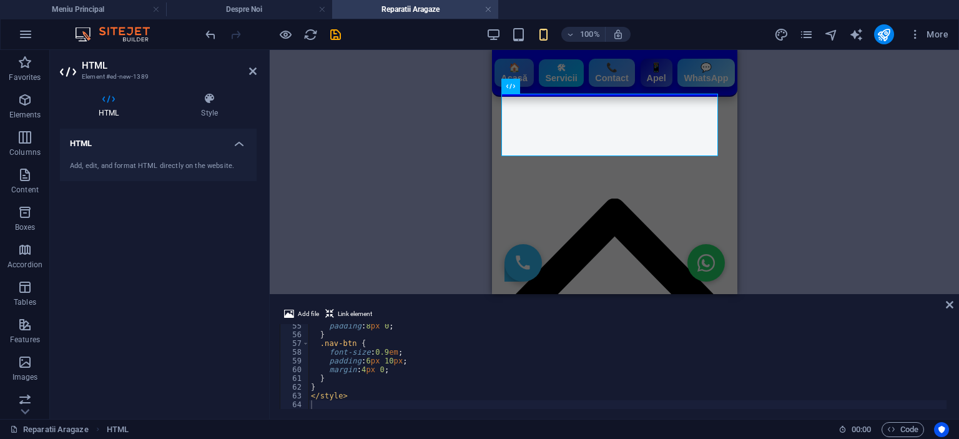
click at [954, 308] on div "Add file Link element 55 56 57 58 59 60 61 62 63 64 padding : 8 px 0 ; } .nav-b…" at bounding box center [614, 357] width 689 height 122
click at [947, 305] on icon at bounding box center [949, 305] width 7 height 10
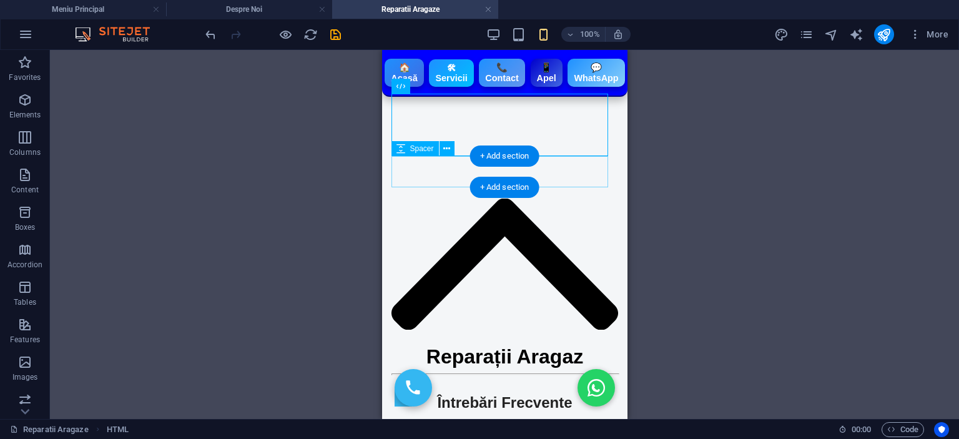
click at [451, 175] on div at bounding box center [504, 182] width 227 height 31
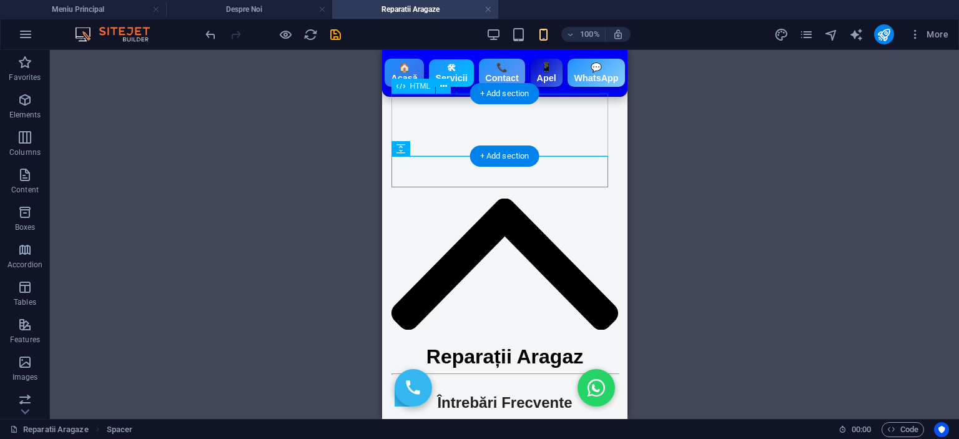
click at [481, 131] on div "🏠 Acasă 🛠 Servicii 📞 Contact 📱 Apel 💬 WhatsApp" at bounding box center [504, 136] width 227 height 62
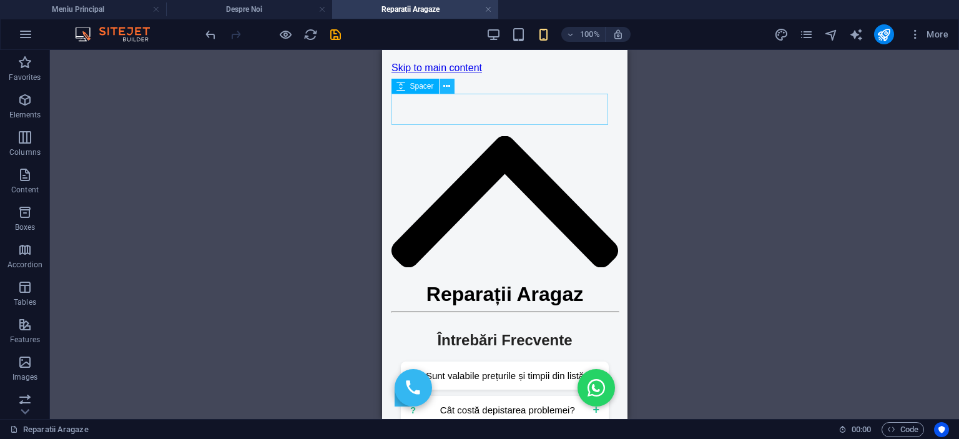
click at [440, 88] on button at bounding box center [446, 86] width 15 height 15
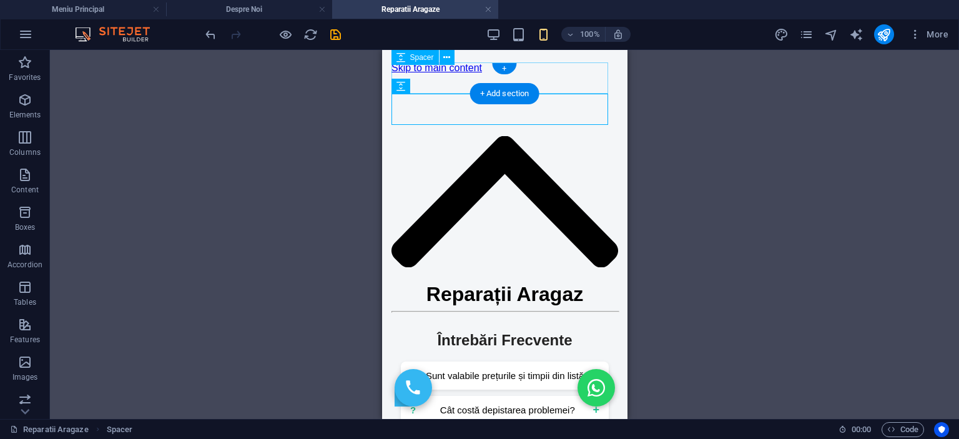
click at [457, 74] on div at bounding box center [504, 89] width 227 height 31
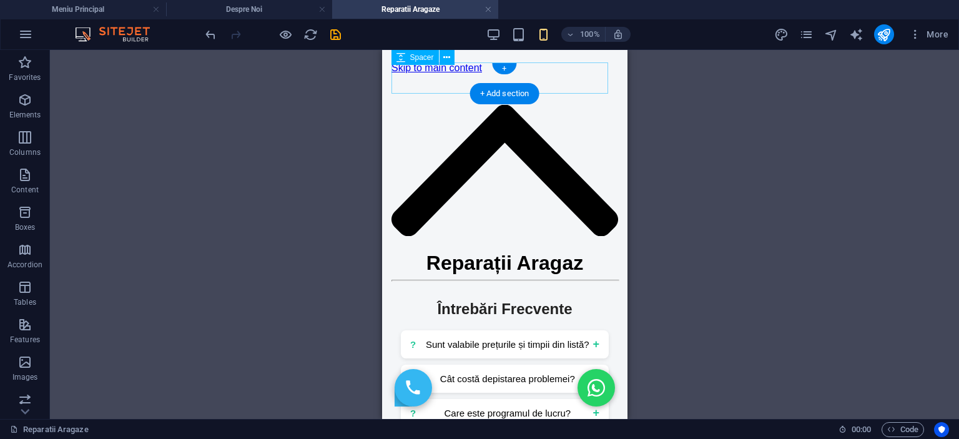
click at [451, 74] on div at bounding box center [504, 89] width 227 height 31
click at [449, 54] on icon at bounding box center [446, 57] width 7 height 13
click at [450, 52] on button at bounding box center [446, 57] width 15 height 15
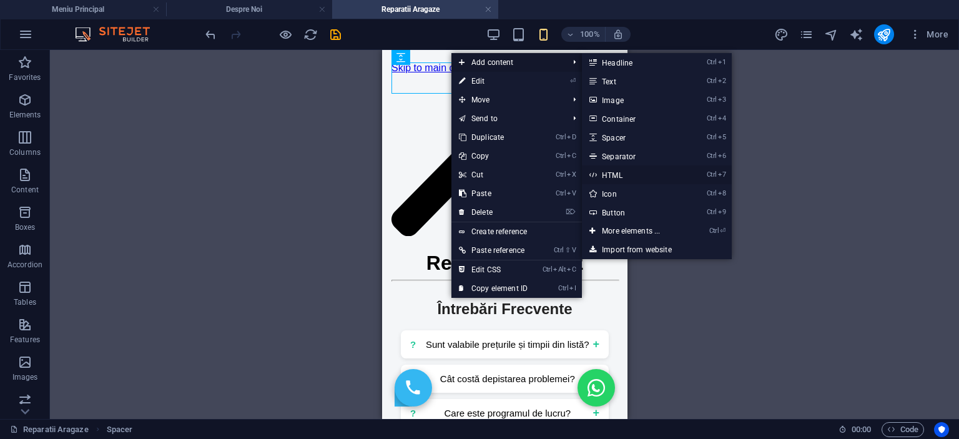
click at [618, 174] on link "Ctrl 7 HTML" at bounding box center [633, 174] width 103 height 19
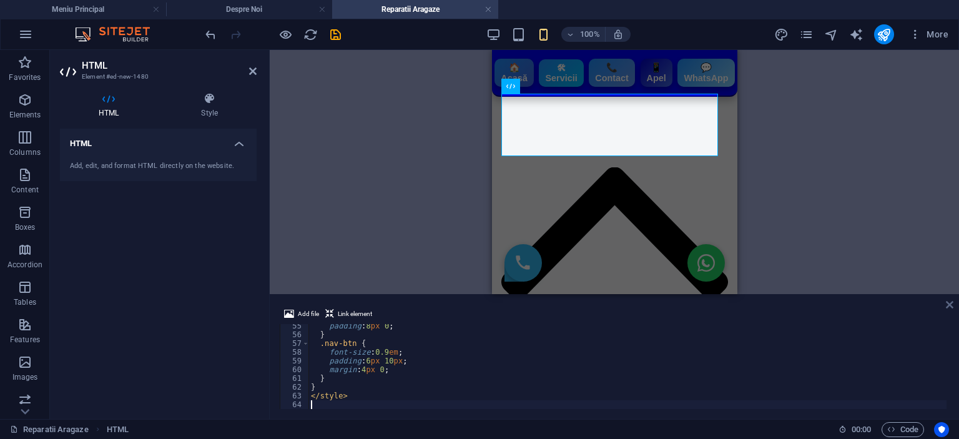
click at [949, 301] on icon at bounding box center [949, 305] width 7 height 10
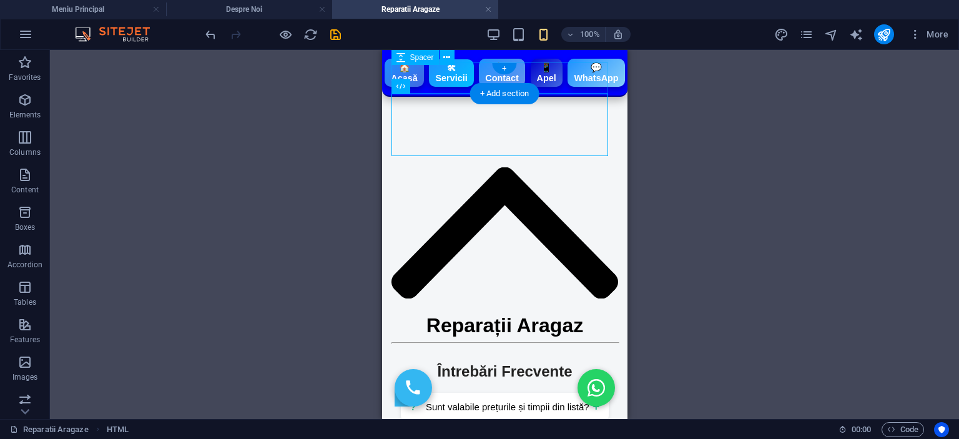
click at [435, 74] on div at bounding box center [504, 89] width 227 height 31
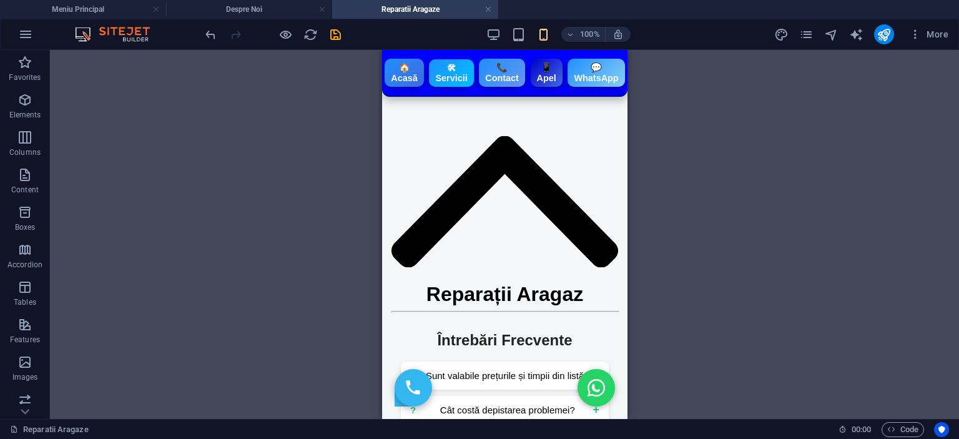
click at [759, 143] on div "H3 Container HTML HTML HTML HTML HTML HTML HTML Separator HTML HTML Icon Spacer…" at bounding box center [504, 234] width 909 height 369
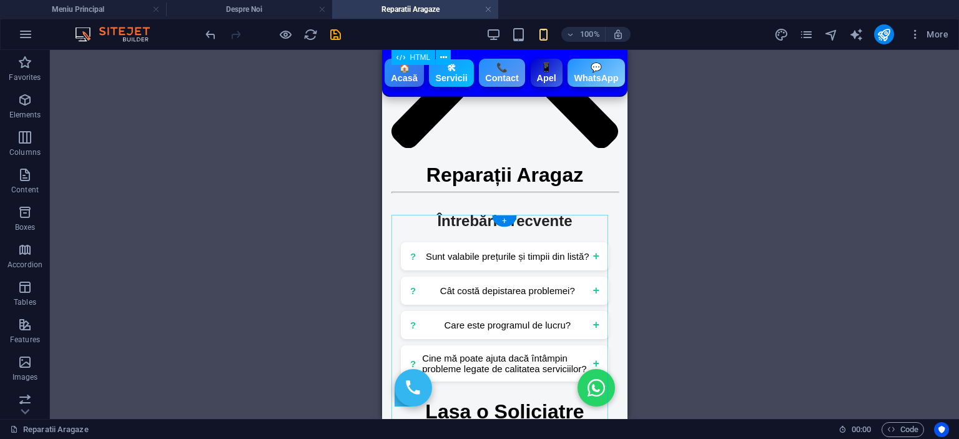
scroll to position [0, 0]
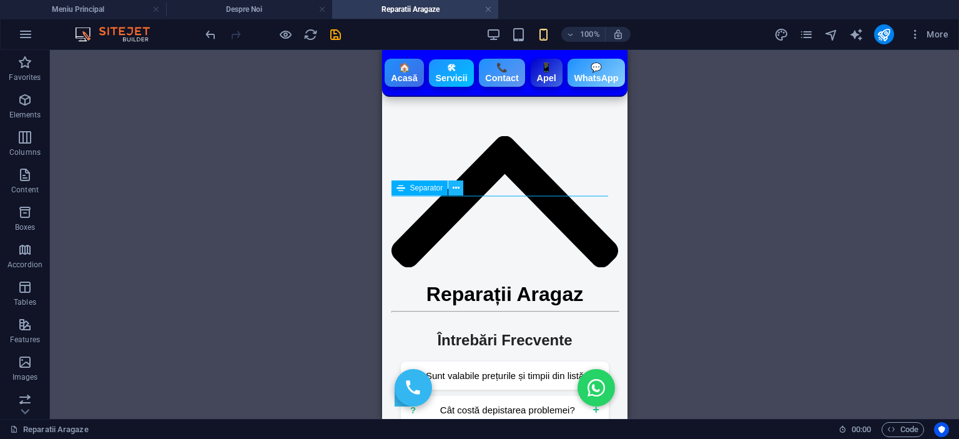
click at [448, 195] on button at bounding box center [455, 187] width 15 height 15
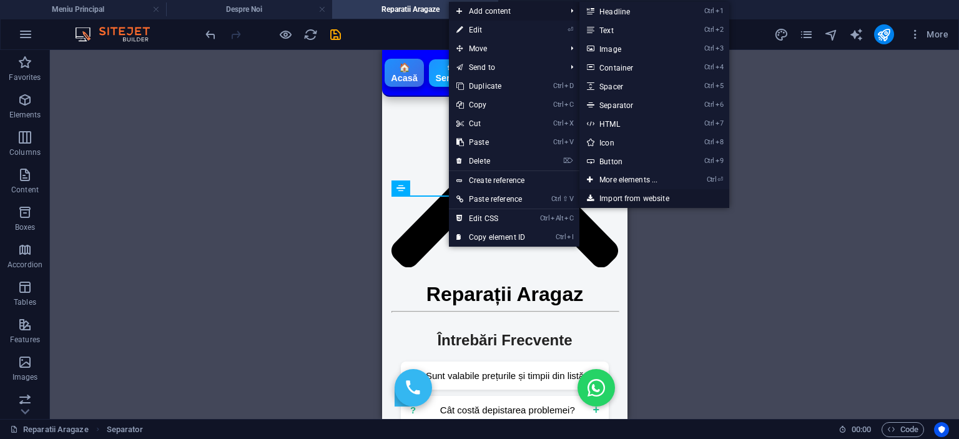
click at [636, 192] on link "Import from website" at bounding box center [654, 198] width 150 height 19
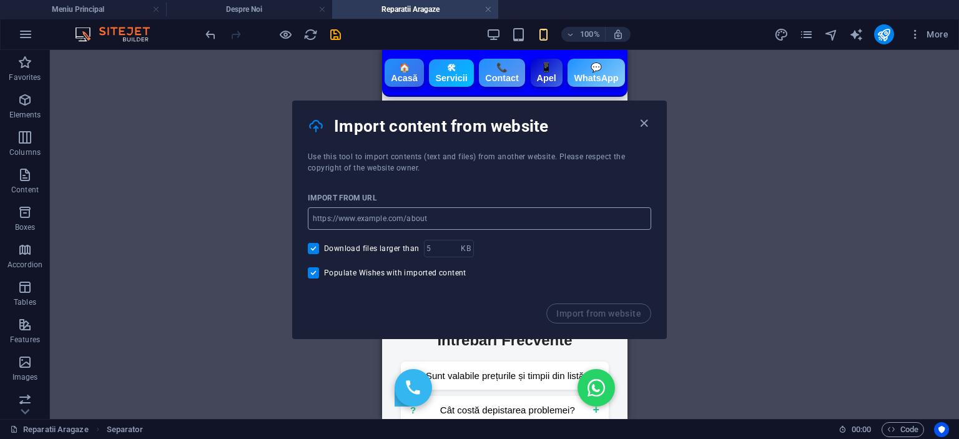
click at [476, 220] on input "url" at bounding box center [479, 218] width 343 height 22
click at [539, 177] on div "Import from URL ​ Download files larger than KB ​ Populate Wishes with imported…" at bounding box center [479, 239] width 373 height 130
click at [395, 226] on input "url" at bounding box center [479, 218] width 343 height 22
click at [447, 192] on div "Import from URL" at bounding box center [479, 198] width 343 height 19
click at [642, 123] on icon "button" at bounding box center [644, 123] width 14 height 14
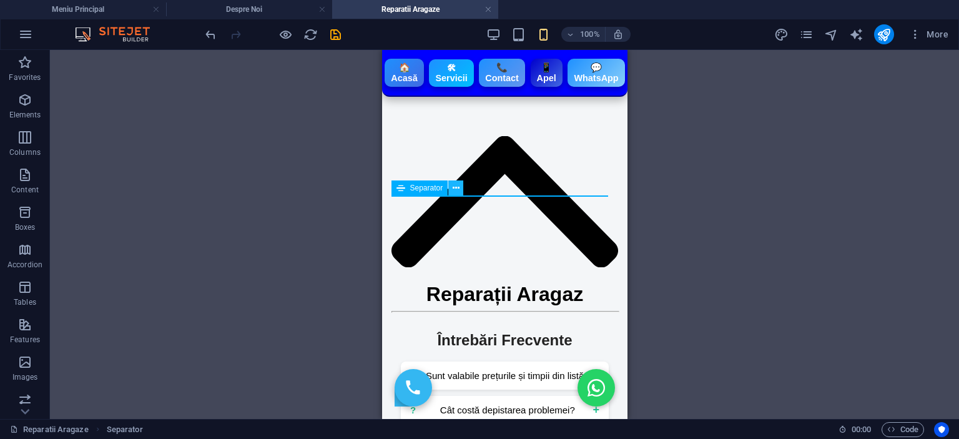
click at [457, 186] on icon at bounding box center [456, 188] width 7 height 13
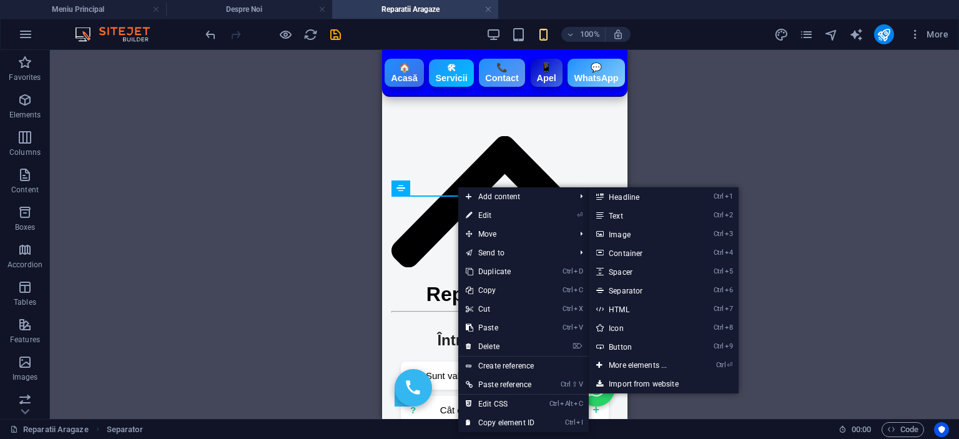
click at [838, 181] on div "H3 Container HTML HTML HTML HTML HTML HTML HTML Separator HTML HTML Icon Spacer…" at bounding box center [504, 234] width 909 height 369
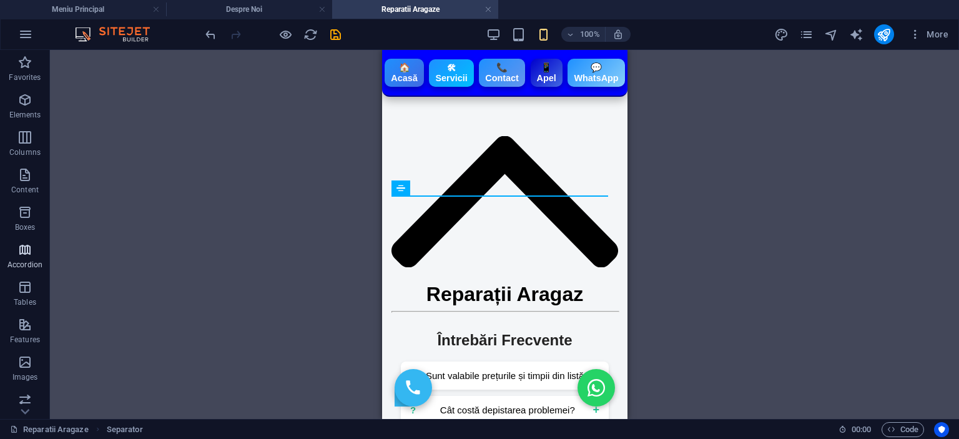
click at [26, 257] on icon "button" at bounding box center [24, 249] width 15 height 15
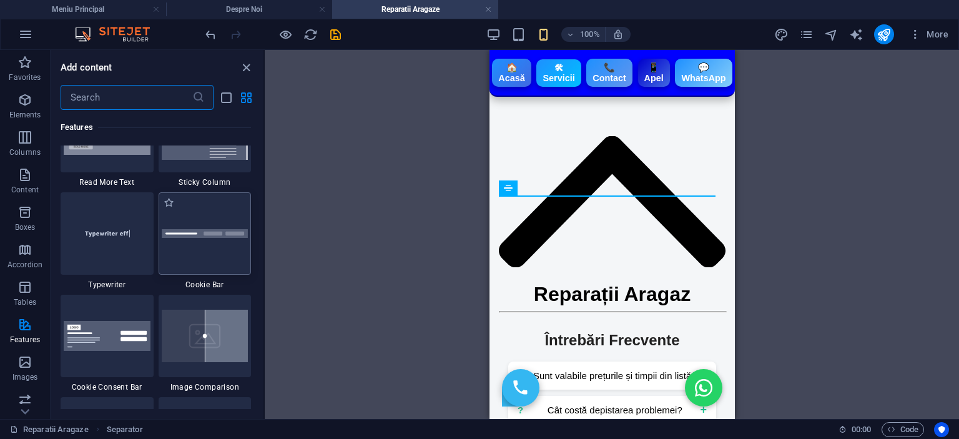
scroll to position [4859, 0]
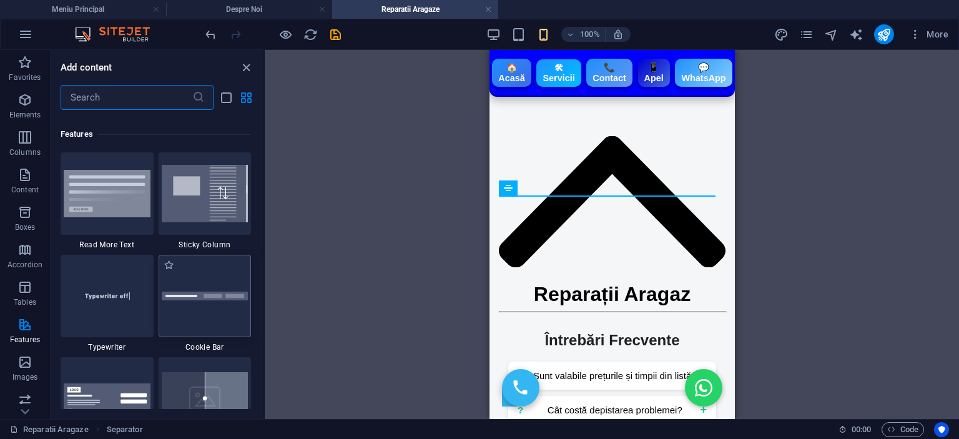
click at [207, 213] on img at bounding box center [205, 193] width 87 height 57
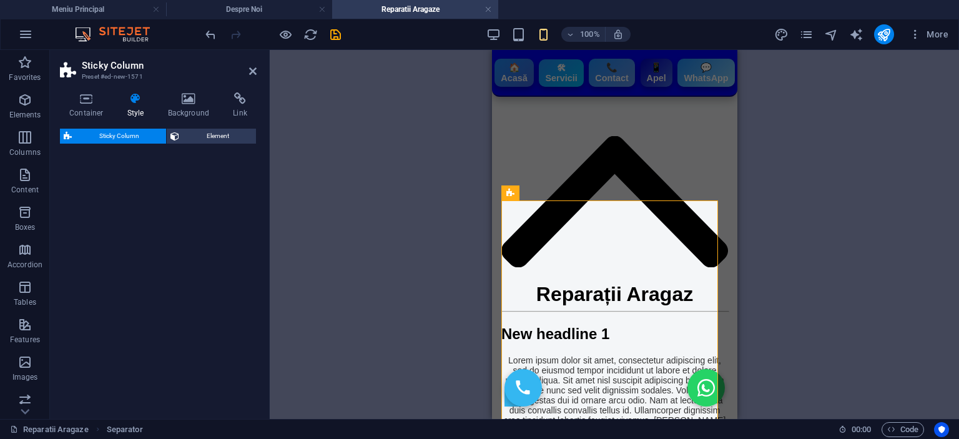
select select "%"
select select "rem"
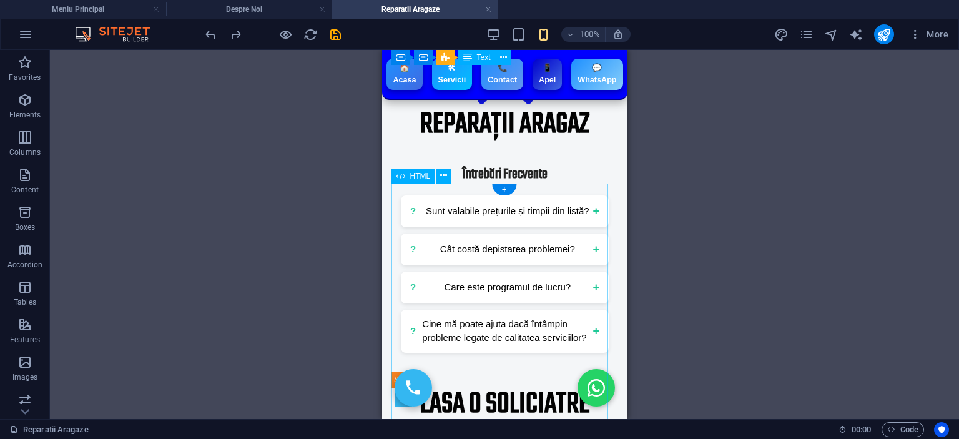
scroll to position [0, 0]
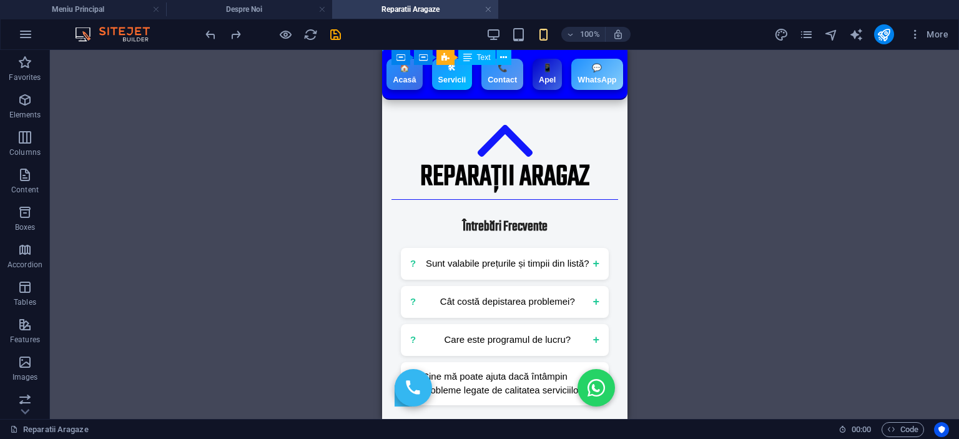
click at [454, 189] on icon at bounding box center [456, 188] width 7 height 13
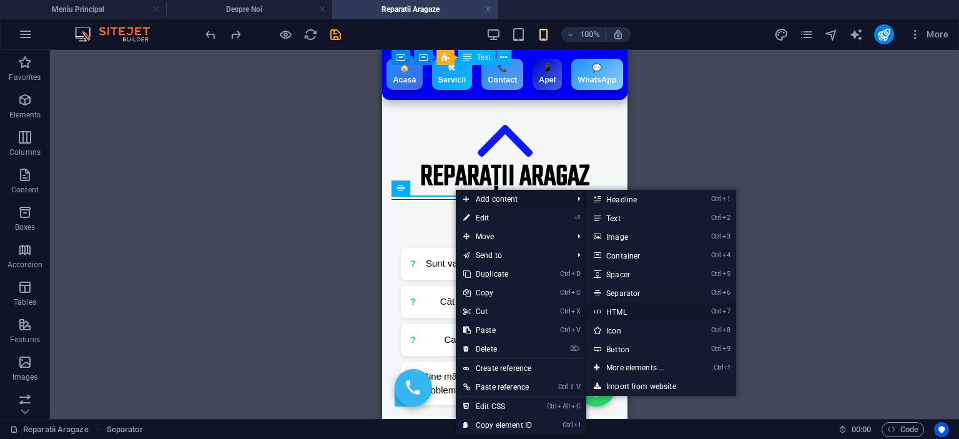
click at [624, 308] on link "Ctrl 7 HTML" at bounding box center [637, 311] width 103 height 19
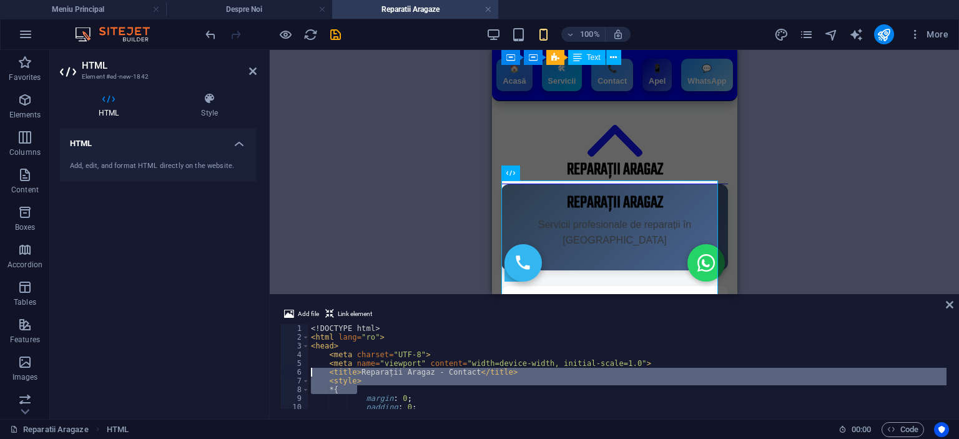
drag, startPoint x: 365, startPoint y: 386, endPoint x: 309, endPoint y: 370, distance: 57.9
click at [309, 370] on div "<! DOCTYPE html > < html lang = "ro" > < head > < meta charset = "UTF-8" > < me…" at bounding box center [941, 374] width 1266 height 100
click at [368, 376] on div "<! DOCTYPE html > < html lang = "ro" > < head > < meta charset = "UTF-8" > < me…" at bounding box center [627, 366] width 638 height 85
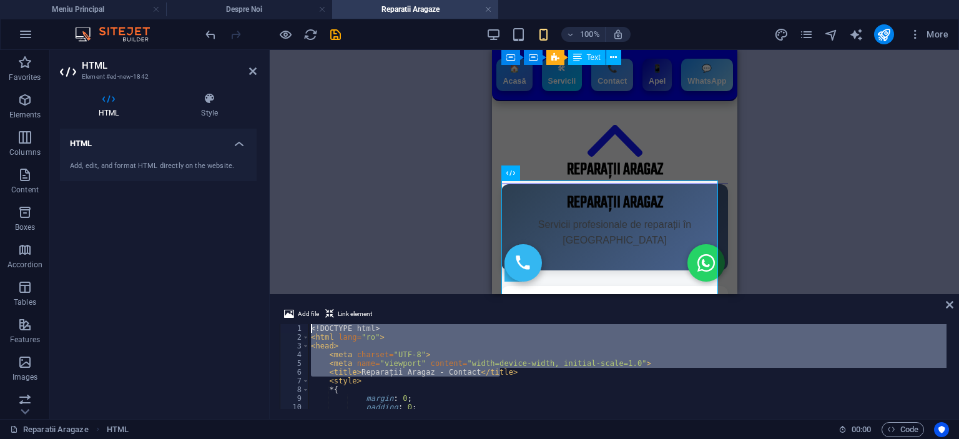
drag, startPoint x: 508, startPoint y: 373, endPoint x: 268, endPoint y: 331, distance: 243.3
click at [268, 331] on div "HTML Element #ed-new-1842 HTML Style HTML Add, edit, and format HTML directly o…" at bounding box center [504, 234] width 909 height 369
type textarea "<!DOCTYPE html> <html lang="ro">"
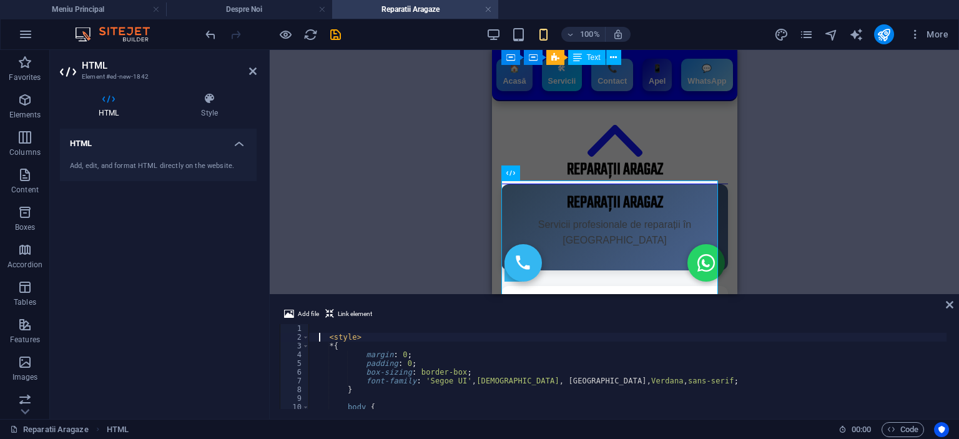
click at [321, 339] on div "< style > * { margin : 0 ; padding : 0 ; box-sizing : border-box ; font-family …" at bounding box center [941, 374] width 1266 height 100
type textarea "<style>"
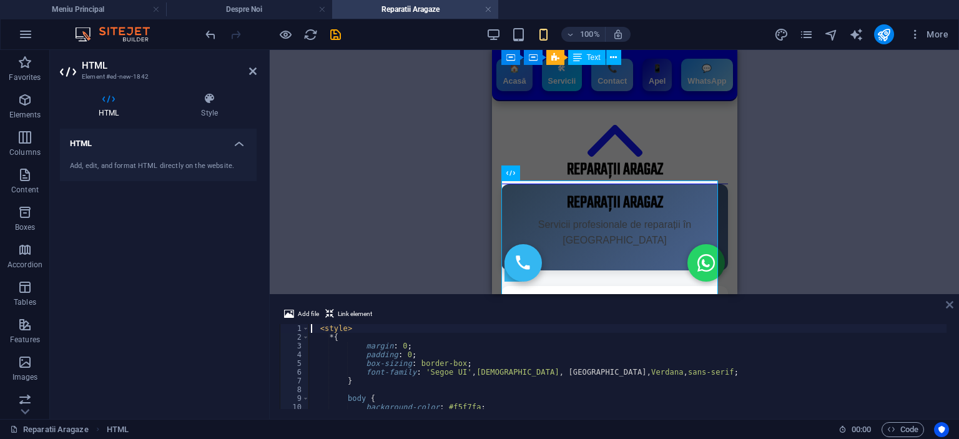
click at [953, 301] on icon at bounding box center [949, 305] width 7 height 10
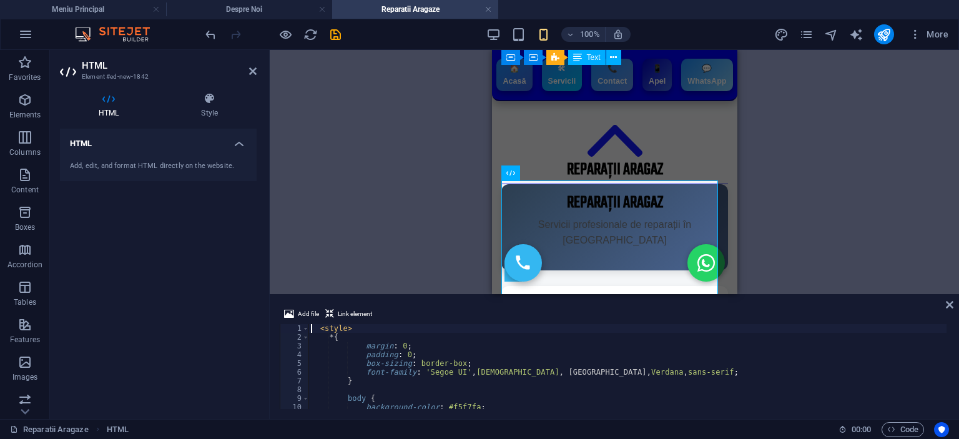
click at [450, 368] on div "< style > * { margin : 0 ; padding : 0 ; box-sizing : border-box ; font-family …" at bounding box center [941, 374] width 1266 height 100
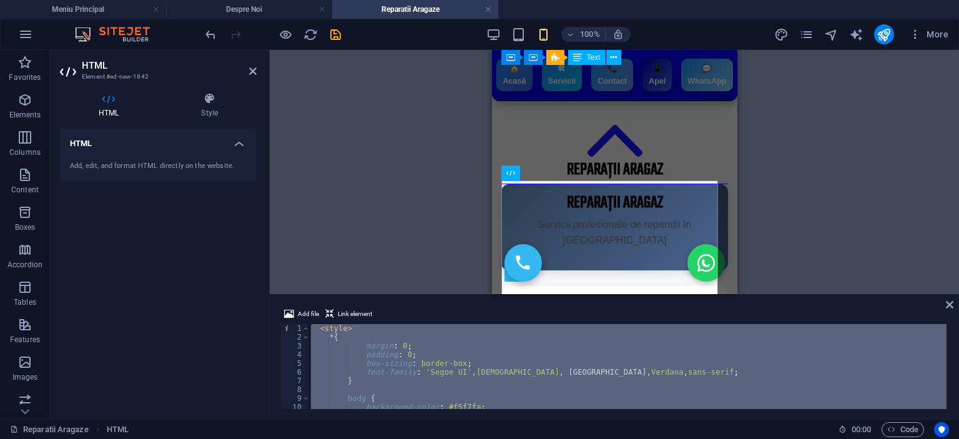
type textarea "</html>"
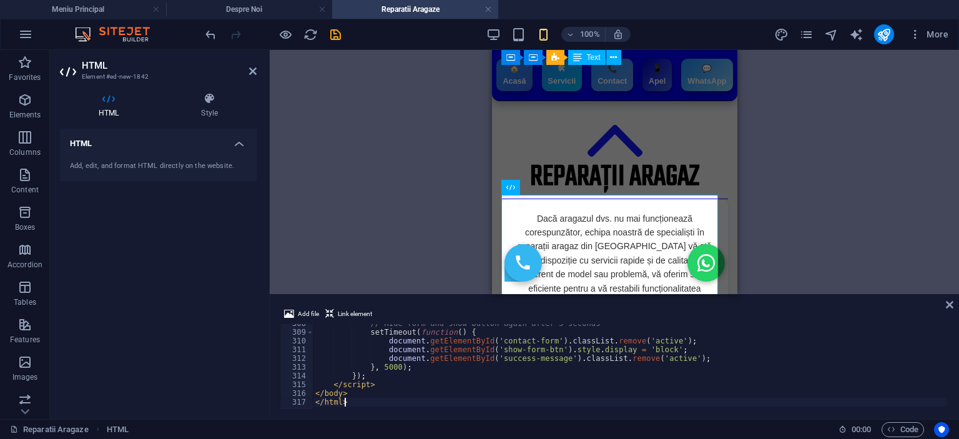
click at [944, 304] on div "Add file Link element </html> 308 309 310 311 312 313 314 315 316 317 // Hide f…" at bounding box center [614, 357] width 689 height 122
click at [949, 300] on icon at bounding box center [949, 305] width 7 height 10
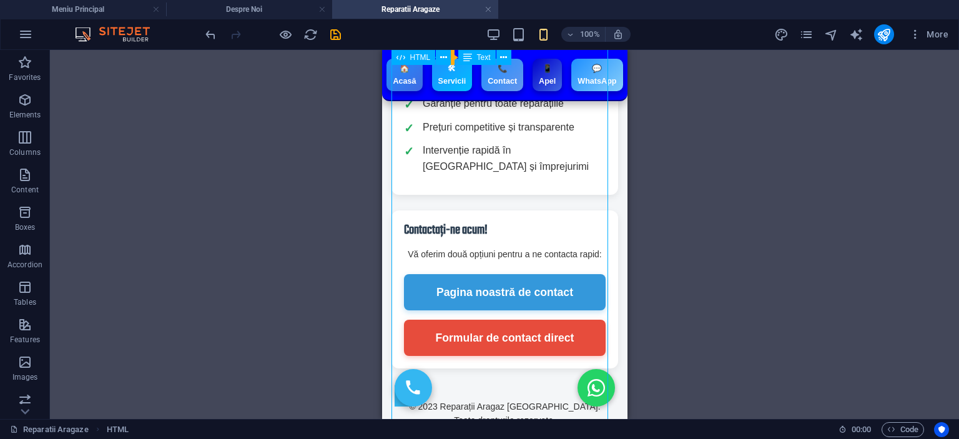
scroll to position [499, 0]
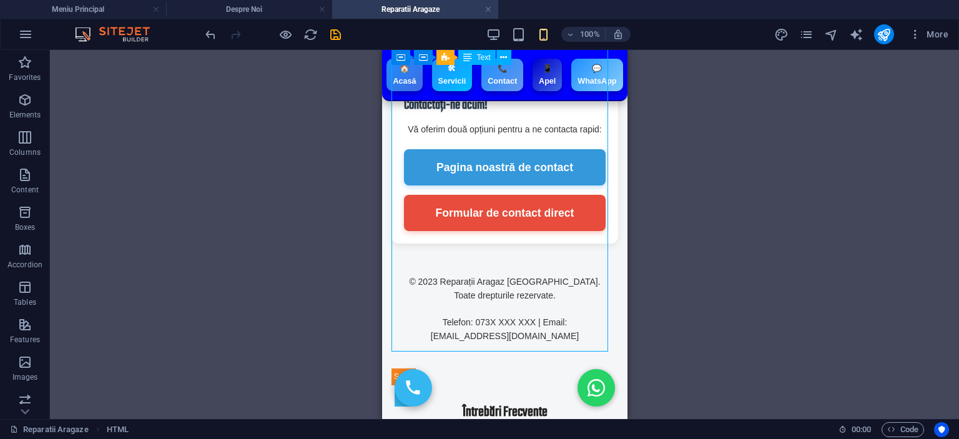
click at [773, 255] on div "H3 Container HTML HTML HTML HTML HTML HTML HTML Separator HTML HTML Icon Spacer…" at bounding box center [504, 234] width 909 height 369
click at [556, 325] on div "Reparații Aragaz - Contact Dacă aragazul dvs. nu mai funcționează corespunzător…" at bounding box center [504, 42] width 227 height 685
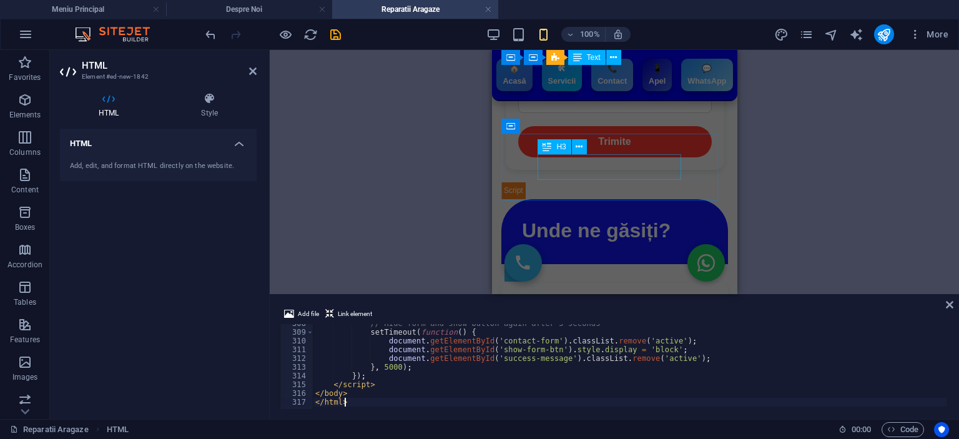
scroll to position [1311, 0]
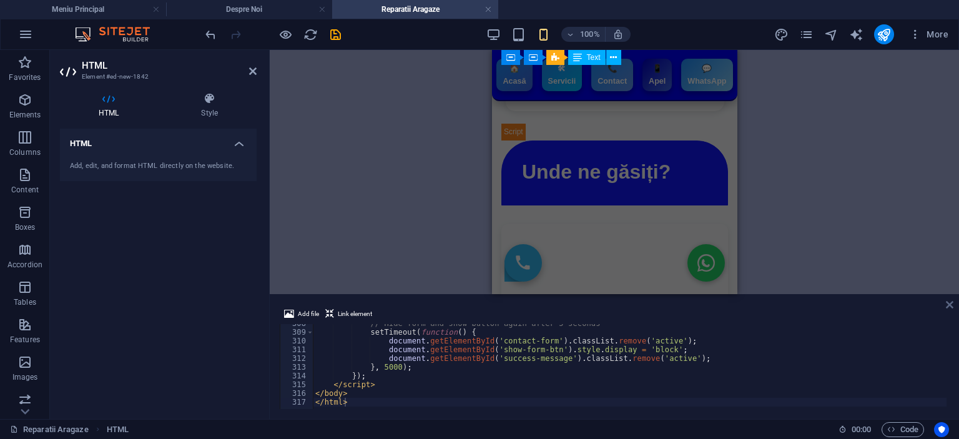
click at [949, 301] on icon at bounding box center [949, 305] width 7 height 10
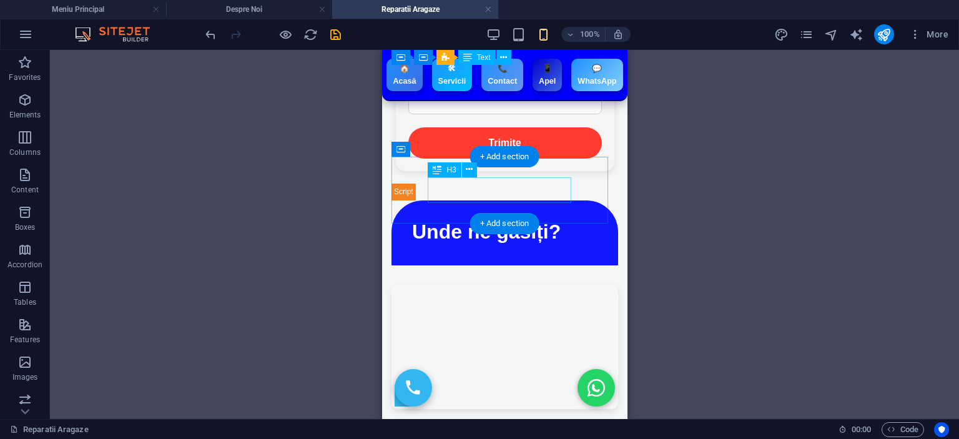
scroll to position [1224, 0]
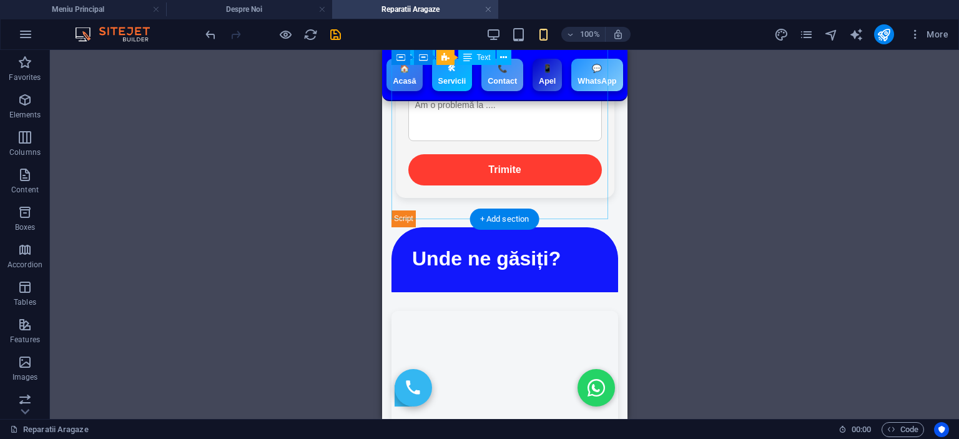
click at [526, 147] on div "Nume Telefon* Mai multe detalii Trimite × Mesaj trimis cu succes! Home Page" at bounding box center [504, 90] width 227 height 274
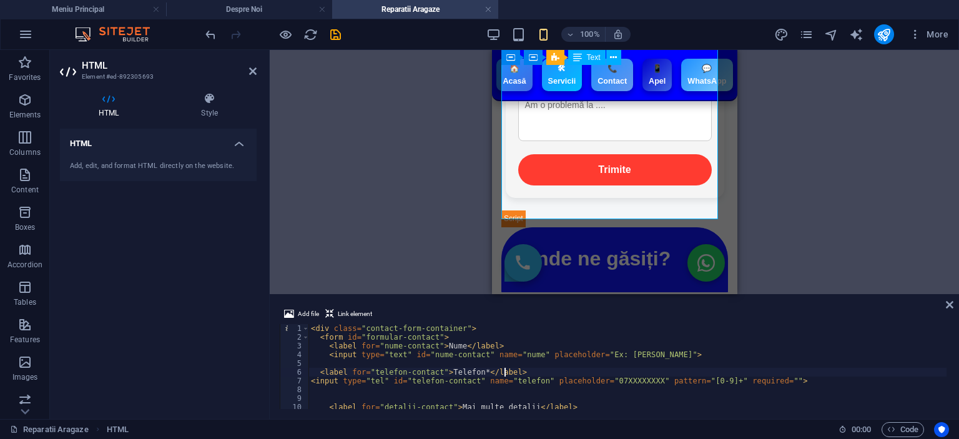
click at [505, 371] on div "< div class = "contact-form-container" > < form id = "formular-contact" > < lab…" at bounding box center [627, 375] width 638 height 102
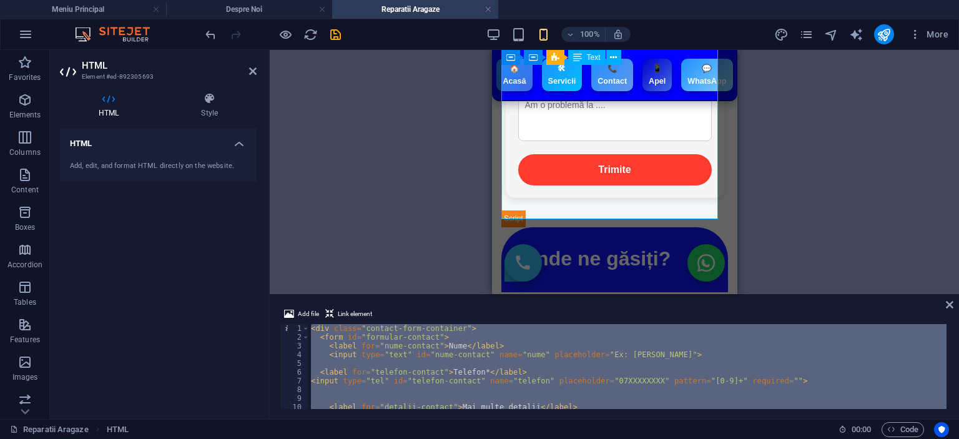
click at [448, 369] on div "< div class = "contact-form-container" > < form id = "formular-contact" > < lab…" at bounding box center [627, 366] width 638 height 85
type textarea "<label for="telefon-contact">Telefon*</label>"
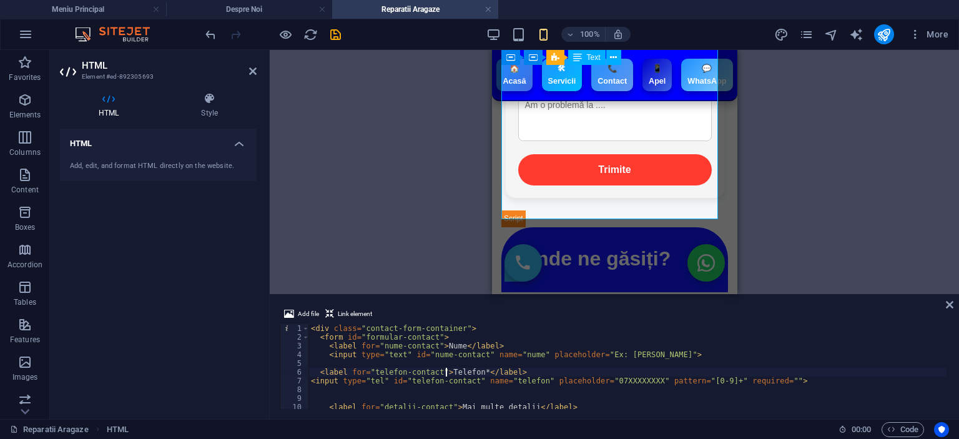
click at [448, 369] on div "< div class = "contact-form-container" > < form id = "formular-contact" > < lab…" at bounding box center [627, 375] width 638 height 102
click at [946, 301] on icon at bounding box center [949, 305] width 7 height 10
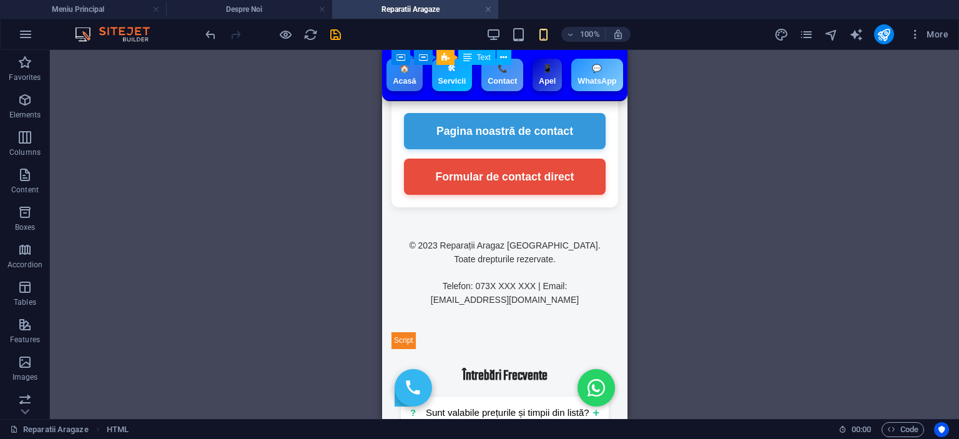
scroll to position [475, 0]
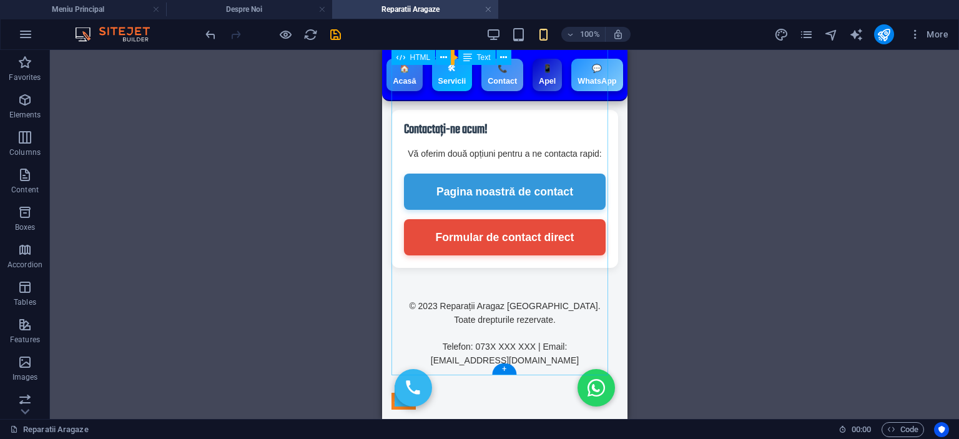
click at [517, 289] on div "Reparații Aragaz - Contact Dacă aragazul dvs. nu mai funcționează corespunzător…" at bounding box center [504, 66] width 227 height 685
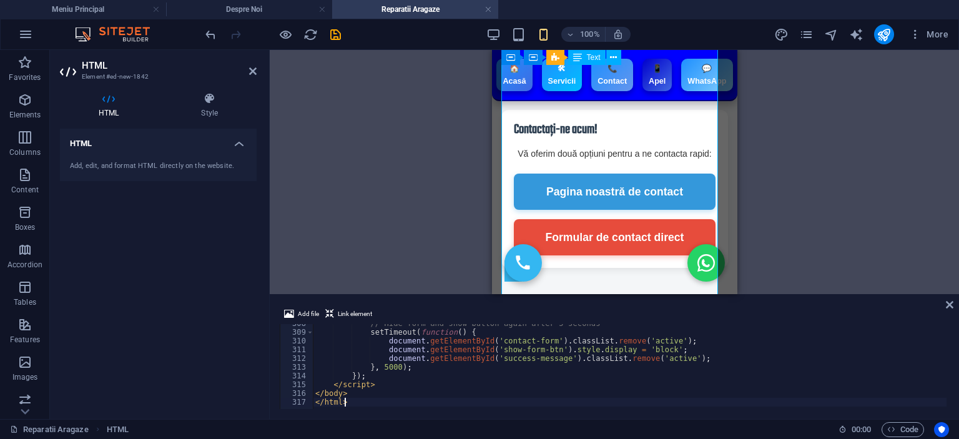
click at [465, 377] on div "// Hide form and show button again after 5 seconds setTimeout ( function ( ) { …" at bounding box center [946, 369] width 1266 height 100
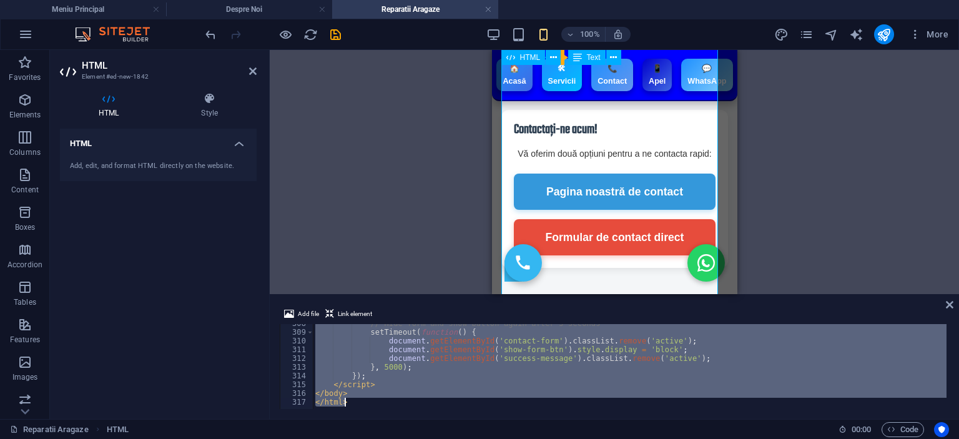
paste textarea
type textarea "</html>"
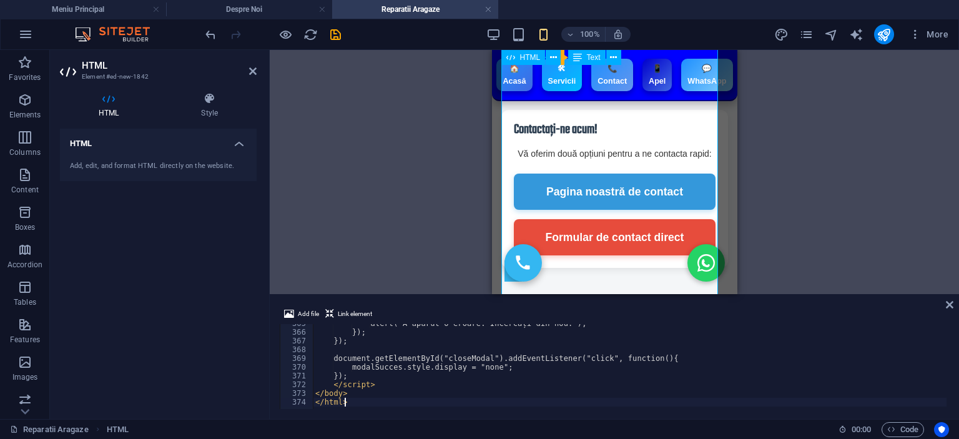
scroll to position [3186, 0]
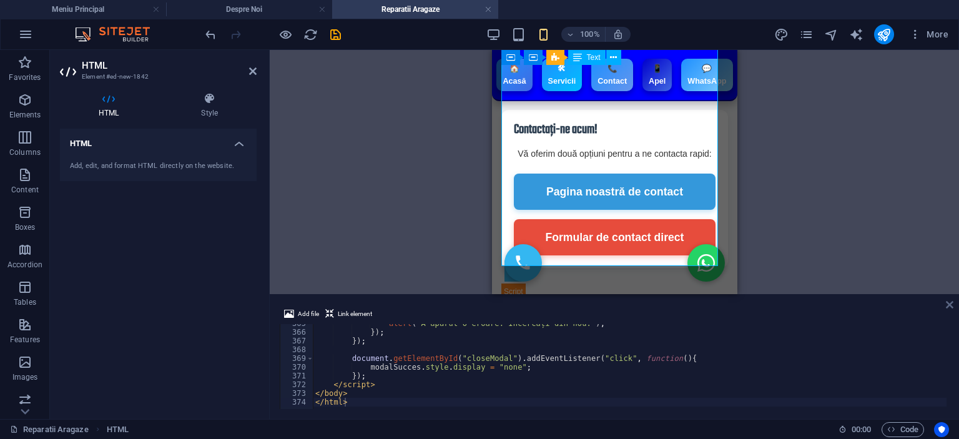
click at [951, 301] on icon at bounding box center [949, 305] width 7 height 10
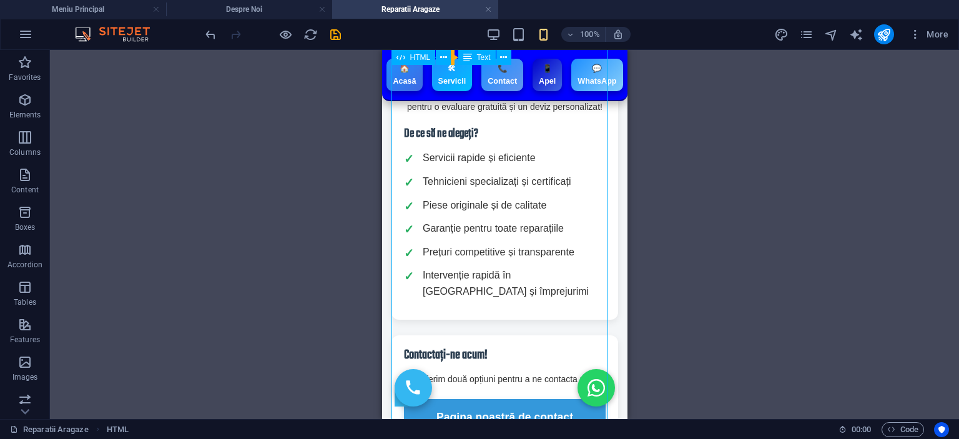
scroll to position [437, 0]
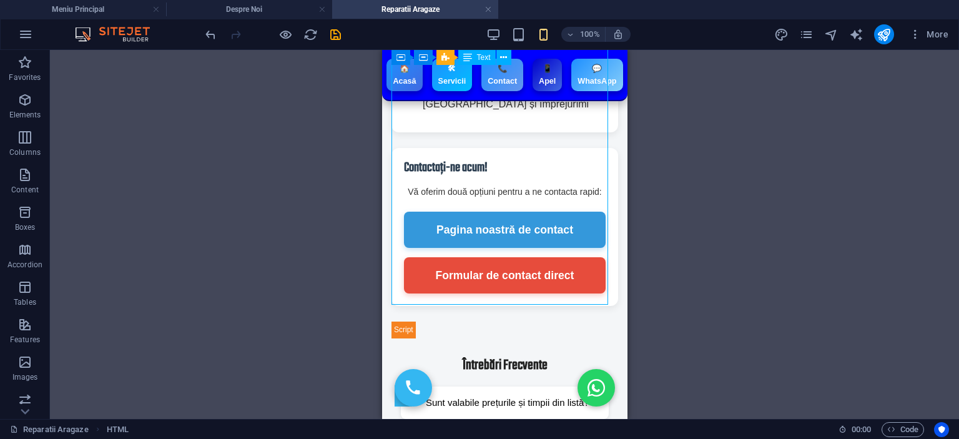
click at [732, 280] on div "H3 Container HTML HTML HTML HTML HTML HTML HTML Separator HTML HTML Icon Spacer…" at bounding box center [504, 234] width 909 height 369
click at [710, 284] on div "H3 Container HTML HTML HTML HTML HTML HTML HTML Separator HTML HTML Icon Spacer…" at bounding box center [504, 234] width 909 height 369
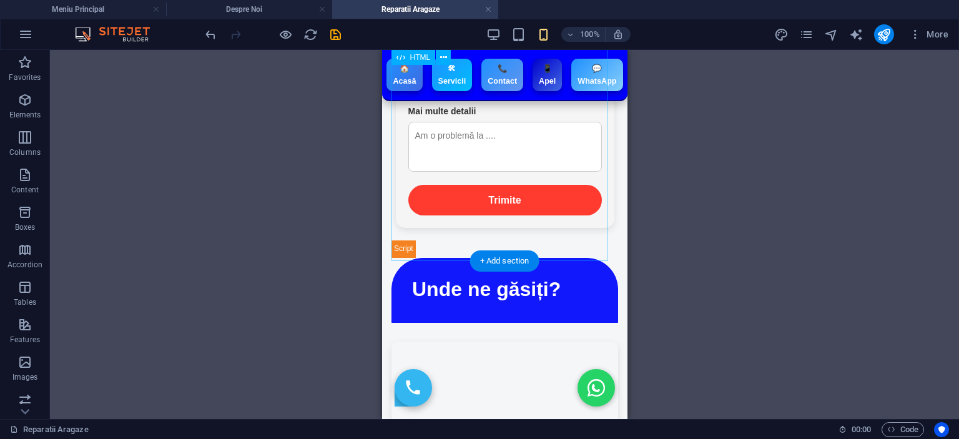
scroll to position [835, 0]
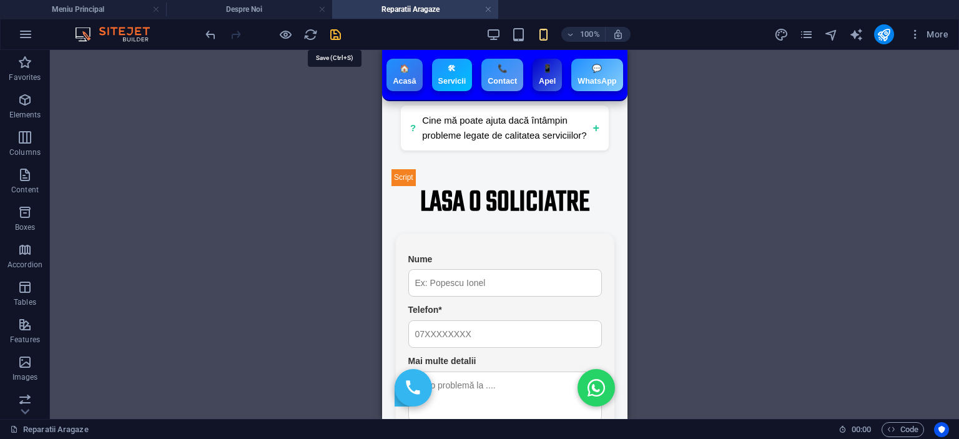
click at [330, 29] on icon "save" at bounding box center [335, 34] width 14 height 14
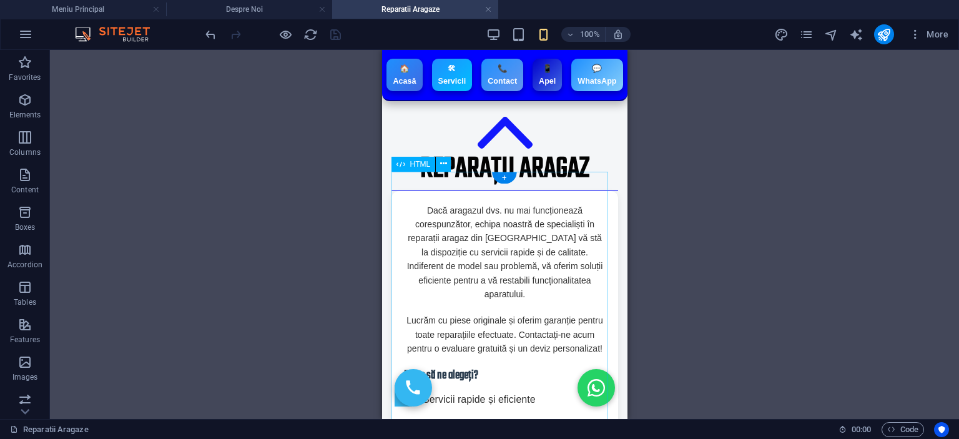
scroll to position [0, 0]
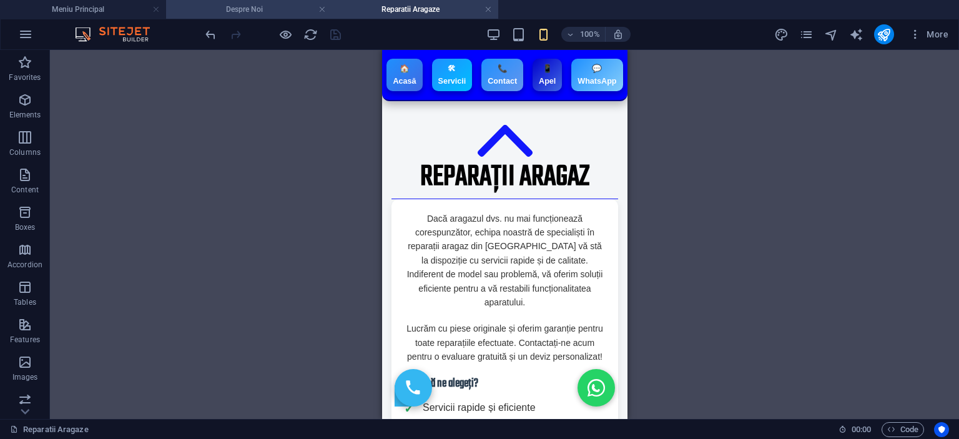
click at [270, 10] on h4 "Despre Noi" at bounding box center [249, 9] width 166 height 14
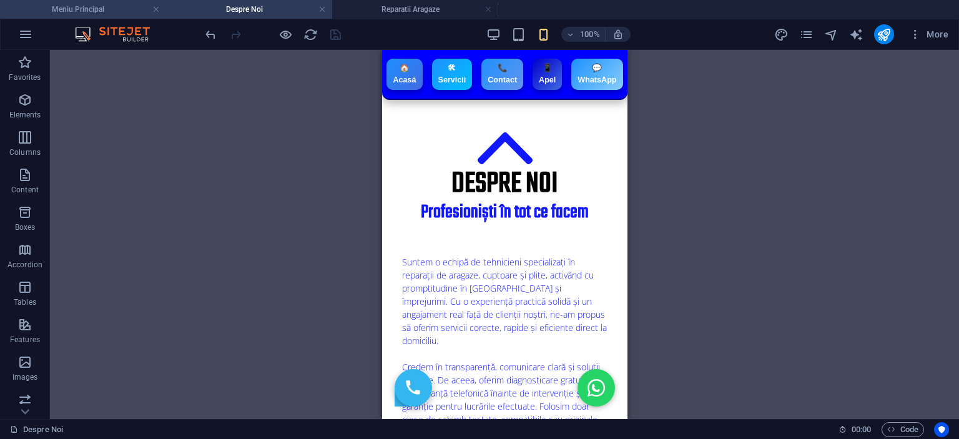
click at [119, 7] on h4 "Meniu Principal" at bounding box center [83, 9] width 166 height 14
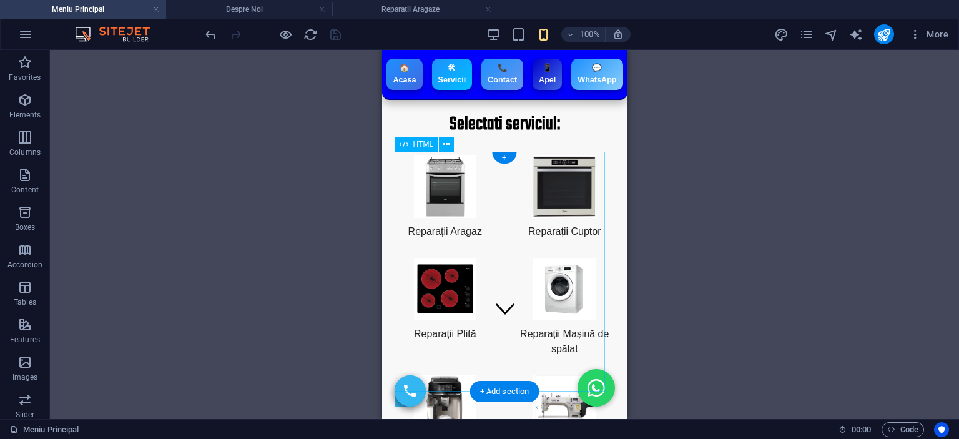
scroll to position [125, 0]
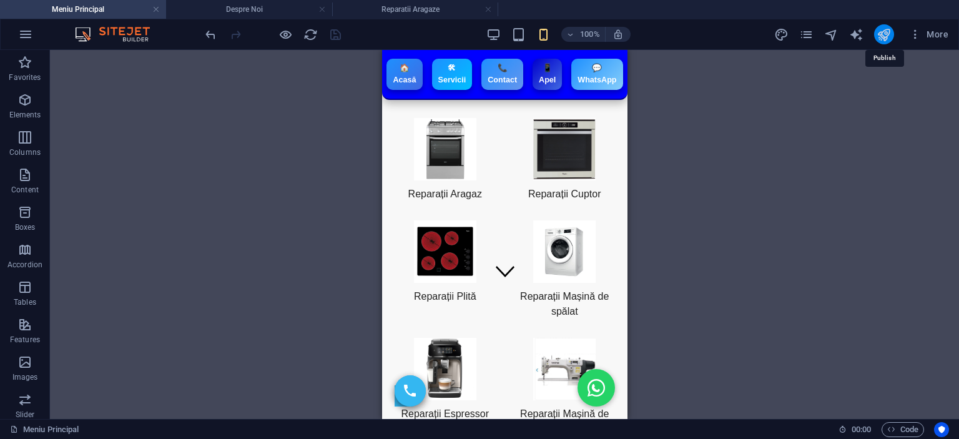
click at [887, 37] on icon "publish" at bounding box center [883, 34] width 14 height 14
